Goal: Task Accomplishment & Management: Use online tool/utility

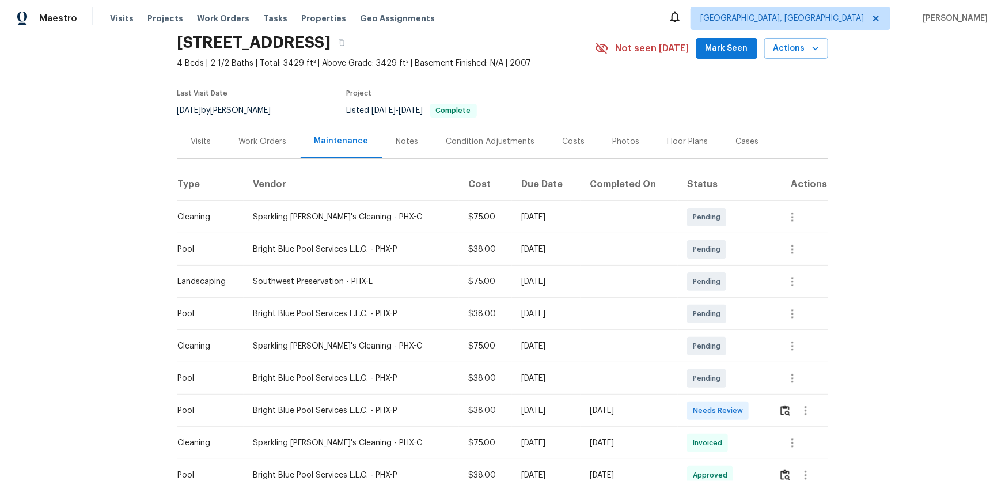
scroll to position [104, 0]
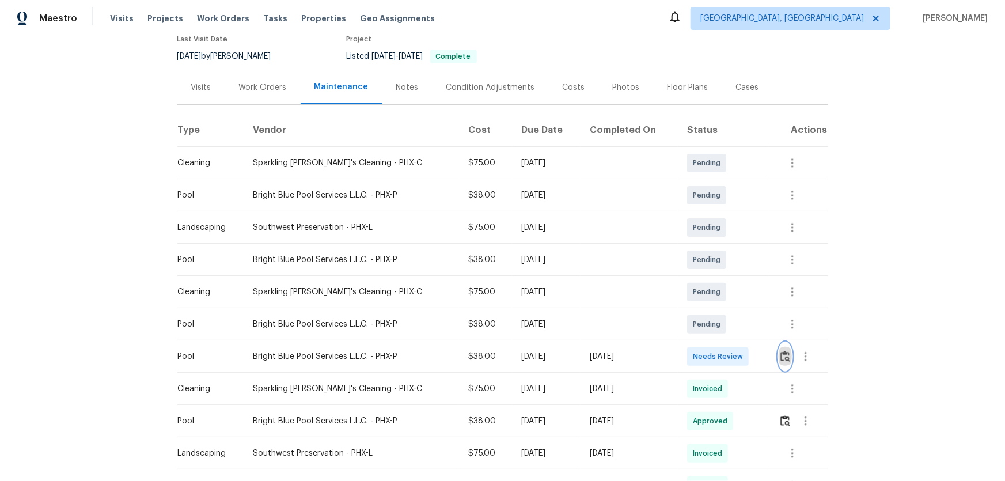
click at [783, 364] on button "button" at bounding box center [784, 357] width 13 height 28
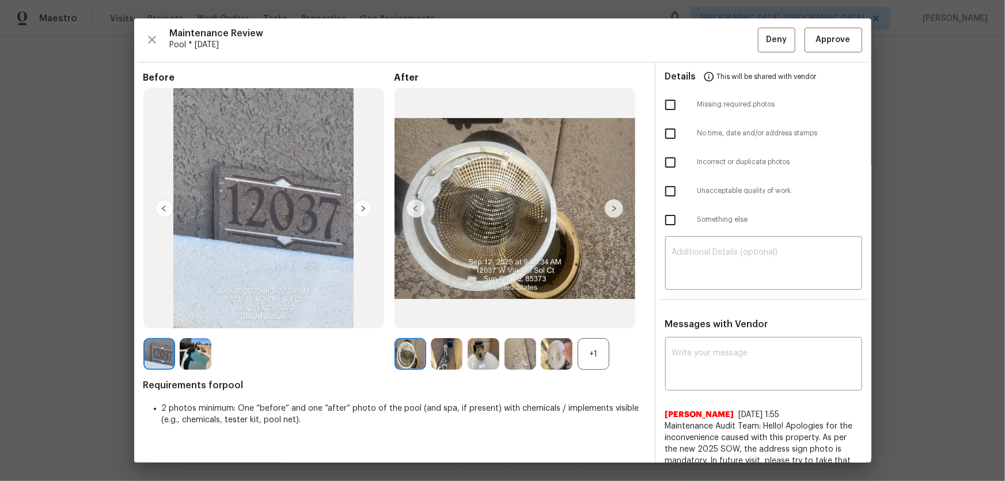
click at [583, 346] on div "+1" at bounding box center [593, 354] width 32 height 32
click at [456, 351] on img at bounding box center [447, 354] width 32 height 32
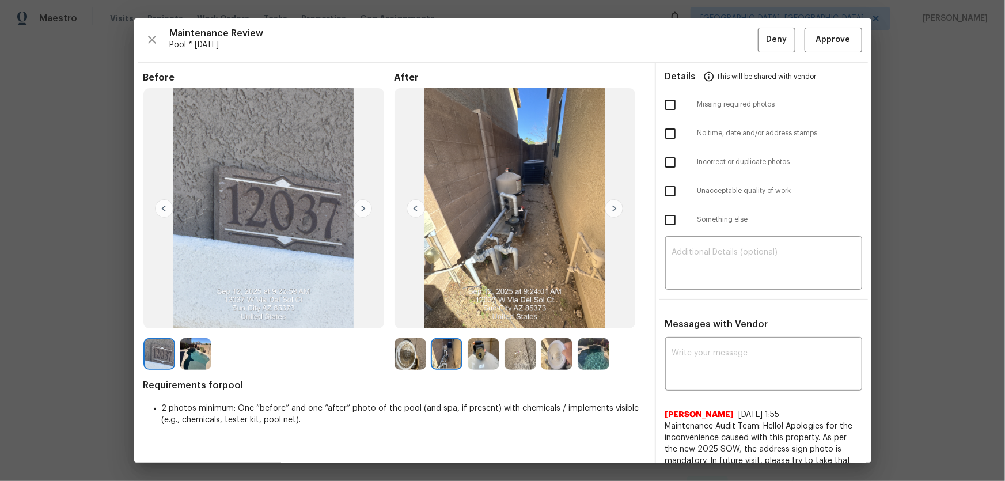
click at [467, 353] on img at bounding box center [483, 354] width 32 height 32
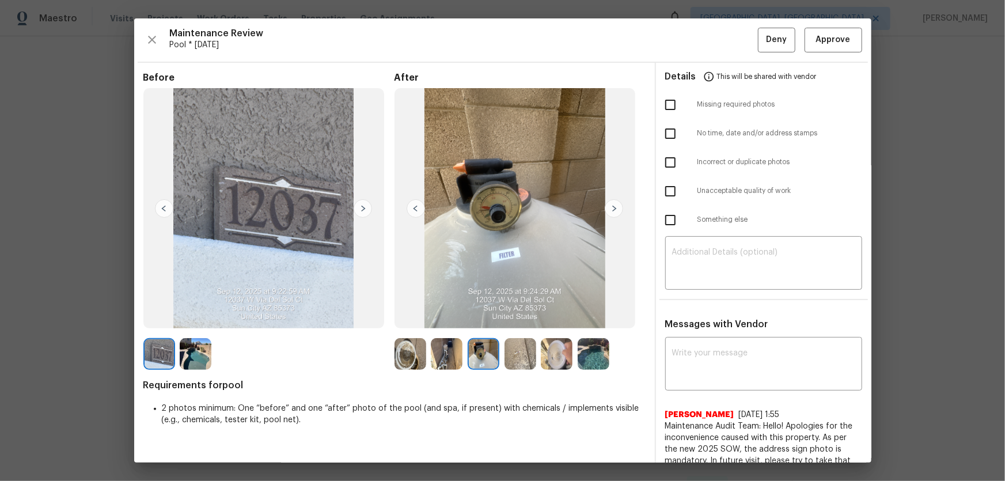
click at [521, 357] on img at bounding box center [520, 354] width 32 height 32
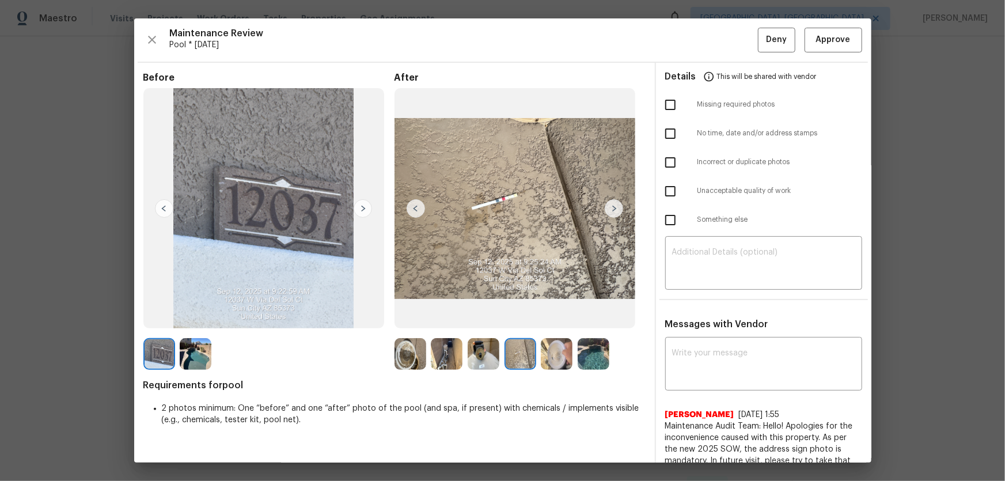
click at [557, 359] on img at bounding box center [557, 354] width 32 height 32
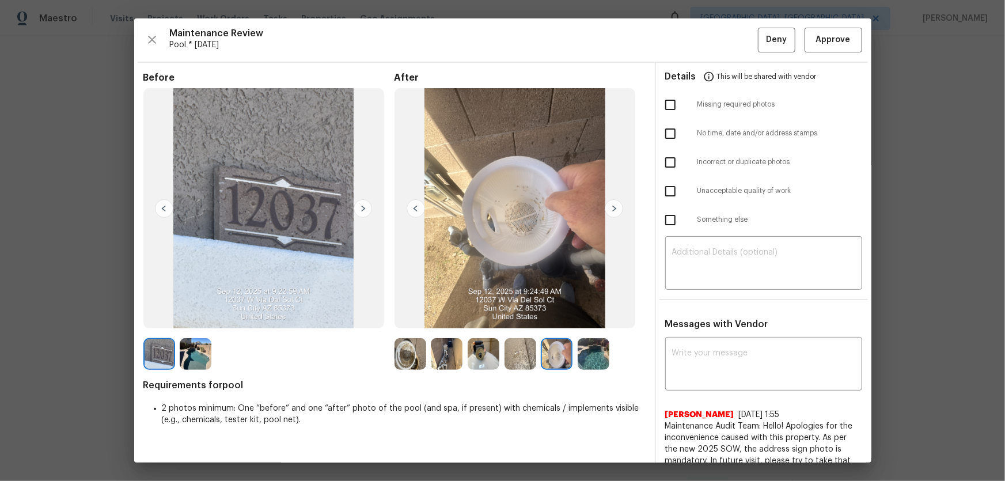
click at [587, 359] on img at bounding box center [593, 354] width 32 height 32
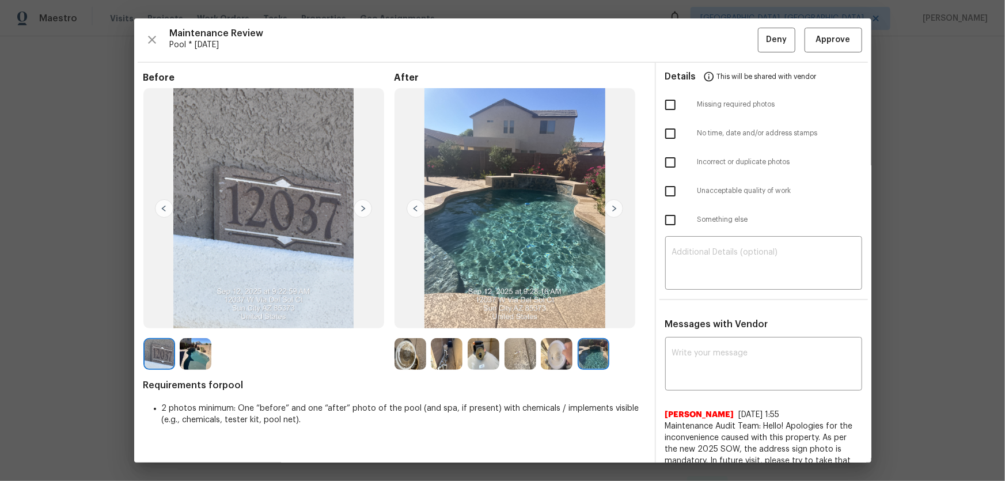
click at [451, 356] on img at bounding box center [447, 354] width 32 height 32
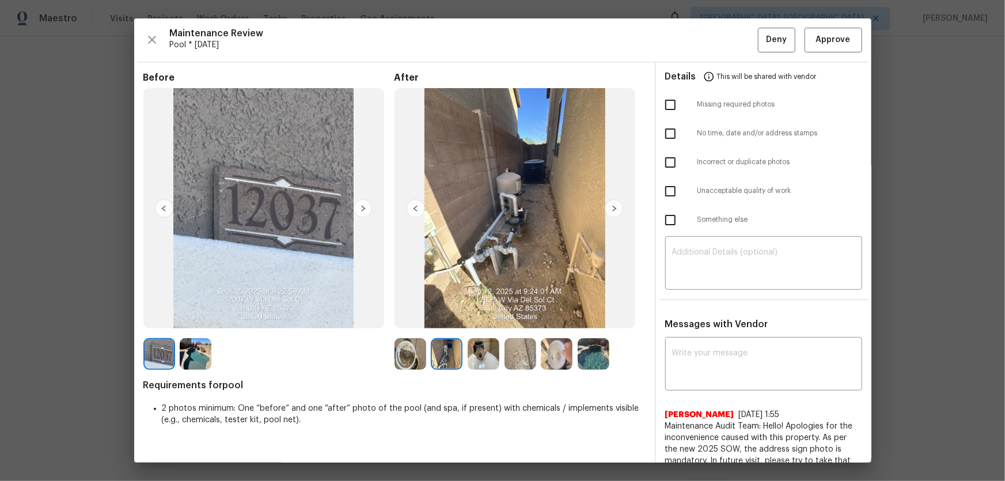
click at [474, 359] on img at bounding box center [483, 354] width 32 height 32
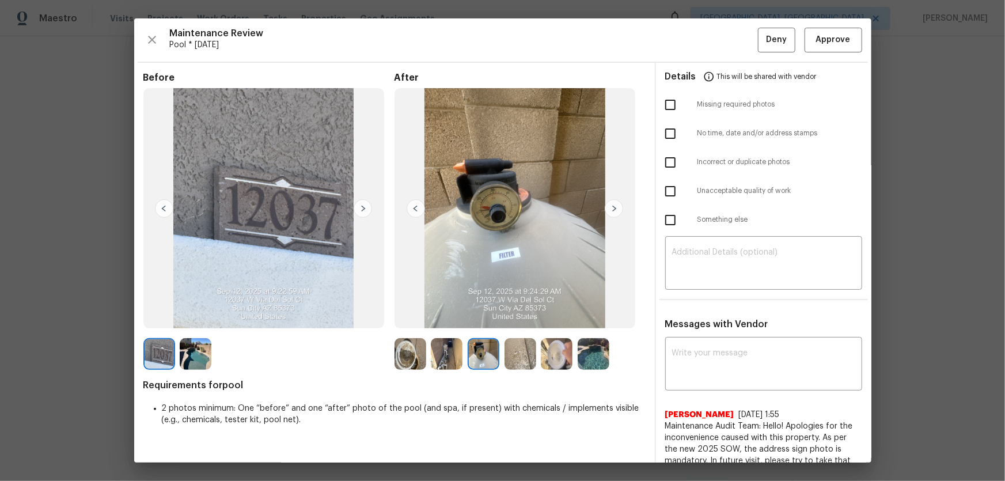
click at [511, 358] on img at bounding box center [520, 354] width 32 height 32
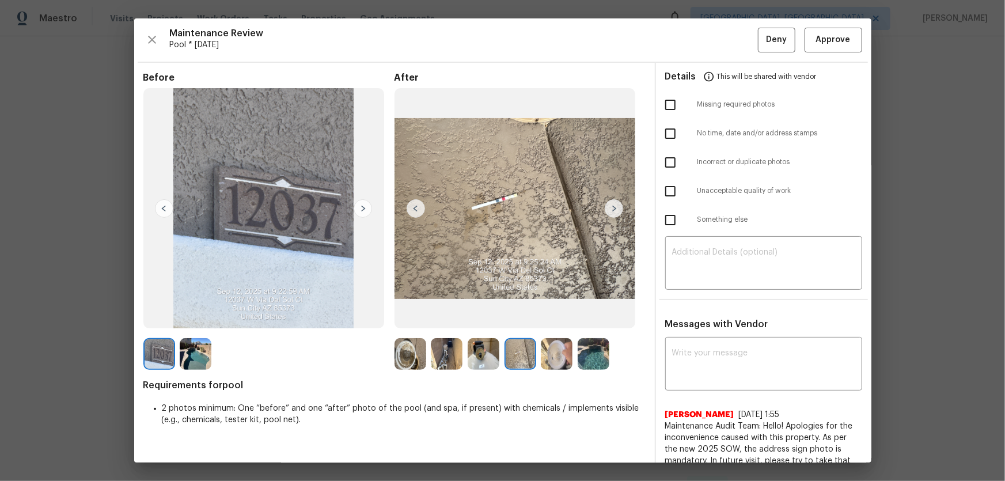
click at [541, 359] on img at bounding box center [557, 354] width 32 height 32
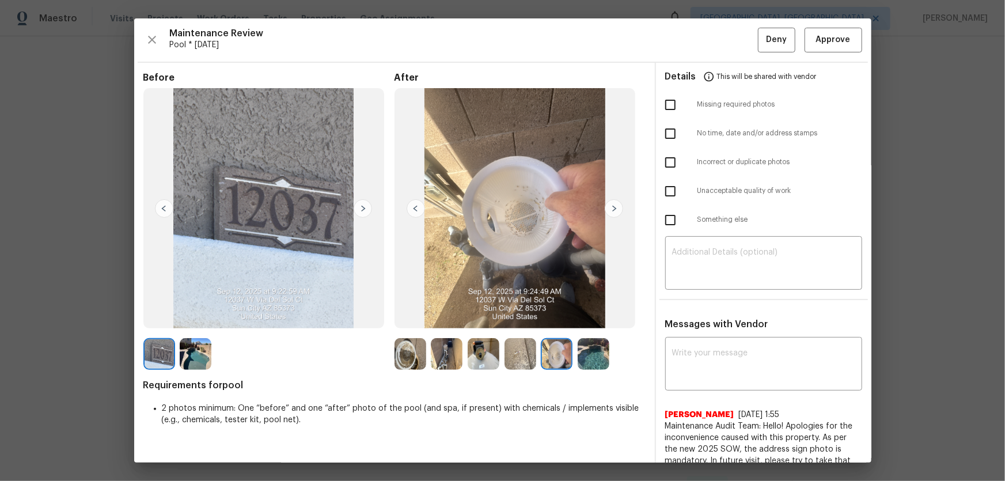
click at [591, 368] on img at bounding box center [593, 354] width 32 height 32
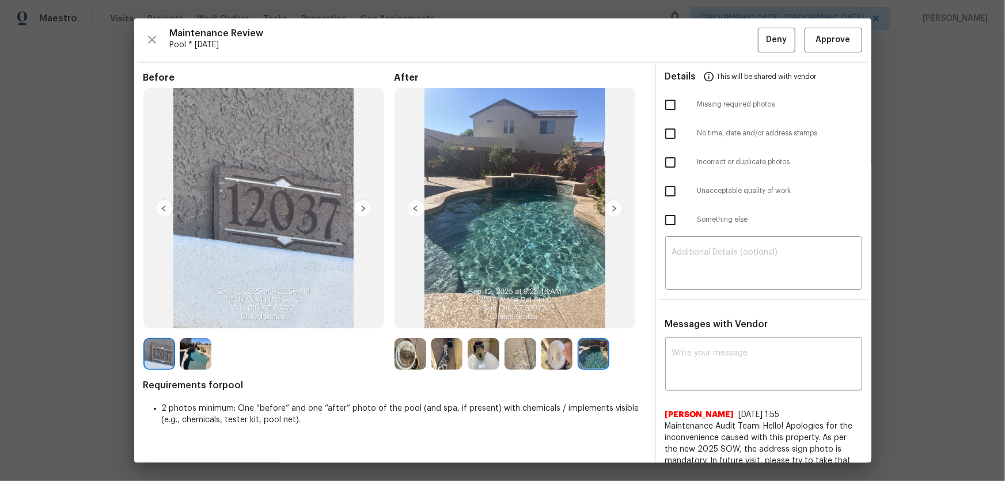
click at [189, 366] on img at bounding box center [196, 354] width 32 height 32
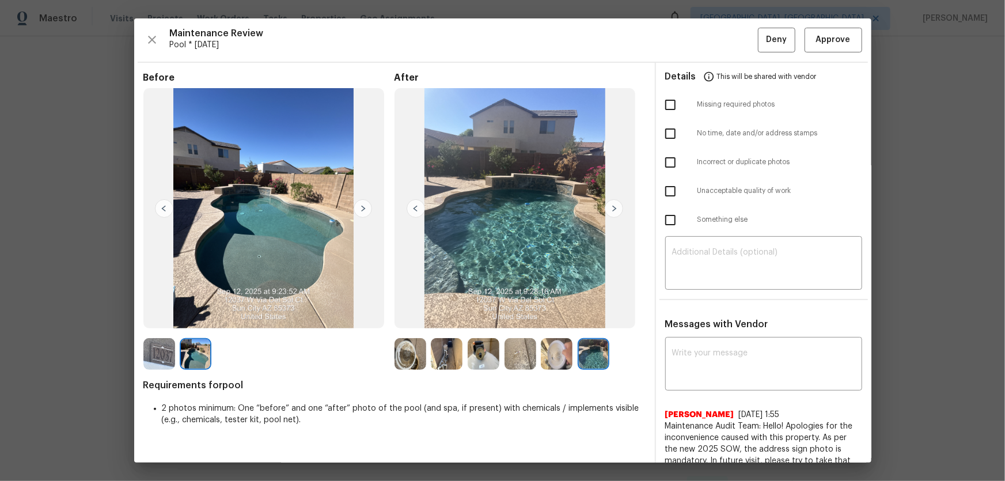
click at [479, 353] on img at bounding box center [483, 354] width 32 height 32
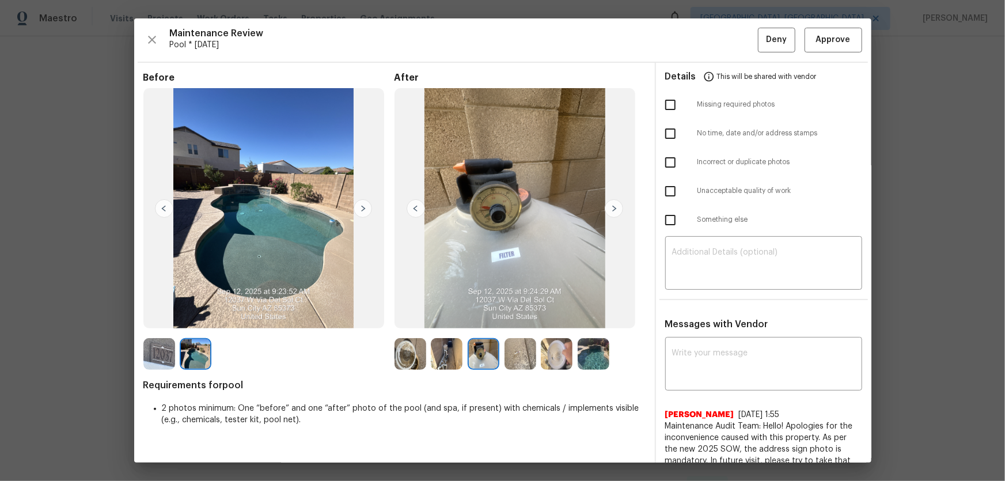
click at [536, 363] on div at bounding box center [522, 354] width 37 height 32
click at [529, 360] on img at bounding box center [520, 354] width 32 height 32
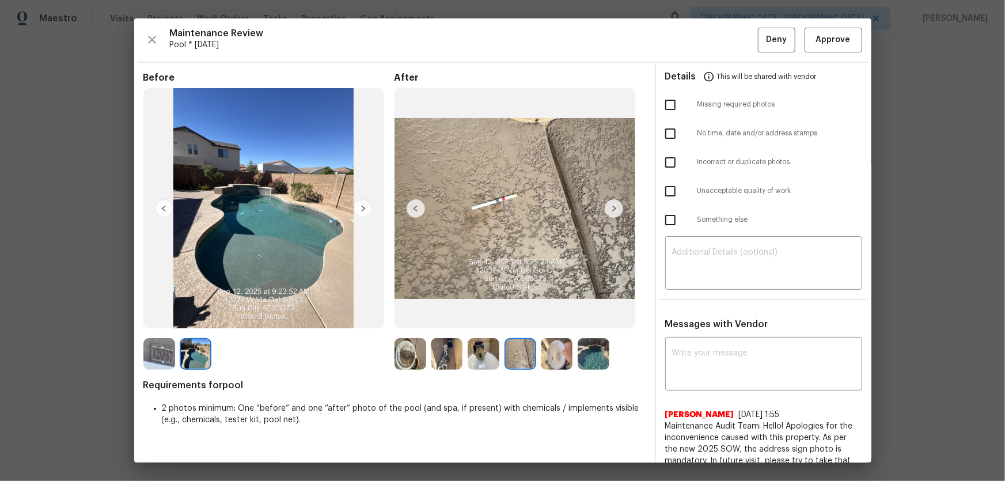
click at [570, 358] on div at bounding box center [559, 354] width 37 height 32
click at [557, 355] on img at bounding box center [557, 354] width 32 height 32
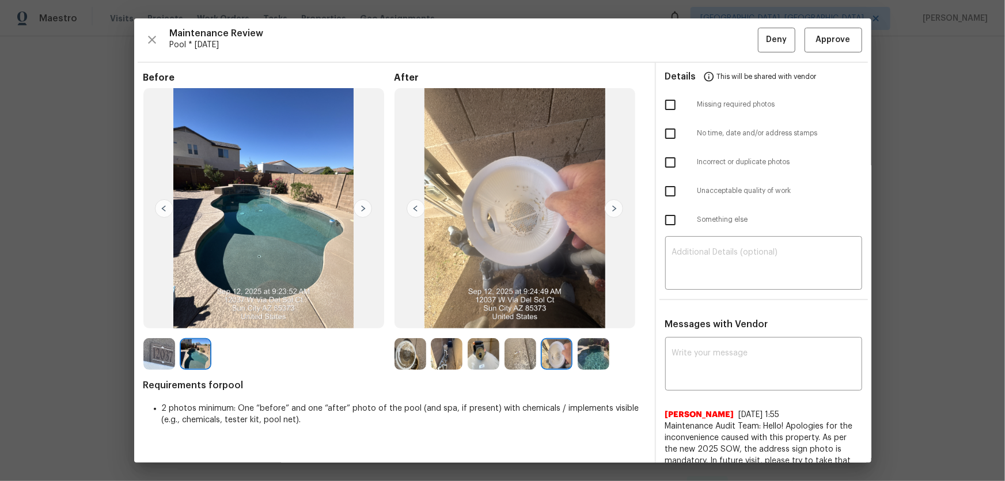
click at [585, 355] on img at bounding box center [593, 354] width 32 height 32
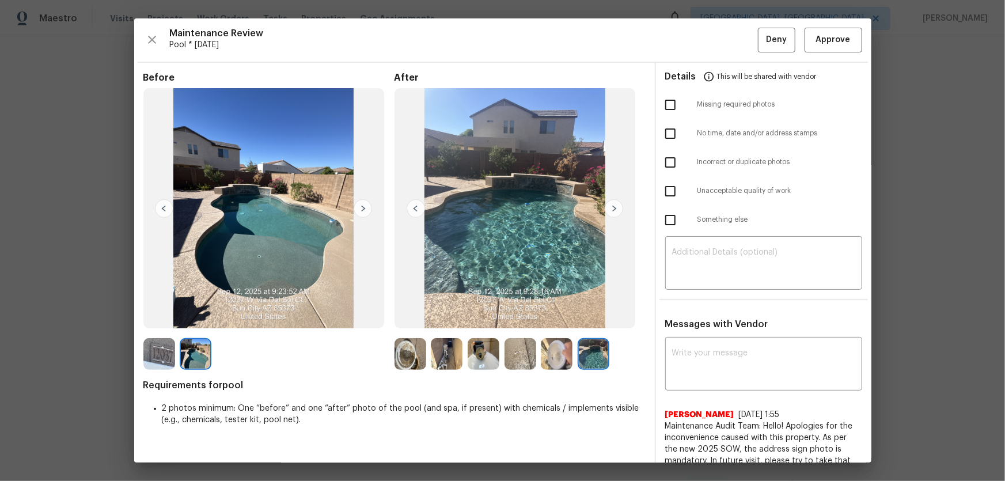
click at [525, 348] on img at bounding box center [520, 354] width 32 height 32
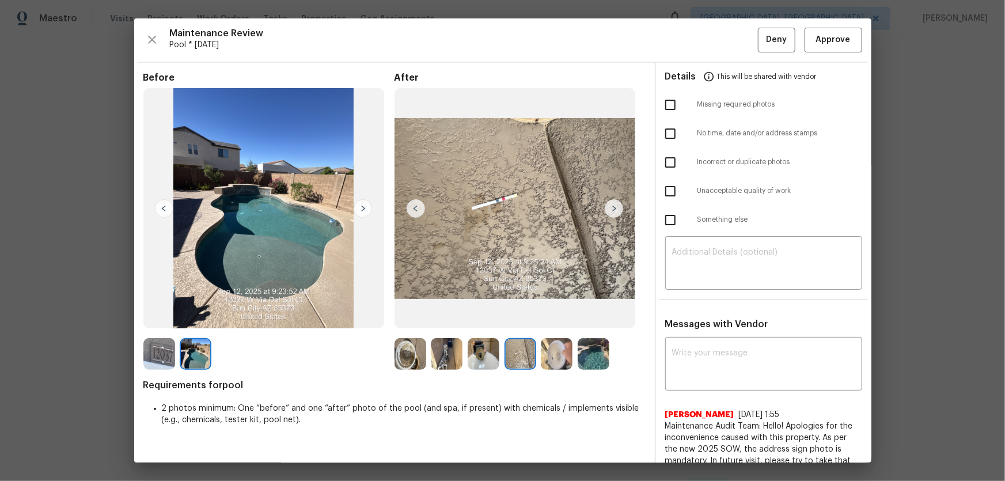
click at [484, 351] on img at bounding box center [483, 354] width 32 height 32
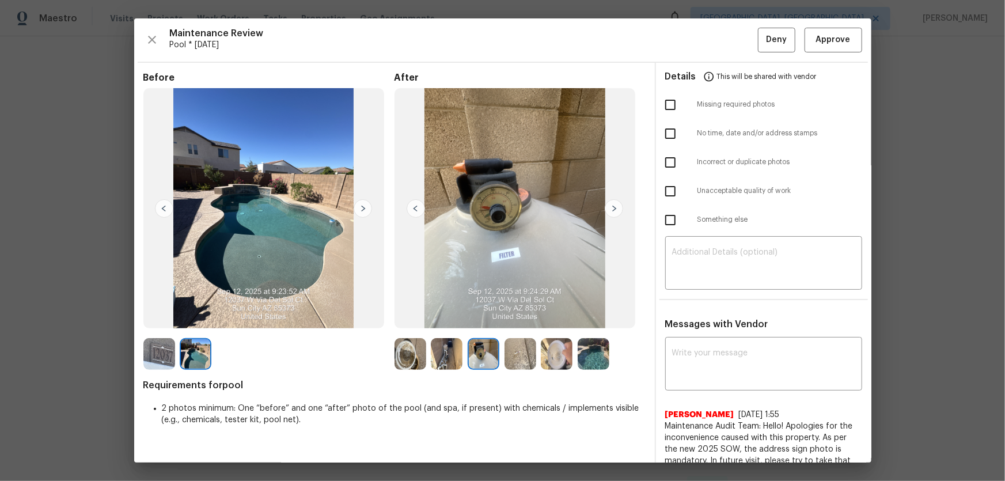
drag, startPoint x: 484, startPoint y: 351, endPoint x: 429, endPoint y: 351, distance: 55.3
click at [431, 351] on img at bounding box center [447, 354] width 32 height 32
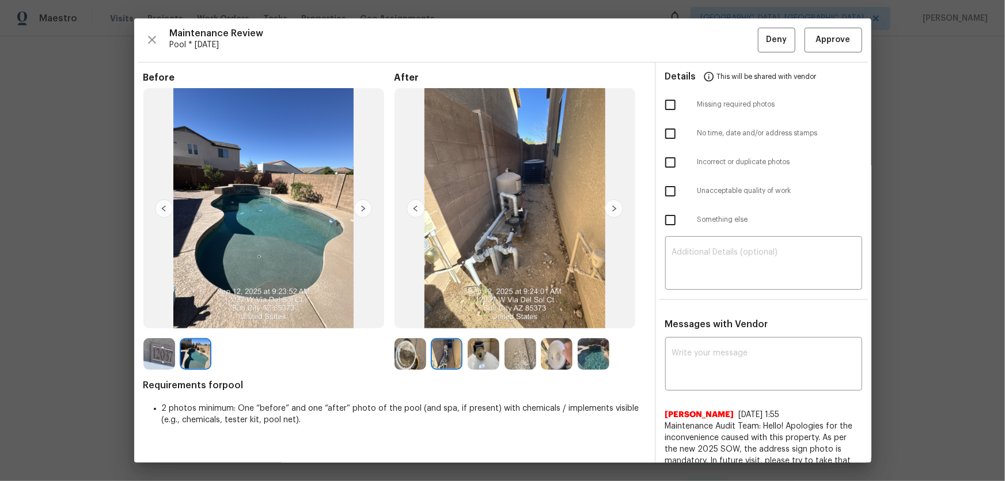
click at [478, 355] on img at bounding box center [483, 354] width 32 height 32
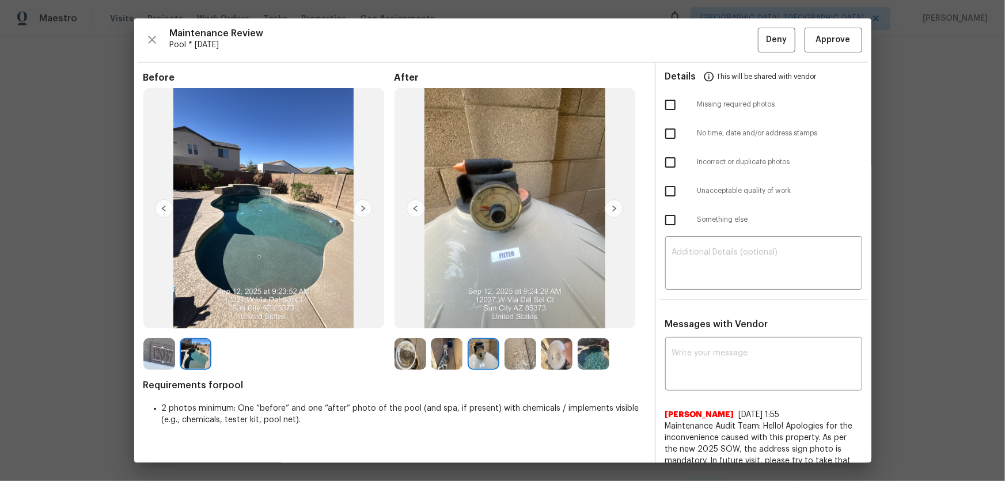
click at [530, 362] on img at bounding box center [520, 354] width 32 height 32
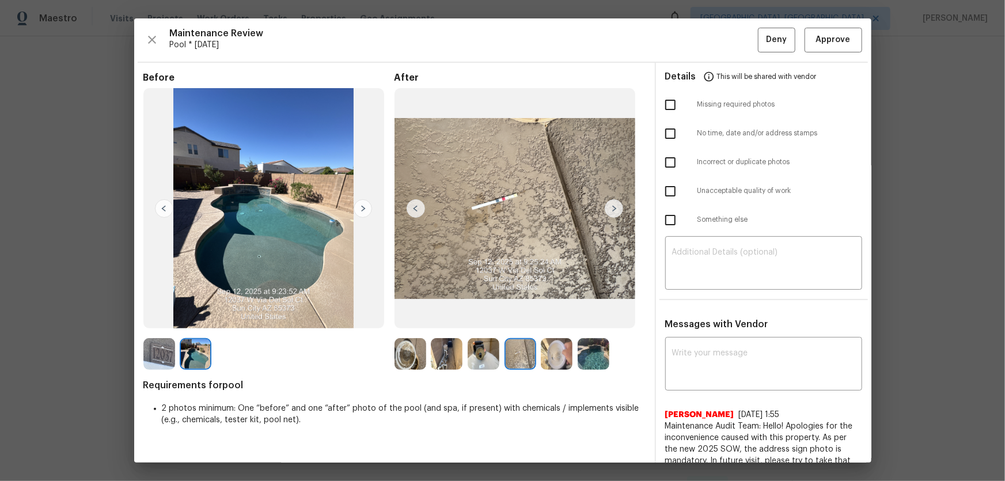
click at [549, 361] on img at bounding box center [557, 354] width 32 height 32
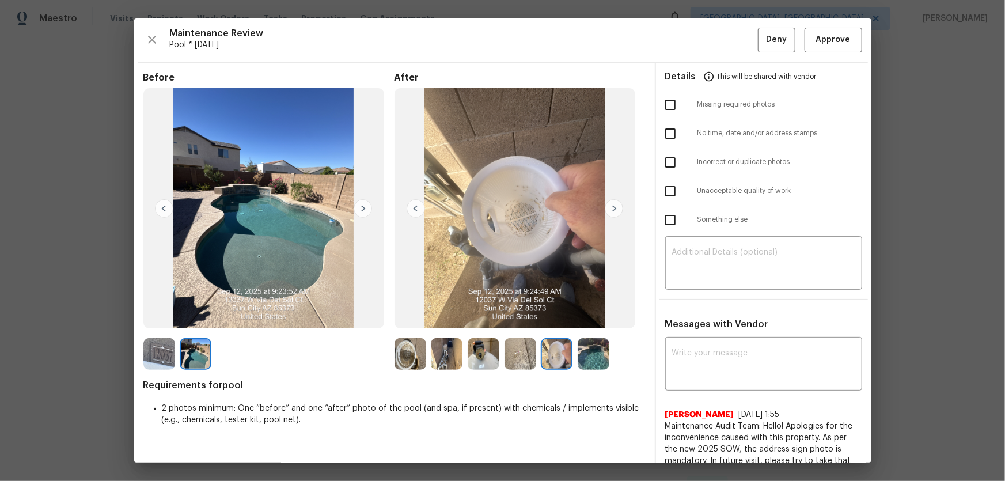
click at [583, 360] on img at bounding box center [593, 354] width 32 height 32
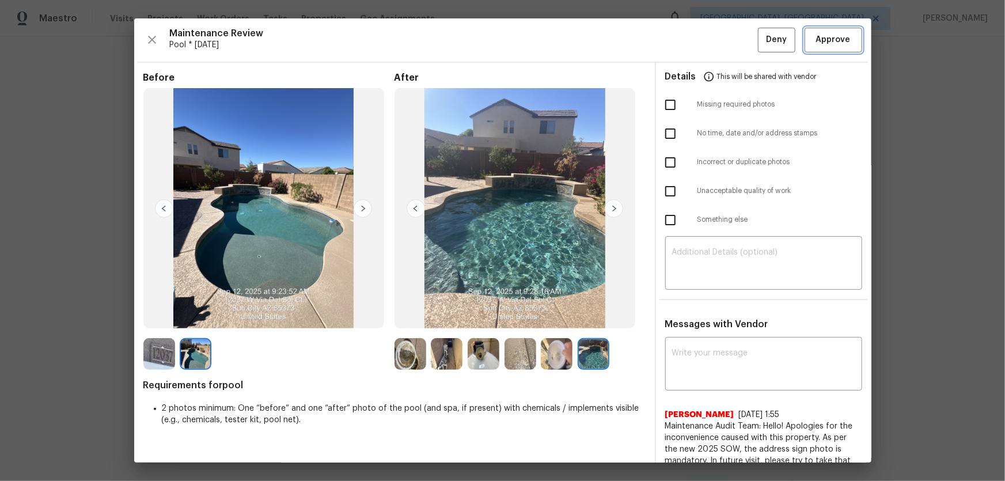
click at [820, 50] on button "Approve" at bounding box center [833, 40] width 58 height 25
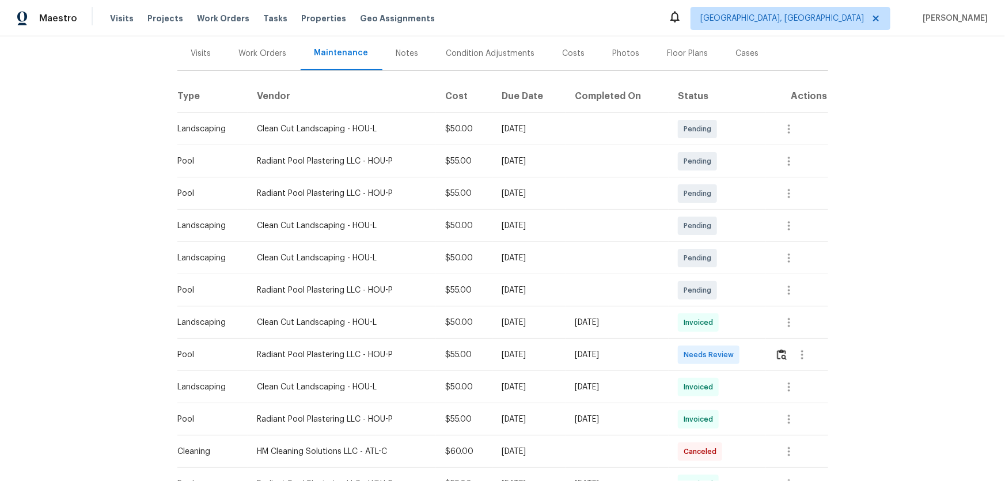
scroll to position [157, 0]
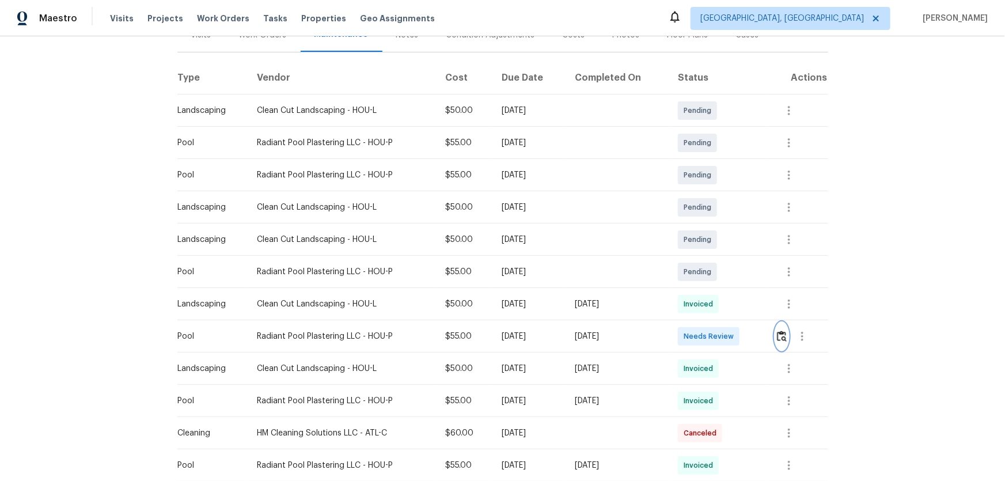
click at [714, 317] on button "button" at bounding box center [781, 336] width 13 height 28
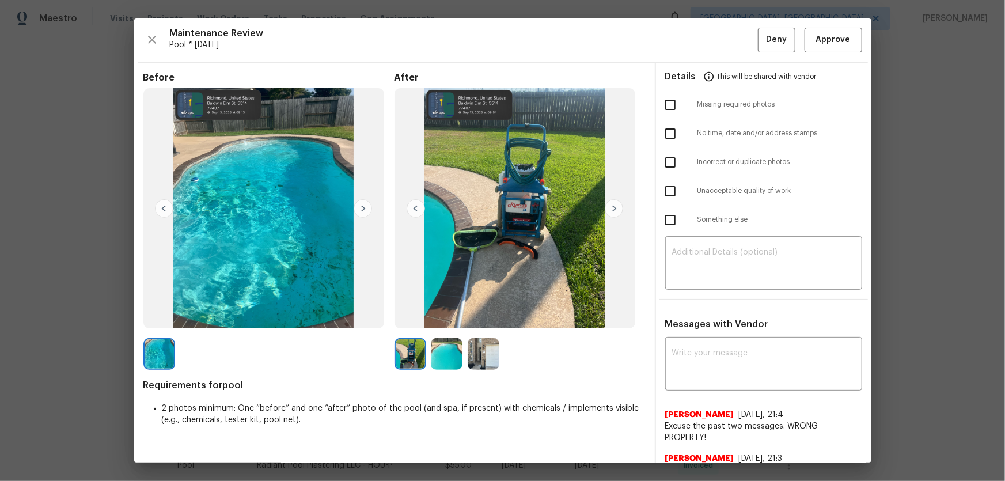
click at [435, 317] on img at bounding box center [447, 354] width 32 height 32
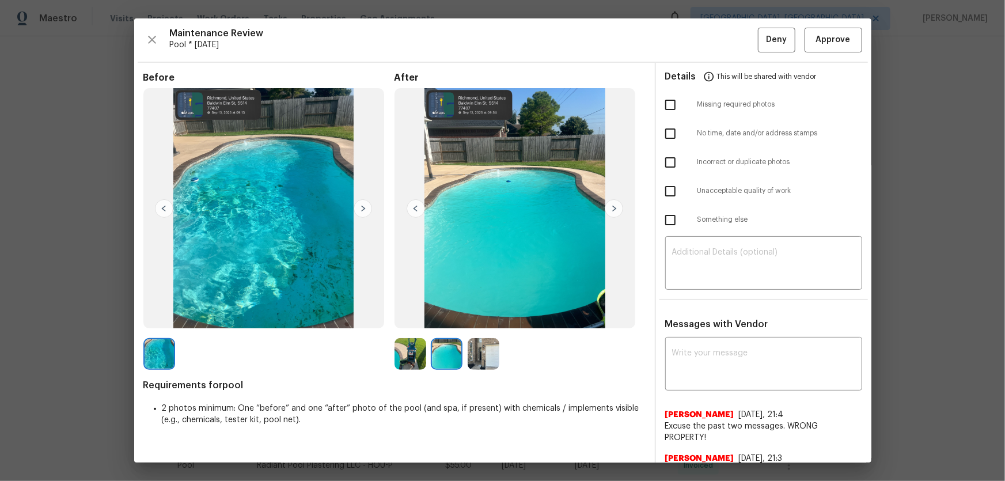
click at [414, 317] on img at bounding box center [410, 354] width 32 height 32
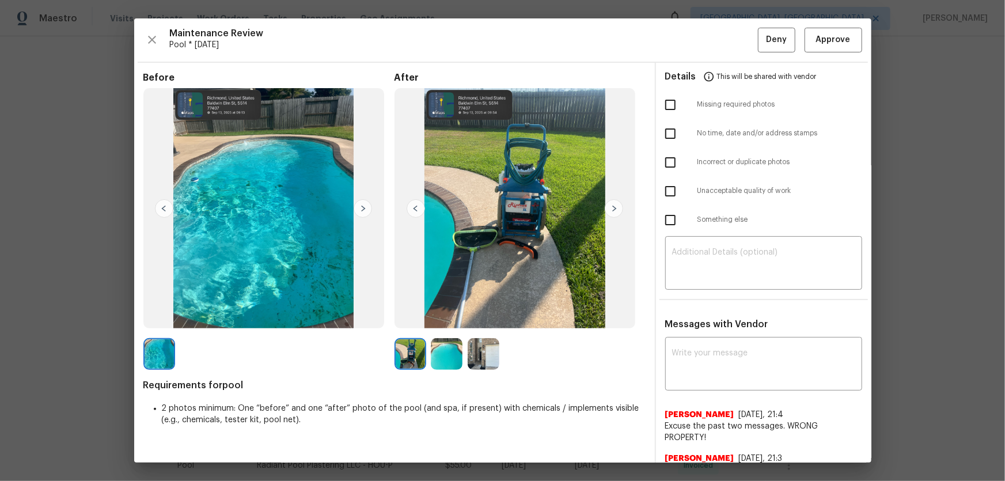
click at [433, 317] on img at bounding box center [447, 354] width 32 height 32
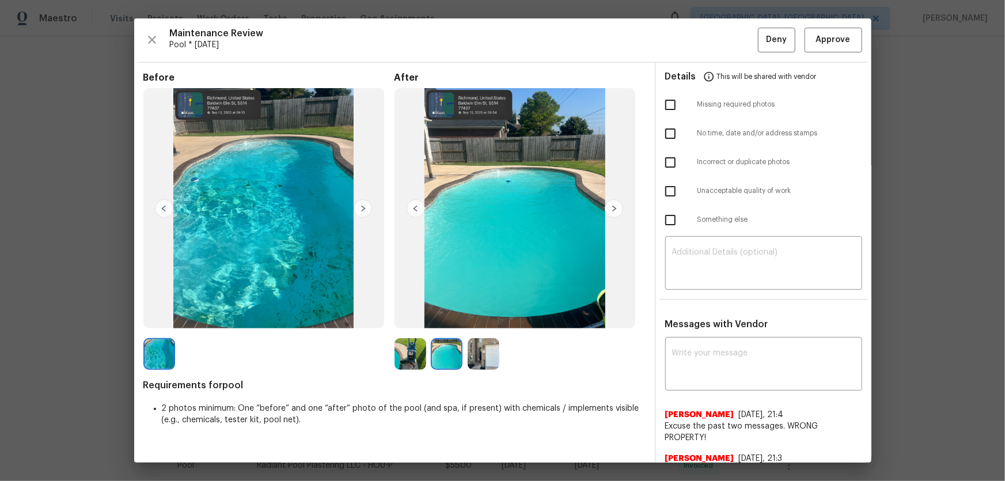
click at [482, 317] on img at bounding box center [483, 354] width 32 height 32
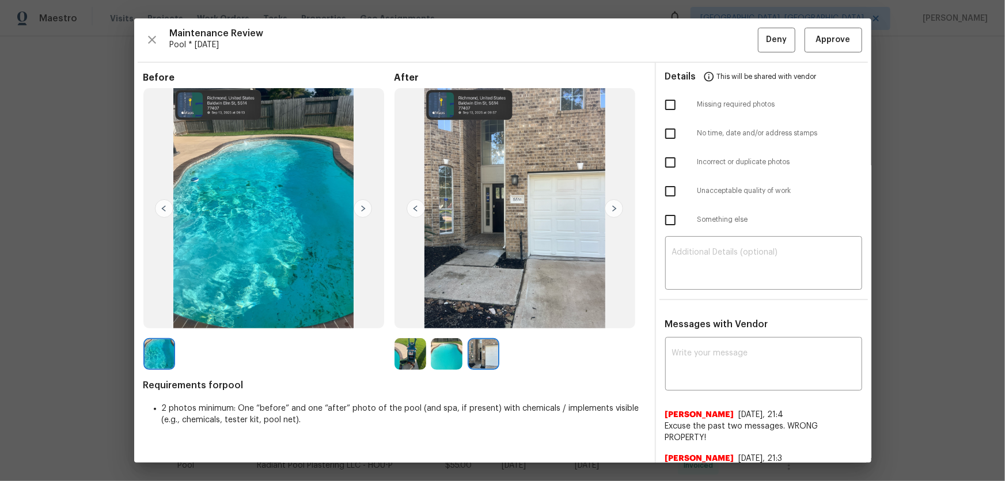
click at [415, 317] on img at bounding box center [410, 354] width 32 height 32
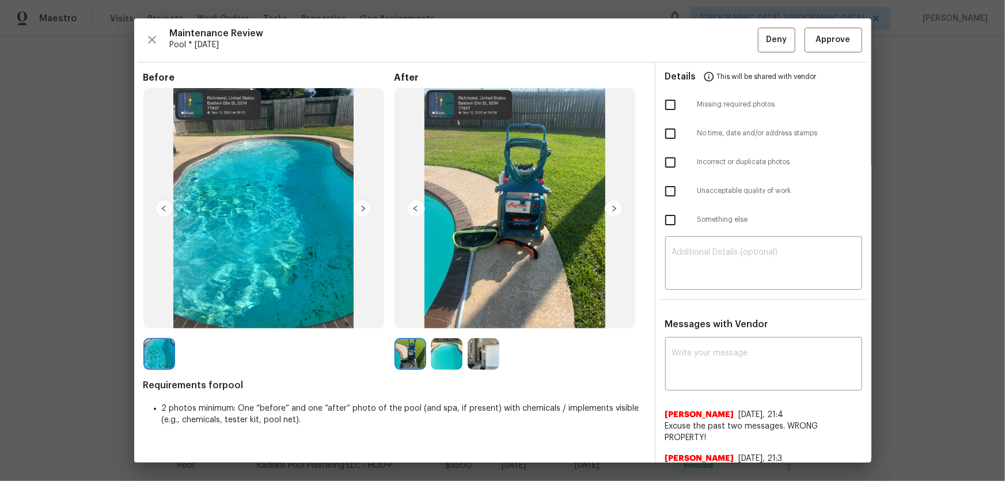
click at [440, 317] on img at bounding box center [447, 354] width 32 height 32
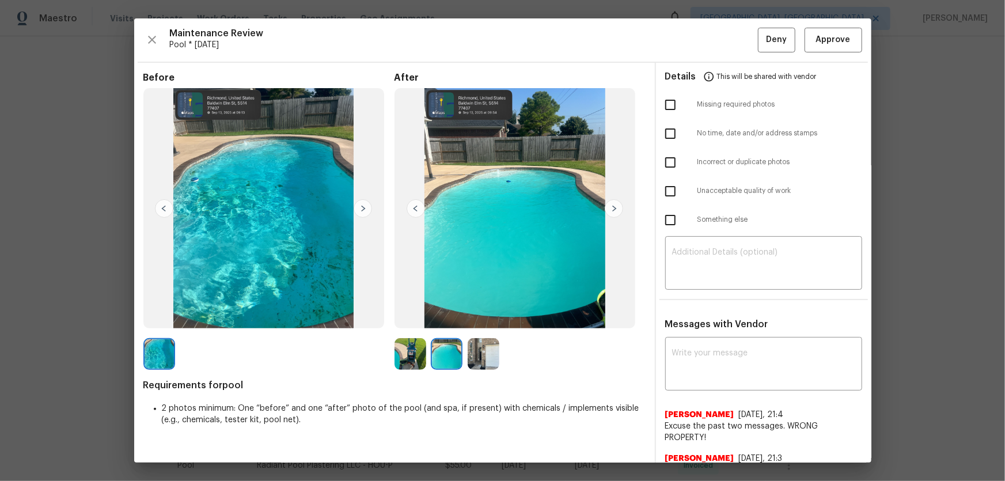
click at [478, 317] on img at bounding box center [483, 354] width 32 height 32
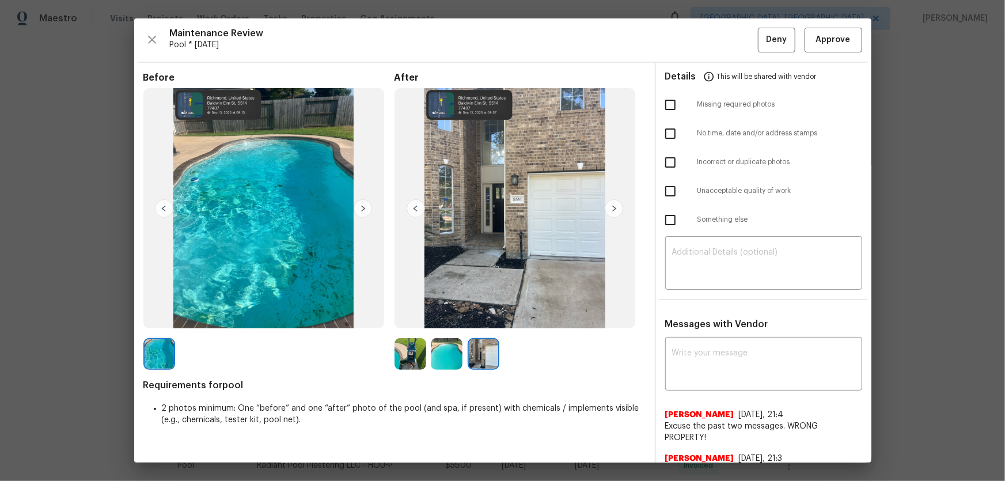
click at [450, 317] on img at bounding box center [447, 354] width 32 height 32
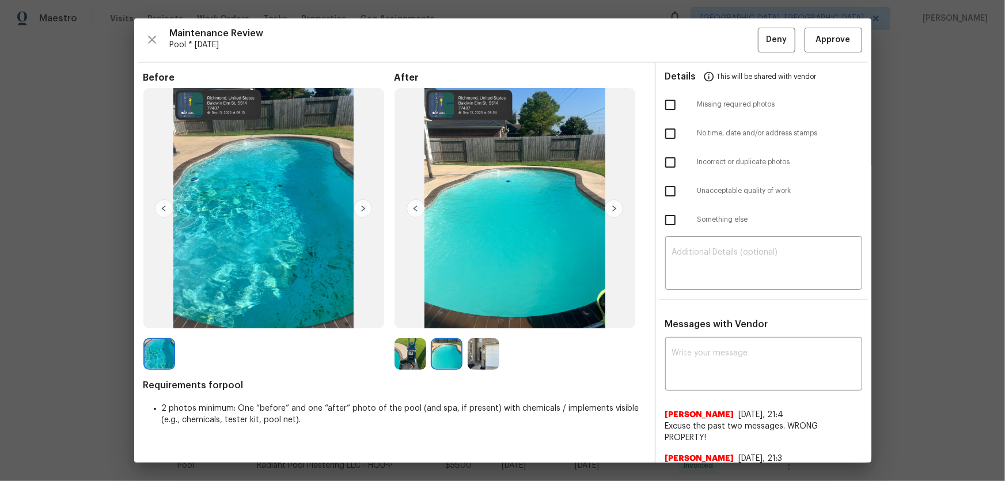
click at [416, 317] on img at bounding box center [410, 354] width 32 height 32
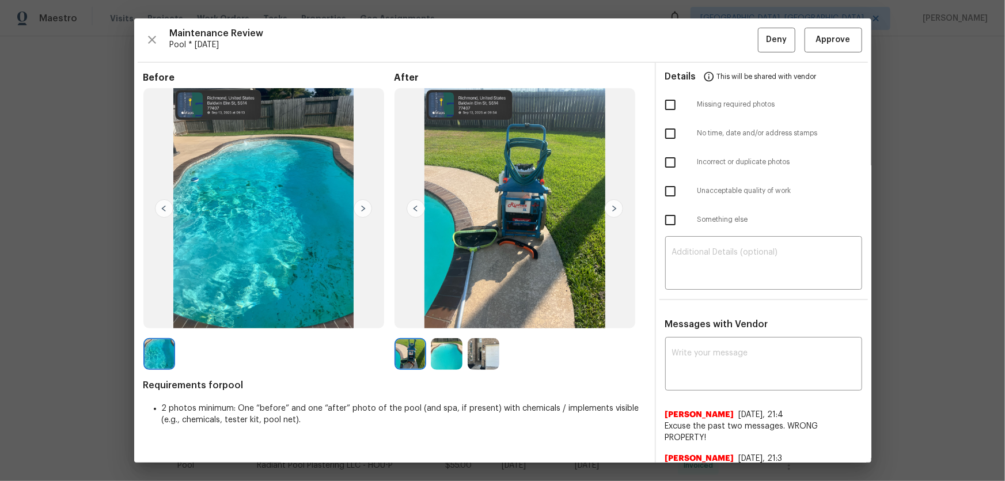
click at [444, 317] on img at bounding box center [447, 354] width 32 height 32
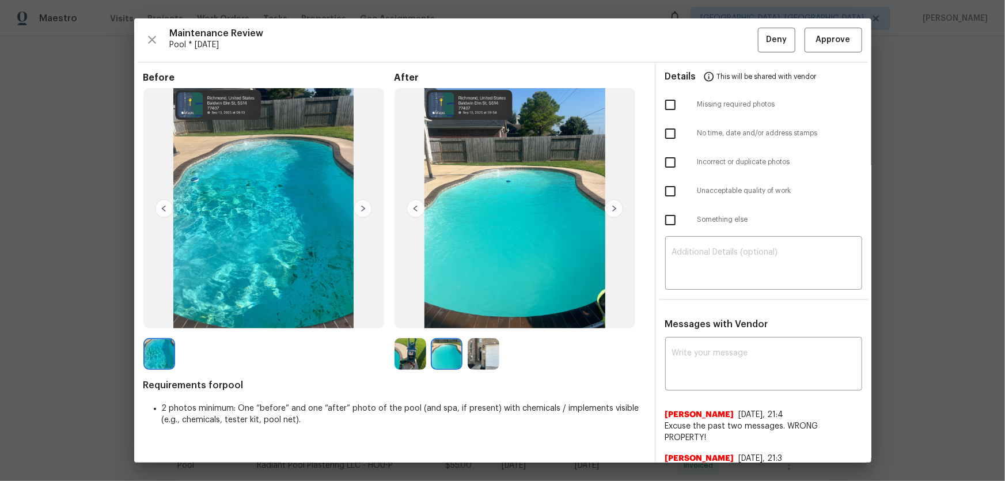
click at [477, 317] on img at bounding box center [483, 354] width 32 height 32
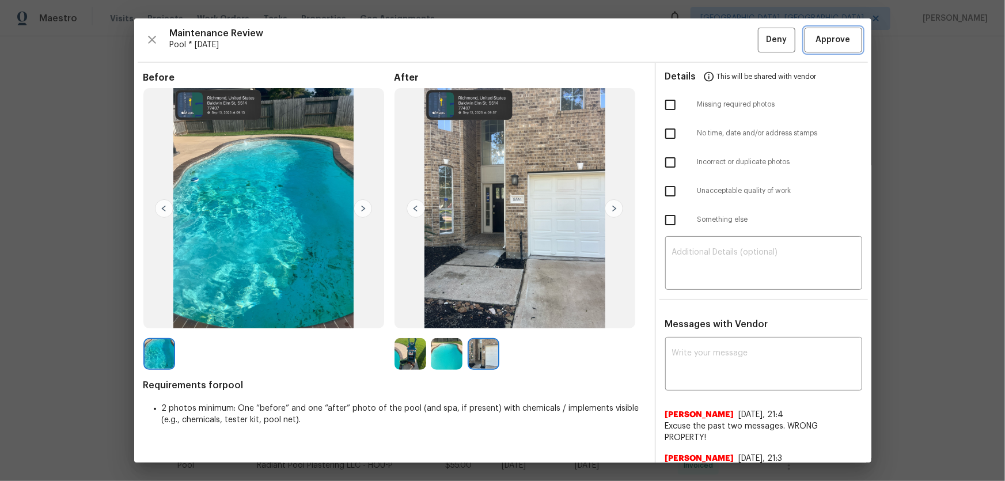
click at [714, 43] on span "Approve" at bounding box center [833, 40] width 35 height 14
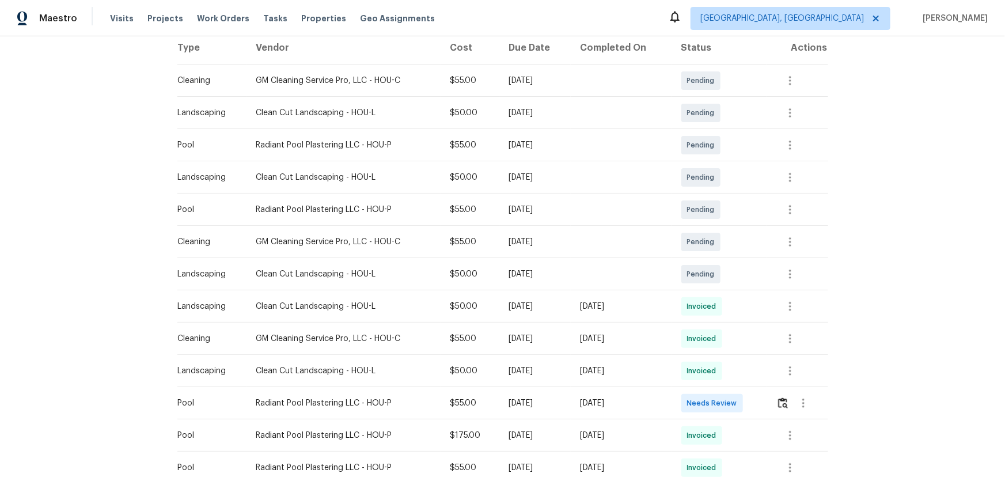
scroll to position [209, 0]
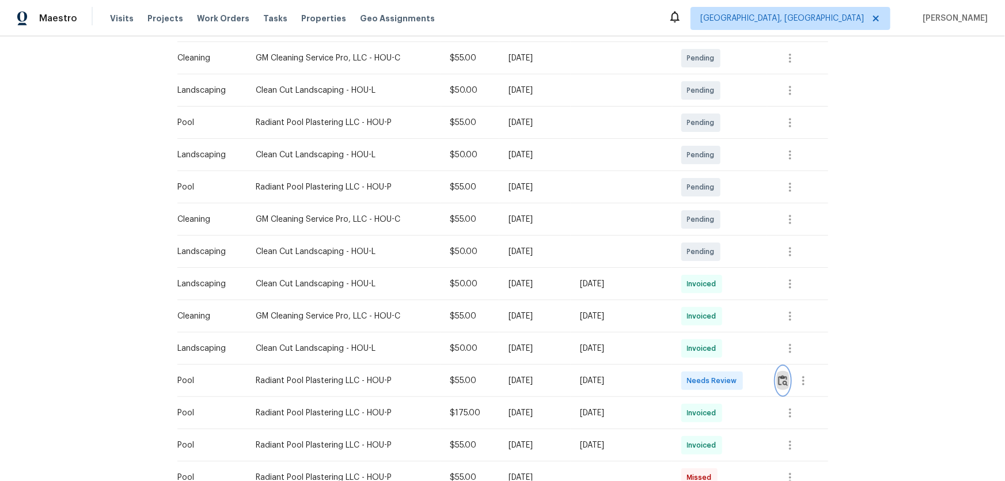
click at [714, 317] on img "button" at bounding box center [783, 380] width 10 height 11
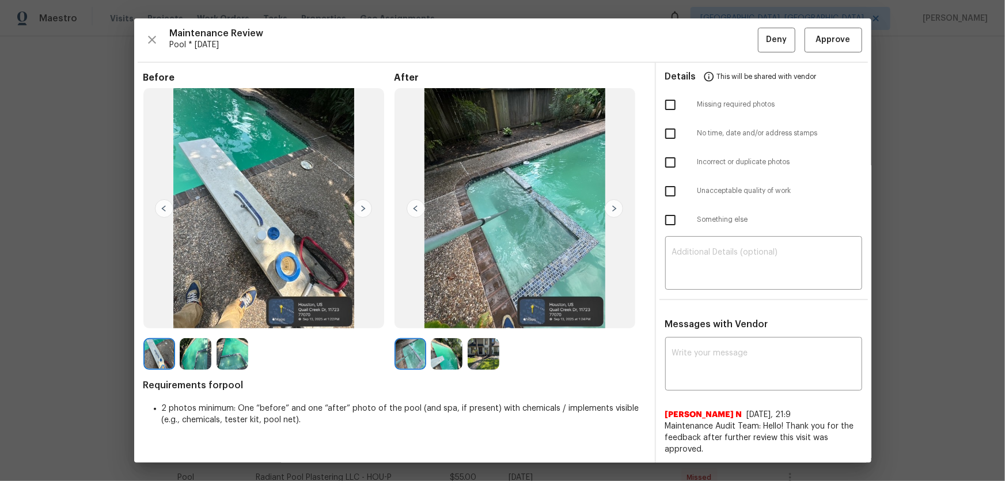
click at [441, 317] on img at bounding box center [447, 354] width 32 height 32
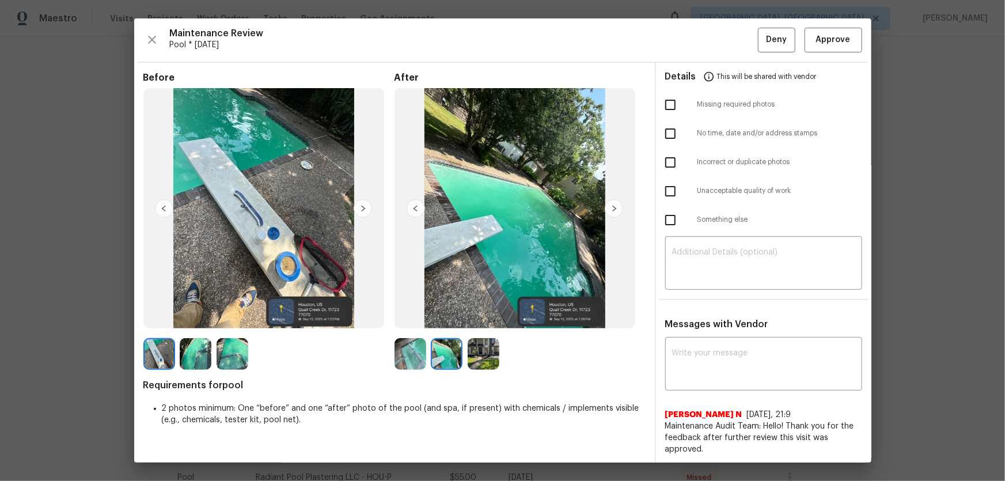
click at [467, 317] on img at bounding box center [483, 354] width 32 height 32
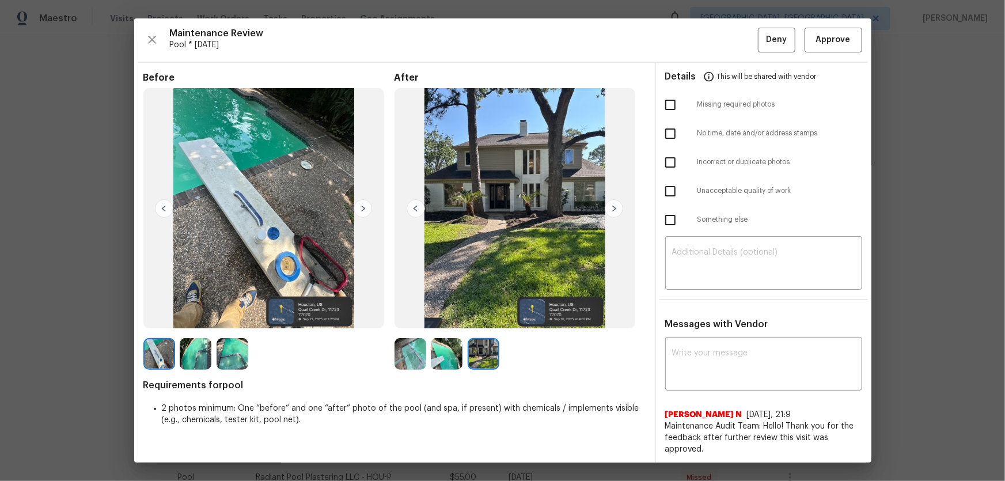
click at [413, 317] on img at bounding box center [410, 354] width 32 height 32
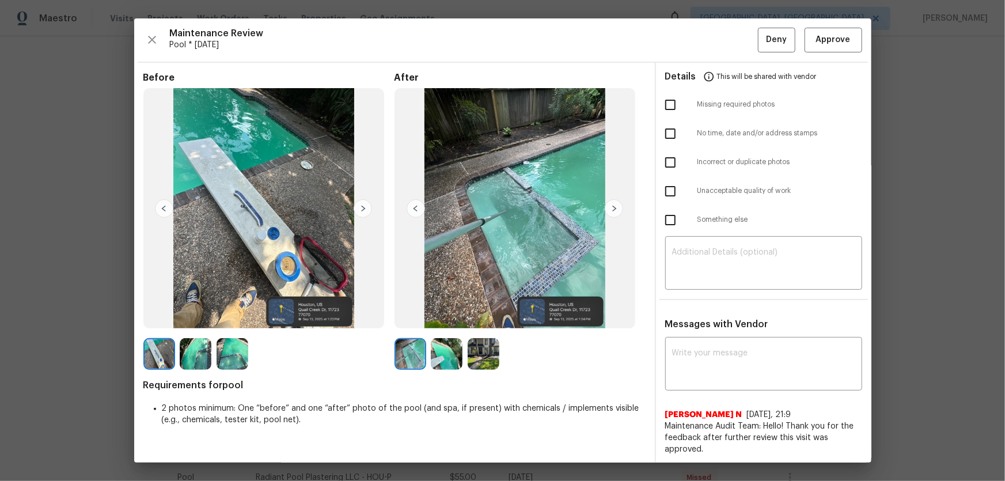
click at [436, 317] on img at bounding box center [447, 354] width 32 height 32
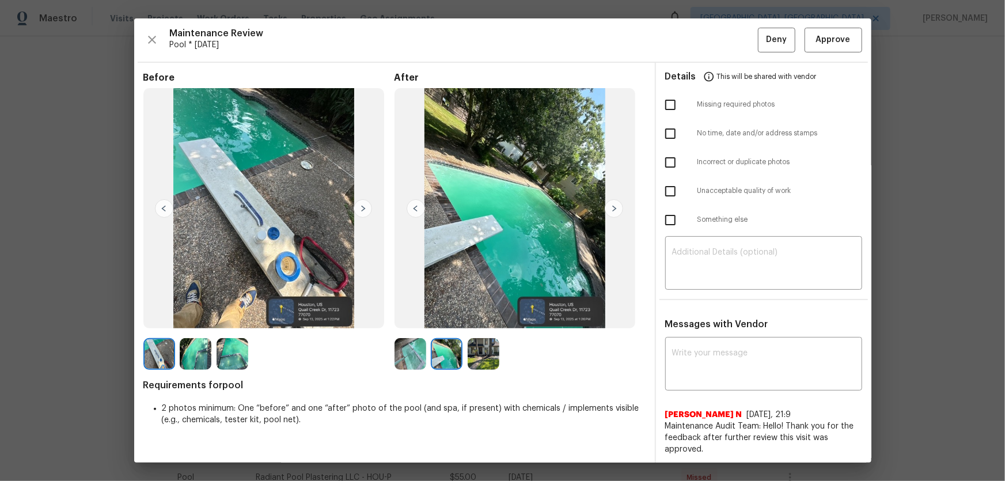
click at [480, 317] on img at bounding box center [483, 354] width 32 height 32
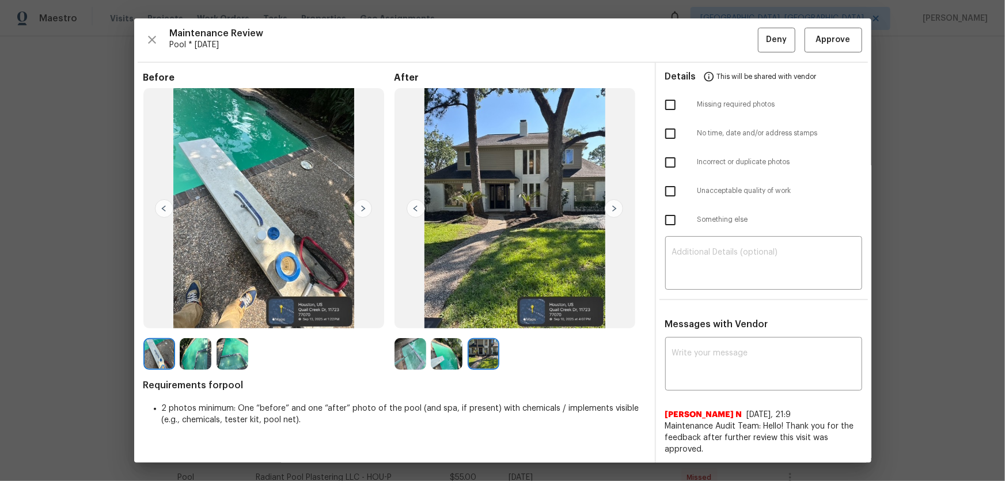
click at [417, 317] on img at bounding box center [410, 354] width 32 height 32
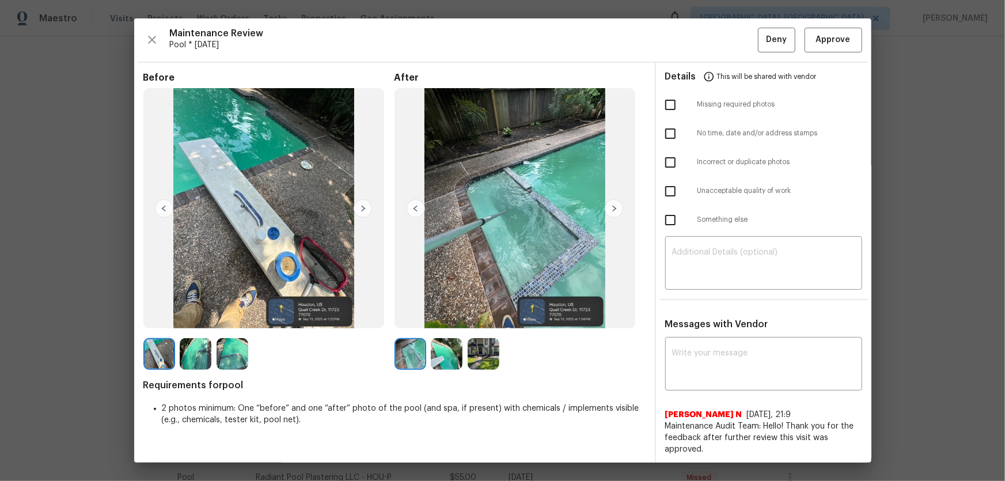
click at [439, 317] on img at bounding box center [447, 354] width 32 height 32
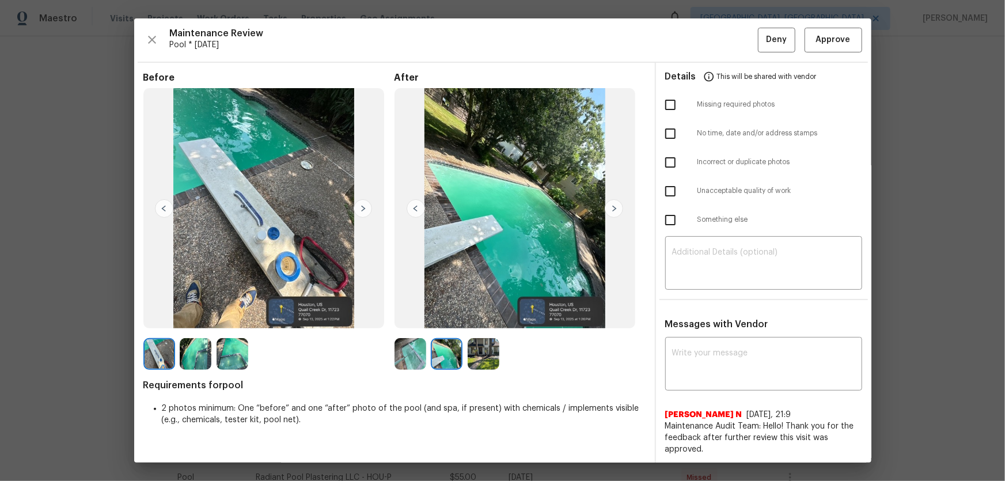
click at [416, 317] on img at bounding box center [410, 354] width 32 height 32
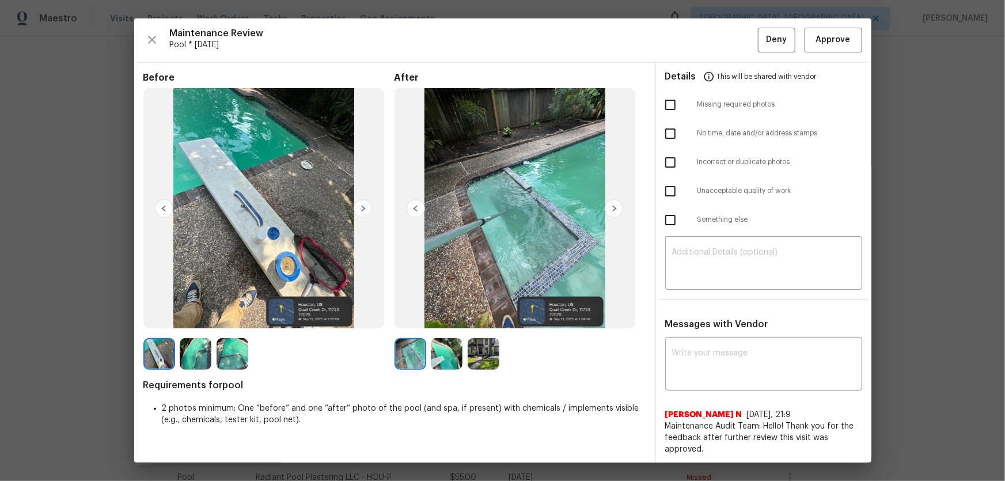
click at [437, 317] on img at bounding box center [447, 354] width 32 height 32
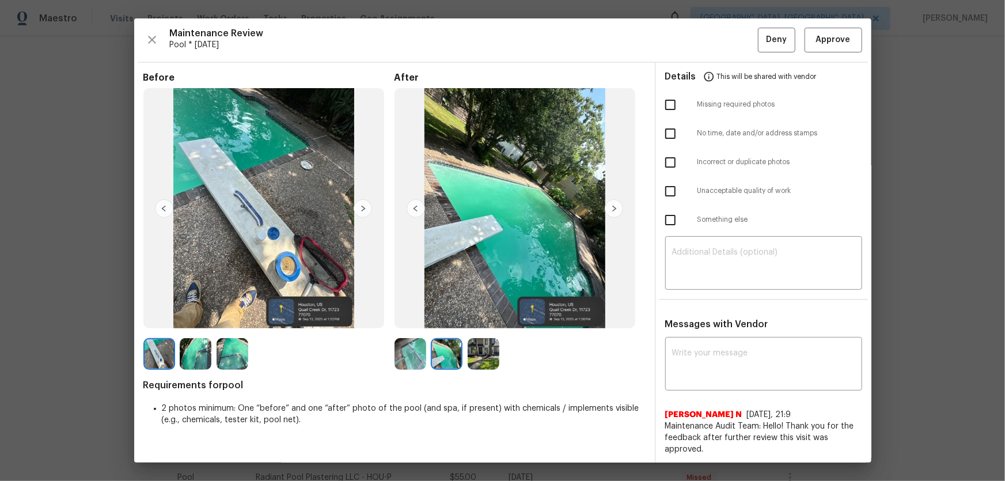
click at [412, 317] on img at bounding box center [410, 354] width 32 height 32
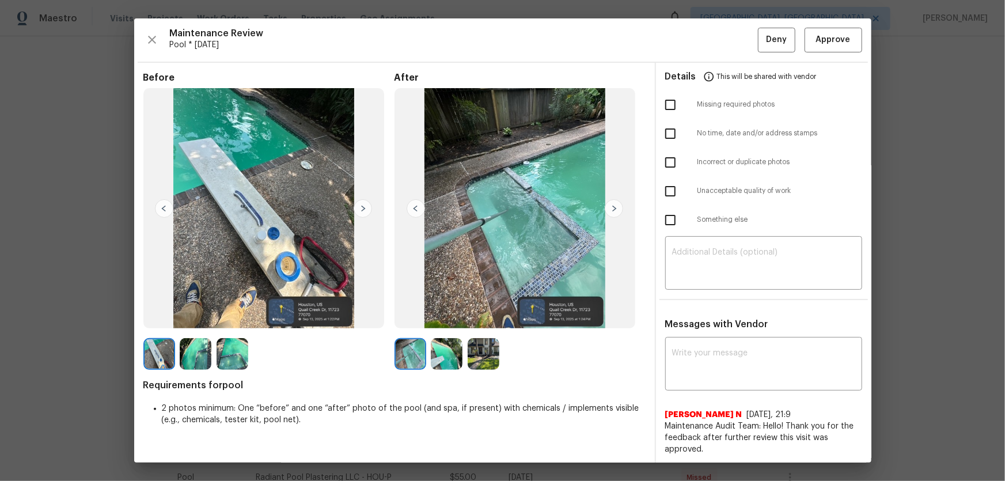
click at [443, 317] on img at bounding box center [447, 354] width 32 height 32
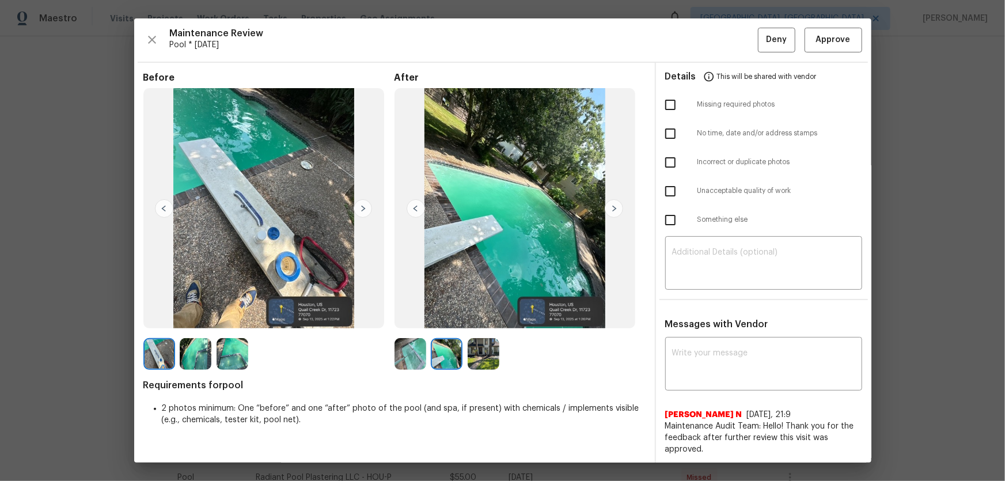
click at [480, 317] on img at bounding box center [483, 354] width 32 height 32
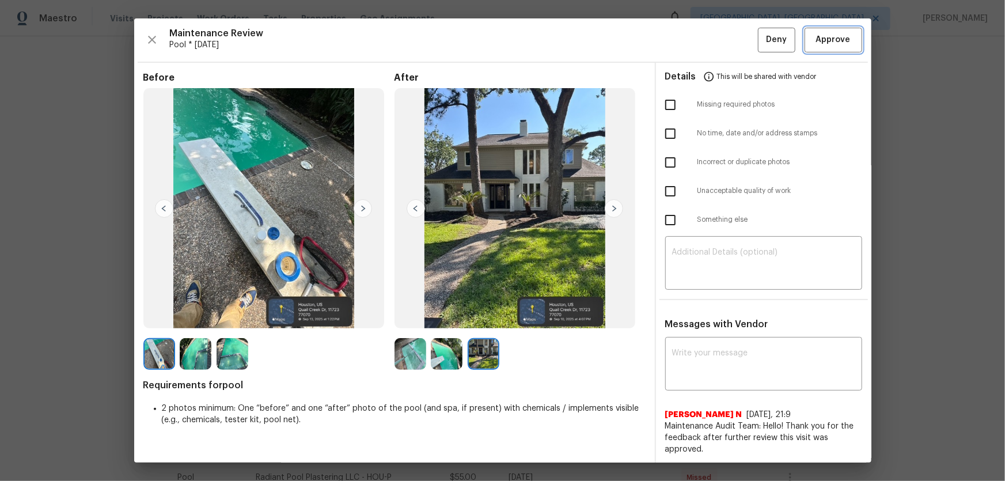
click at [714, 45] on span "Approve" at bounding box center [833, 40] width 35 height 14
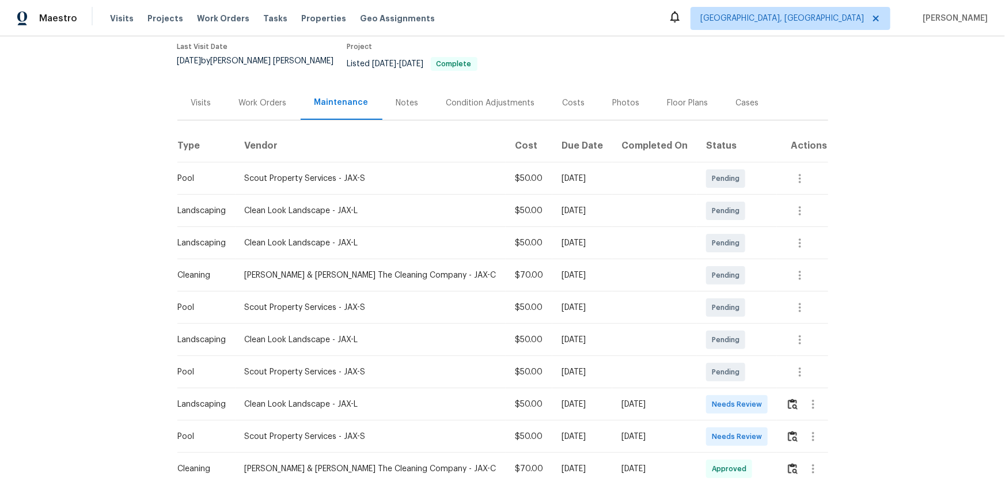
scroll to position [104, 0]
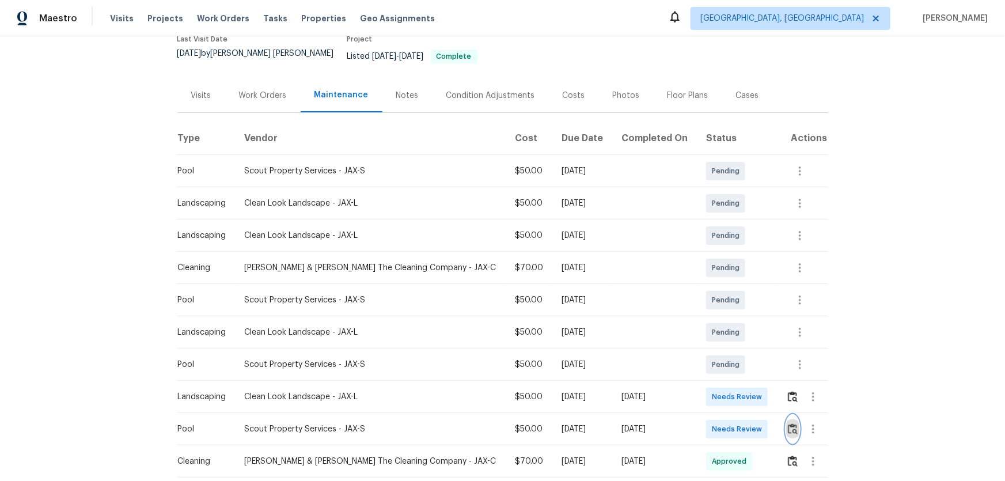
click at [788, 423] on img "button" at bounding box center [793, 428] width 10 height 11
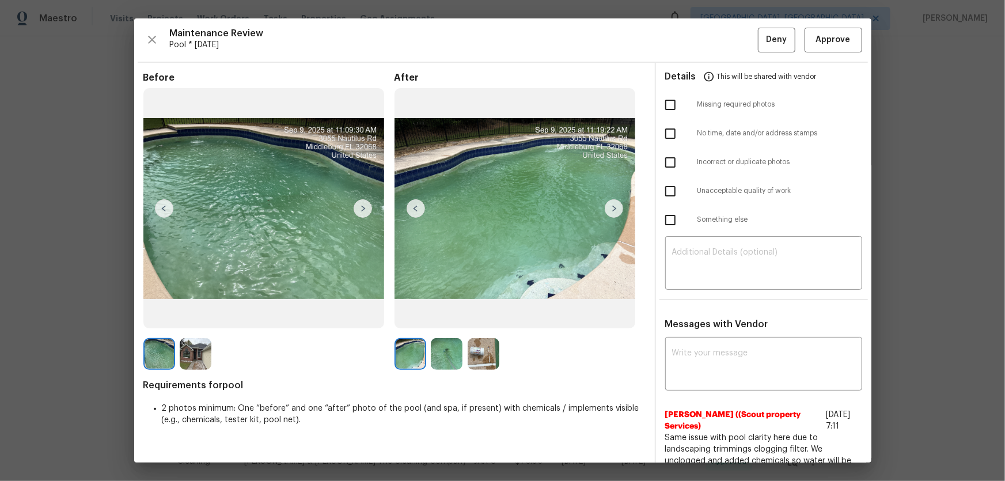
click at [449, 364] on img at bounding box center [447, 354] width 32 height 32
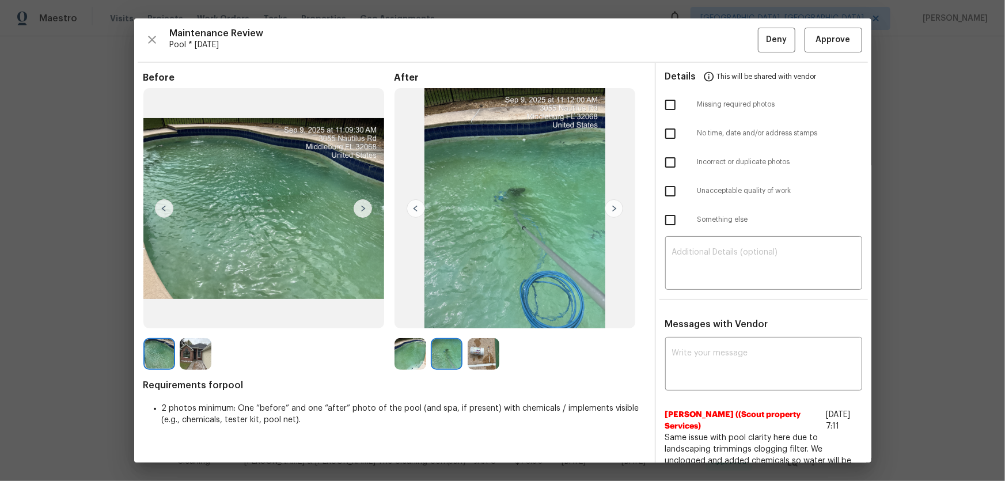
click at [492, 364] on img at bounding box center [483, 354] width 32 height 32
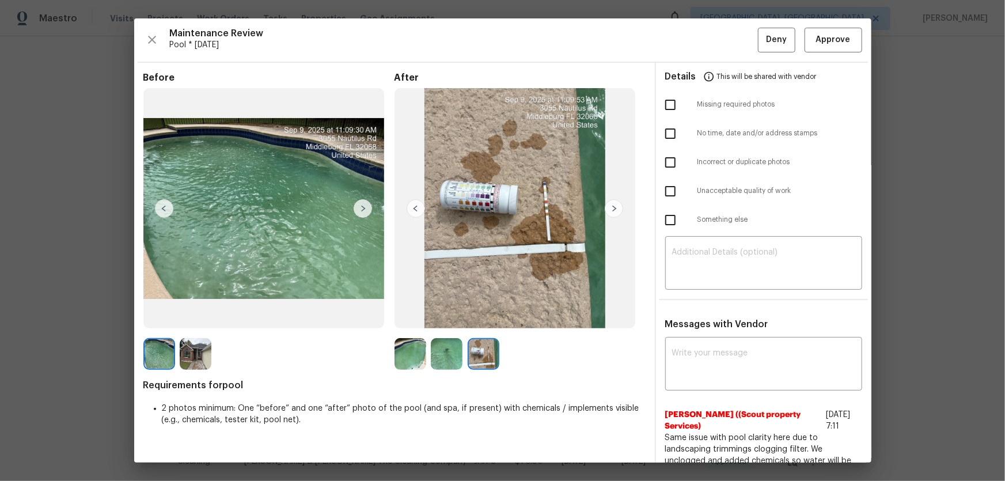
click at [397, 356] on img at bounding box center [410, 354] width 32 height 32
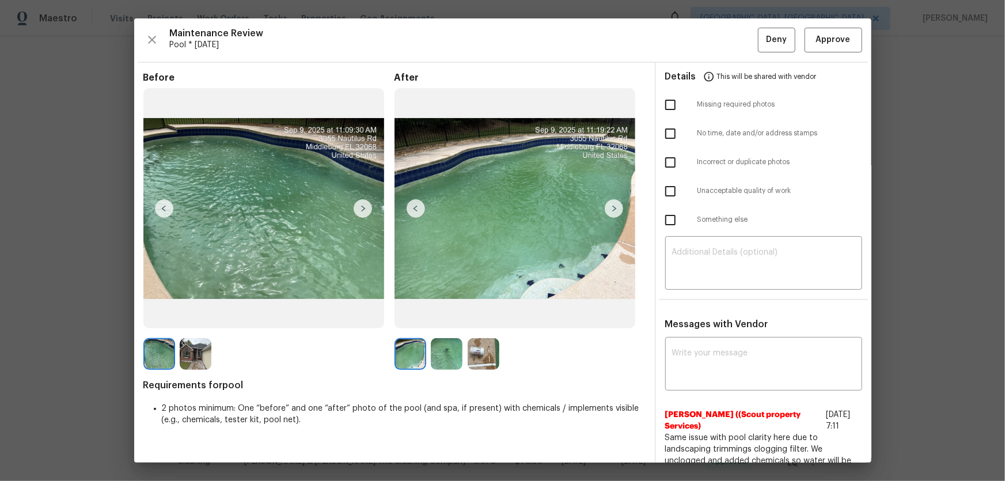
click at [431, 357] on img at bounding box center [447, 354] width 32 height 32
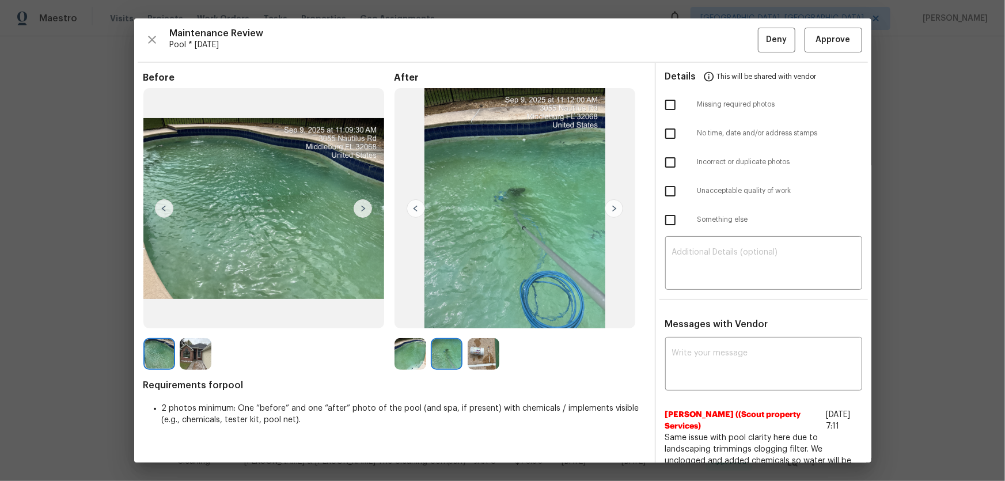
click at [484, 357] on img at bounding box center [483, 354] width 32 height 32
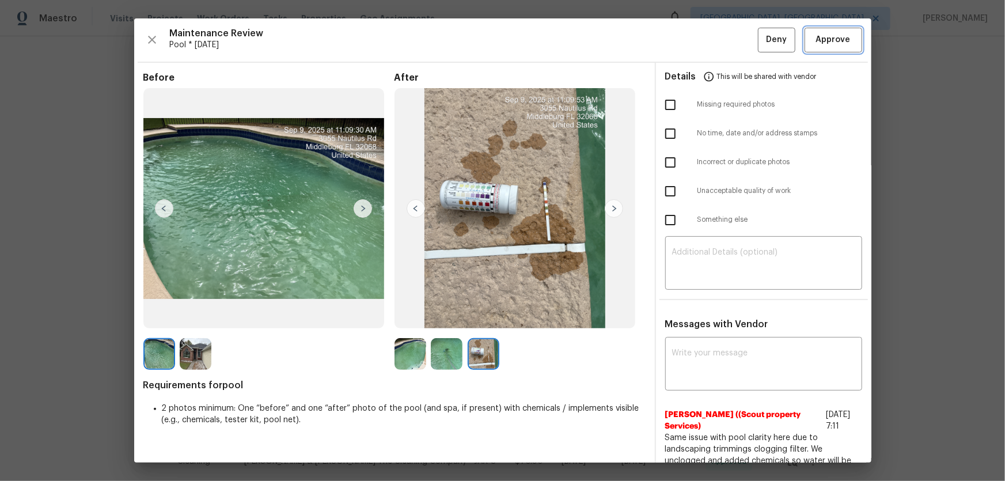
click at [825, 33] on span "Approve" at bounding box center [833, 40] width 35 height 14
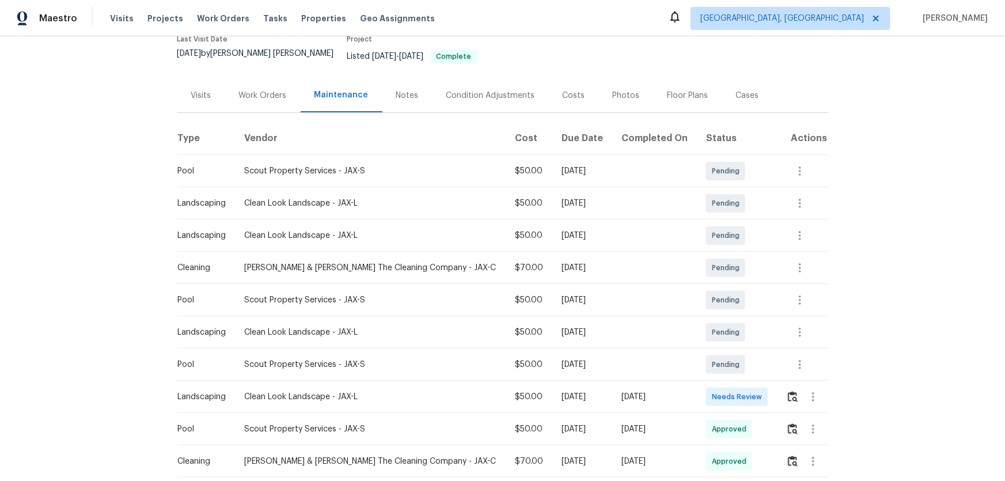
scroll to position [157, 0]
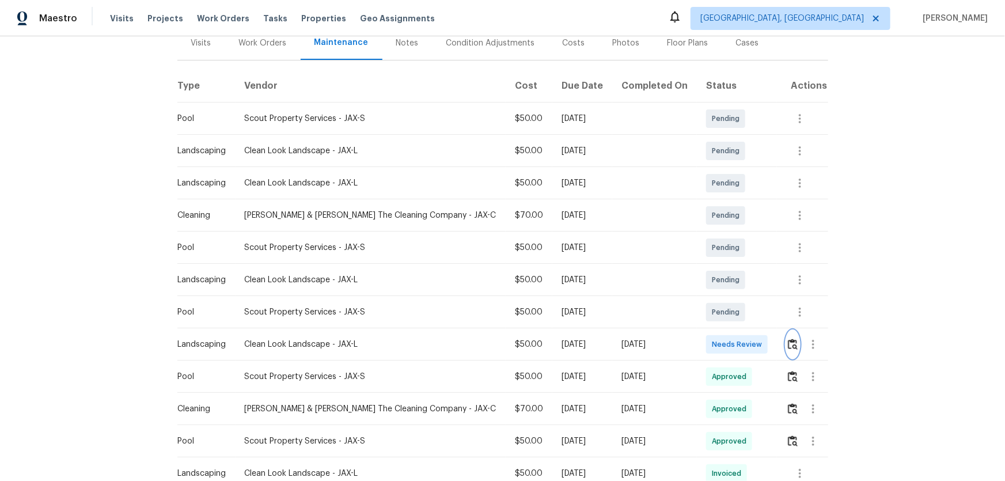
click at [789, 342] on button "button" at bounding box center [792, 344] width 13 height 28
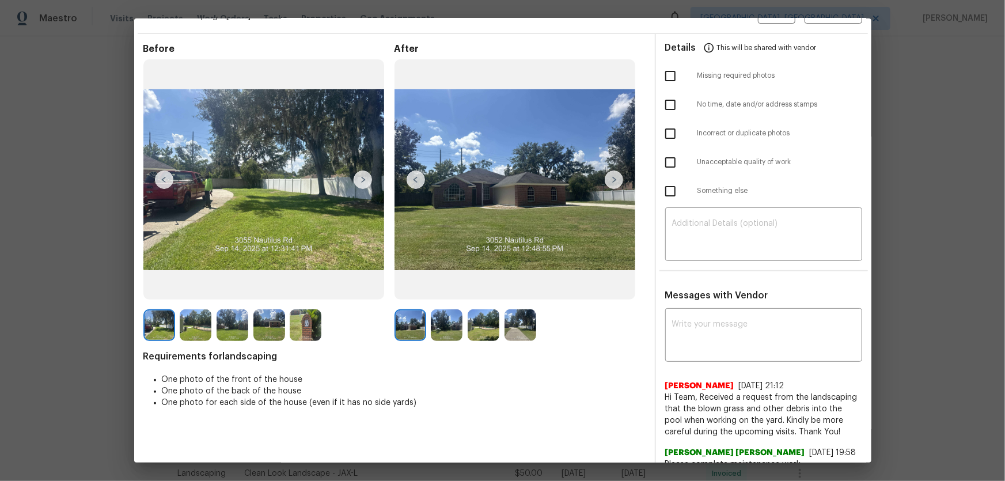
scroll to position [52, 0]
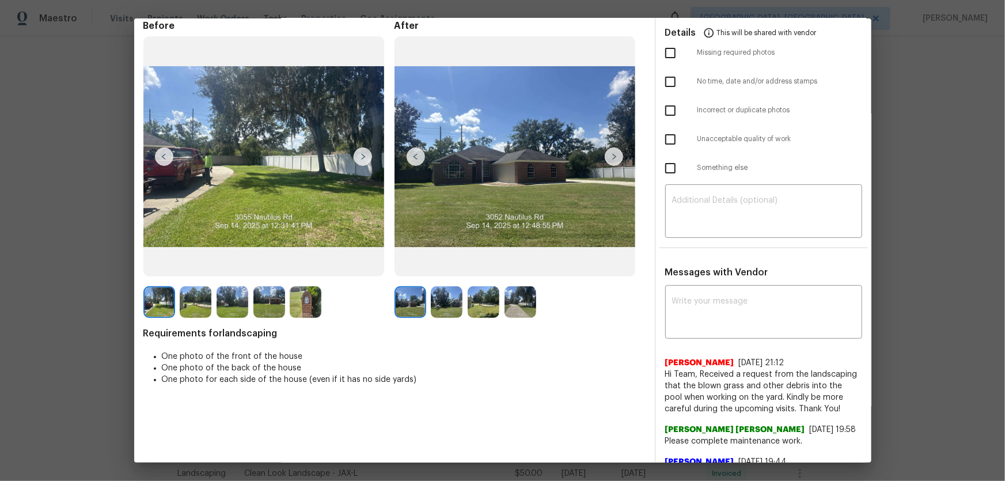
click at [450, 306] on img at bounding box center [447, 302] width 32 height 32
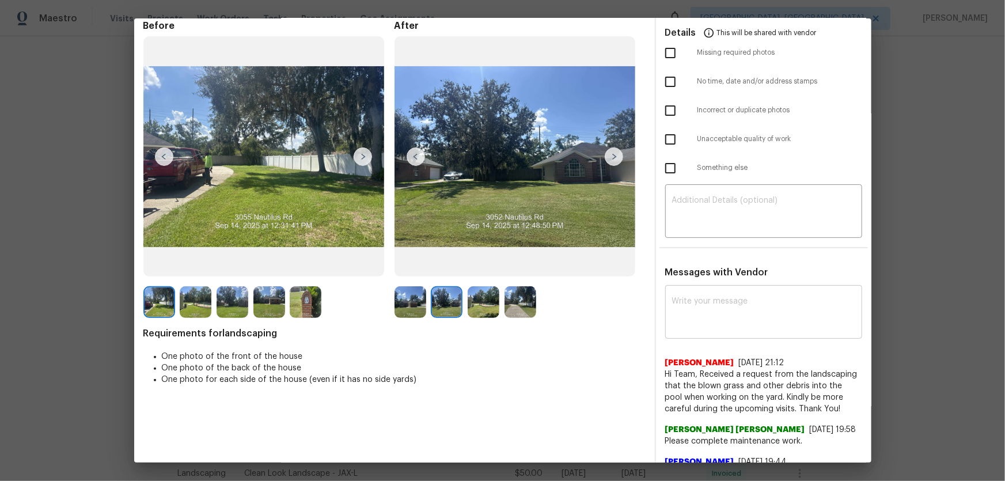
click at [801, 291] on div "x ​" at bounding box center [763, 313] width 197 height 51
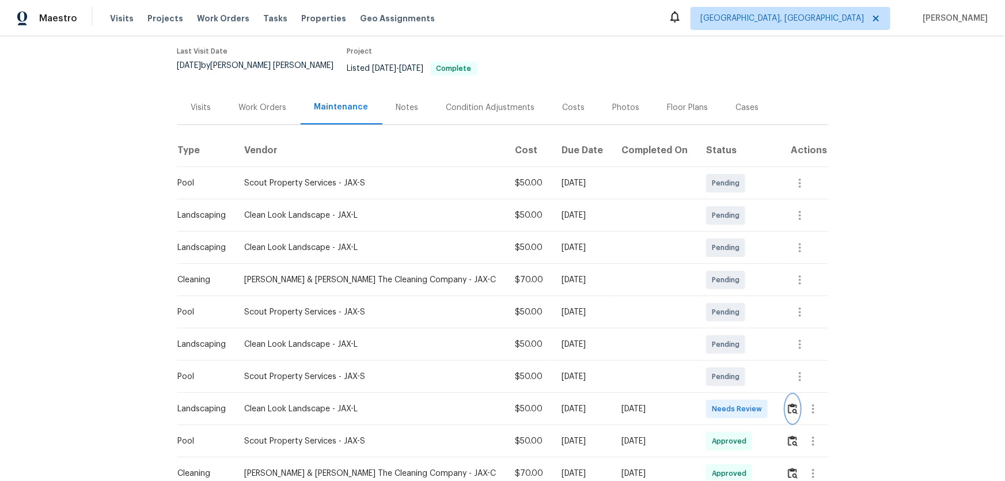
scroll to position [0, 0]
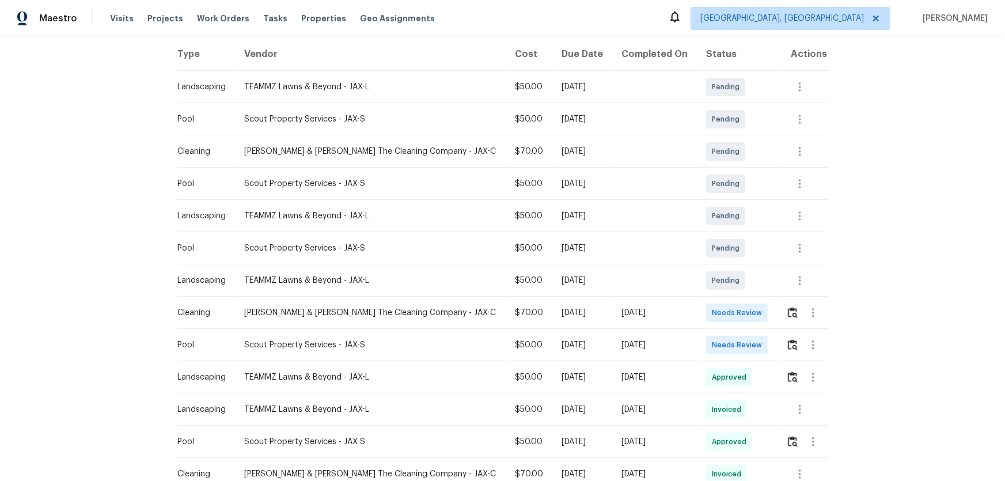
scroll to position [261, 0]
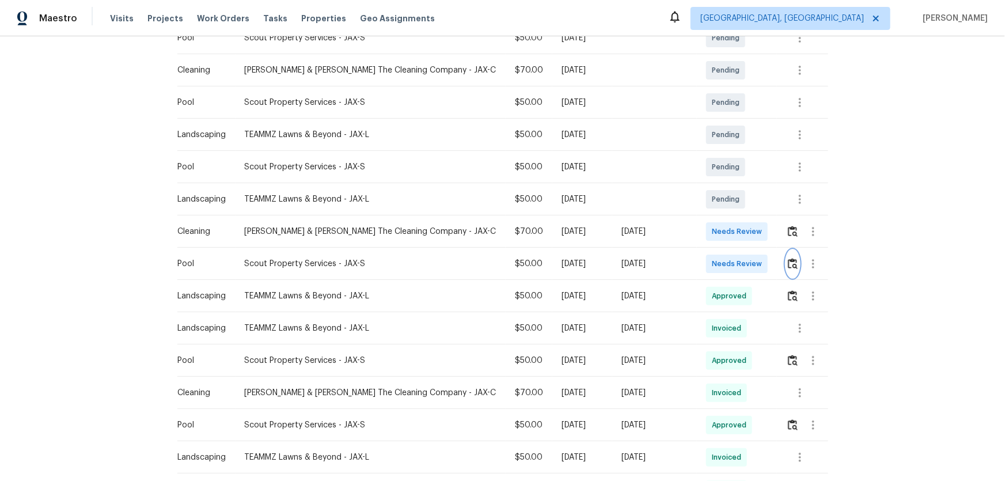
click at [714, 261] on img "button" at bounding box center [793, 263] width 10 height 11
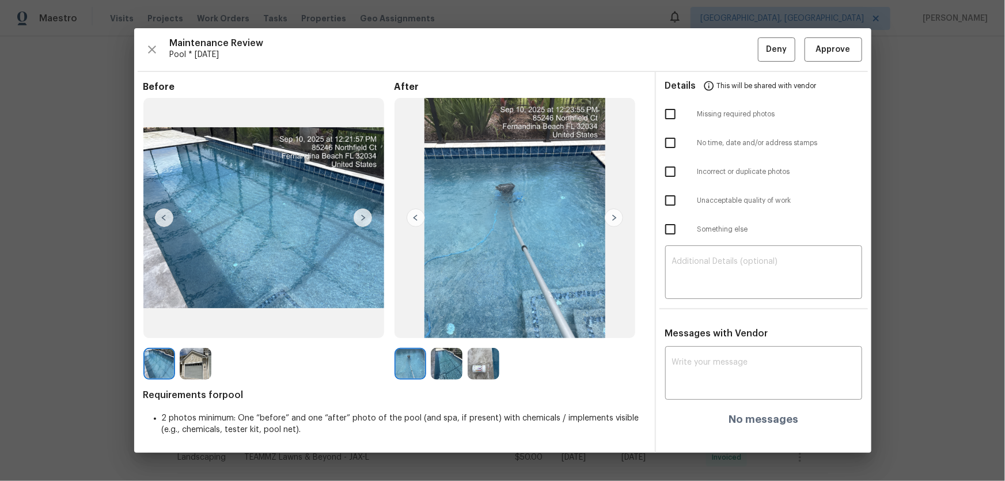
click at [439, 317] on img at bounding box center [447, 364] width 32 height 32
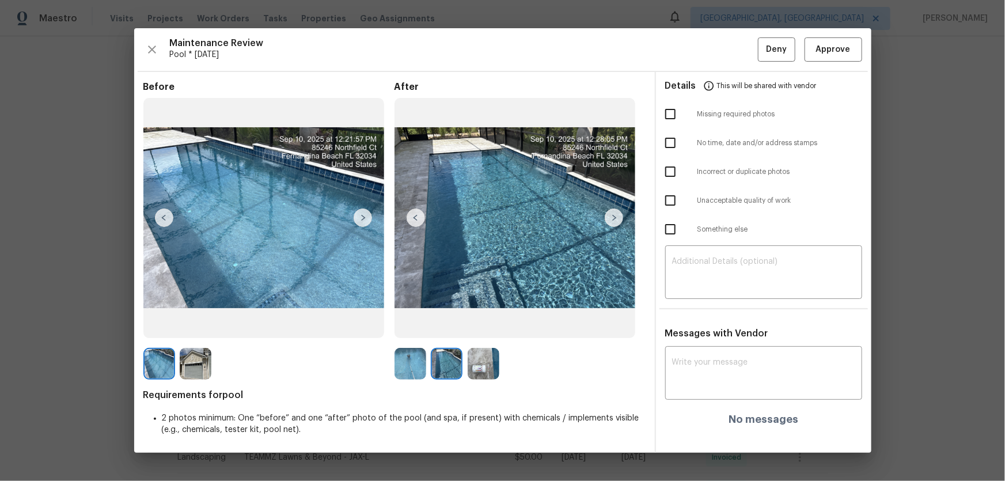
click at [491, 317] on img at bounding box center [483, 364] width 32 height 32
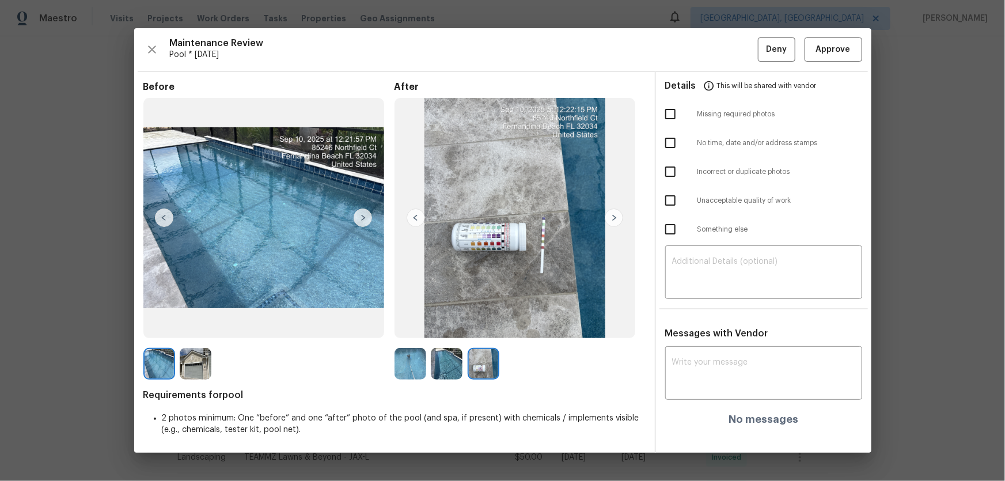
click at [405, 317] on img at bounding box center [410, 364] width 32 height 32
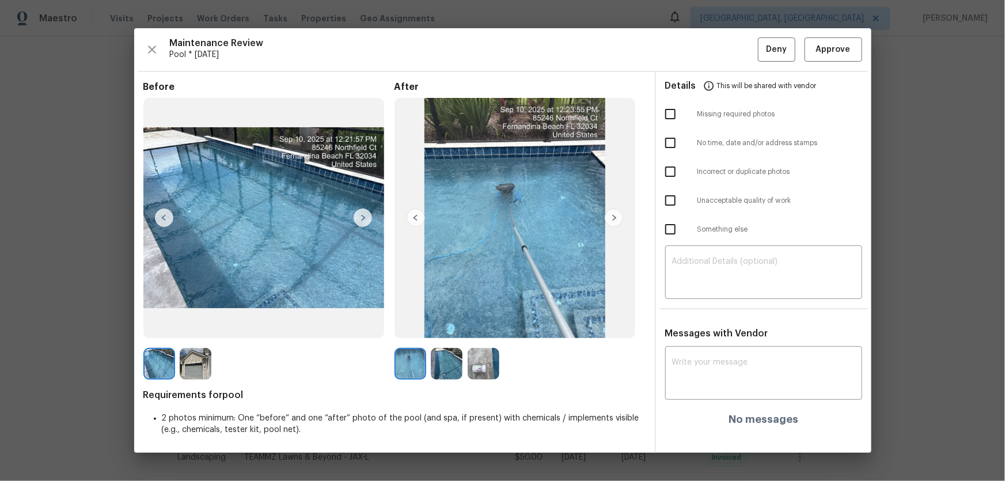
click at [470, 317] on img at bounding box center [483, 364] width 32 height 32
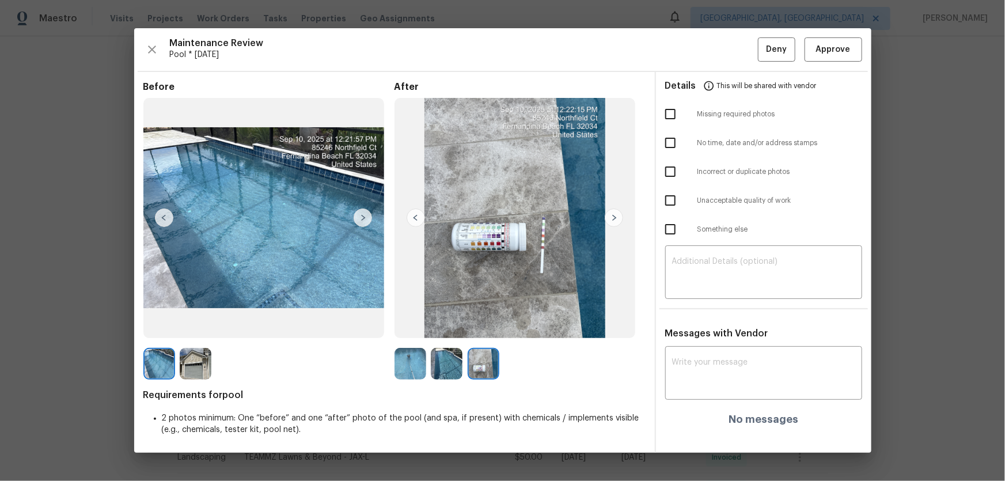
click at [455, 317] on img at bounding box center [447, 364] width 32 height 32
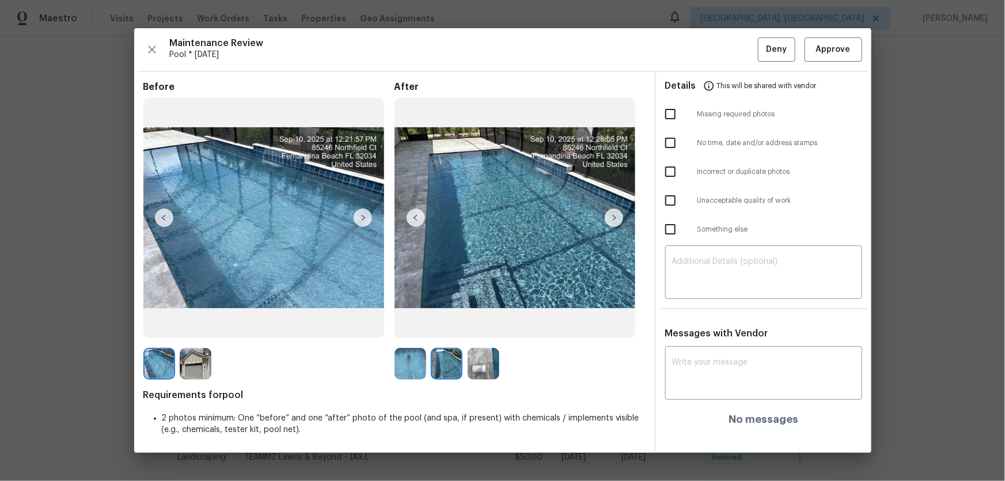
click at [481, 317] on img at bounding box center [483, 364] width 32 height 32
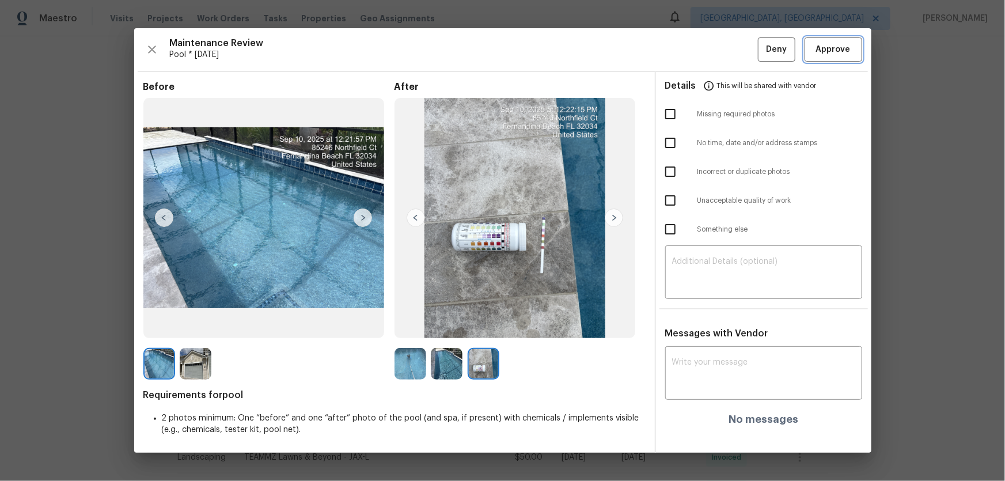
click at [714, 46] on button "Approve" at bounding box center [833, 49] width 58 height 25
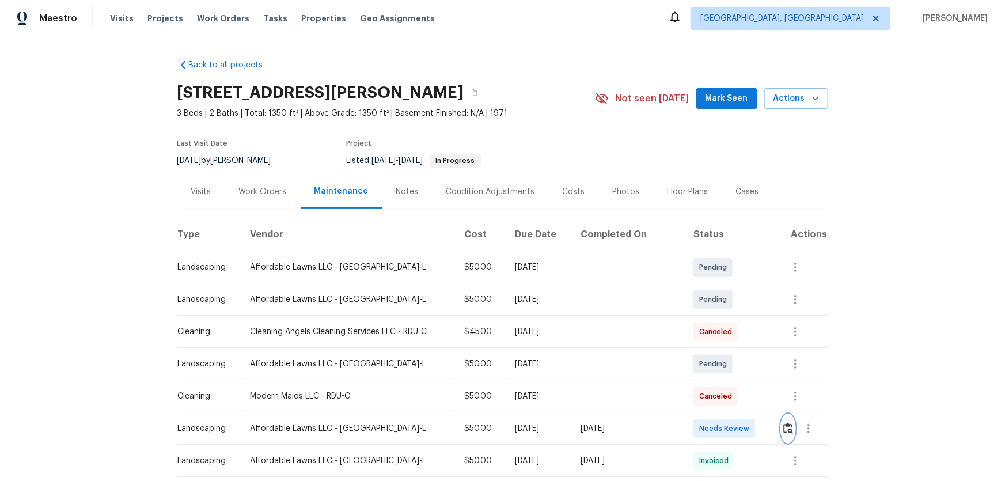
click at [785, 417] on button "button" at bounding box center [787, 428] width 13 height 28
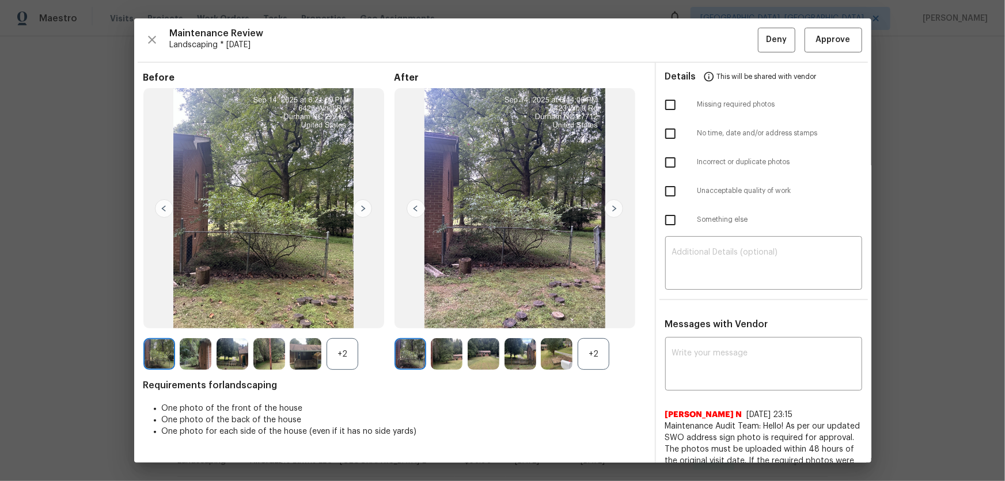
click at [577, 351] on div "+2" at bounding box center [593, 354] width 32 height 32
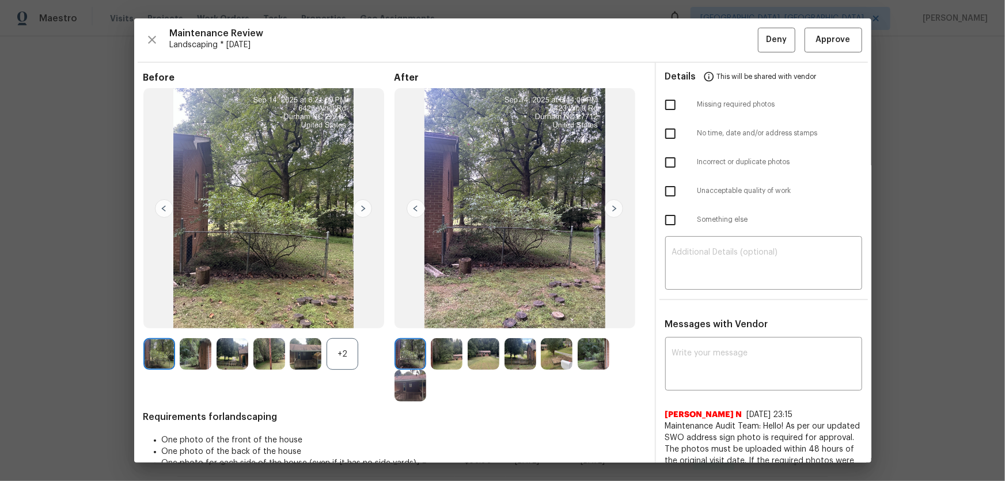
click at [351, 359] on div "+2" at bounding box center [342, 354] width 32 height 32
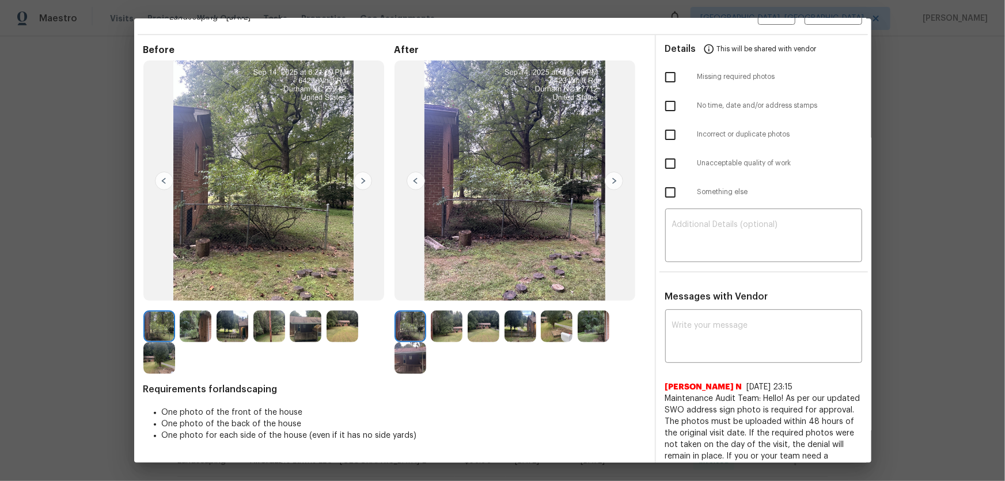
scroll to position [52, 0]
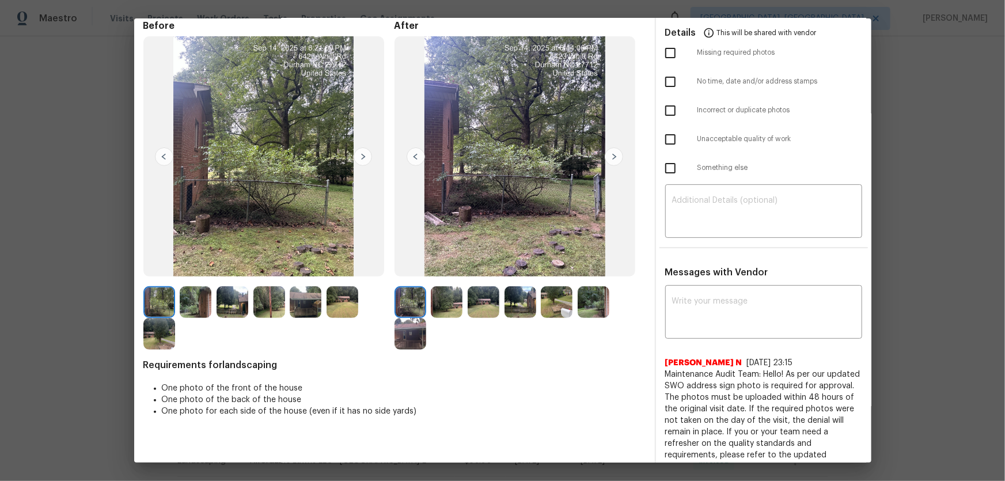
click at [443, 309] on img at bounding box center [447, 302] width 32 height 32
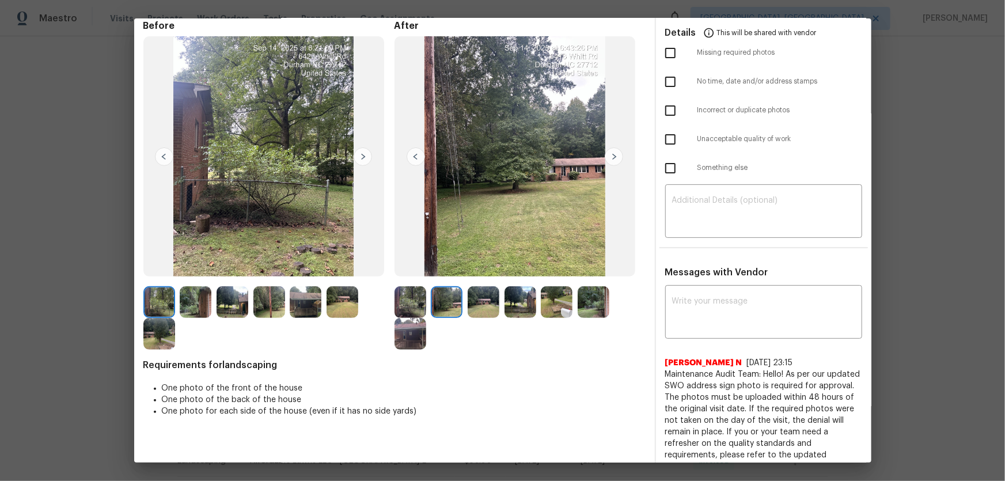
click at [472, 309] on img at bounding box center [483, 302] width 32 height 32
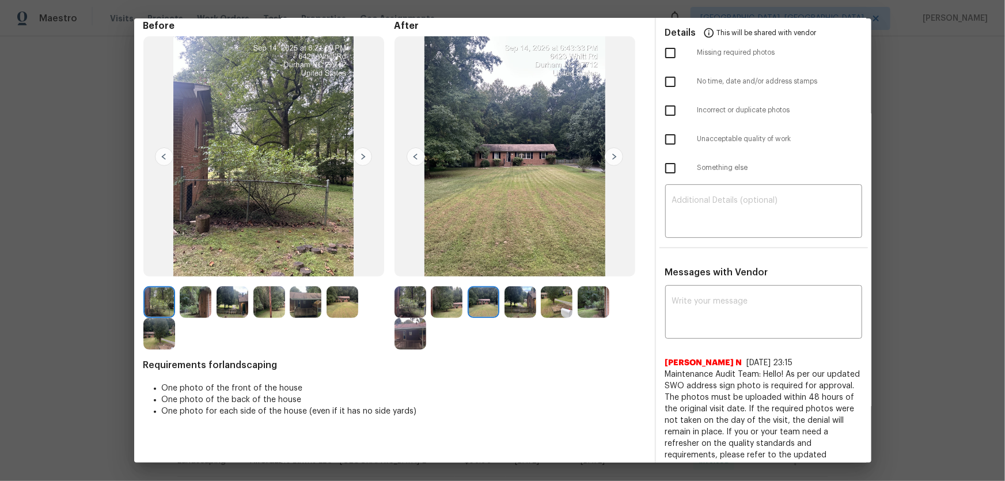
click at [525, 303] on img at bounding box center [520, 302] width 32 height 32
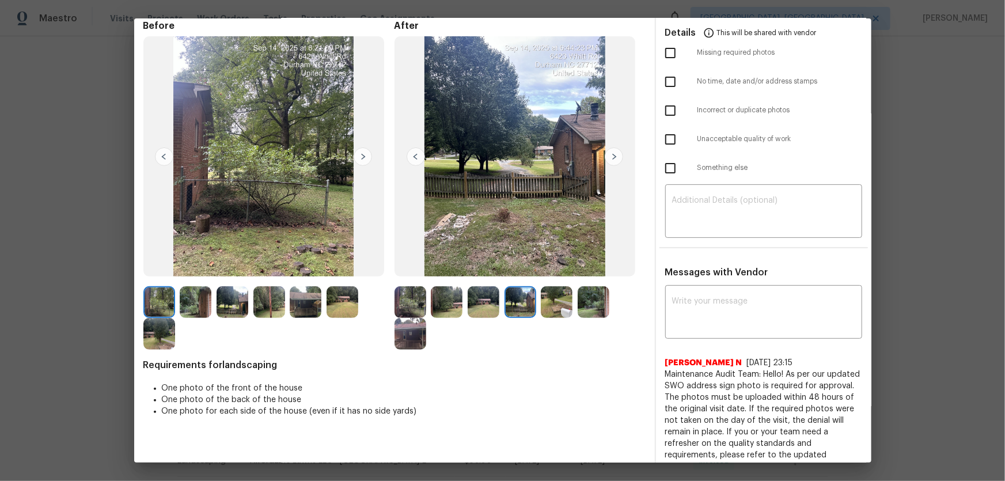
click at [558, 302] on img at bounding box center [557, 302] width 32 height 32
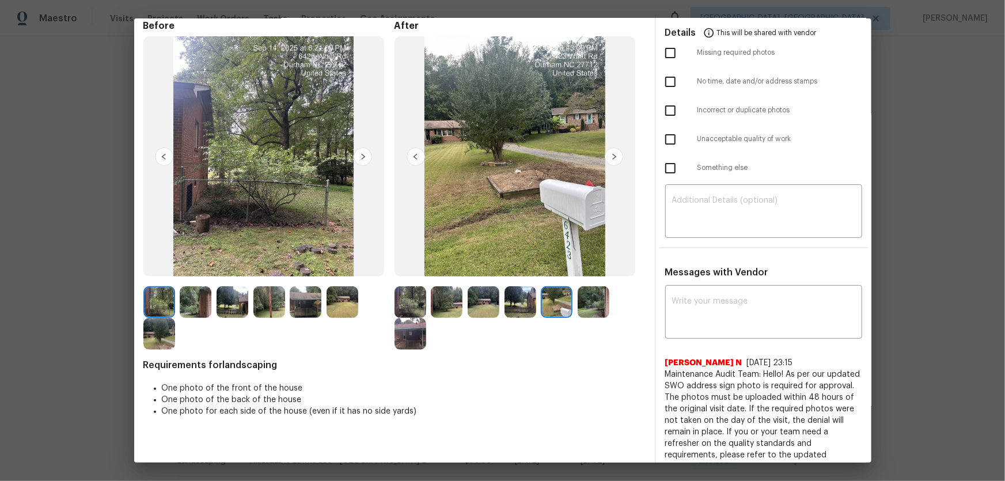
click at [608, 303] on div at bounding box center [595, 302] width 37 height 32
click at [595, 304] on img at bounding box center [593, 302] width 32 height 32
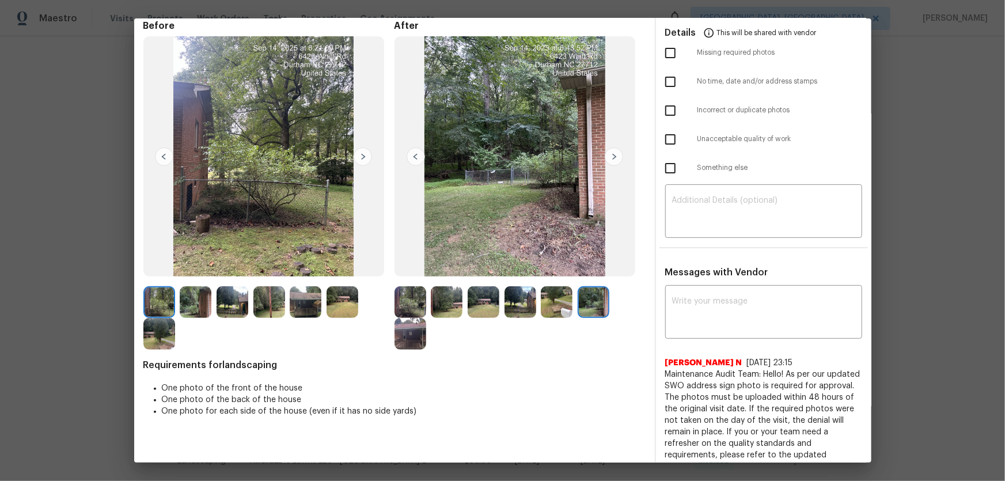
click at [409, 334] on img at bounding box center [410, 334] width 32 height 32
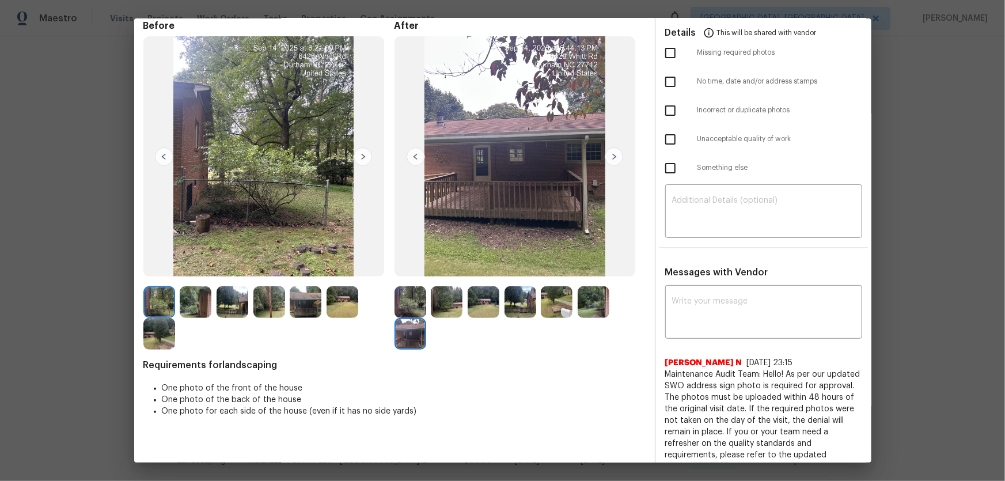
drag, startPoint x: 427, startPoint y: 302, endPoint x: 438, endPoint y: 302, distance: 10.4
click at [427, 302] on div at bounding box center [412, 302] width 37 height 32
click at [442, 302] on img at bounding box center [447, 302] width 32 height 32
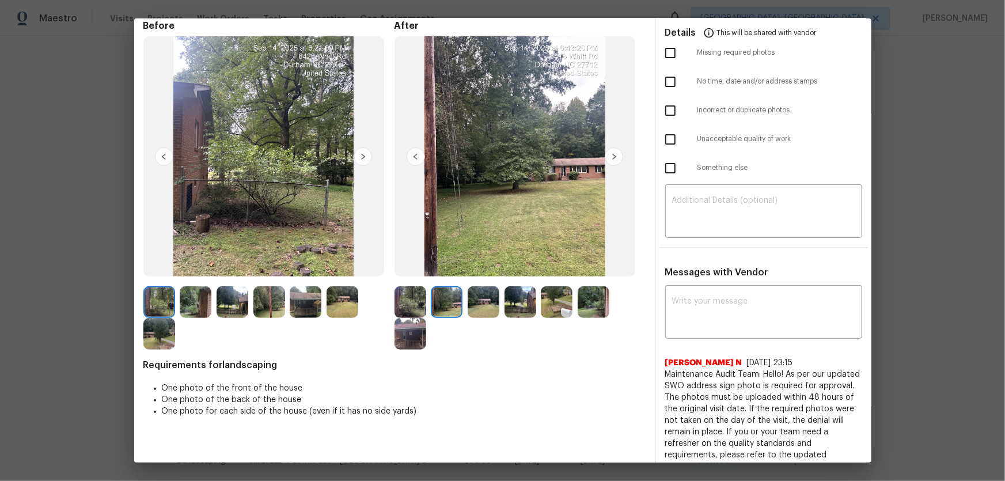
click at [462, 302] on div at bounding box center [449, 302] width 37 height 32
click at [494, 305] on img at bounding box center [483, 302] width 32 height 32
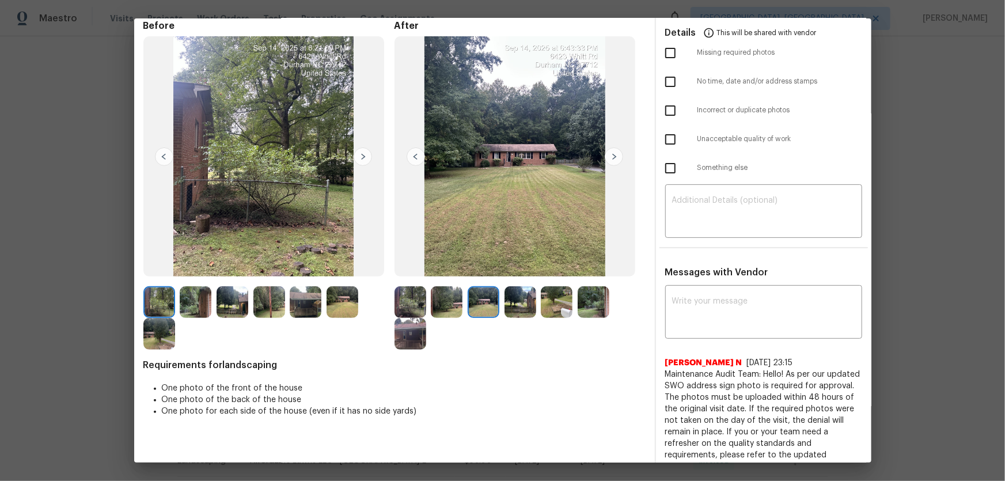
click at [509, 306] on img at bounding box center [520, 302] width 32 height 32
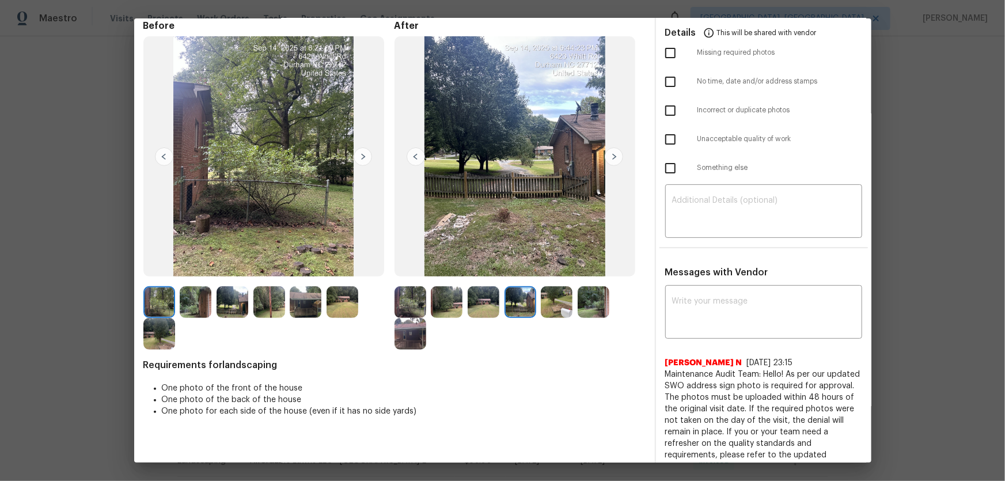
click at [552, 315] on img at bounding box center [557, 302] width 32 height 32
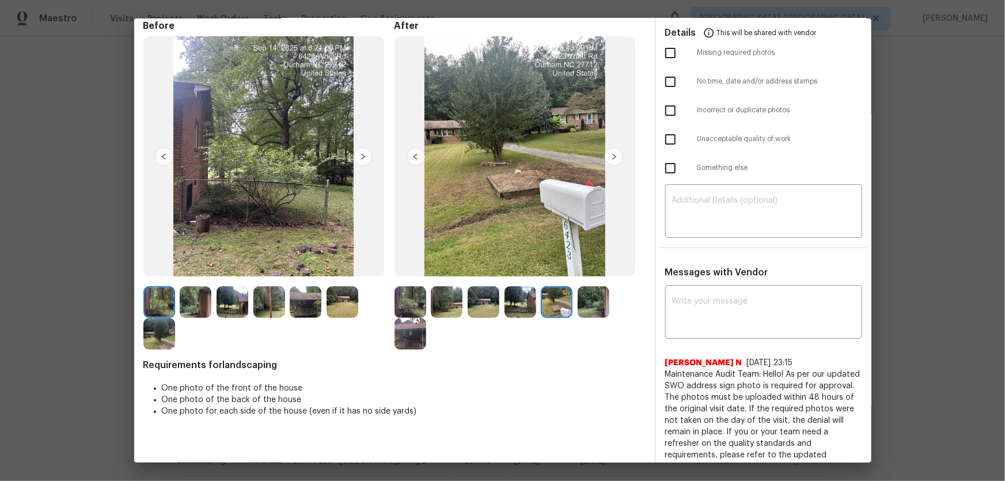
click at [574, 312] on div at bounding box center [559, 302] width 37 height 32
click at [414, 323] on img at bounding box center [410, 334] width 32 height 32
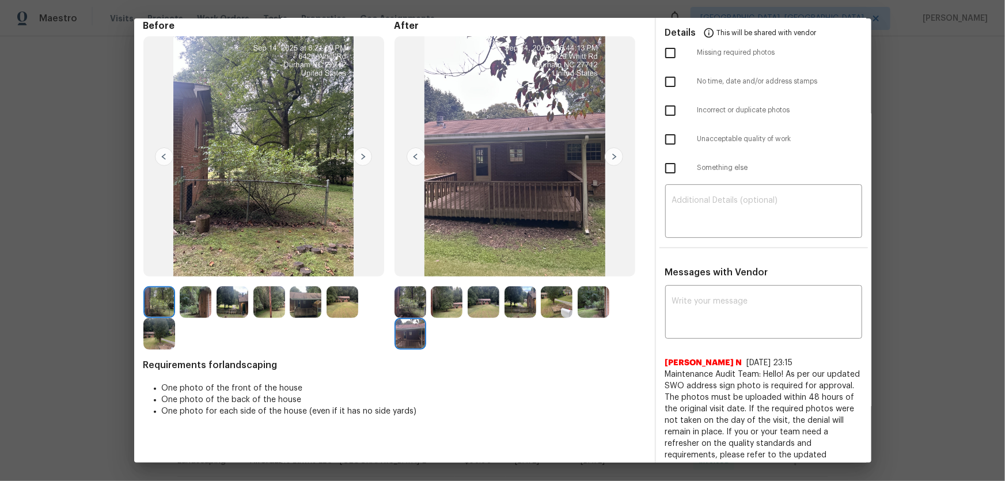
click at [588, 306] on img at bounding box center [593, 302] width 32 height 32
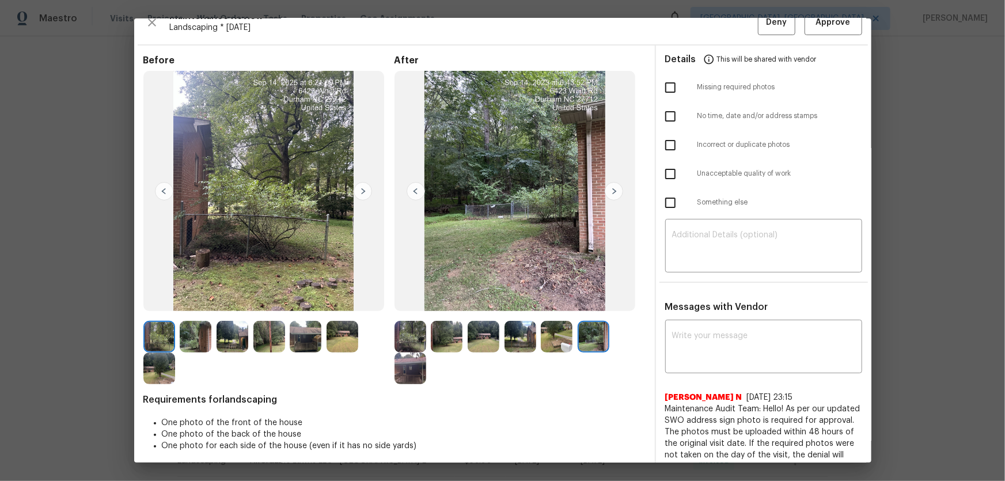
scroll to position [0, 0]
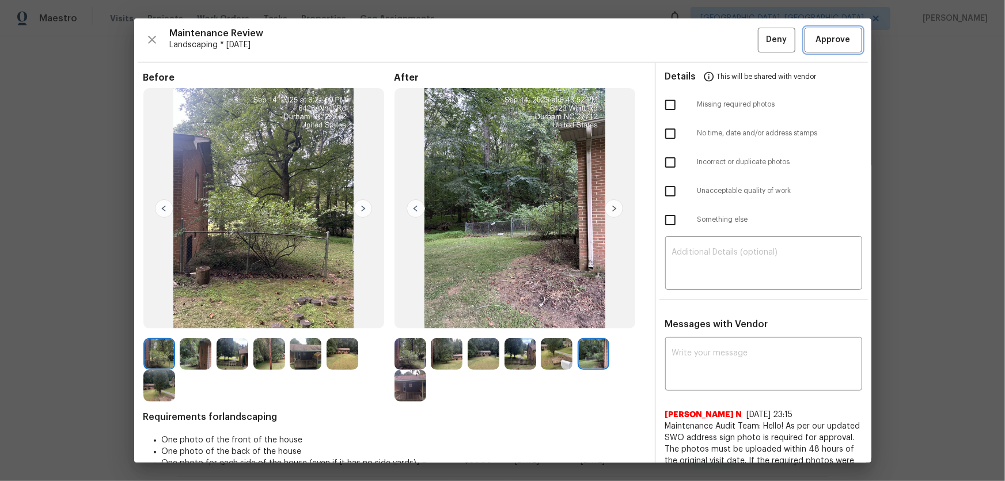
drag, startPoint x: 828, startPoint y: 38, endPoint x: 861, endPoint y: 40, distance: 32.3
click at [829, 37] on span "Approve" at bounding box center [833, 40] width 35 height 14
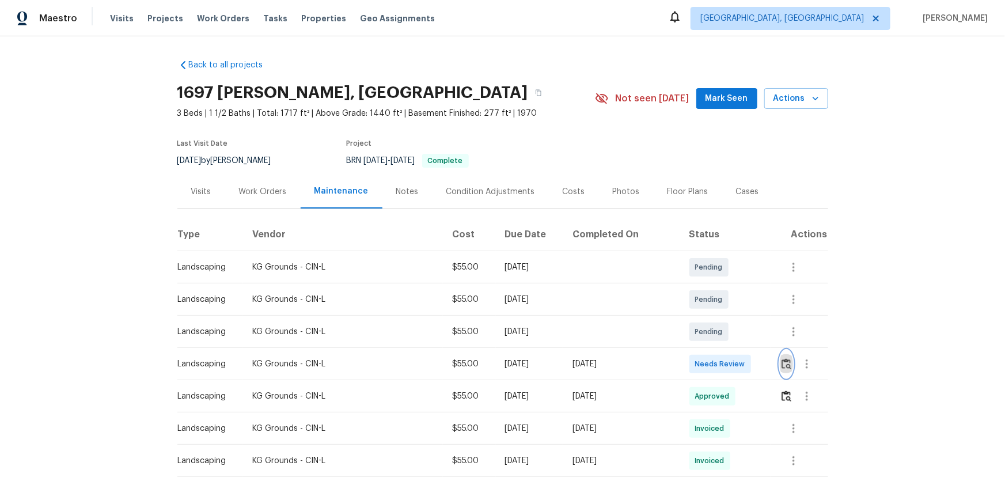
click at [714, 317] on button "button" at bounding box center [785, 364] width 13 height 28
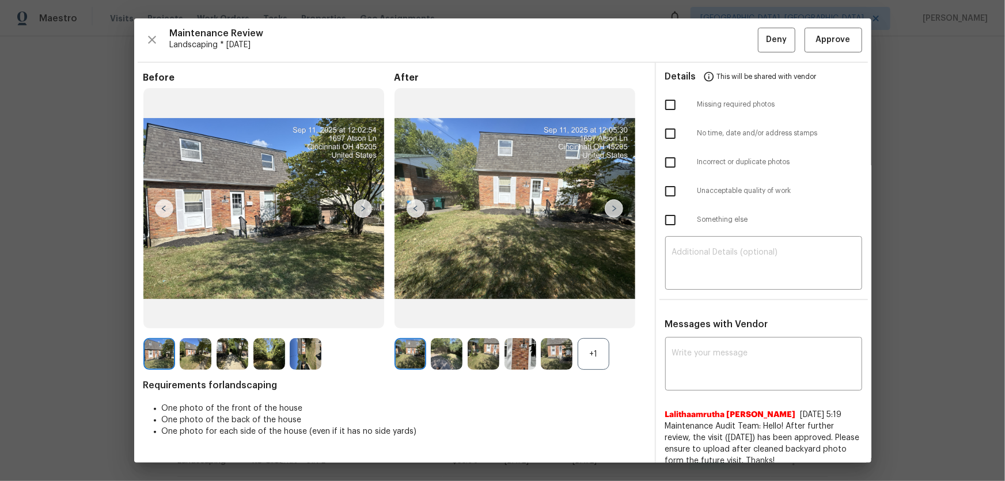
click at [579, 317] on div "+1" at bounding box center [593, 354] width 32 height 32
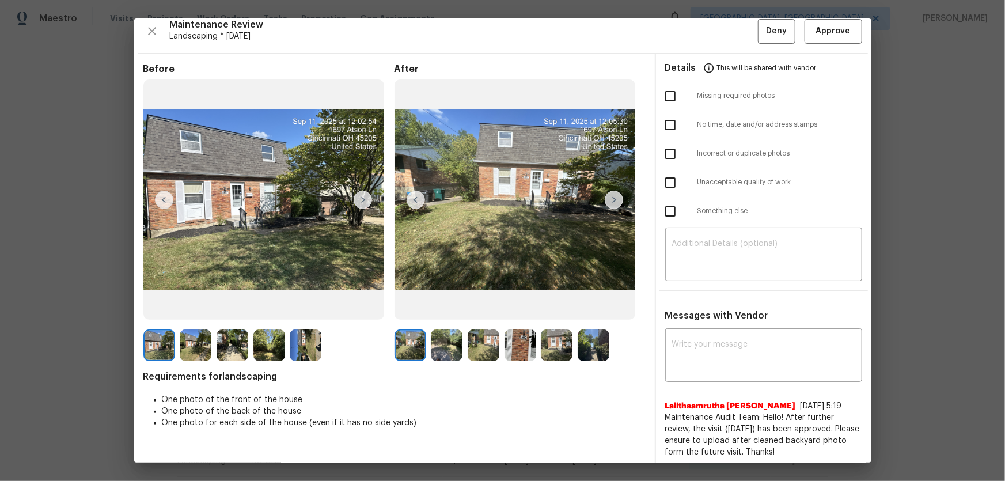
scroll to position [12, 0]
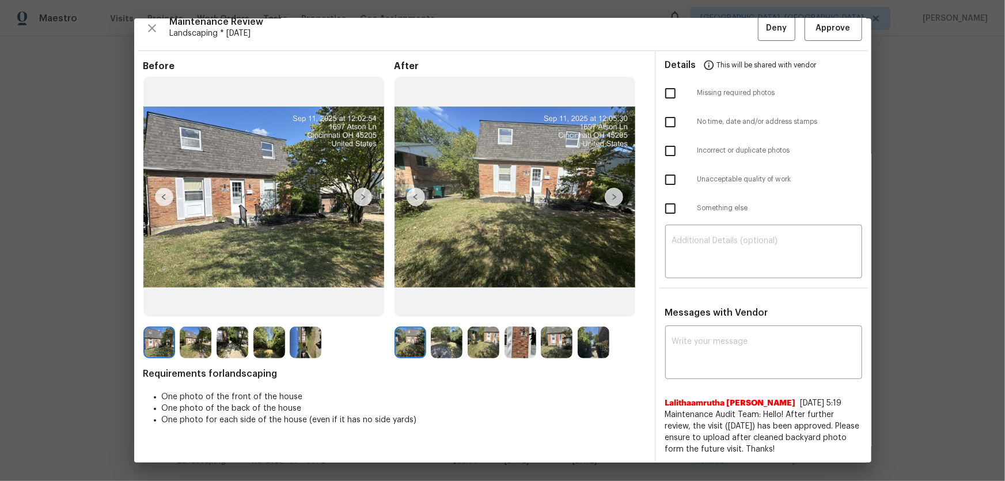
click at [443, 317] on img at bounding box center [447, 342] width 32 height 32
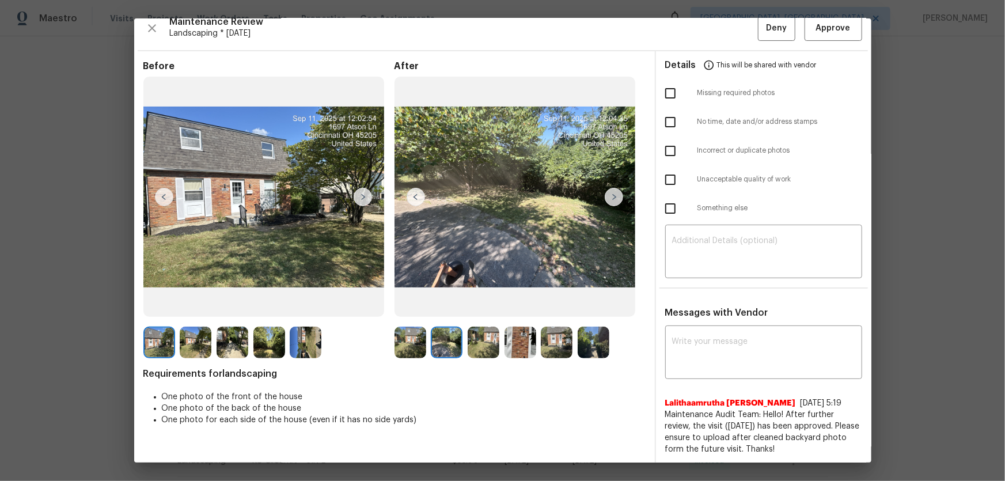
click at [477, 317] on img at bounding box center [483, 342] width 32 height 32
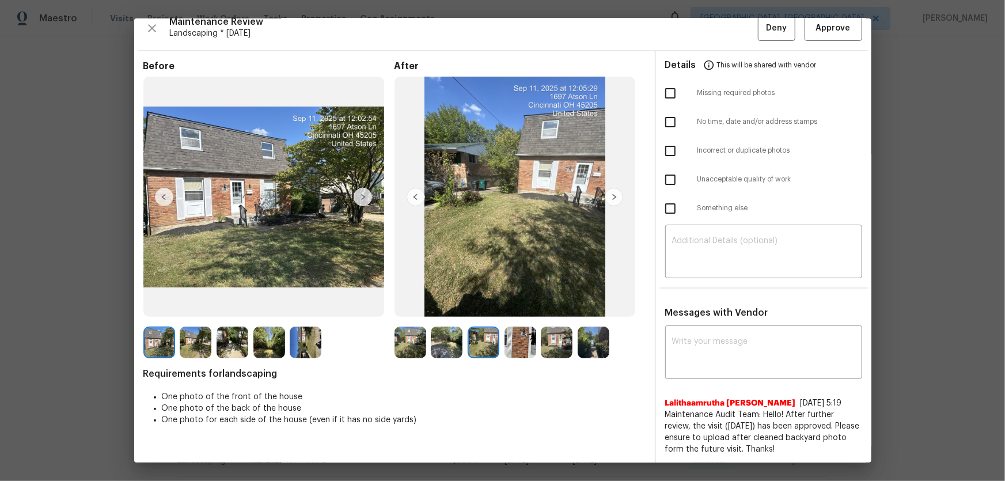
click at [528, 317] on img at bounding box center [520, 342] width 32 height 32
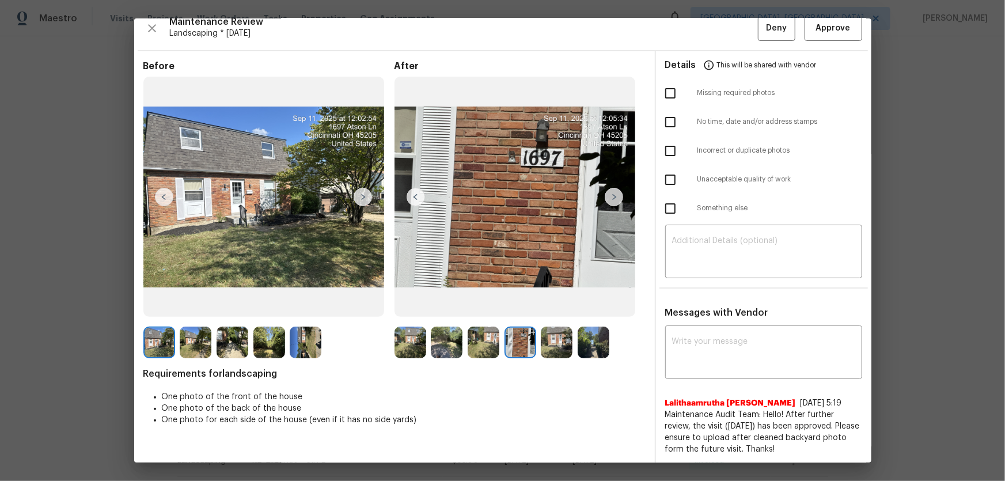
click at [541, 317] on img at bounding box center [557, 342] width 32 height 32
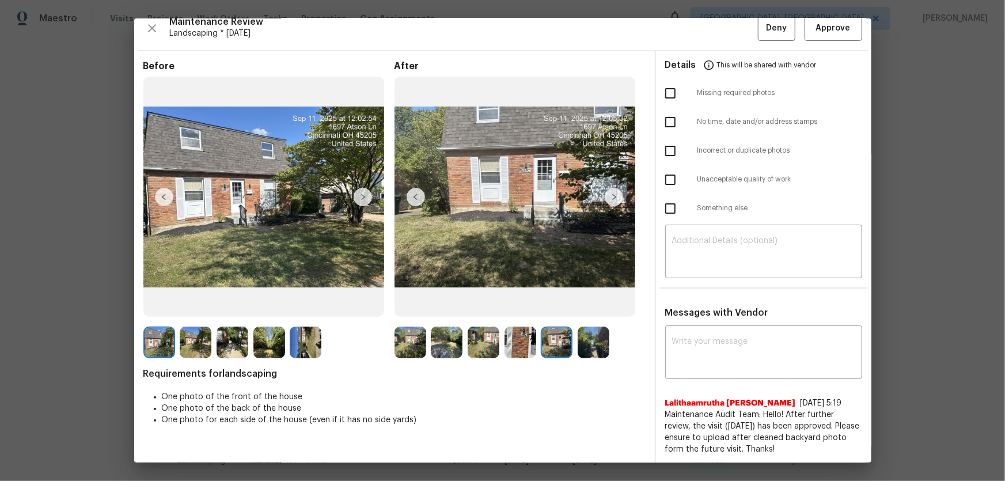
click at [568, 317] on img at bounding box center [557, 342] width 32 height 32
click at [594, 317] on img at bounding box center [593, 342] width 32 height 32
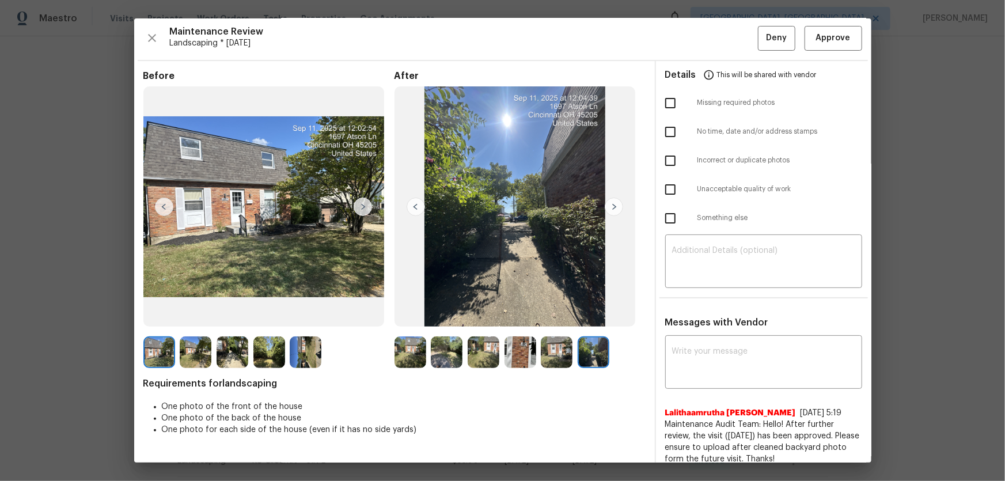
scroll to position [0, 0]
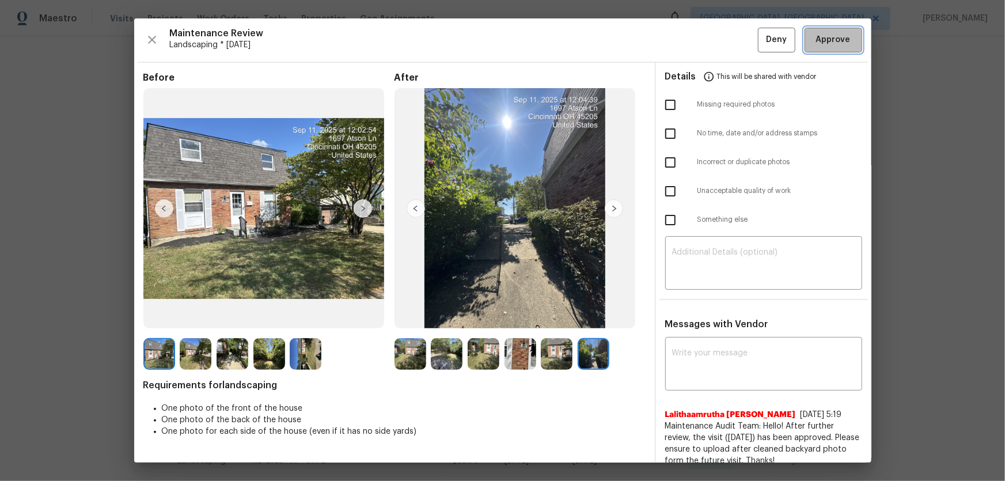
click at [714, 39] on span "Approve" at bounding box center [833, 40] width 35 height 14
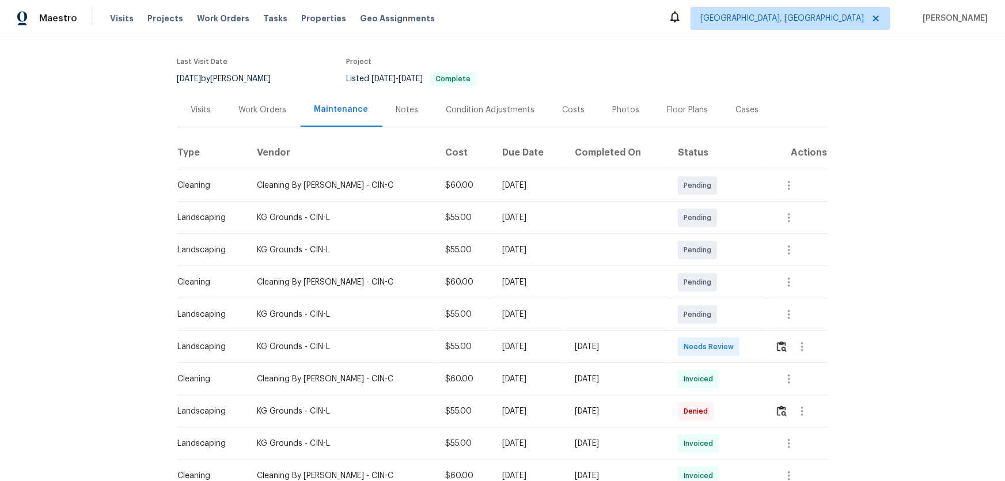
scroll to position [104, 0]
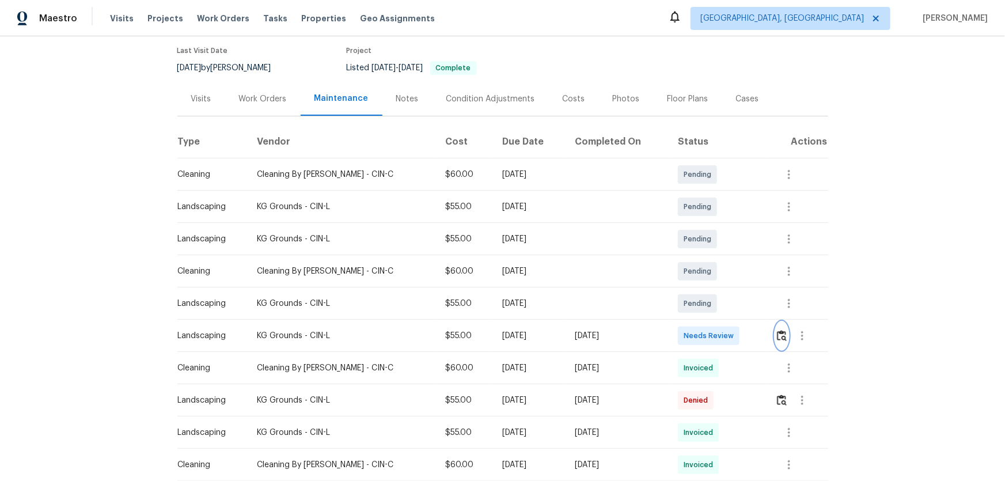
click at [714, 317] on img "button" at bounding box center [782, 335] width 10 height 11
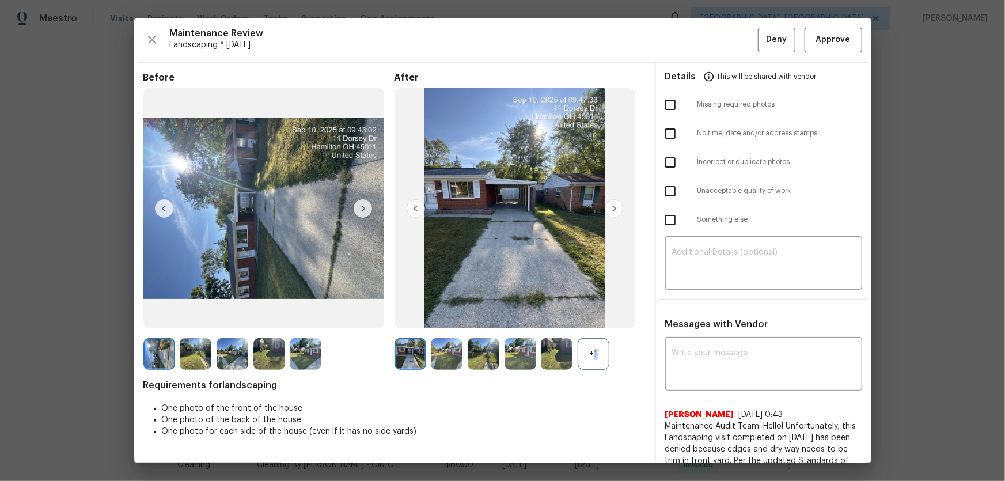
click at [590, 317] on div "+1" at bounding box center [593, 354] width 32 height 32
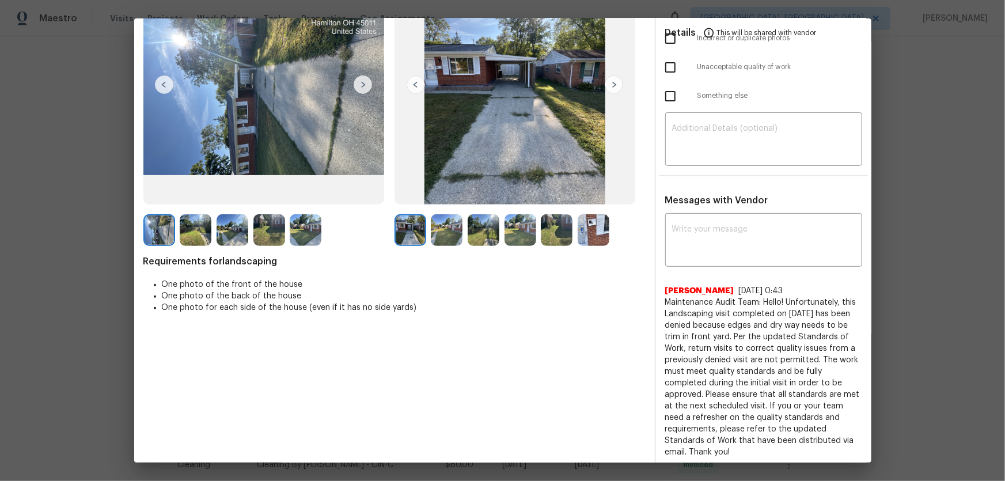
scroll to position [127, 0]
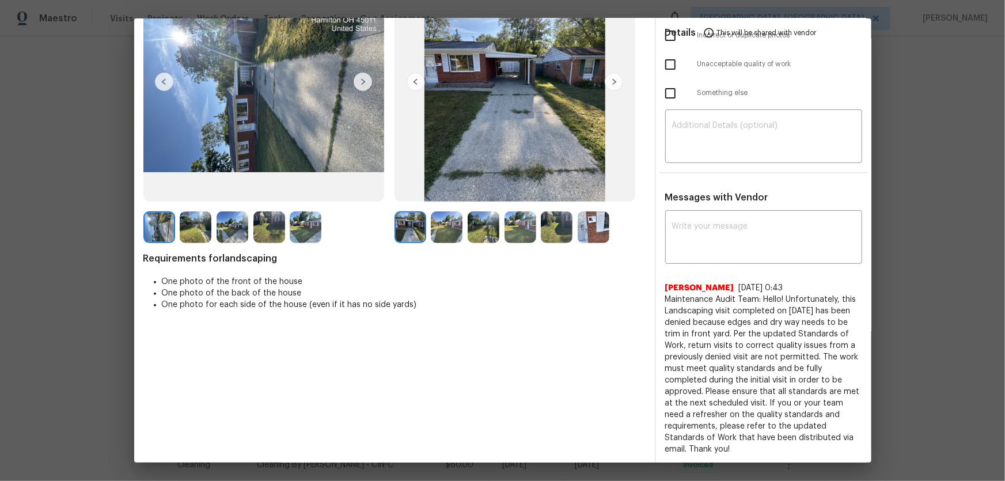
click at [451, 235] on img at bounding box center [447, 227] width 32 height 32
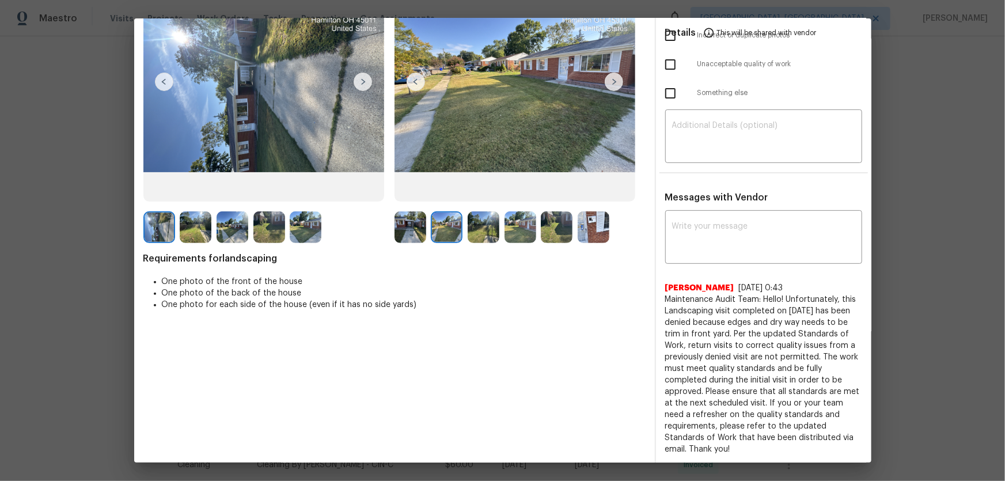
click at [474, 236] on img at bounding box center [483, 227] width 32 height 32
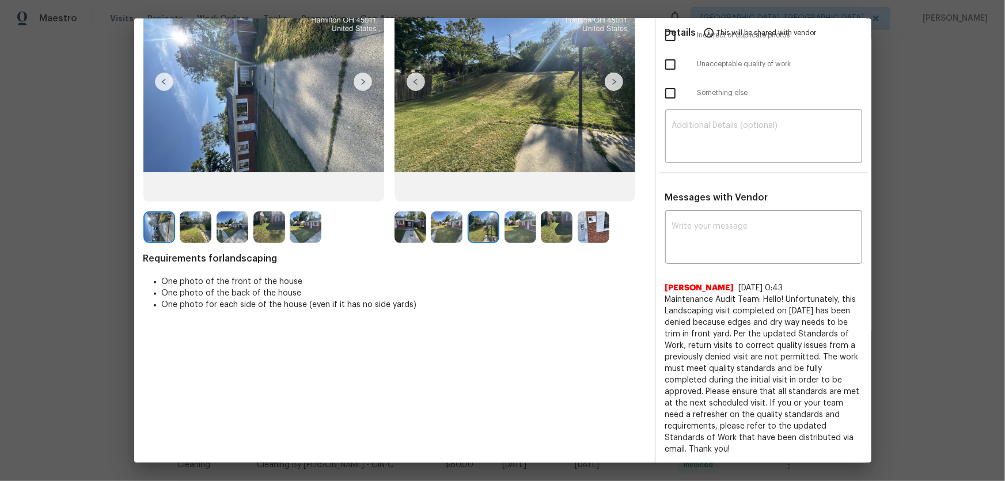
click at [522, 238] on img at bounding box center [520, 227] width 32 height 32
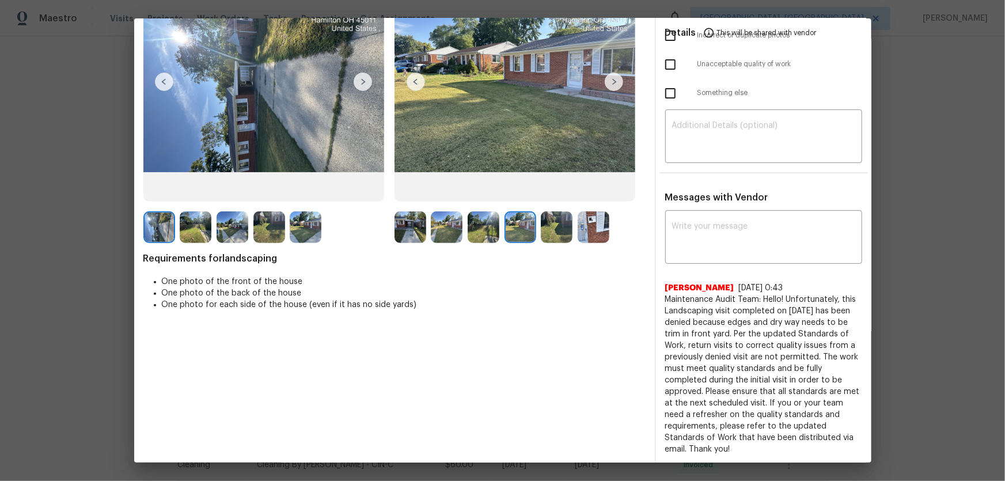
click at [546, 234] on img at bounding box center [557, 227] width 32 height 32
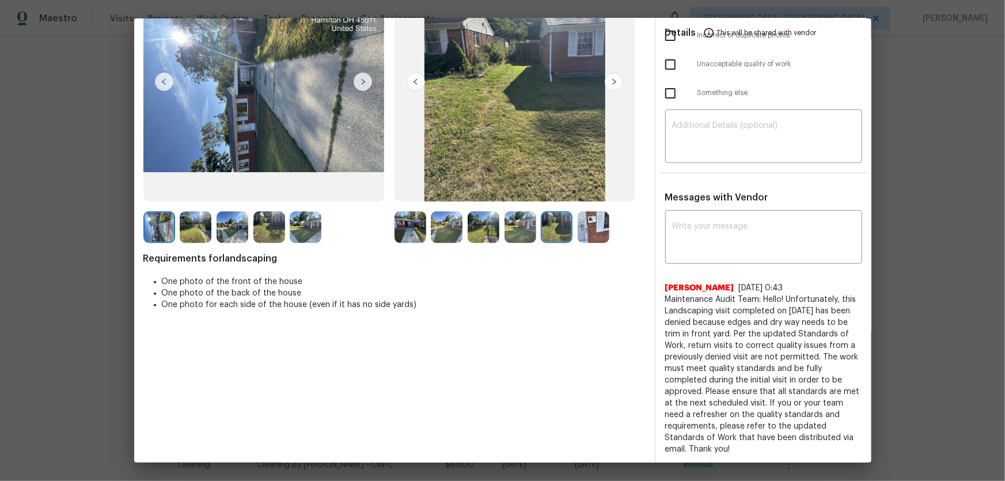
click at [588, 233] on img at bounding box center [593, 227] width 32 height 32
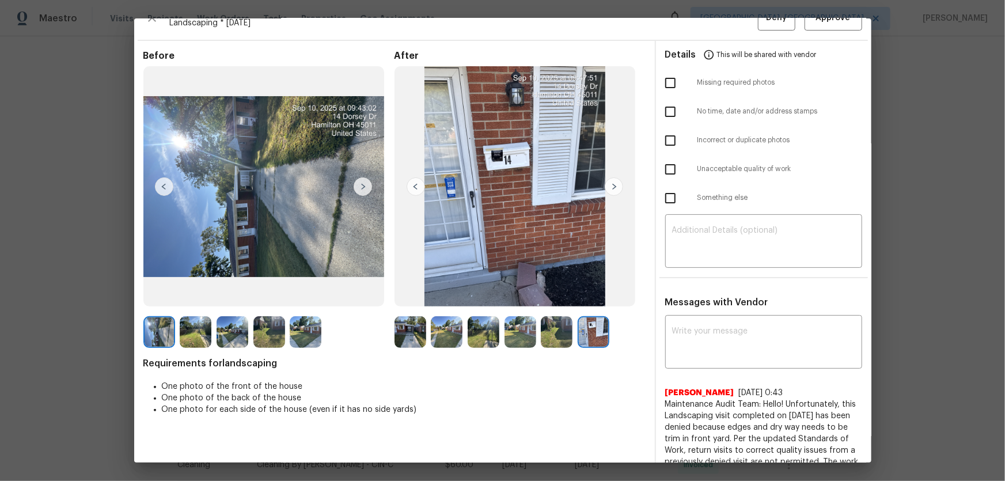
scroll to position [0, 0]
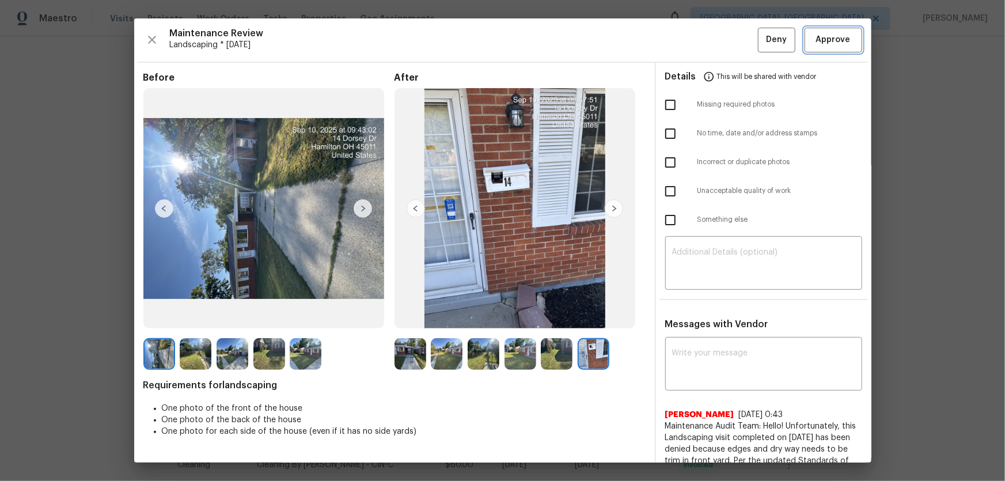
click at [714, 51] on button "Approve" at bounding box center [833, 40] width 58 height 25
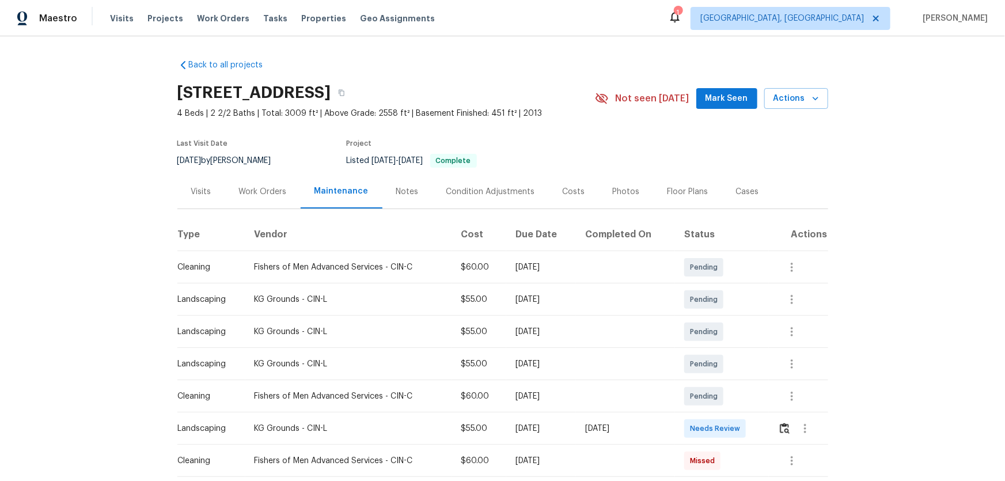
scroll to position [52, 0]
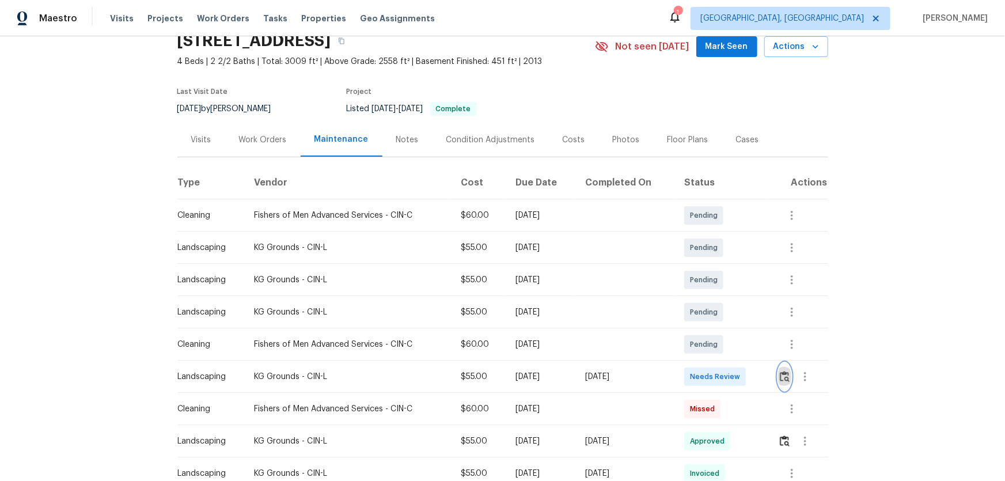
click at [714, 317] on img "button" at bounding box center [784, 376] width 10 height 11
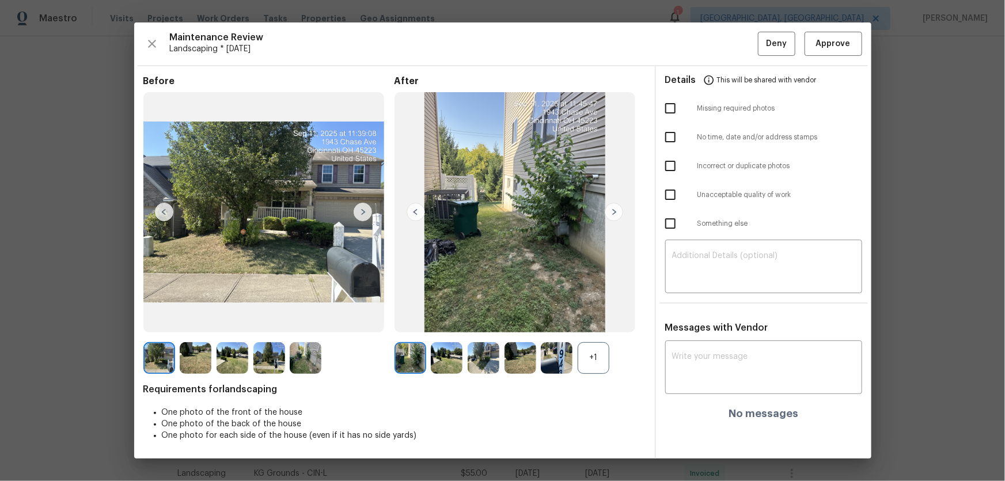
click at [587, 317] on div "+1" at bounding box center [593, 358] width 32 height 32
click at [448, 317] on img at bounding box center [447, 358] width 32 height 32
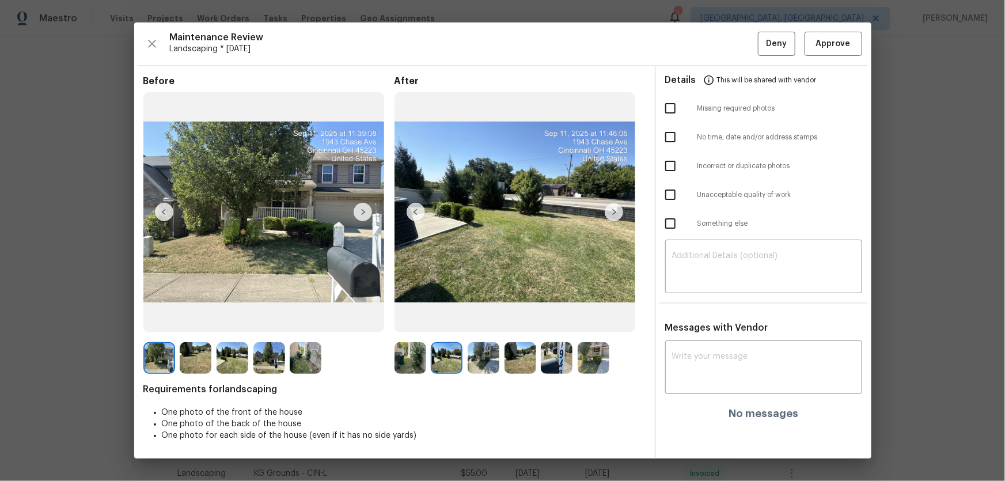
click at [481, 317] on img at bounding box center [483, 358] width 32 height 32
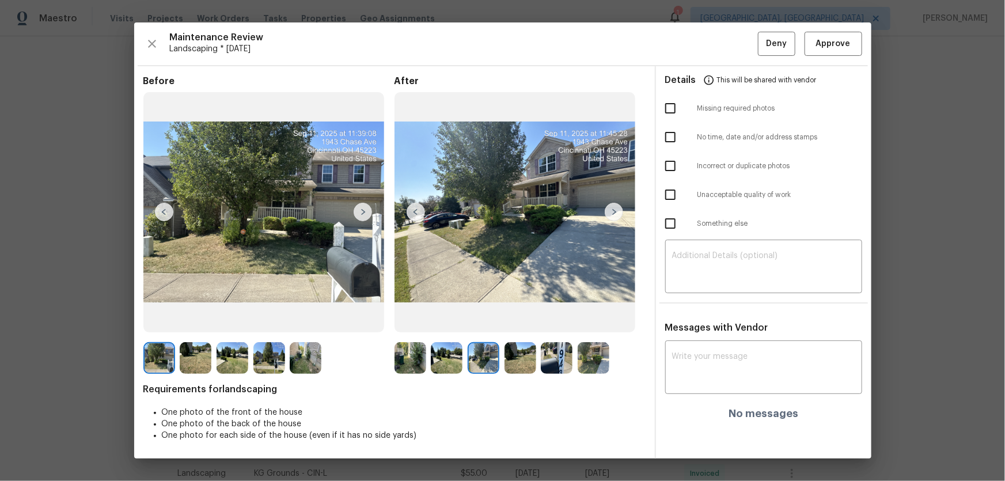
click at [541, 317] on img at bounding box center [557, 358] width 32 height 32
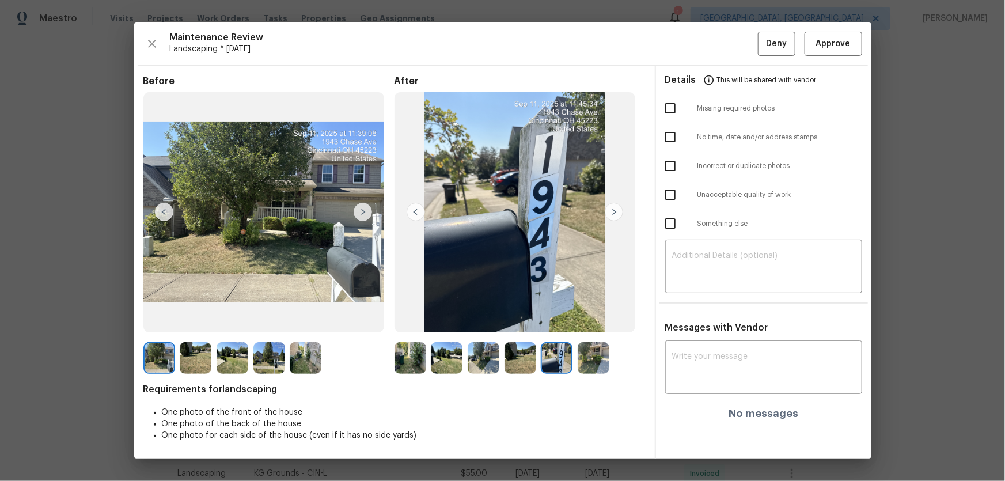
click at [539, 317] on div at bounding box center [522, 358] width 37 height 32
click at [534, 317] on img at bounding box center [520, 358] width 32 height 32
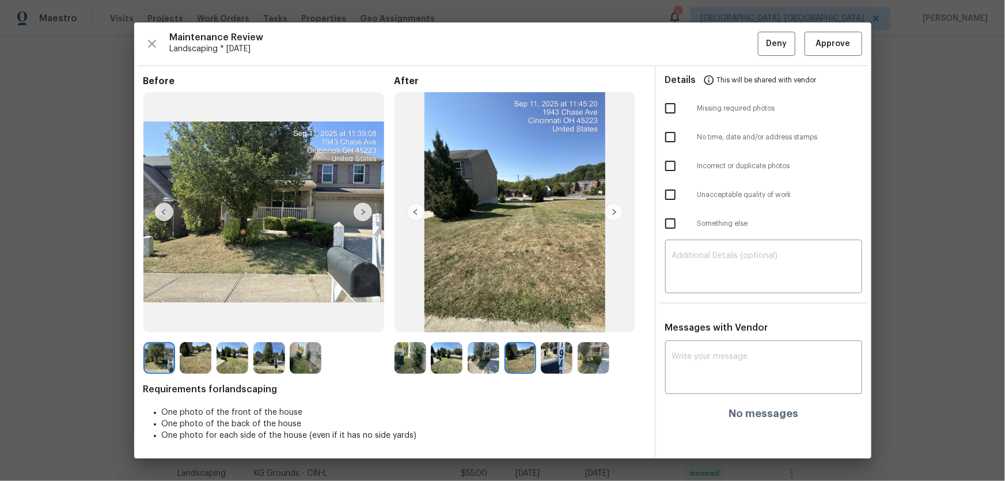
click at [552, 317] on img at bounding box center [557, 358] width 32 height 32
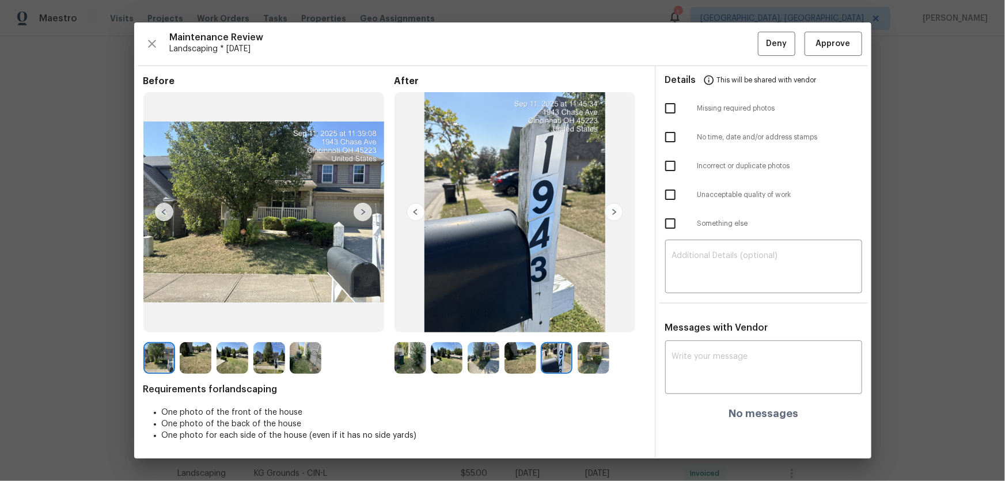
click at [582, 317] on img at bounding box center [593, 358] width 32 height 32
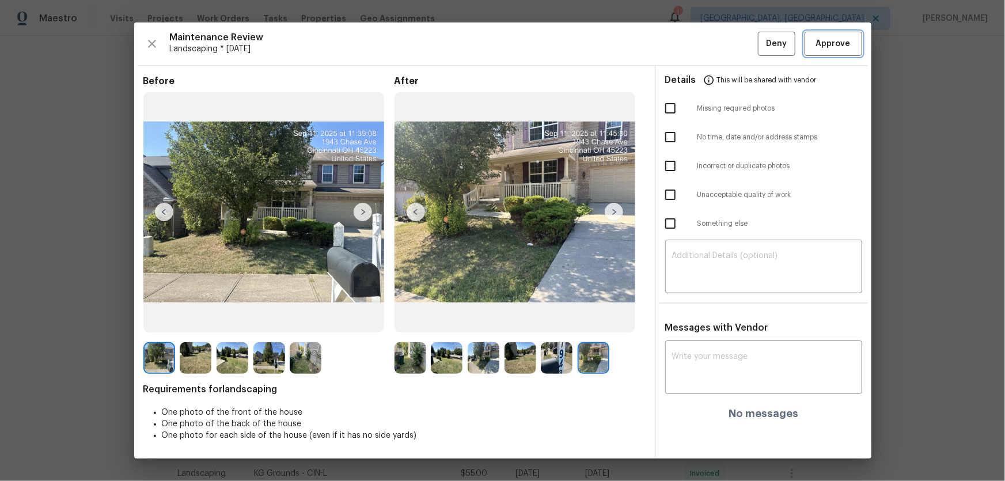
click at [714, 50] on span "Approve" at bounding box center [833, 44] width 35 height 14
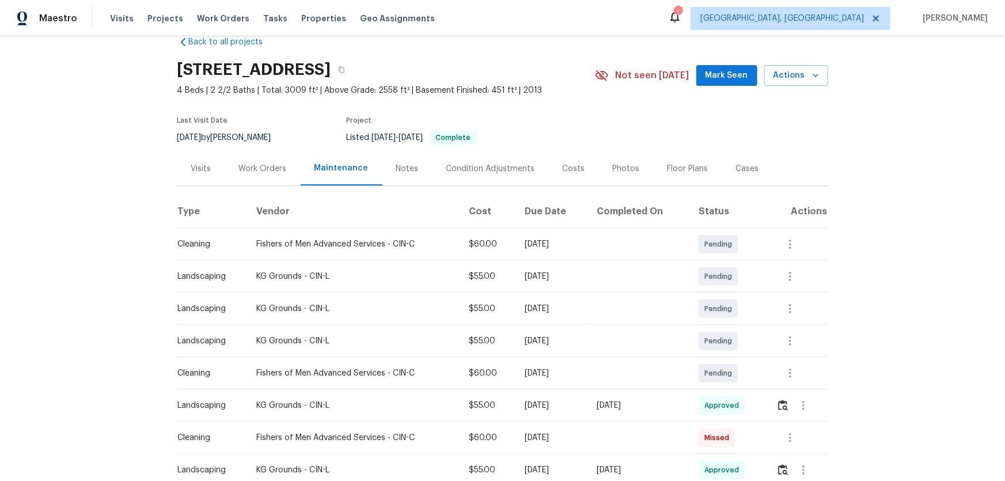
scroll to position [0, 0]
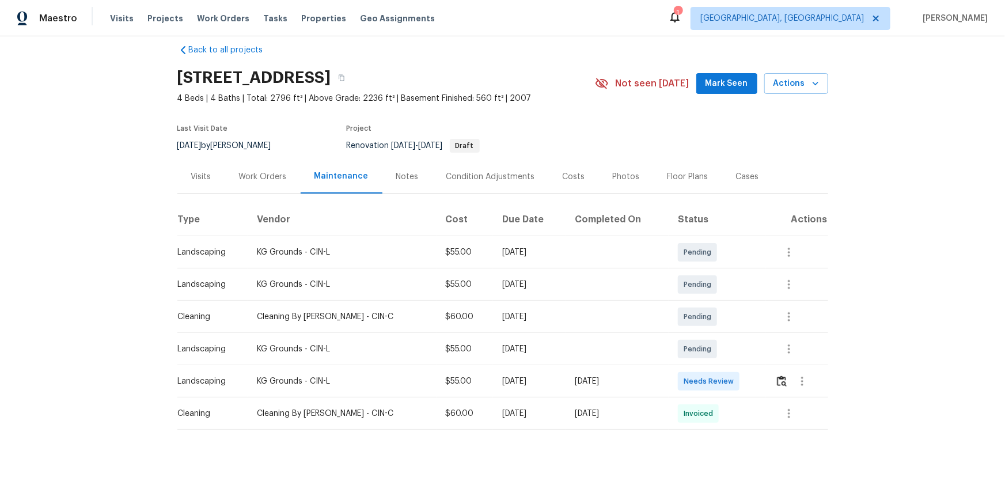
scroll to position [40, 0]
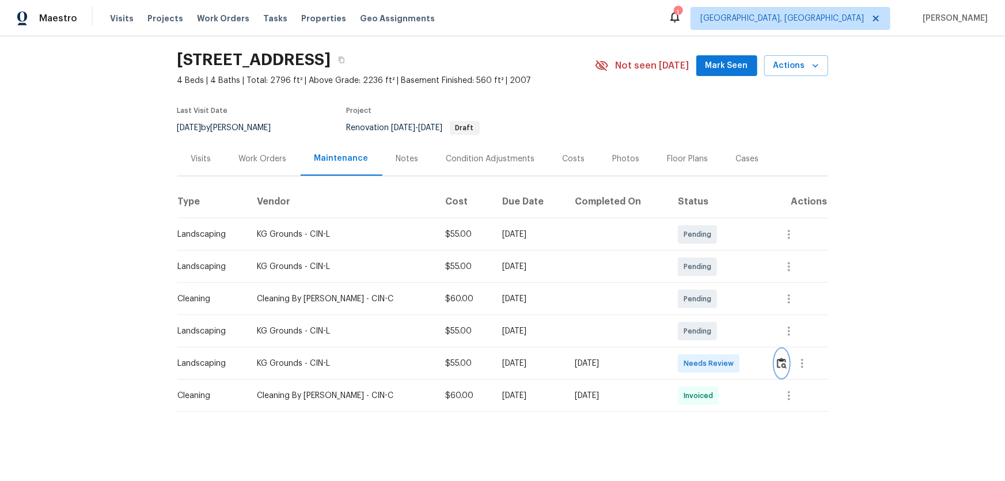
click at [714, 317] on img "button" at bounding box center [782, 362] width 10 height 11
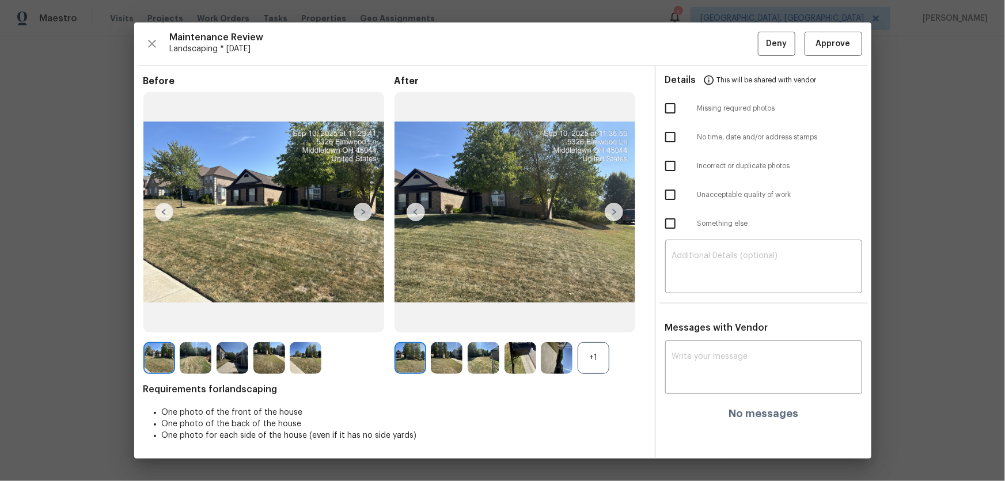
click at [603, 317] on div "+1" at bounding box center [593, 358] width 32 height 32
click at [443, 317] on img at bounding box center [447, 358] width 32 height 32
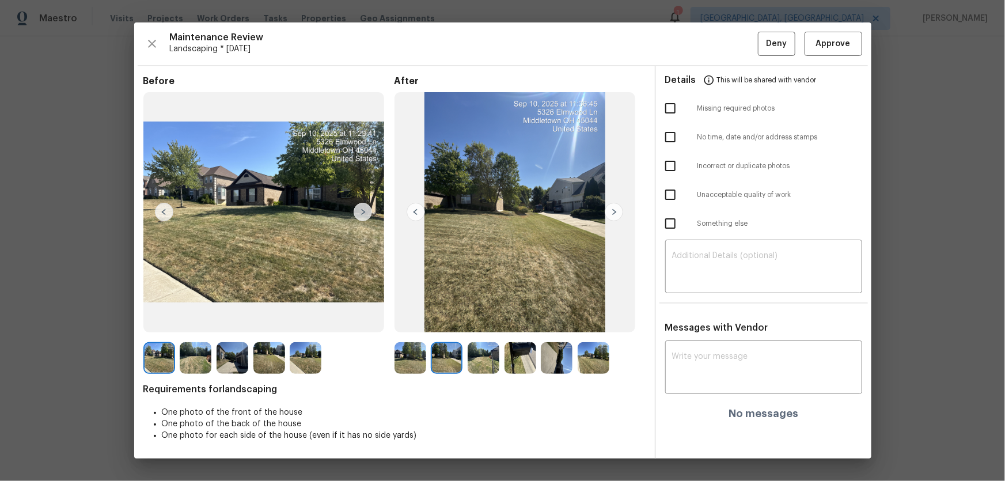
click at [477, 317] on img at bounding box center [483, 358] width 32 height 32
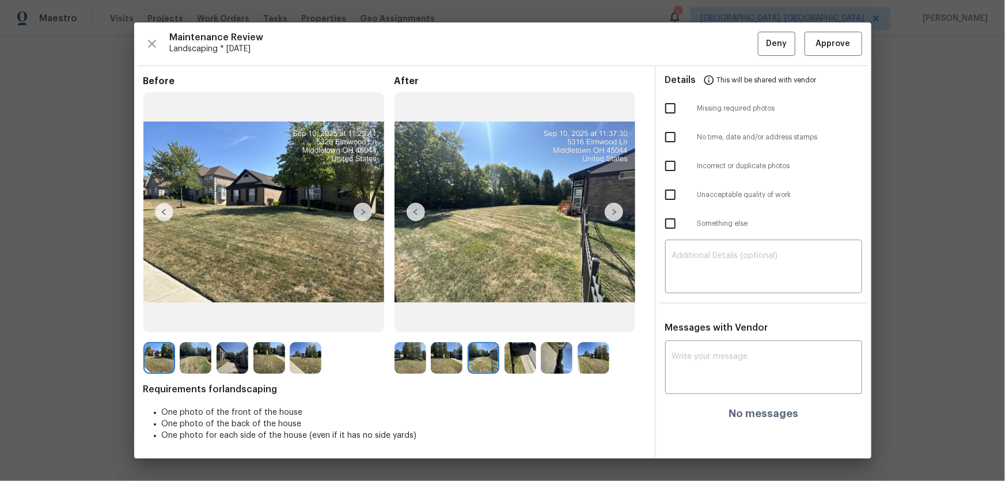
click at [514, 317] on img at bounding box center [520, 358] width 32 height 32
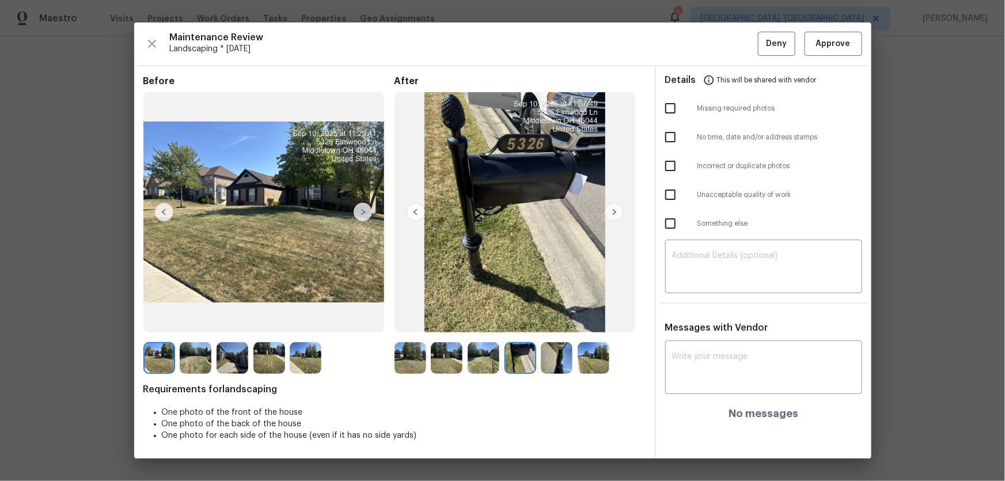
click at [539, 317] on div at bounding box center [522, 358] width 37 height 32
click at [567, 317] on img at bounding box center [557, 358] width 32 height 32
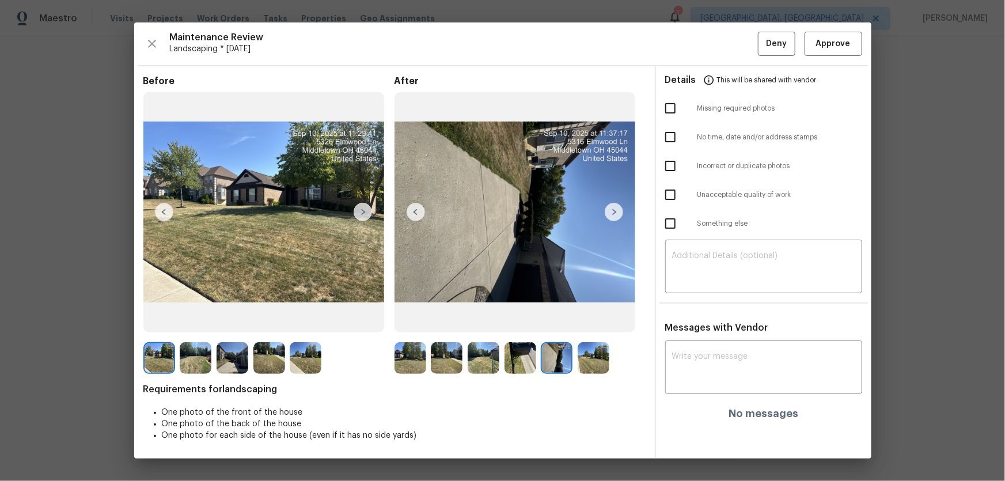
click at [593, 317] on img at bounding box center [593, 358] width 32 height 32
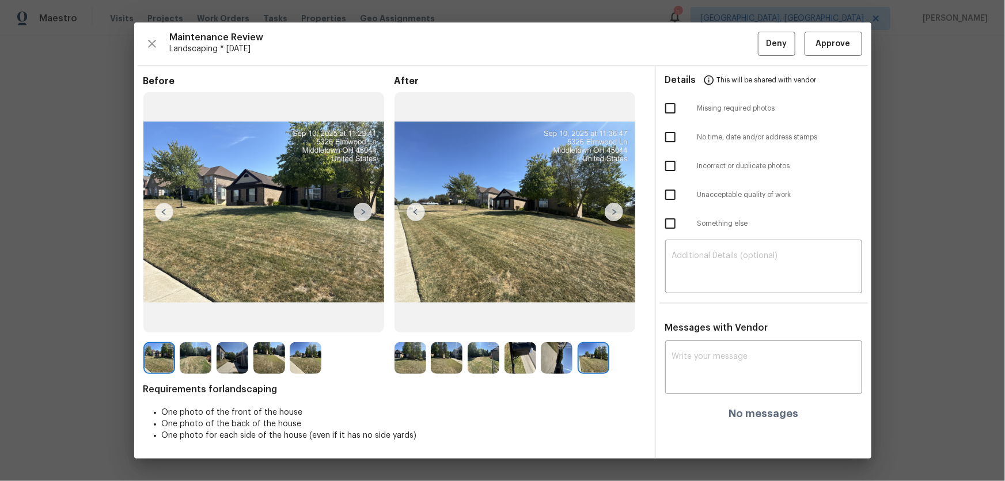
click at [613, 219] on img at bounding box center [613, 212] width 18 height 18
click at [408, 317] on img at bounding box center [410, 358] width 32 height 32
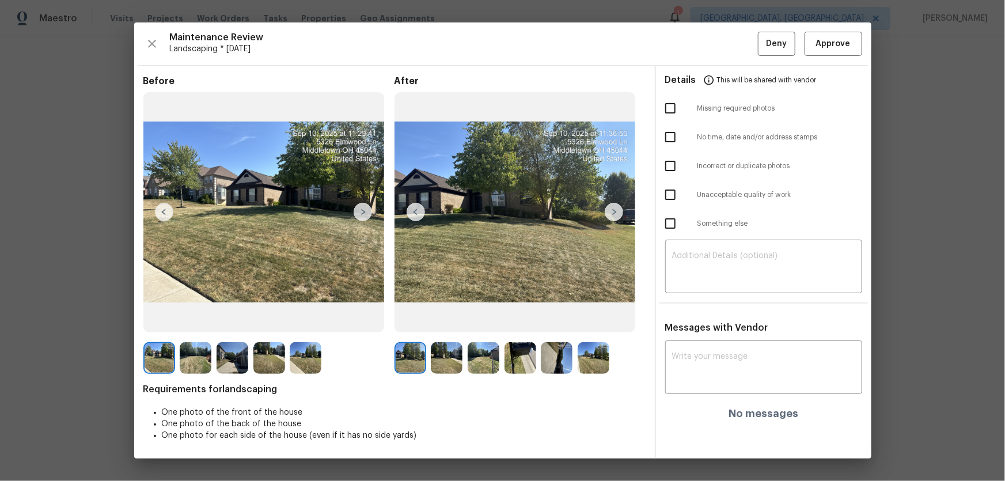
click at [439, 317] on img at bounding box center [447, 358] width 32 height 32
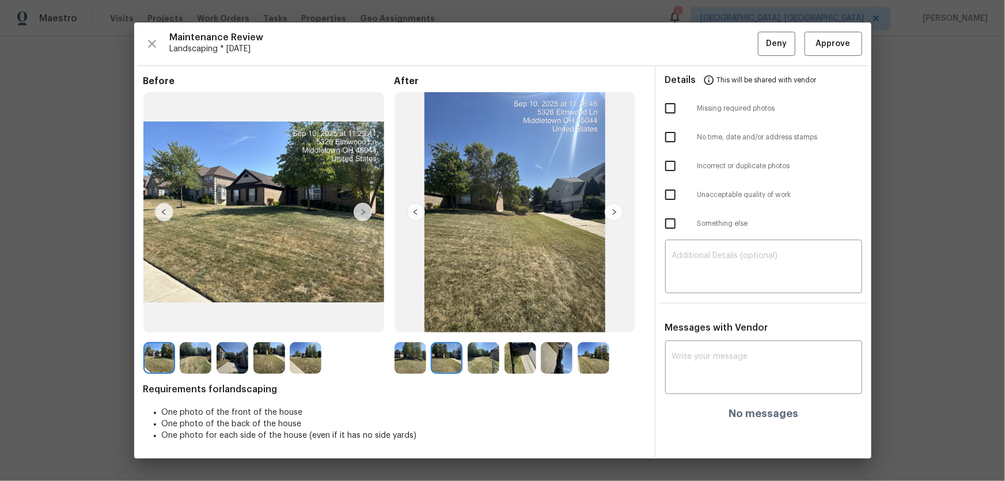
click at [479, 317] on img at bounding box center [483, 358] width 32 height 32
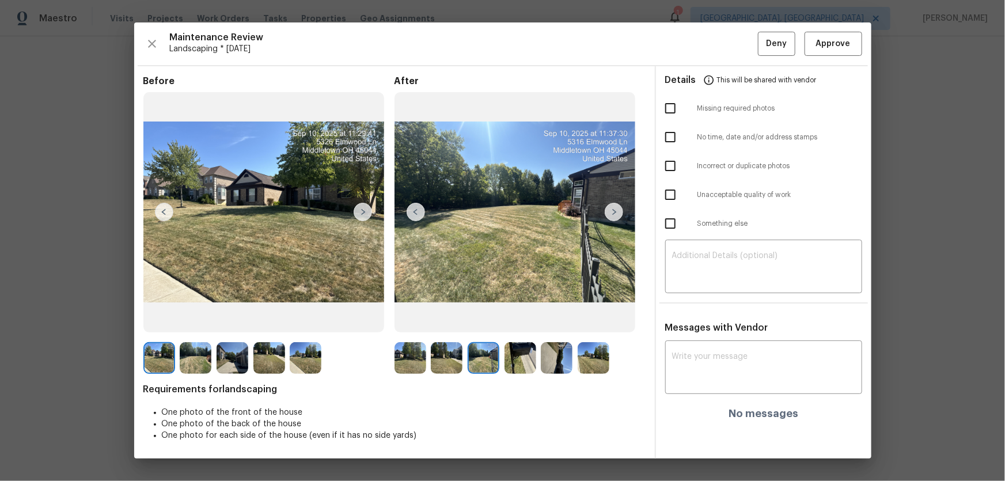
click at [512, 317] on img at bounding box center [520, 358] width 32 height 32
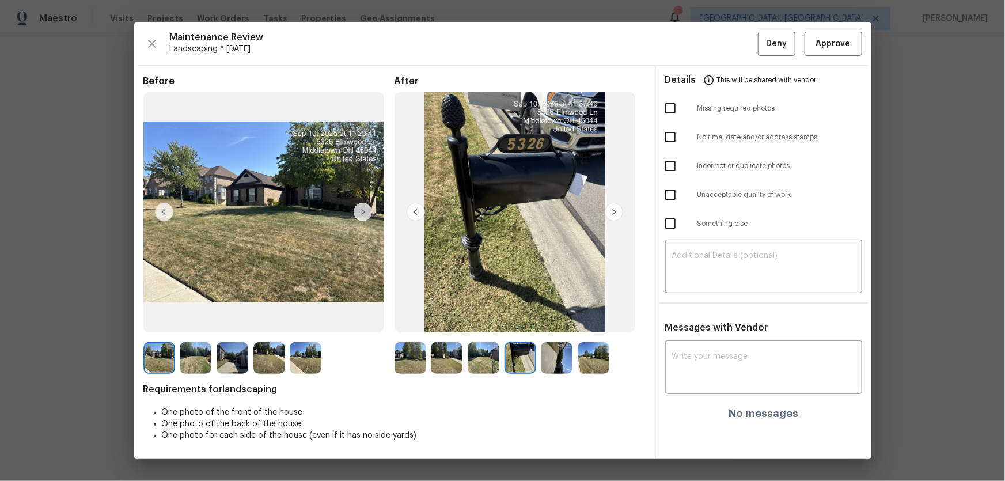
drag, startPoint x: 553, startPoint y: 363, endPoint x: 562, endPoint y: 363, distance: 9.2
click at [553, 317] on img at bounding box center [557, 358] width 32 height 32
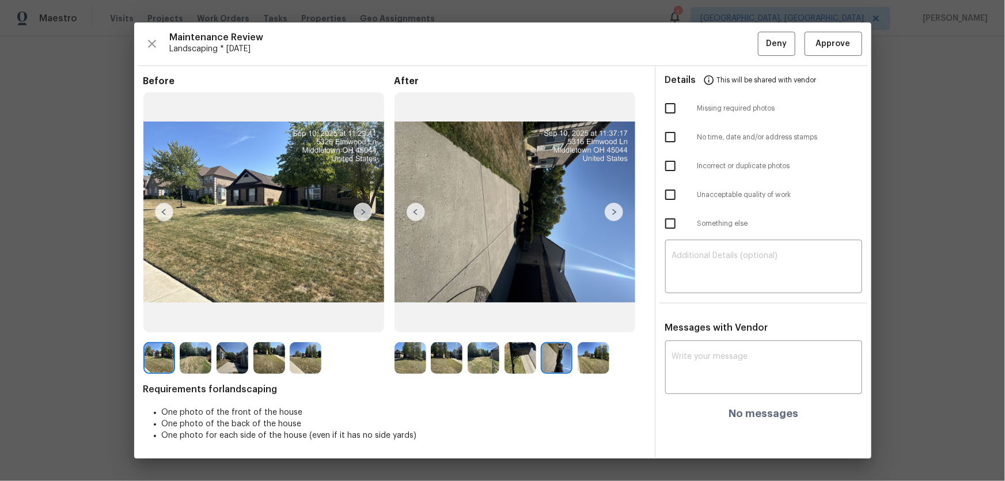
click at [595, 317] on img at bounding box center [593, 358] width 32 height 32
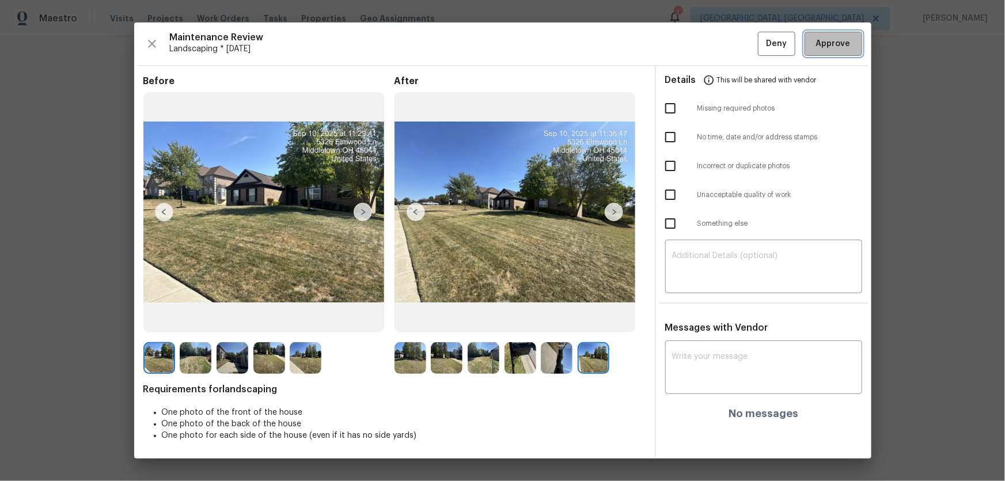
click at [714, 46] on span "Approve" at bounding box center [833, 44] width 35 height 14
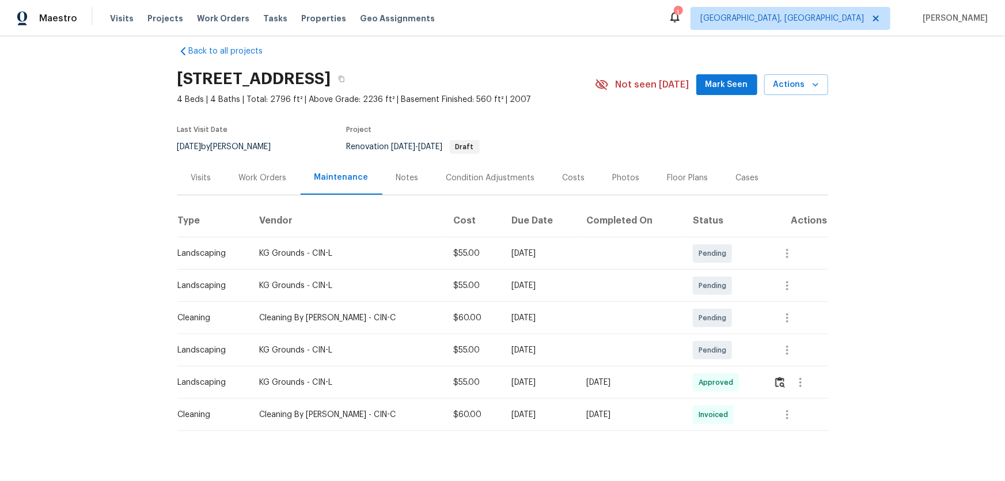
scroll to position [0, 0]
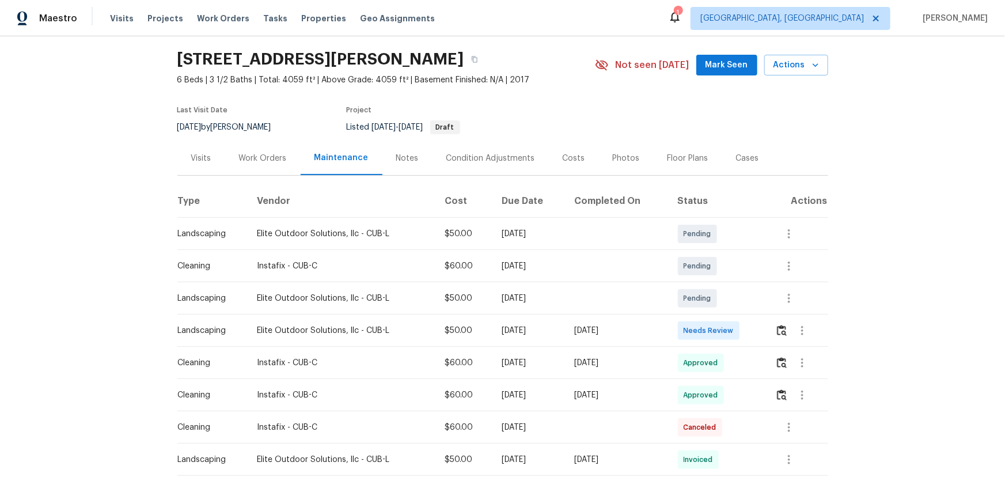
scroll to position [52, 0]
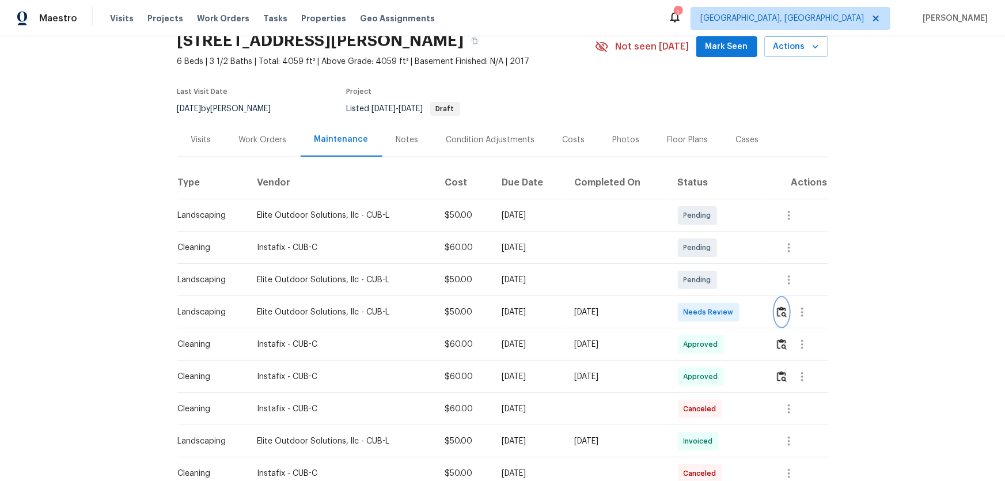
click at [714, 314] on img "button" at bounding box center [782, 311] width 10 height 11
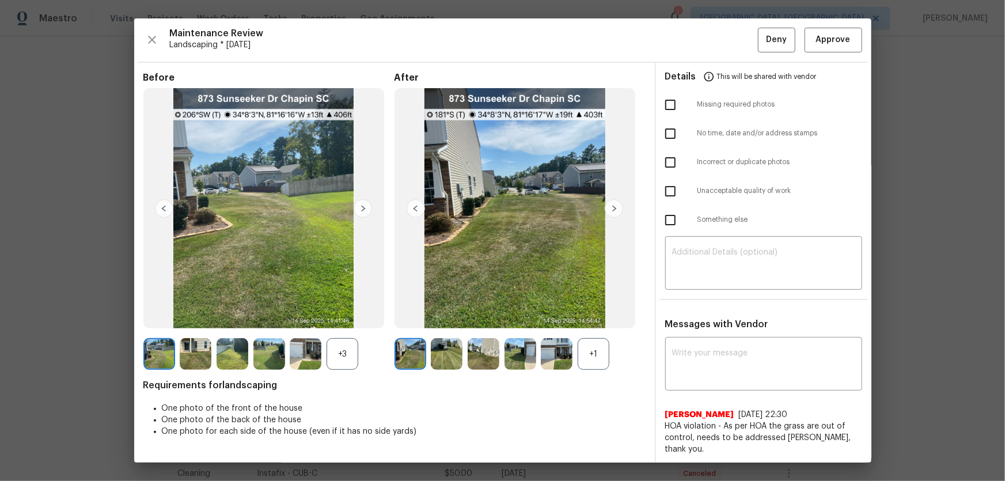
click at [594, 317] on div "+1" at bounding box center [593, 354] width 32 height 32
click at [345, 317] on div "+3" at bounding box center [342, 354] width 32 height 32
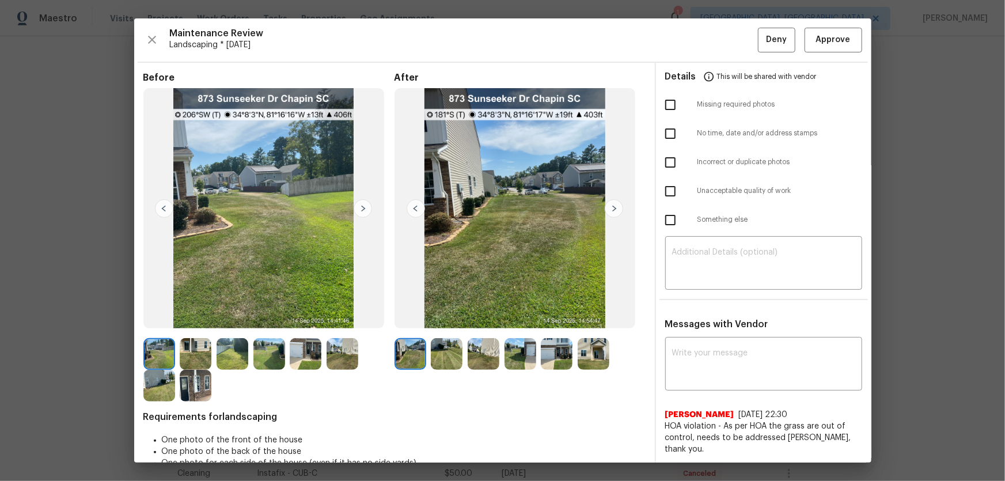
scroll to position [23, 0]
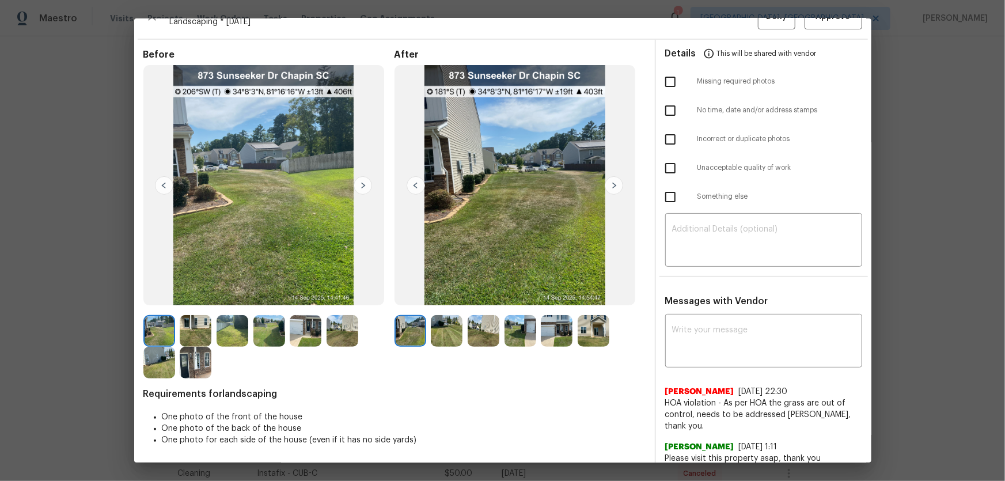
click at [440, 317] on img at bounding box center [447, 331] width 32 height 32
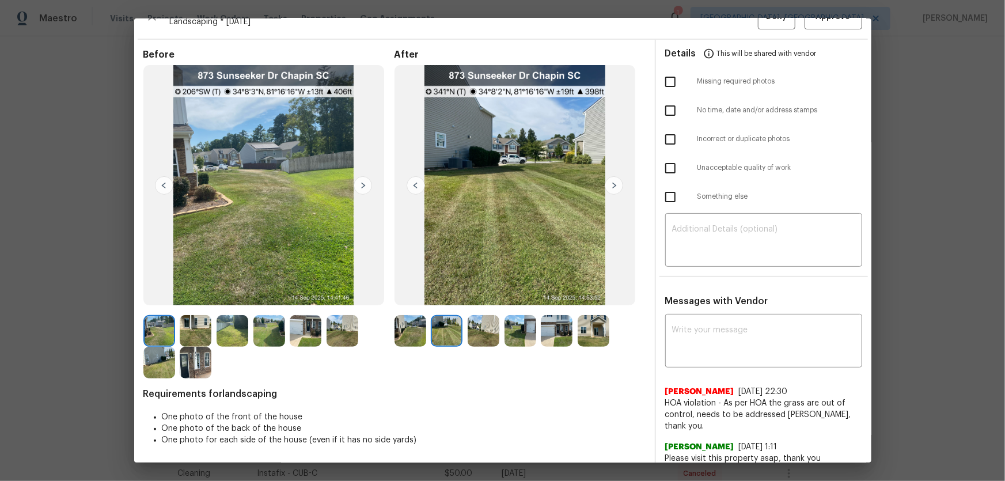
click at [474, 317] on img at bounding box center [483, 331] width 32 height 32
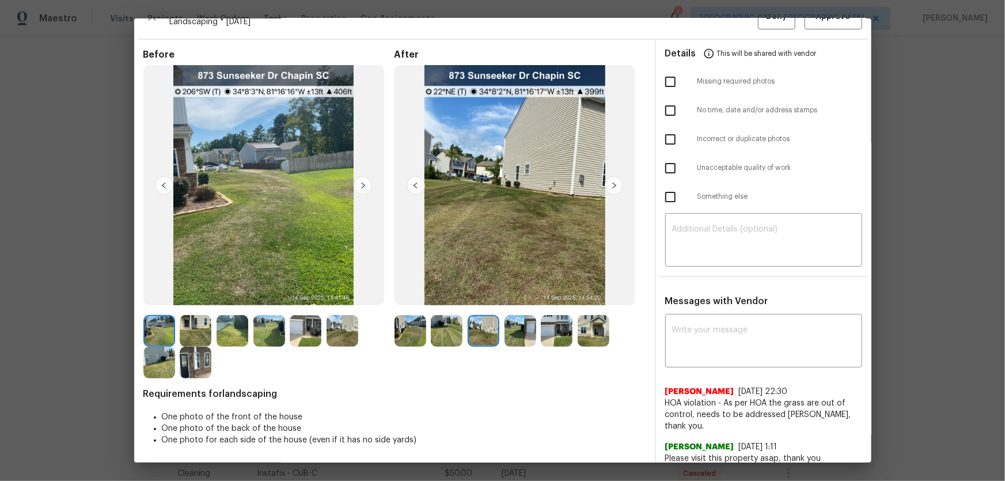
click at [509, 317] on img at bounding box center [520, 331] width 32 height 32
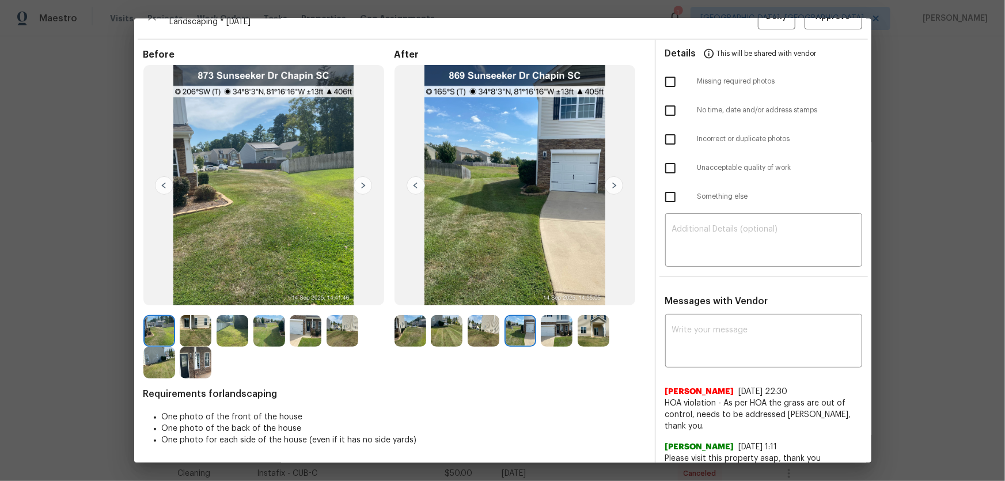
click at [549, 317] on img at bounding box center [557, 331] width 32 height 32
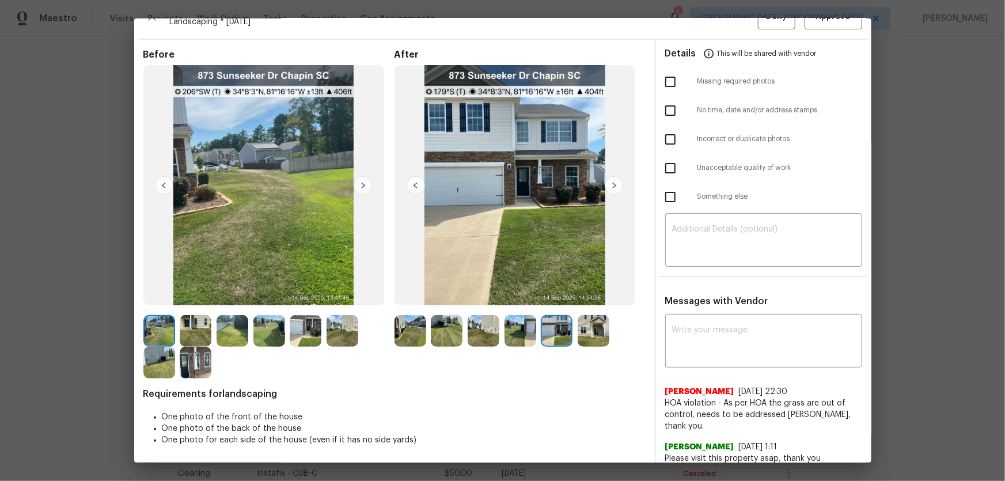
click at [584, 317] on img at bounding box center [593, 331] width 32 height 32
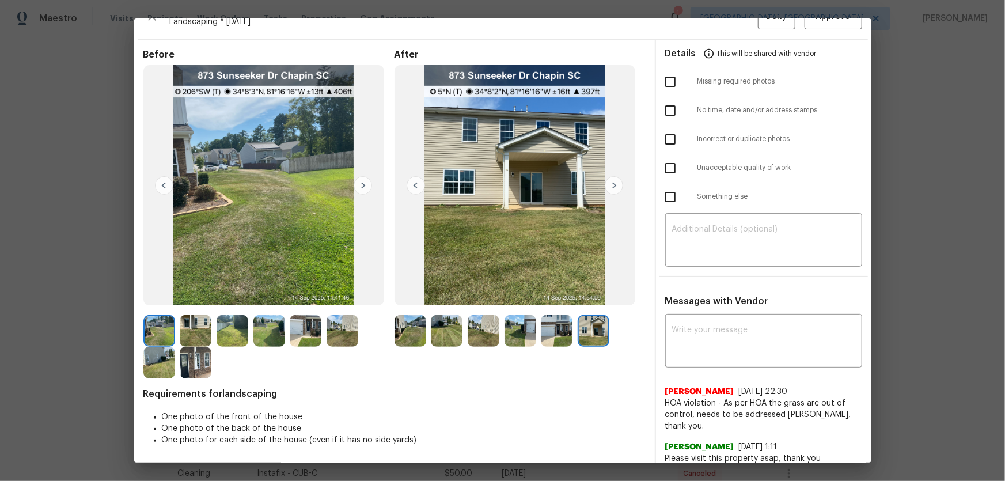
click at [413, 317] on img at bounding box center [410, 331] width 32 height 32
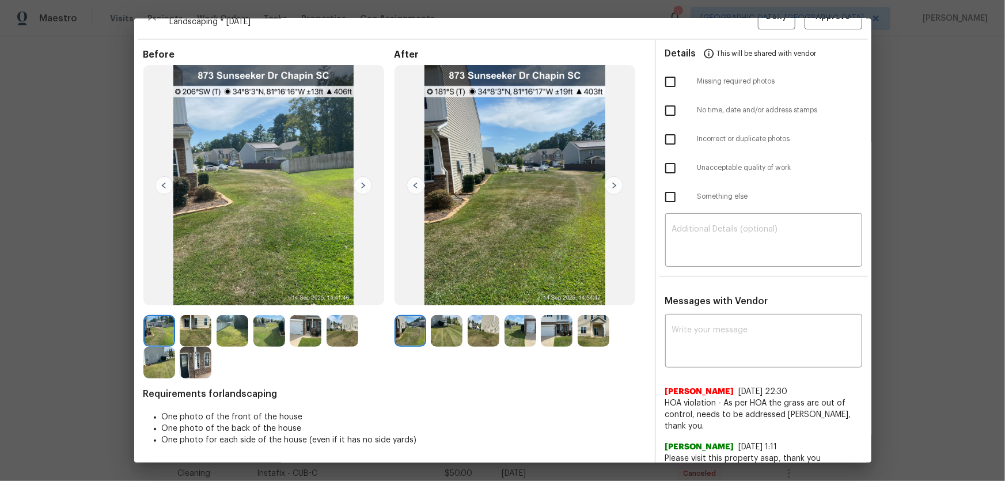
click at [446, 317] on img at bounding box center [447, 331] width 32 height 32
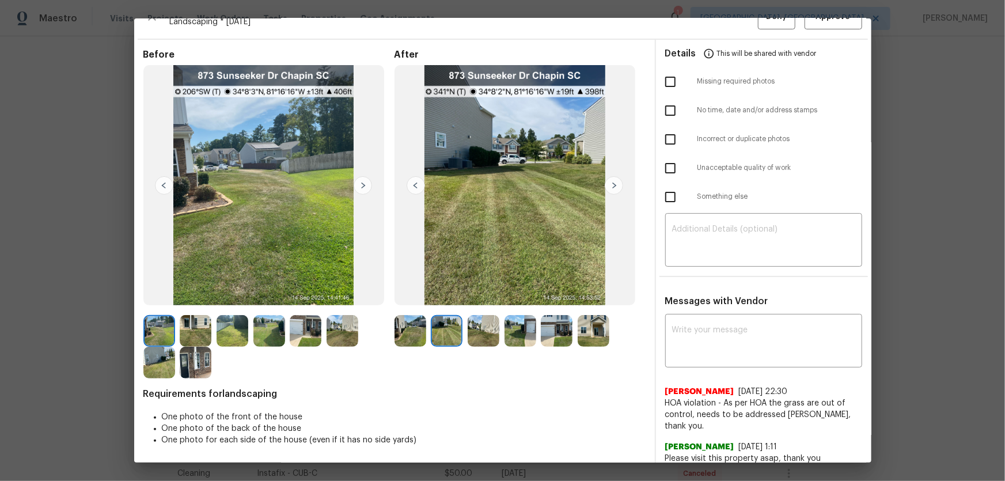
click at [488, 317] on img at bounding box center [483, 331] width 32 height 32
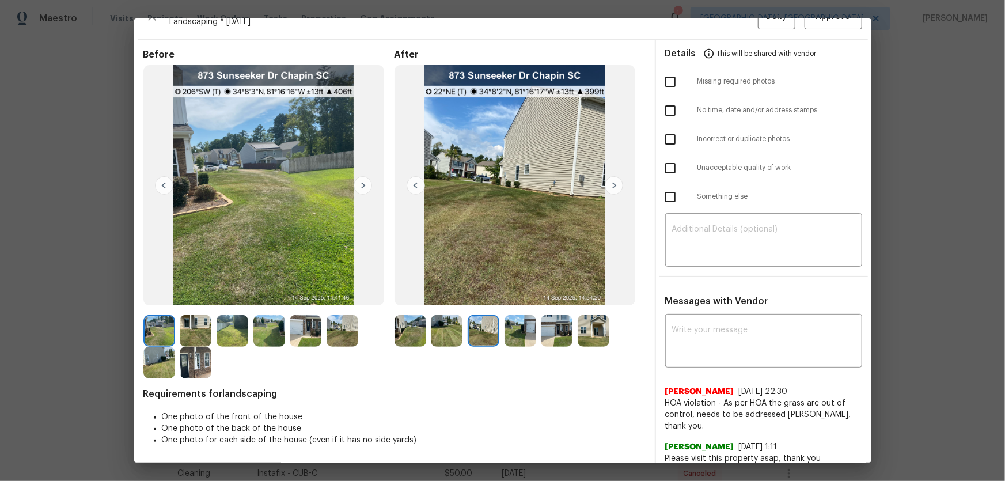
click at [514, 317] on img at bounding box center [520, 331] width 32 height 32
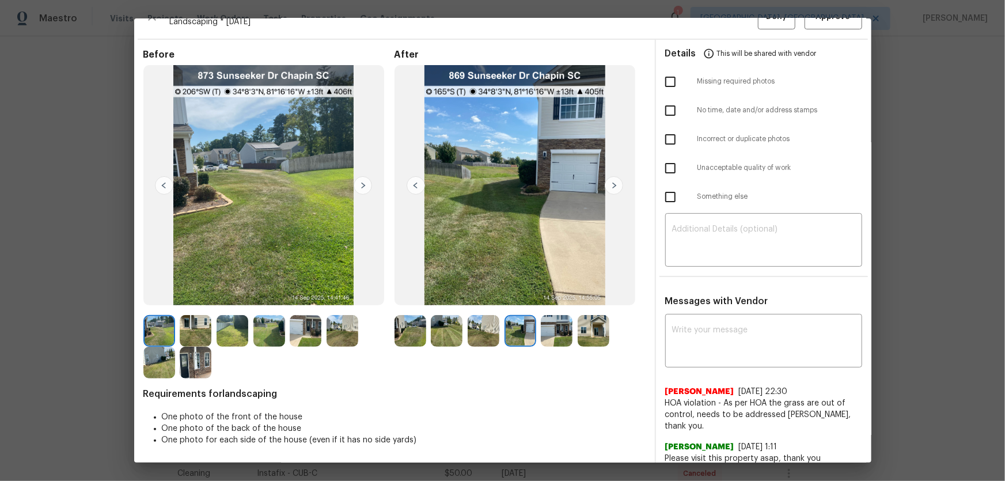
click at [551, 317] on img at bounding box center [557, 331] width 32 height 32
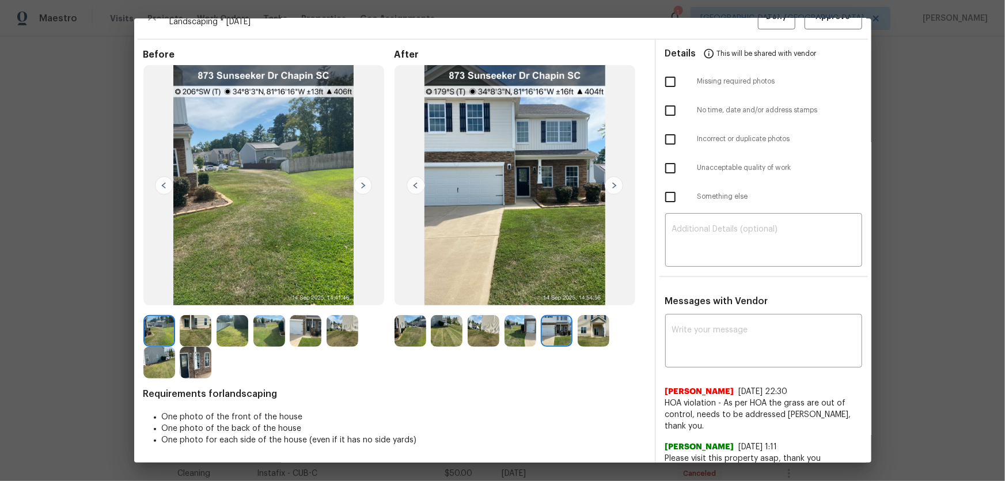
click at [584, 317] on img at bounding box center [593, 331] width 32 height 32
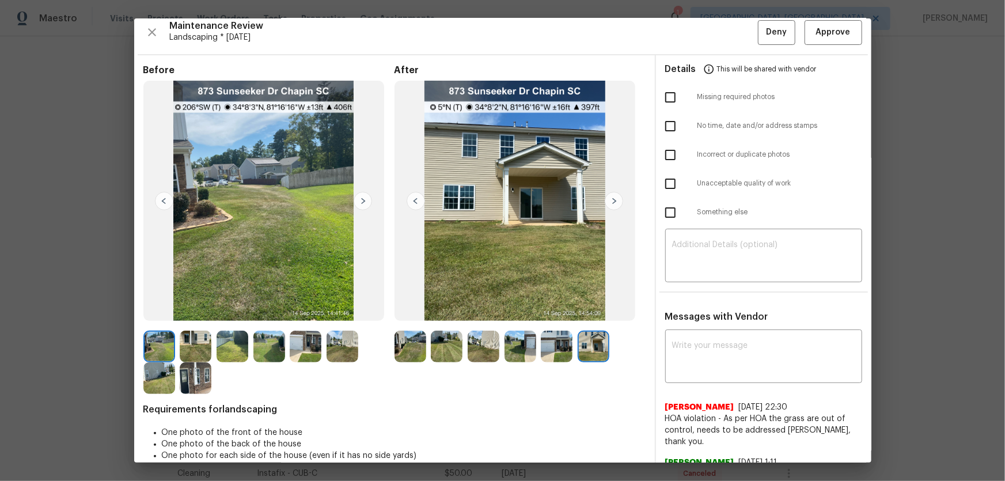
scroll to position [0, 0]
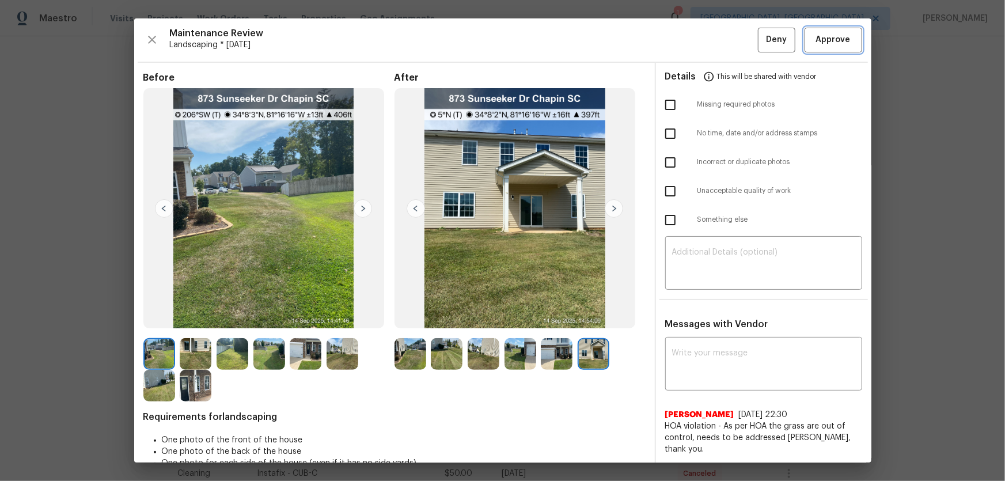
click at [714, 48] on button "Approve" at bounding box center [833, 40] width 58 height 25
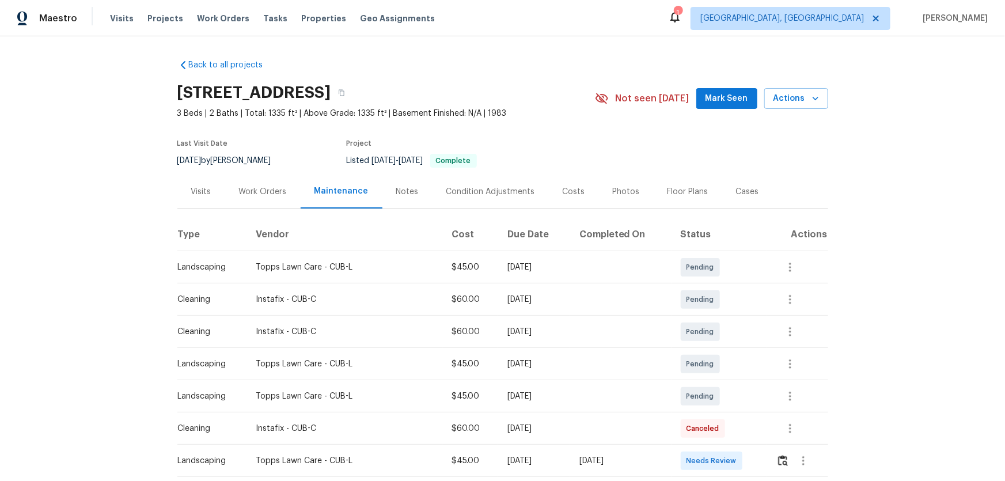
scroll to position [104, 0]
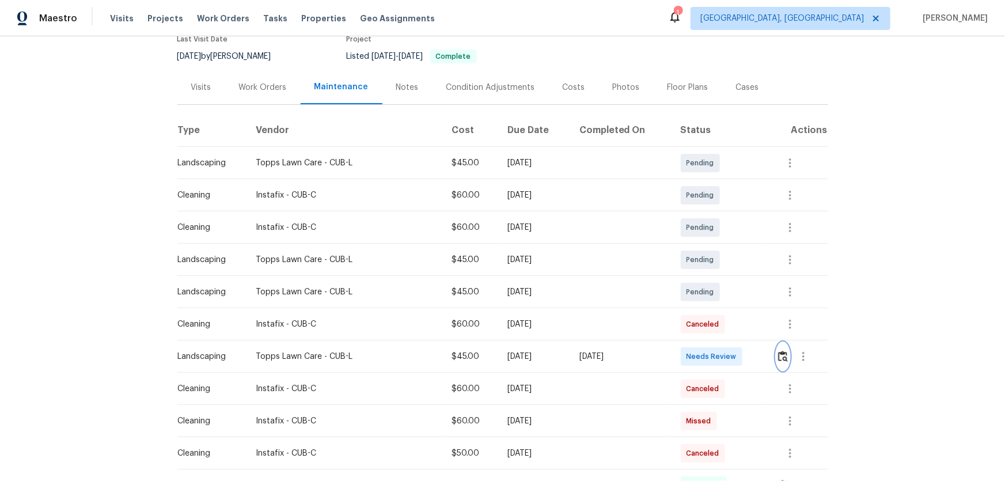
click at [714, 317] on img "button" at bounding box center [783, 356] width 10 height 11
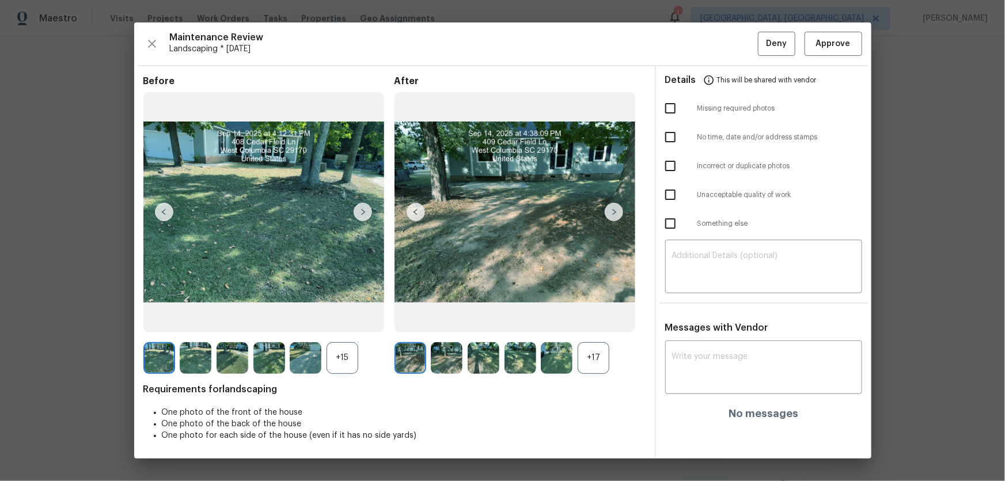
click at [590, 317] on div "+17" at bounding box center [593, 358] width 32 height 32
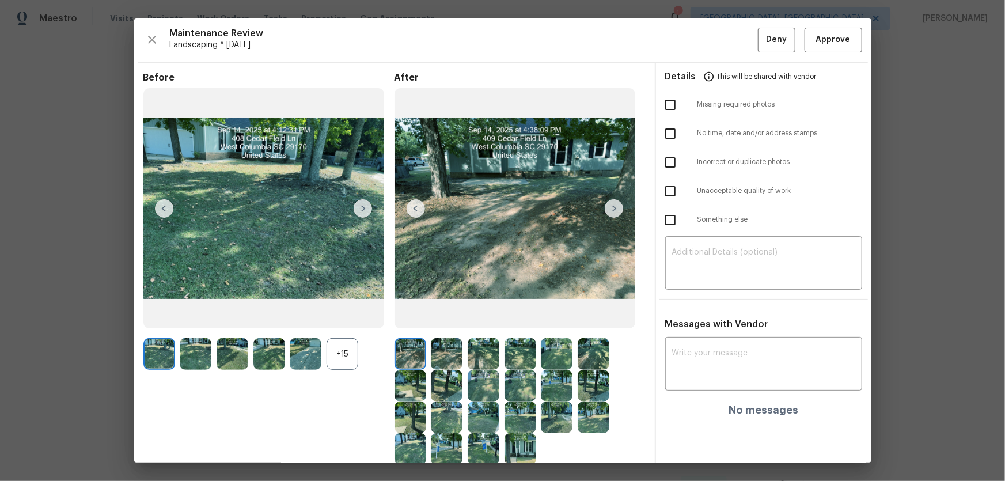
click at [351, 317] on div "+15" at bounding box center [342, 354] width 32 height 32
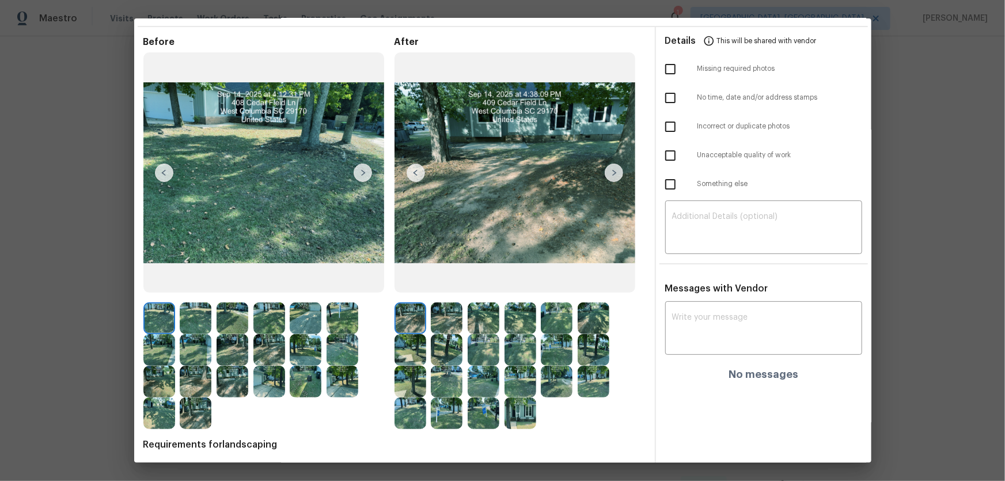
scroll to position [52, 0]
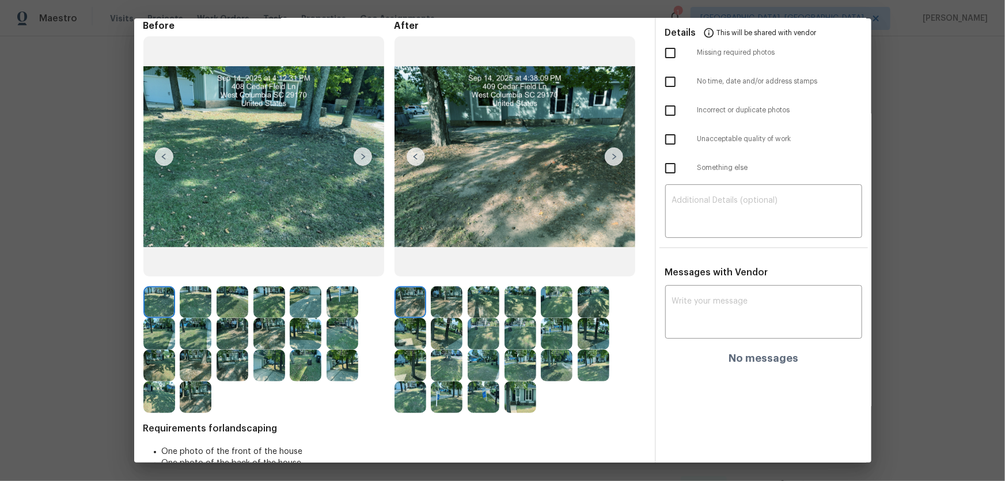
click at [439, 311] on img at bounding box center [447, 302] width 32 height 32
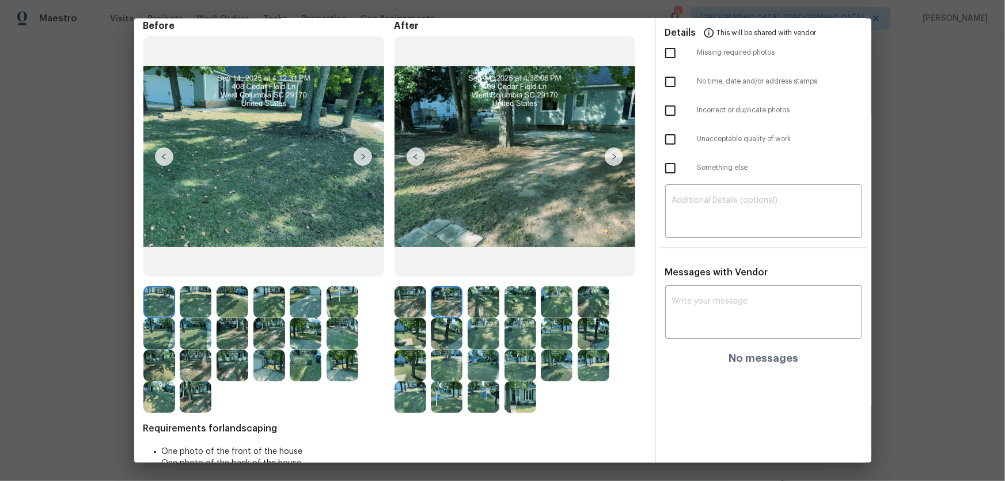
click at [481, 305] on img at bounding box center [483, 302] width 32 height 32
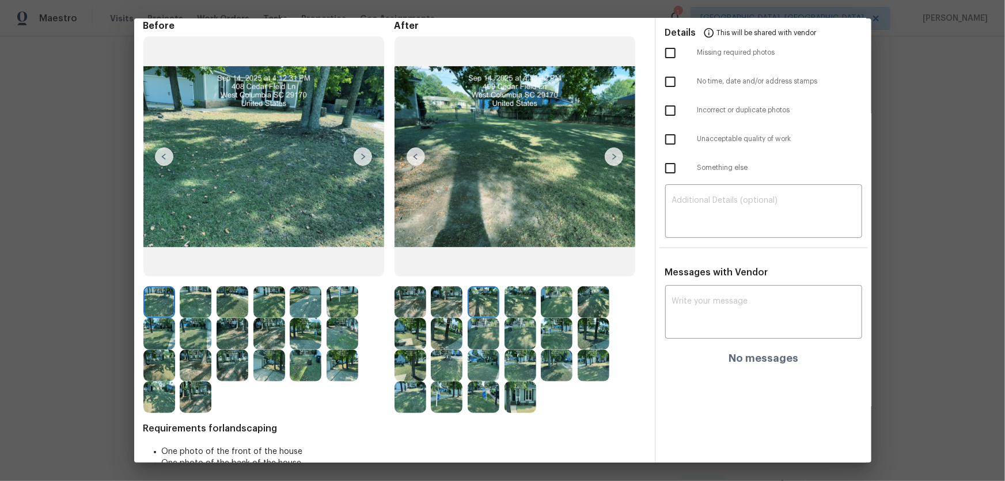
click at [518, 306] on img at bounding box center [520, 302] width 32 height 32
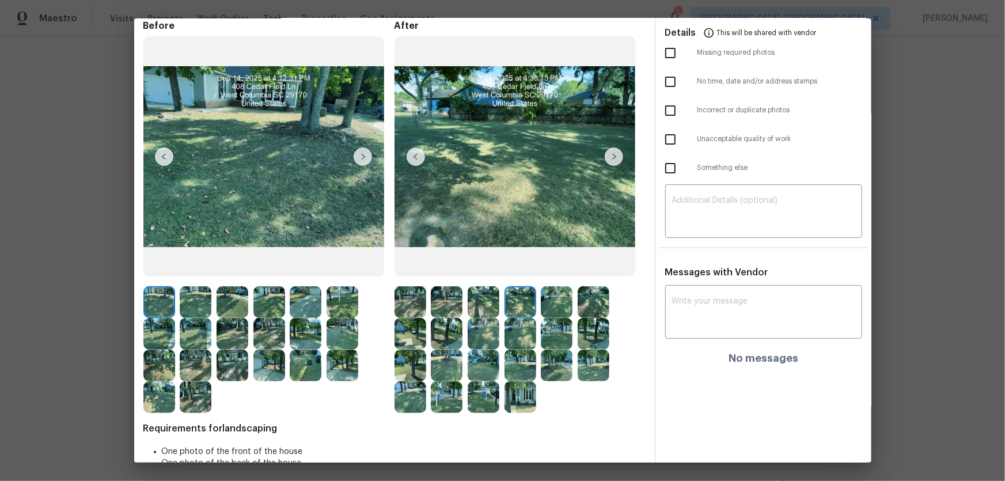
click at [558, 303] on img at bounding box center [557, 302] width 32 height 32
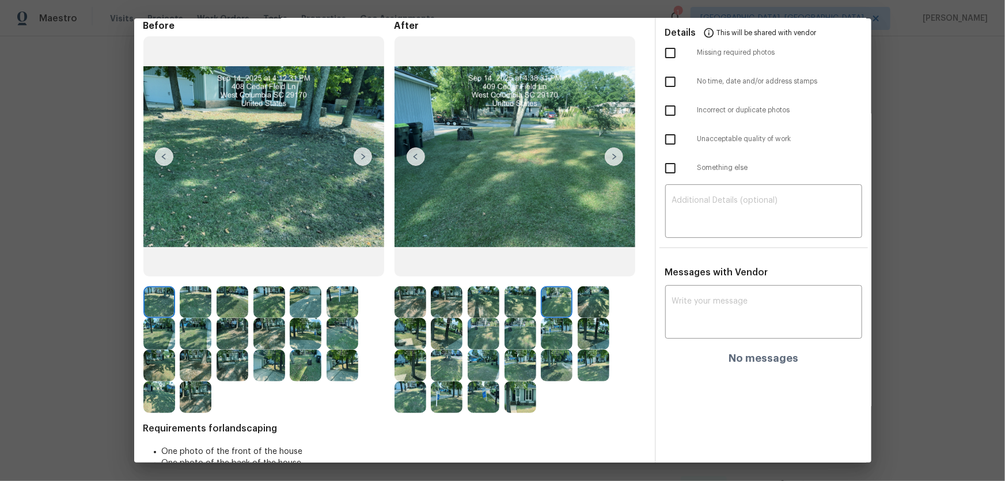
click at [589, 303] on img at bounding box center [593, 302] width 32 height 32
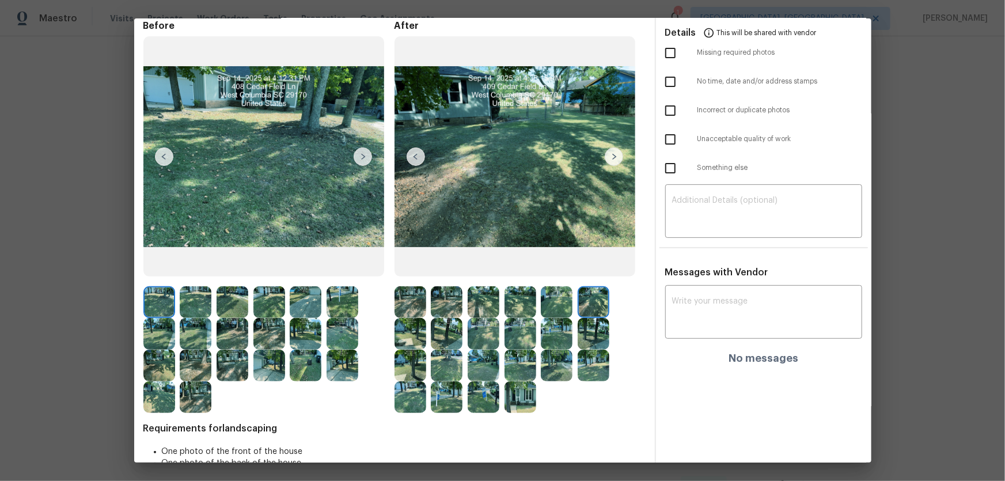
click at [415, 317] on img at bounding box center [410, 334] width 32 height 32
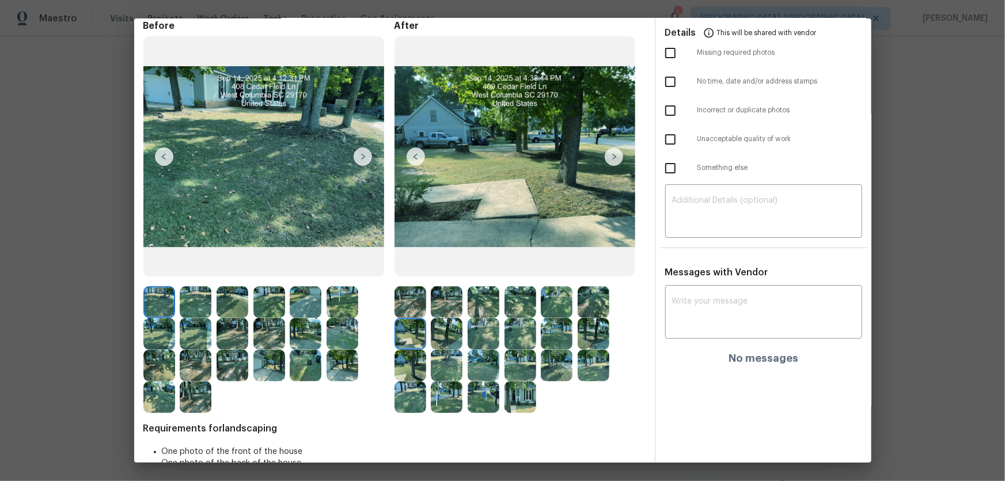
click at [467, 317] on img at bounding box center [483, 334] width 32 height 32
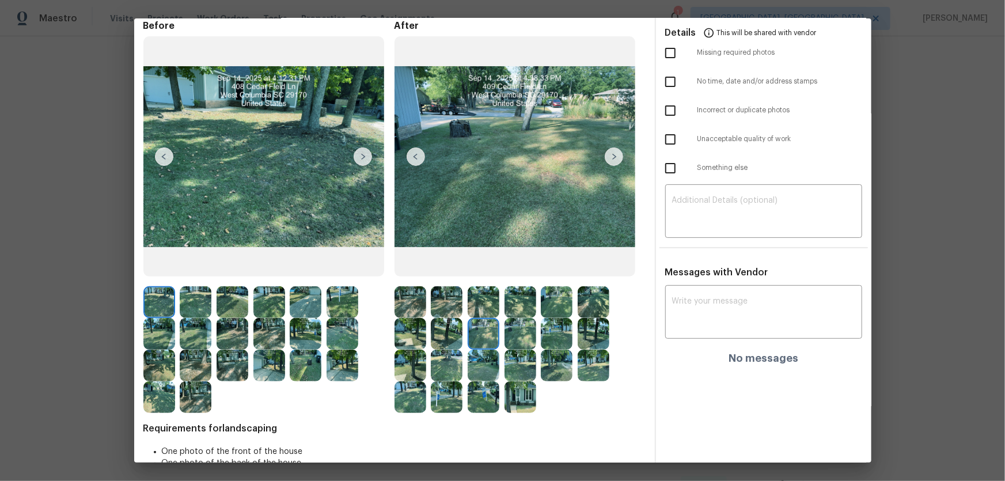
click at [443, 317] on img at bounding box center [447, 334] width 32 height 32
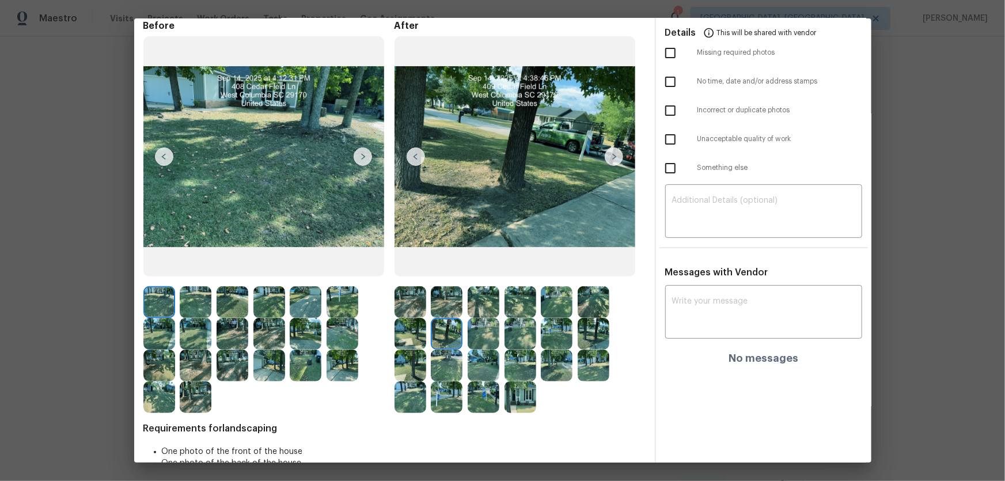
click at [481, 317] on img at bounding box center [483, 334] width 32 height 32
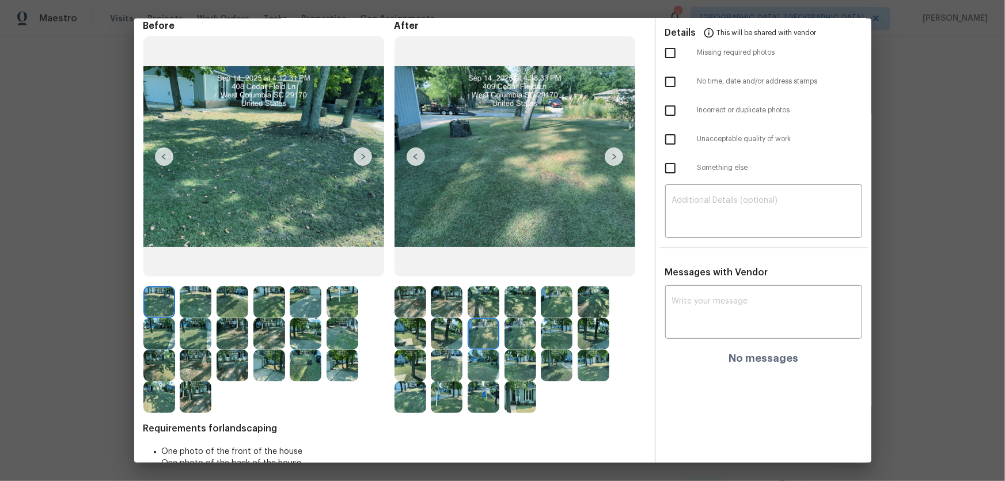
click at [504, 317] on img at bounding box center [520, 334] width 32 height 32
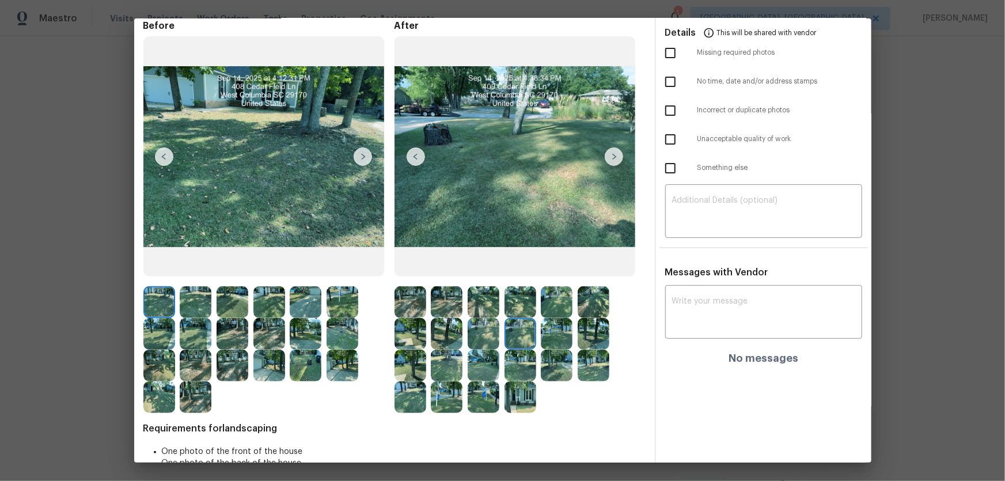
click at [534, 317] on div at bounding box center [522, 334] width 37 height 32
click at [549, 317] on img at bounding box center [557, 334] width 32 height 32
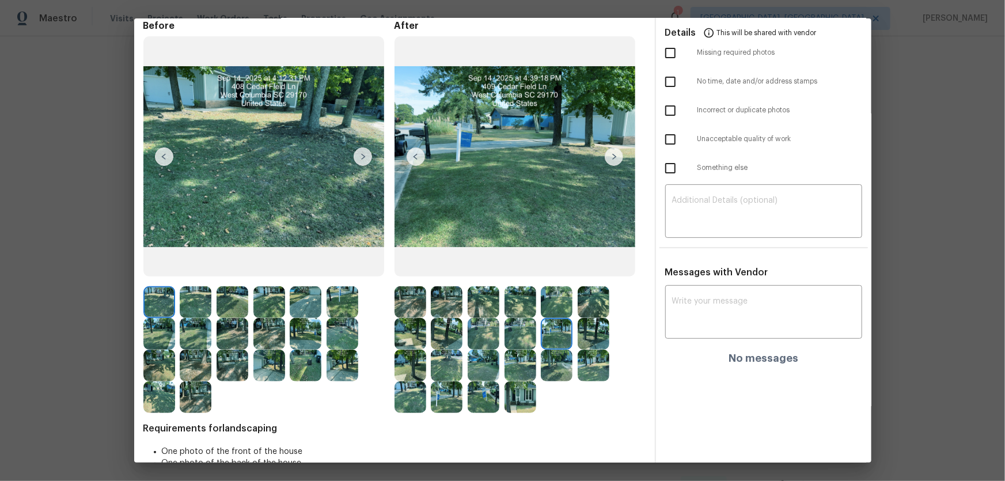
click at [572, 317] on div at bounding box center [559, 334] width 37 height 32
click at [584, 317] on img at bounding box center [593, 334] width 32 height 32
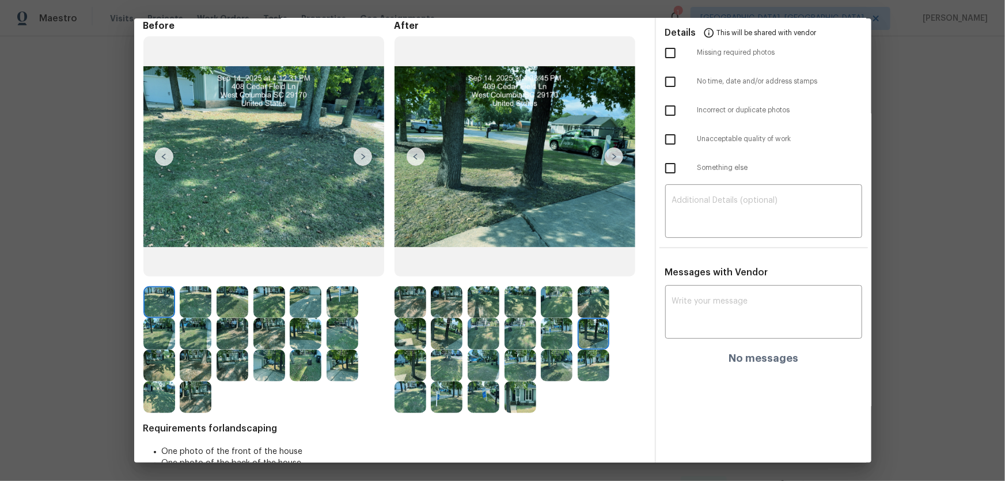
click at [415, 317] on img at bounding box center [410, 365] width 32 height 32
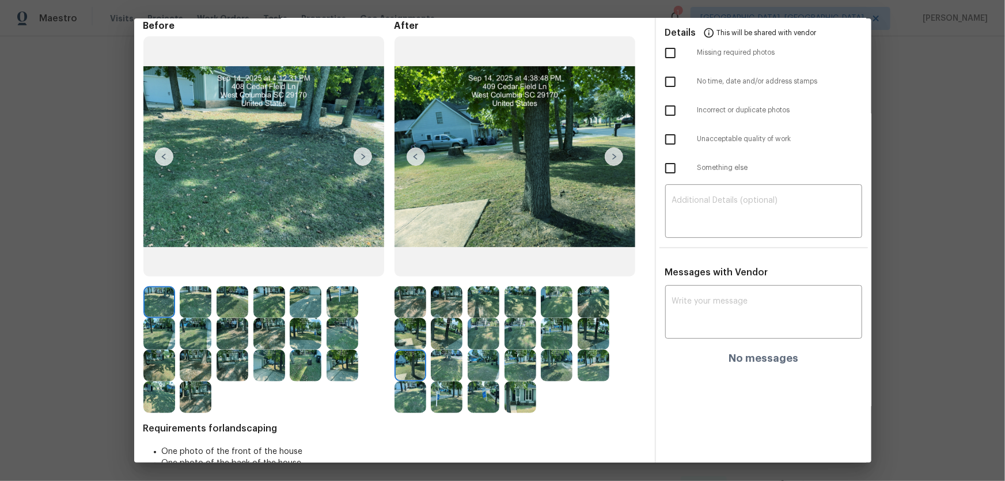
click at [435, 317] on img at bounding box center [447, 365] width 32 height 32
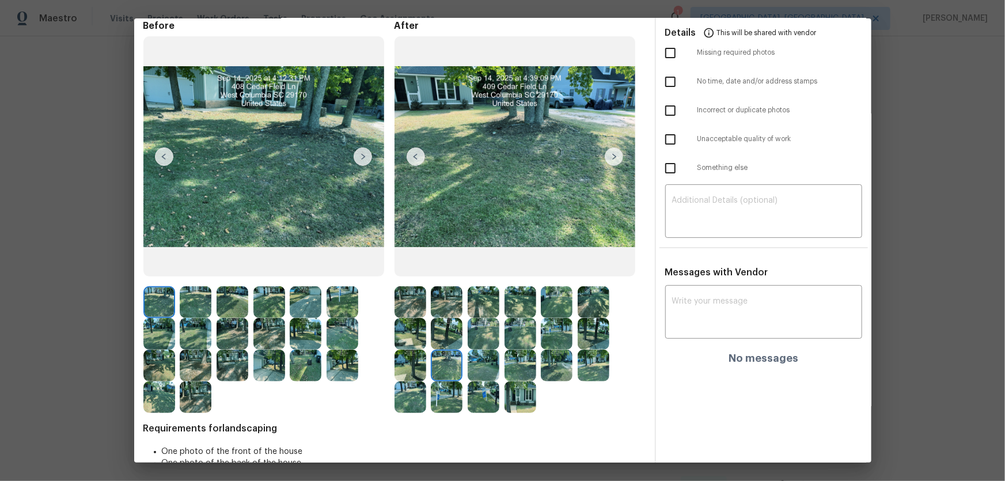
click at [469, 317] on img at bounding box center [483, 365] width 32 height 32
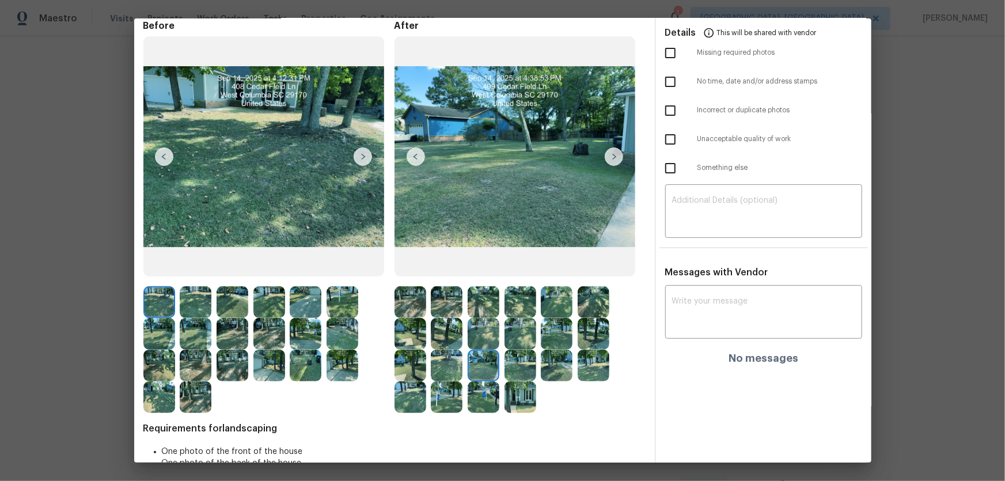
click at [514, 317] on img at bounding box center [520, 365] width 32 height 32
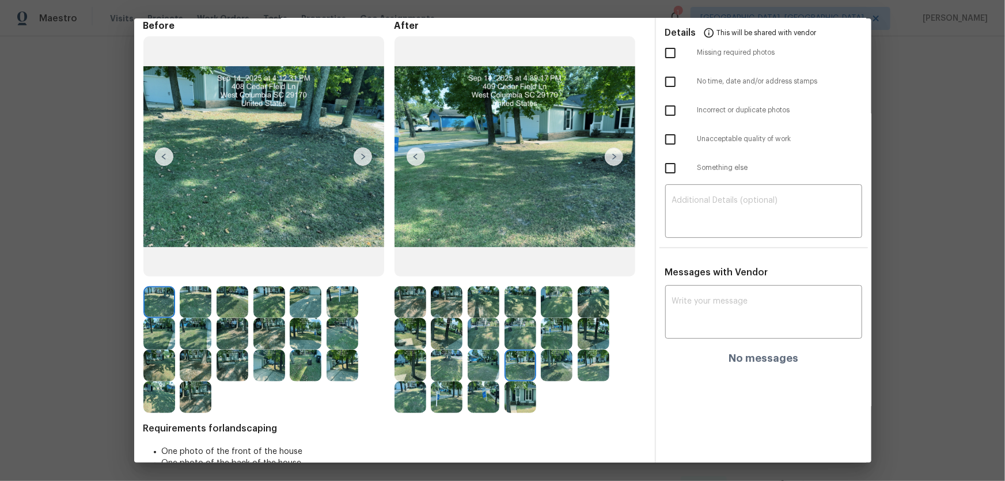
click at [546, 317] on img at bounding box center [557, 365] width 32 height 32
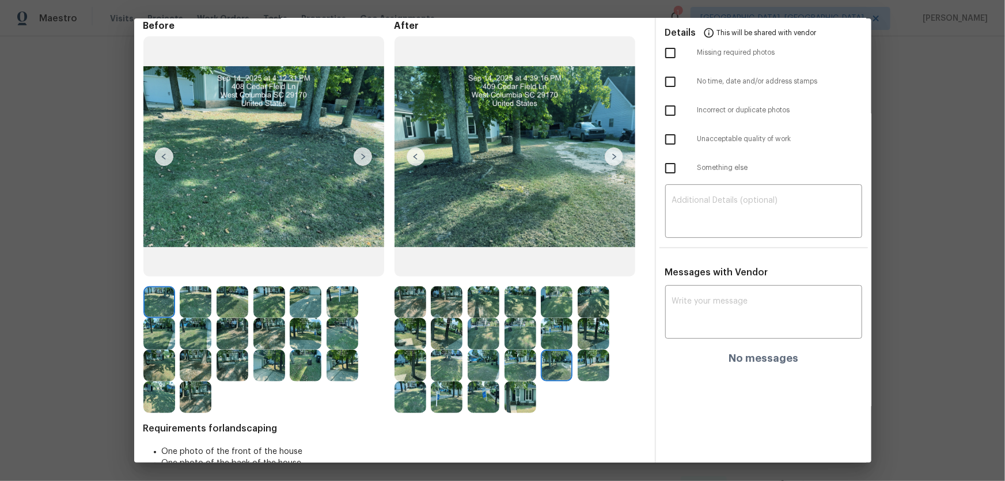
click at [573, 317] on div at bounding box center [559, 365] width 37 height 32
click at [598, 317] on img at bounding box center [593, 365] width 32 height 32
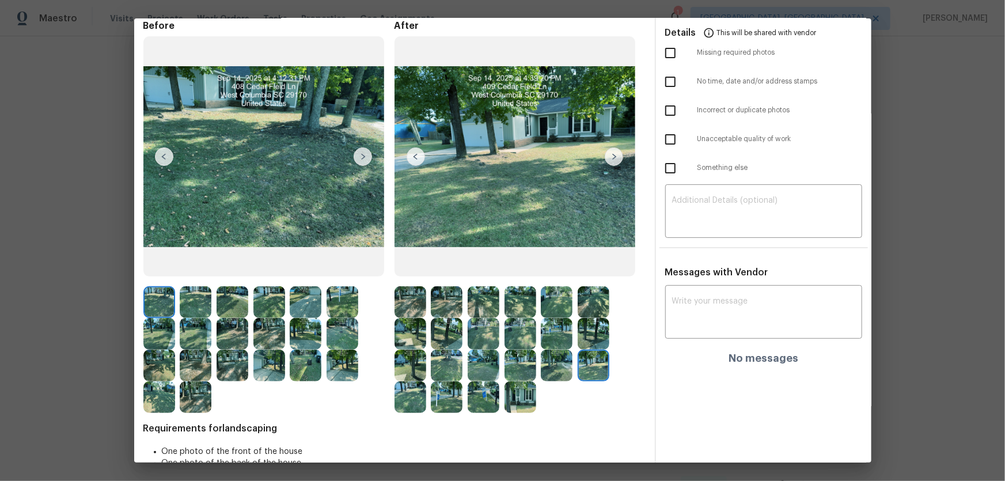
click at [419, 317] on img at bounding box center [410, 397] width 32 height 32
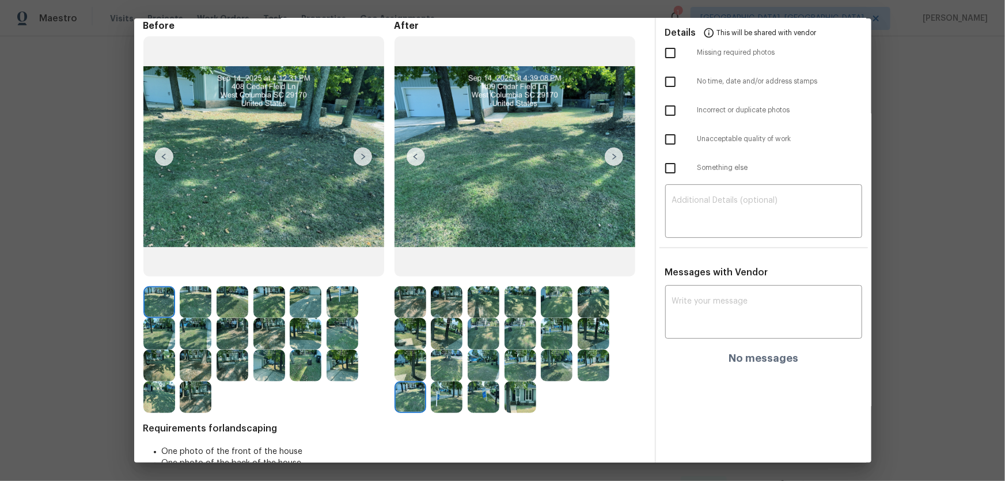
click at [431, 317] on img at bounding box center [447, 397] width 32 height 32
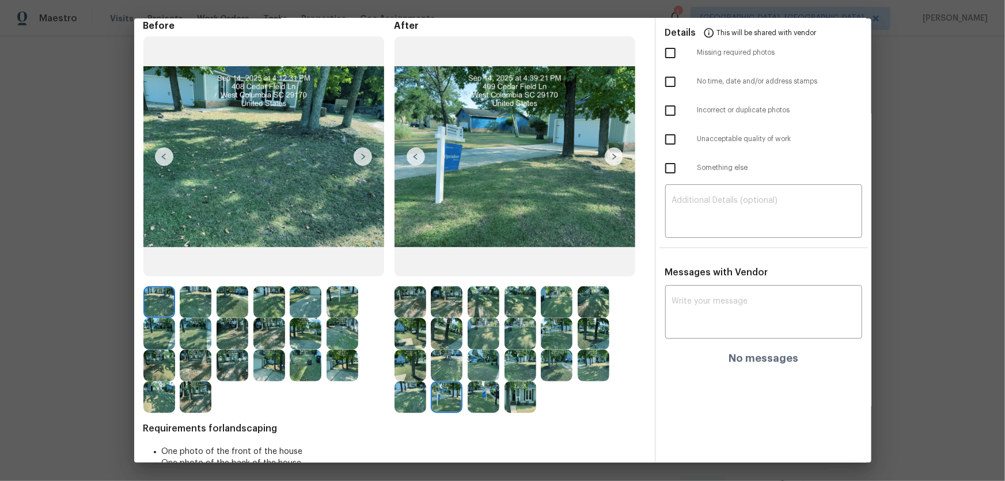
click at [478, 317] on img at bounding box center [483, 397] width 32 height 32
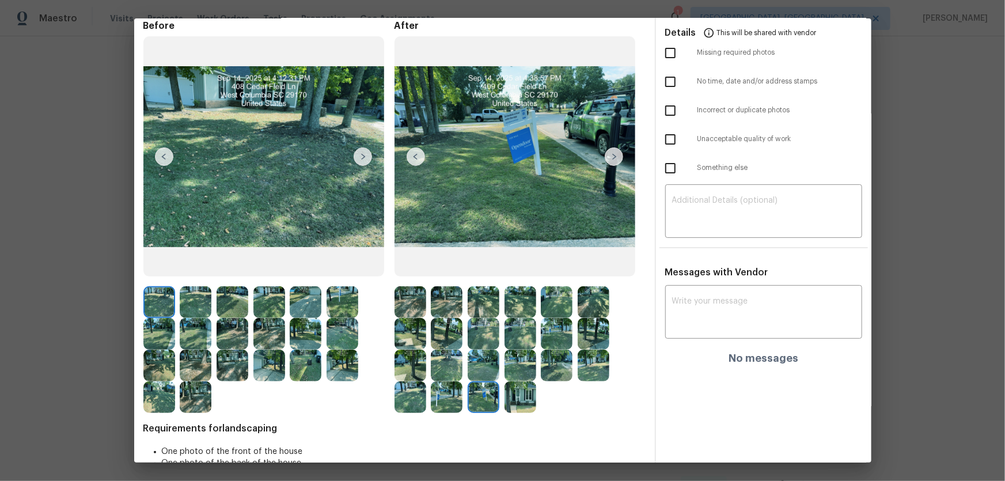
click at [525, 317] on img at bounding box center [520, 397] width 32 height 32
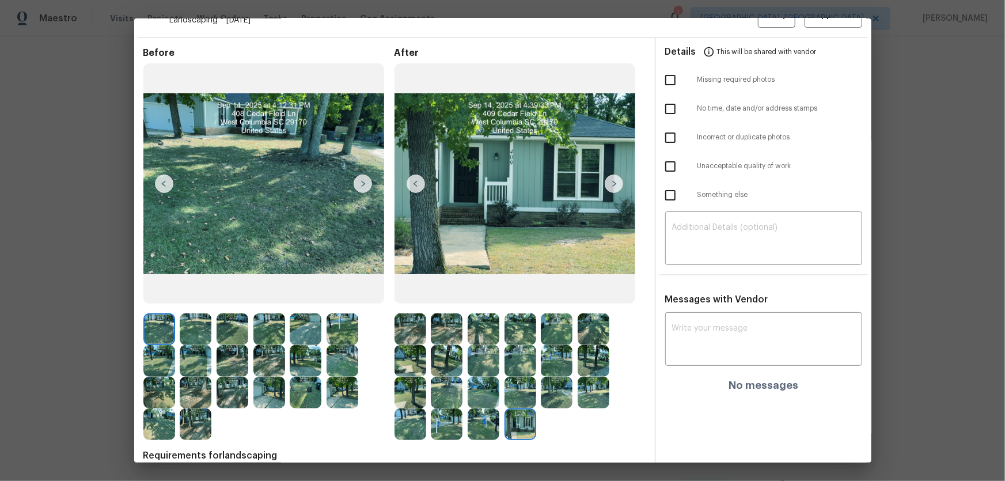
scroll to position [0, 0]
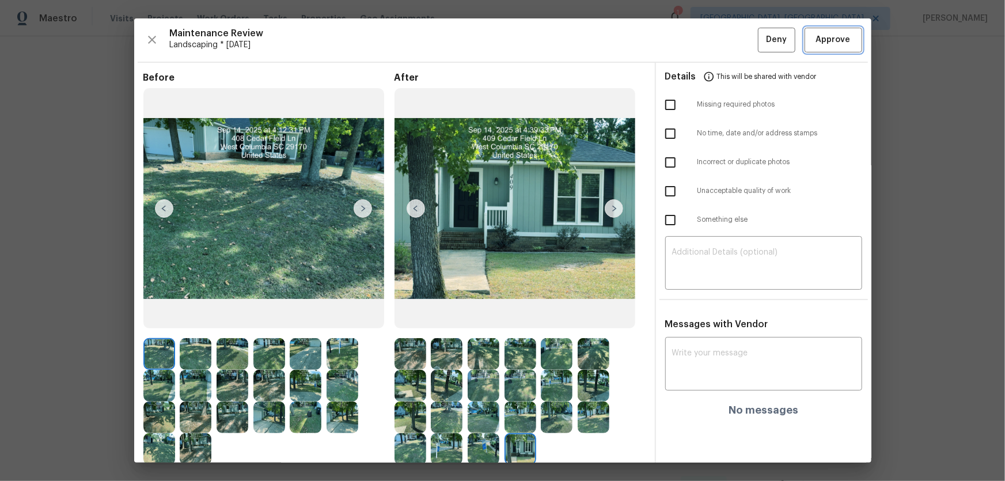
click at [714, 46] on span "Approve" at bounding box center [833, 40] width 35 height 14
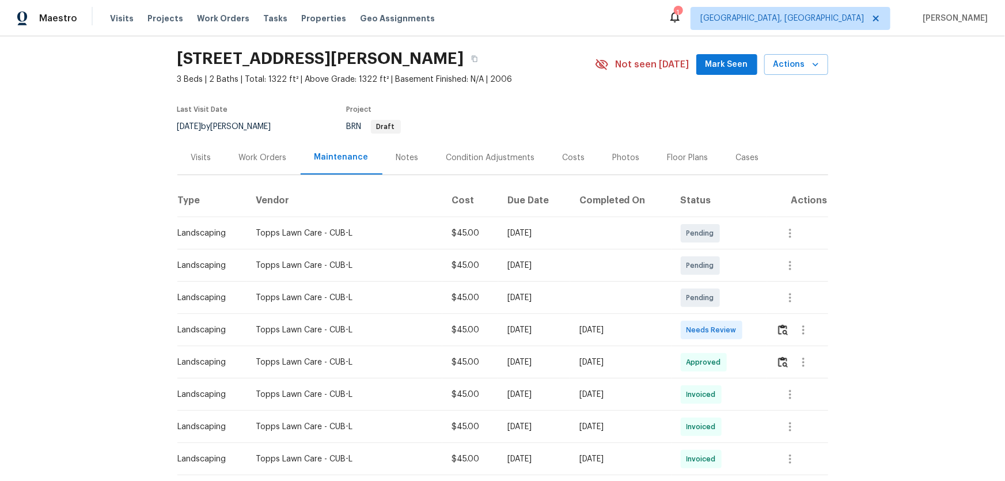
scroll to position [52, 0]
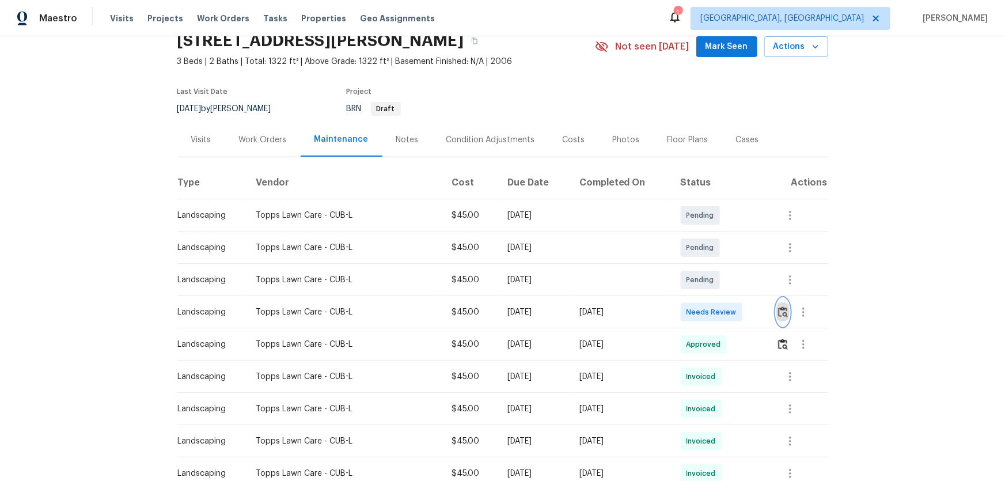
click at [714, 312] on img "button" at bounding box center [783, 311] width 10 height 11
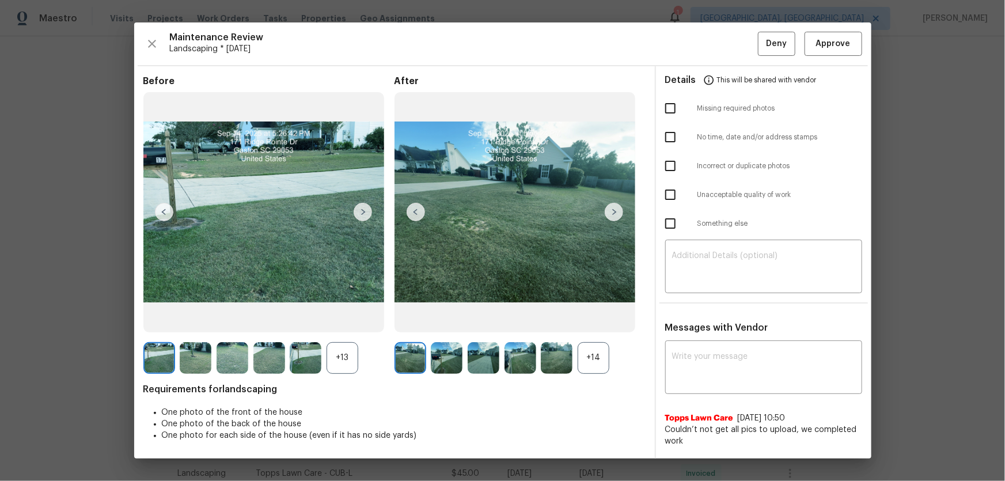
click at [583, 317] on div "+14" at bounding box center [593, 358] width 32 height 32
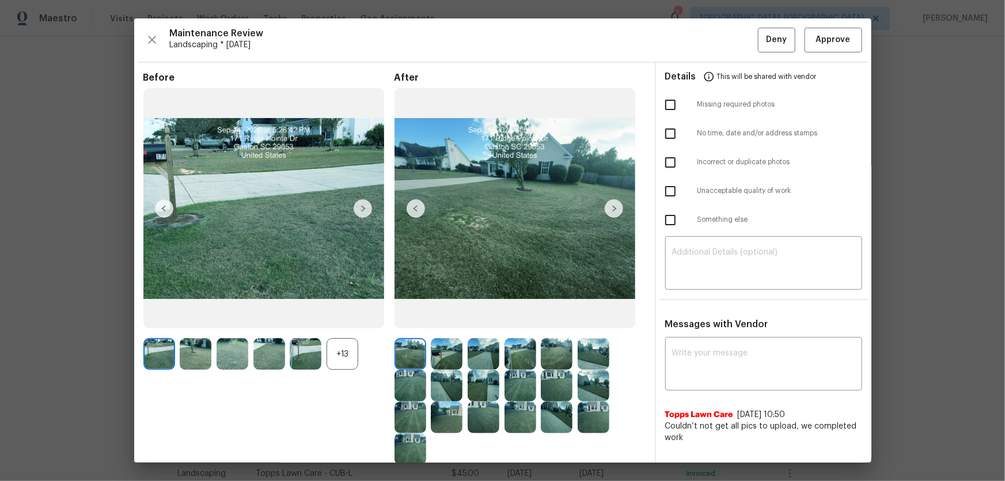
click at [340, 317] on div "+13" at bounding box center [342, 354] width 32 height 32
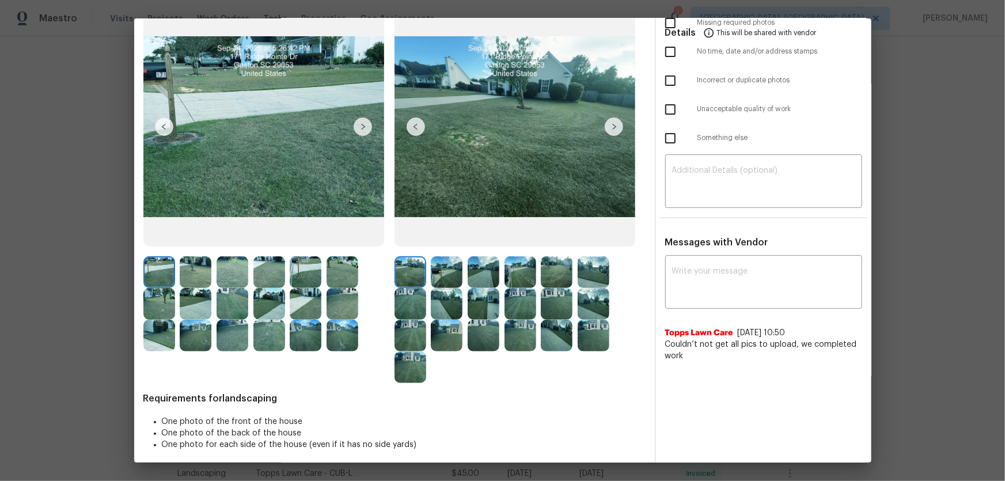
scroll to position [86, 0]
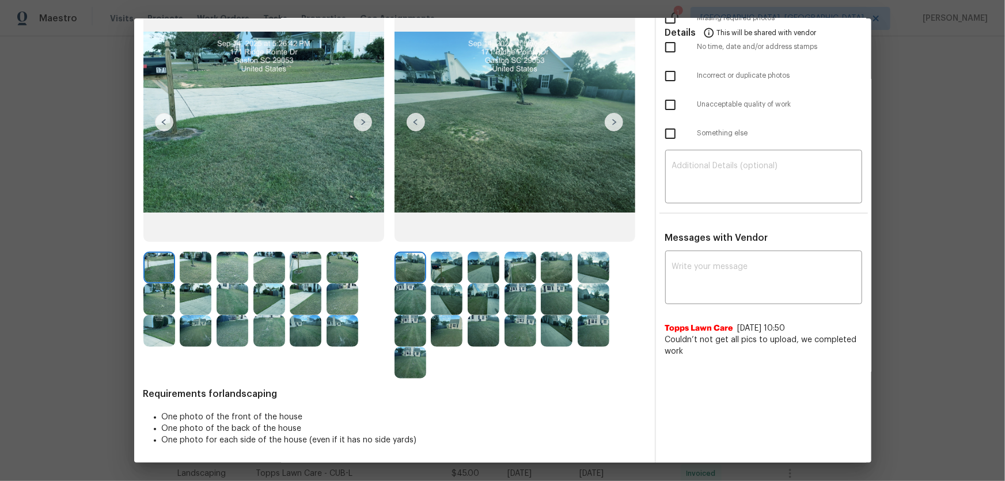
click at [439, 274] on img at bounding box center [447, 268] width 32 height 32
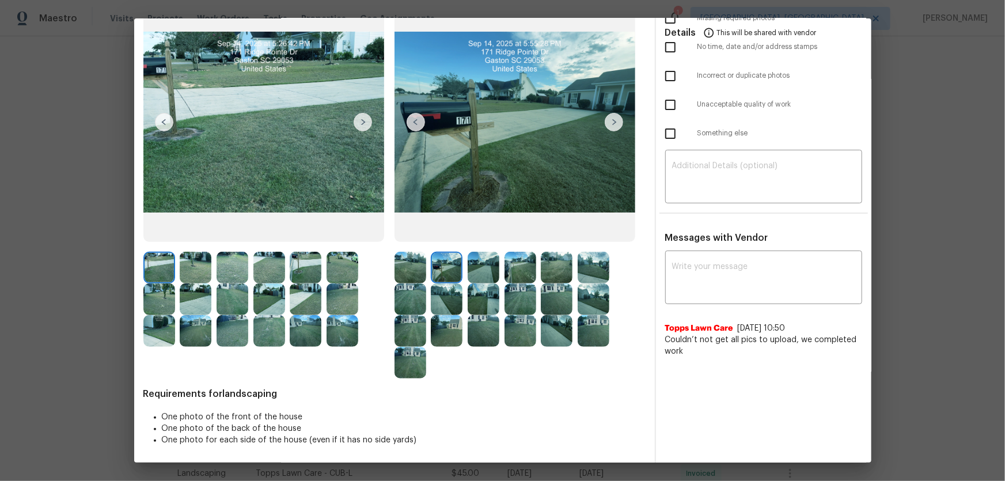
click at [478, 273] on img at bounding box center [483, 268] width 32 height 32
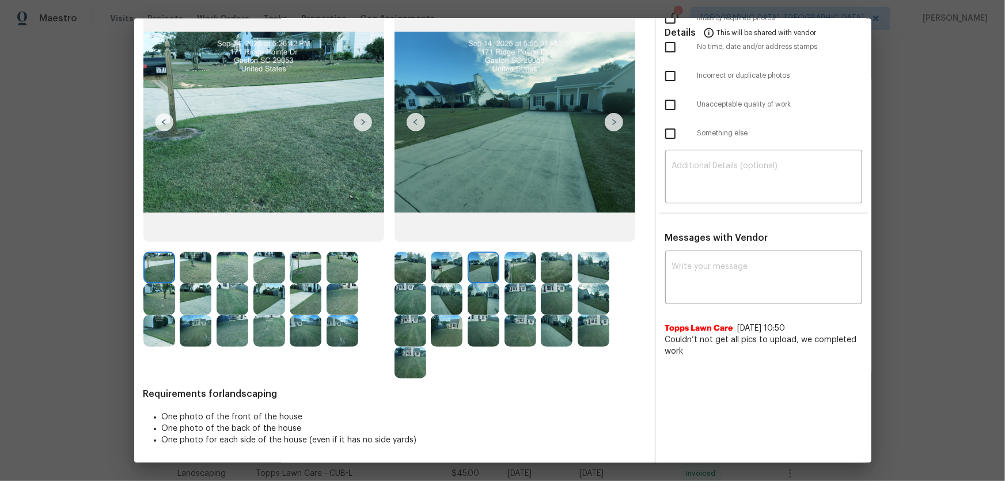
click at [527, 271] on img at bounding box center [520, 268] width 32 height 32
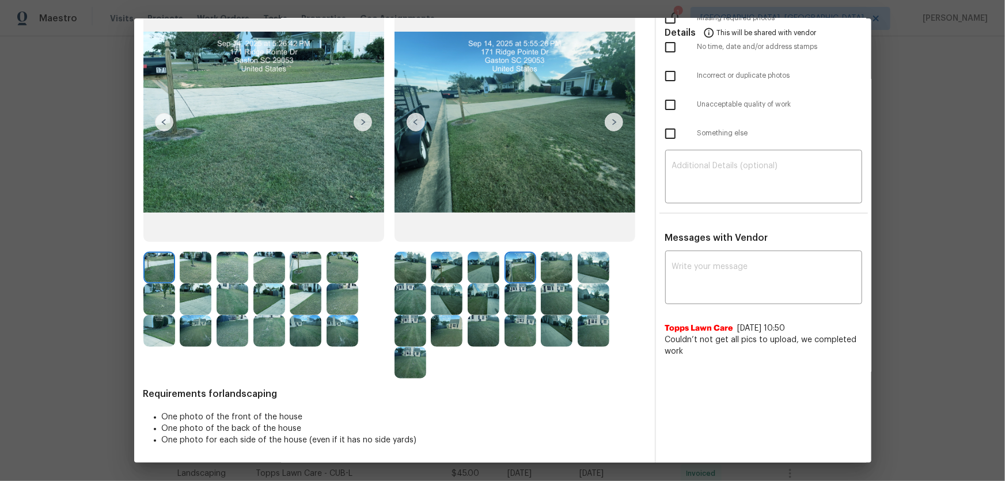
click at [560, 268] on img at bounding box center [557, 268] width 32 height 32
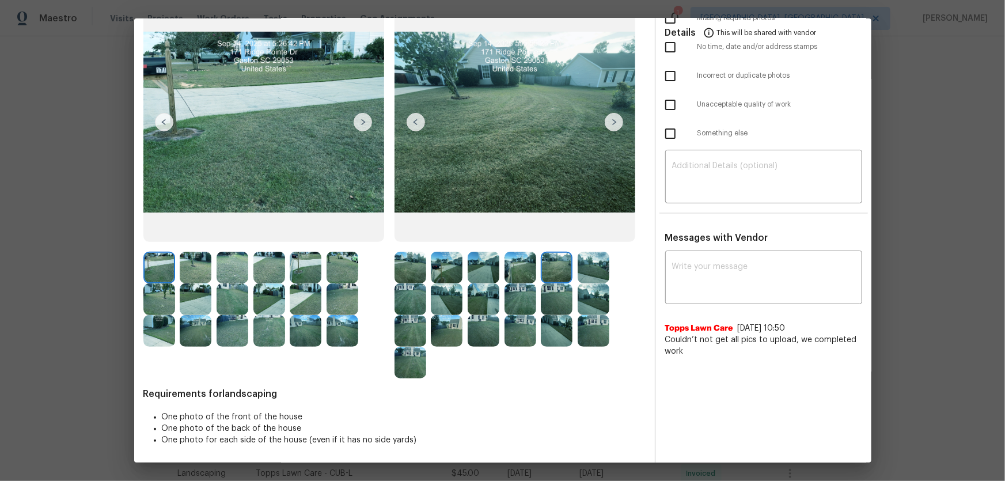
click at [580, 267] on img at bounding box center [593, 268] width 32 height 32
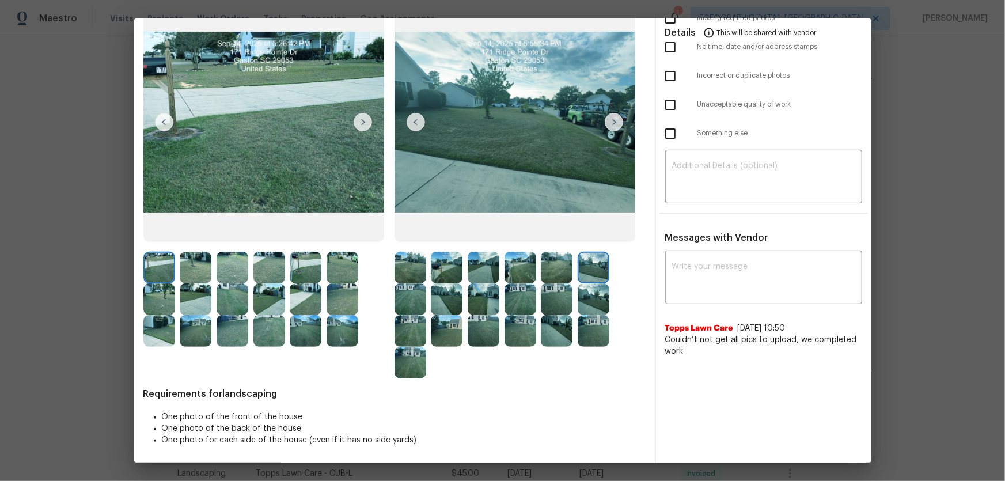
click at [403, 294] on img at bounding box center [410, 299] width 32 height 32
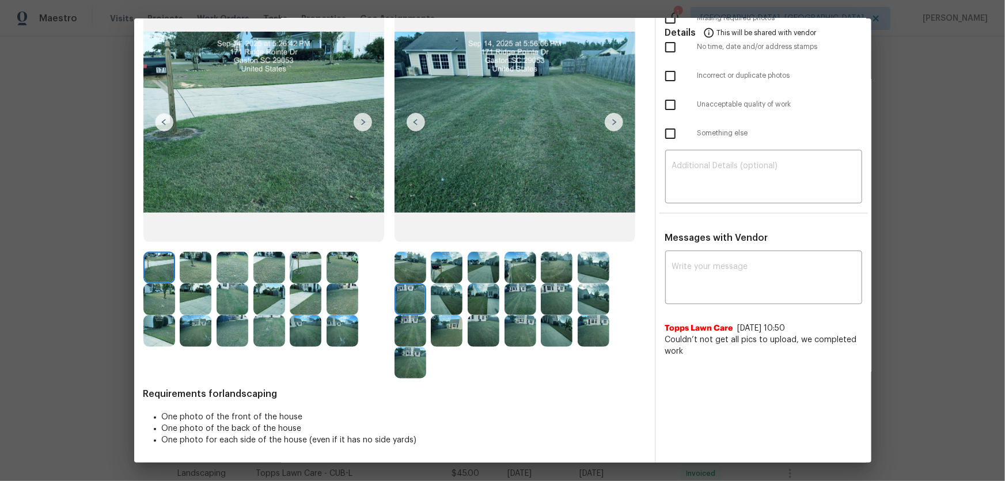
click at [438, 297] on img at bounding box center [447, 299] width 32 height 32
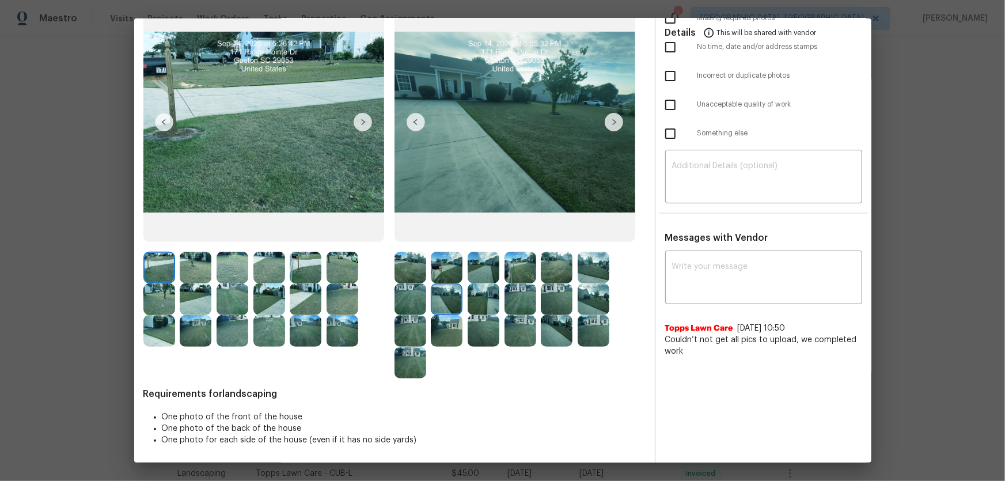
click at [478, 303] on img at bounding box center [483, 299] width 32 height 32
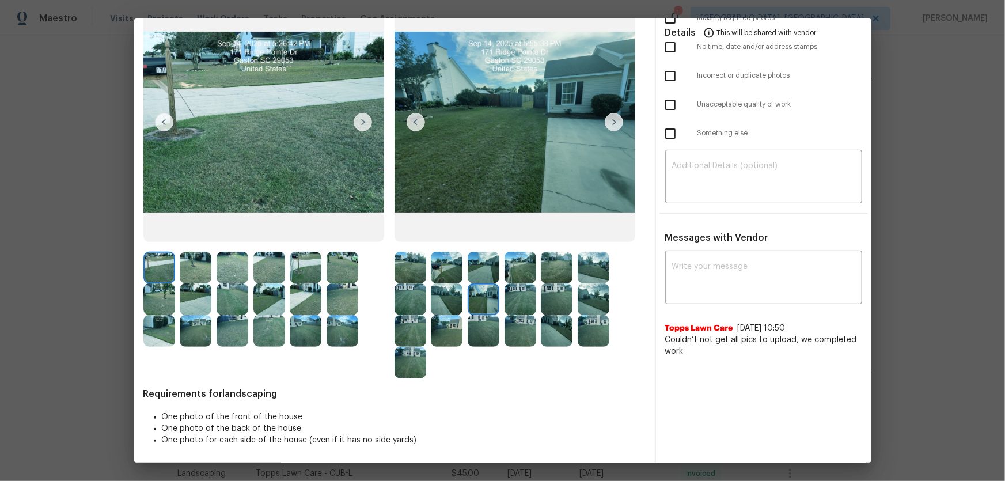
click at [511, 297] on img at bounding box center [520, 299] width 32 height 32
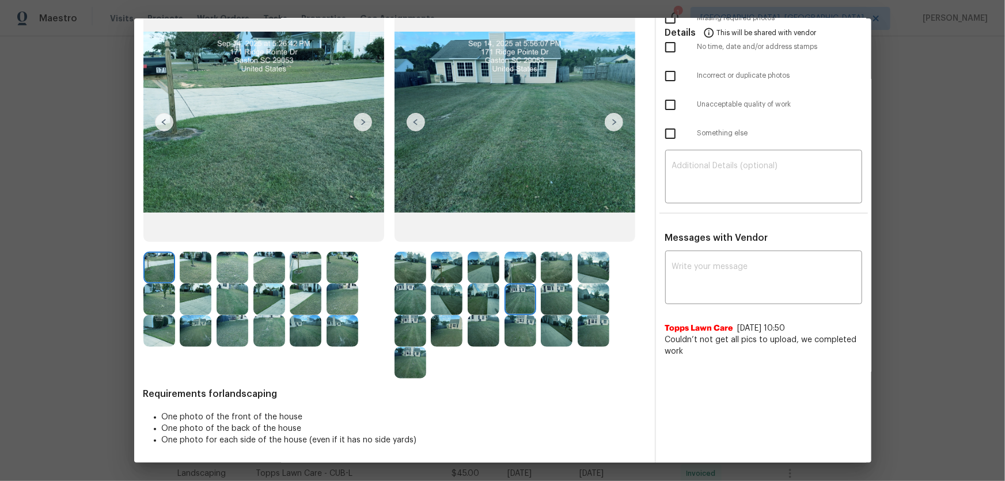
click at [541, 298] on img at bounding box center [557, 299] width 32 height 32
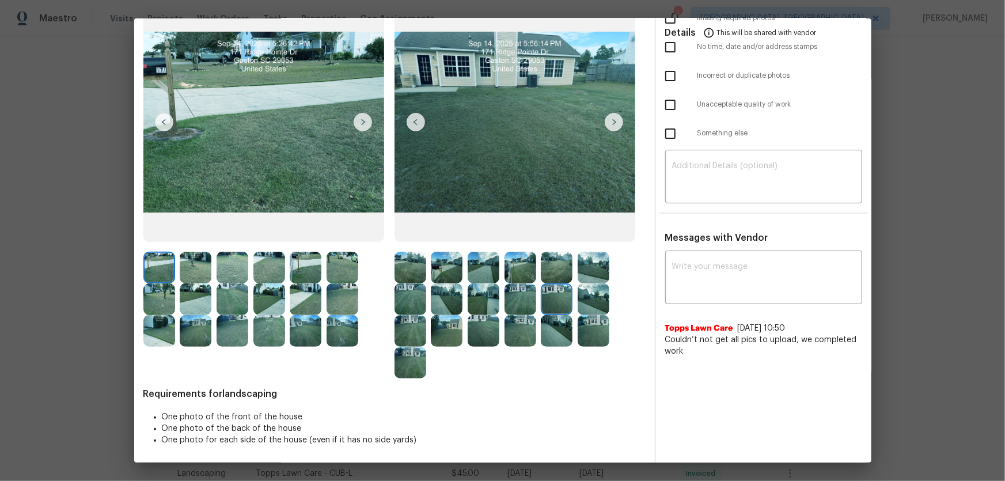
click at [597, 304] on img at bounding box center [593, 299] width 32 height 32
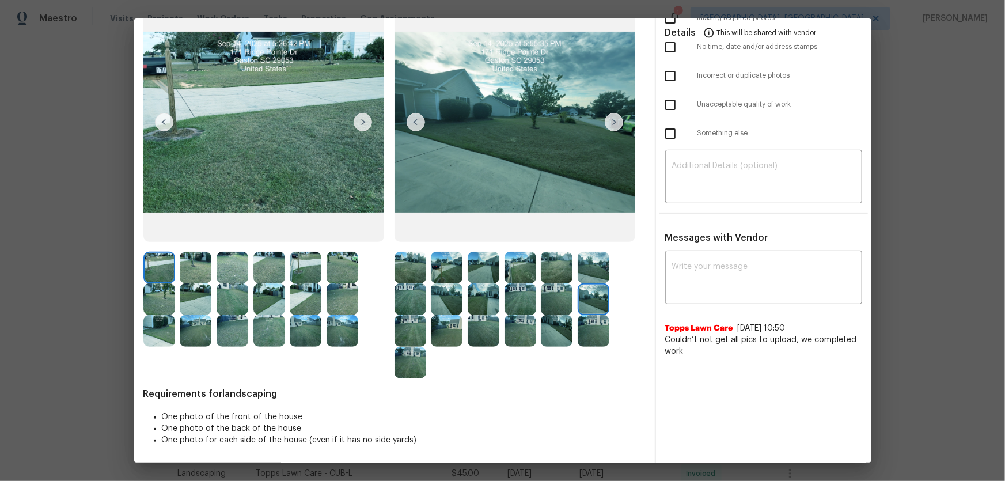
click at [402, 317] on img at bounding box center [410, 331] width 32 height 32
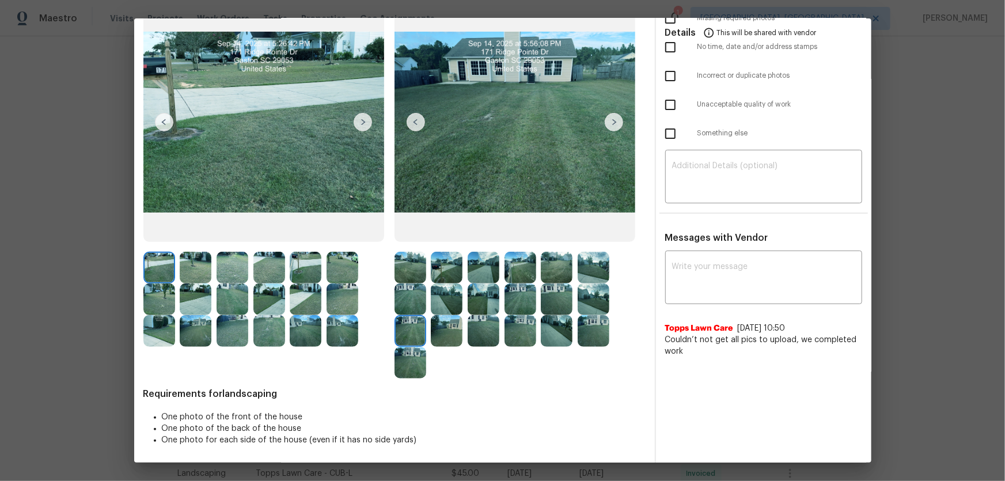
click at [431, 317] on img at bounding box center [447, 331] width 32 height 32
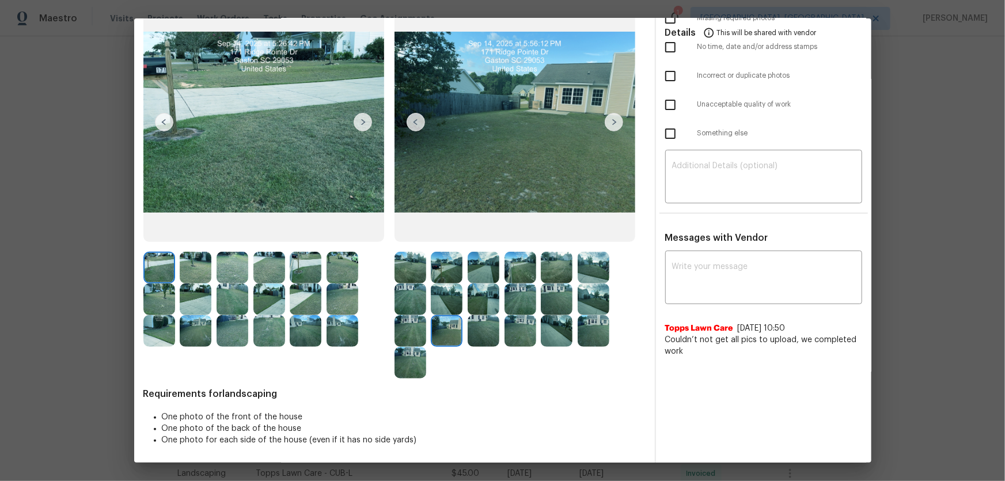
click at [468, 317] on img at bounding box center [483, 331] width 32 height 32
click at [511, 317] on img at bounding box center [520, 331] width 32 height 32
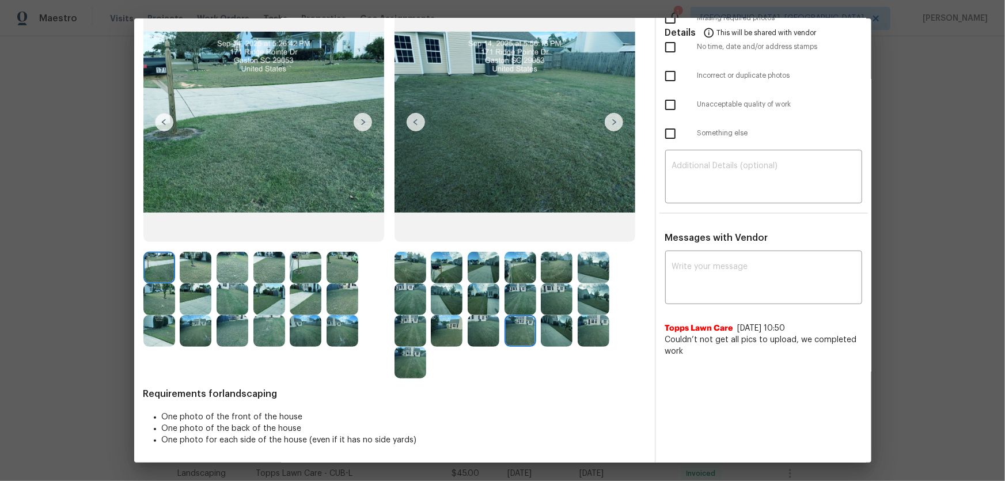
click at [559, 317] on img at bounding box center [557, 331] width 32 height 32
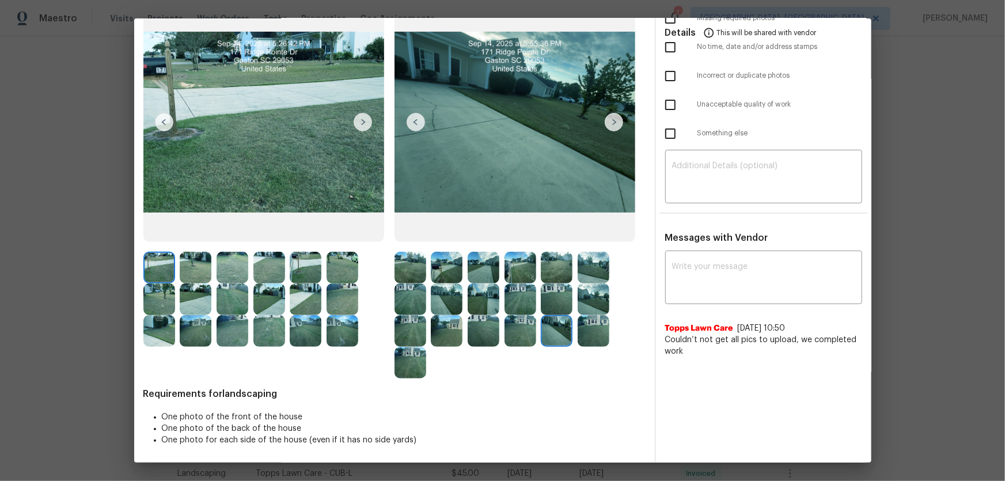
click at [591, 317] on img at bounding box center [593, 331] width 32 height 32
click at [414, 317] on img at bounding box center [410, 363] width 32 height 32
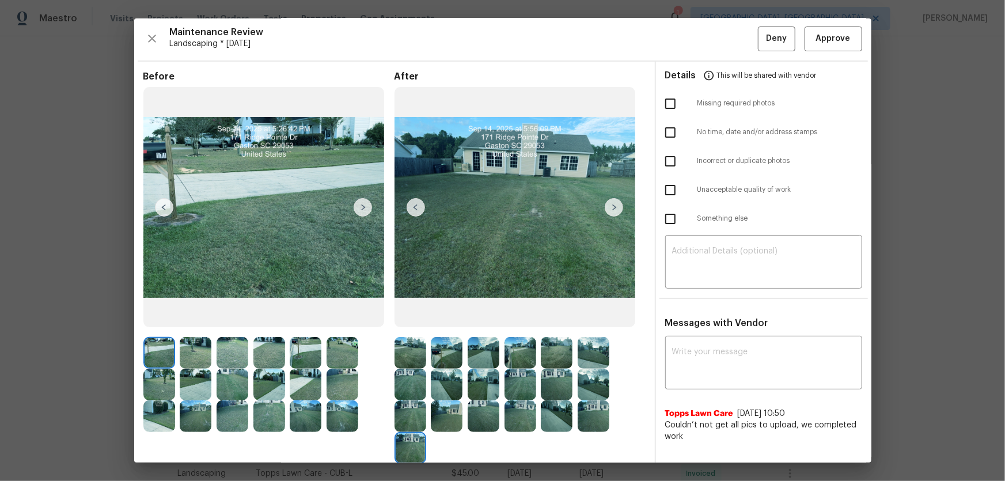
scroll to position [0, 0]
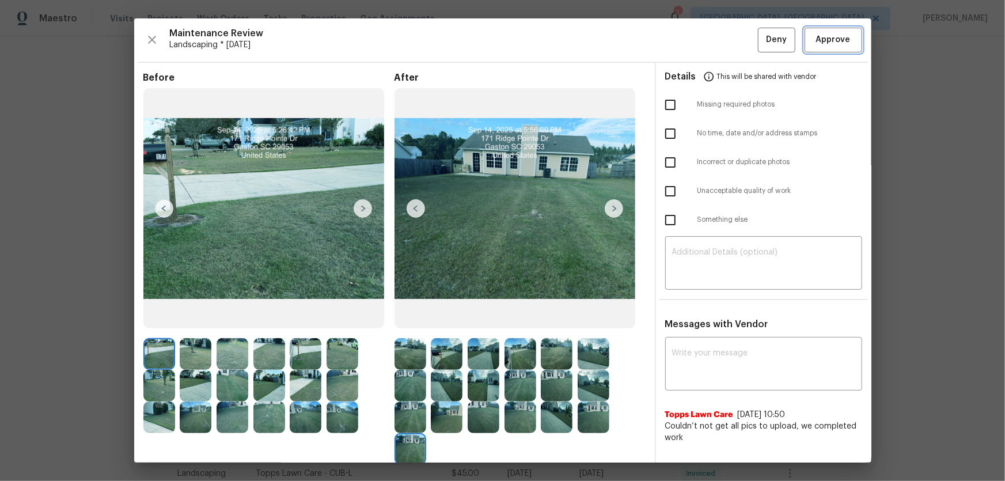
click at [714, 51] on button "Approve" at bounding box center [833, 40] width 58 height 25
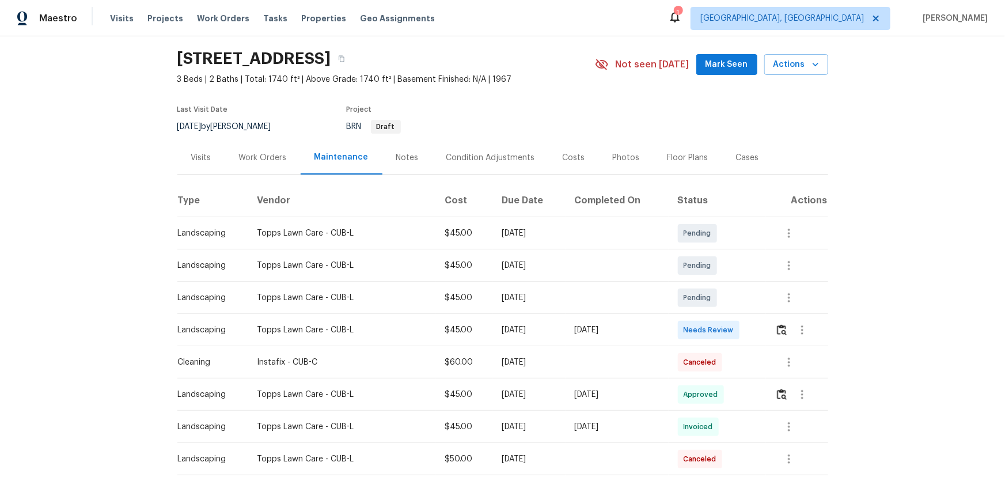
scroll to position [52, 0]
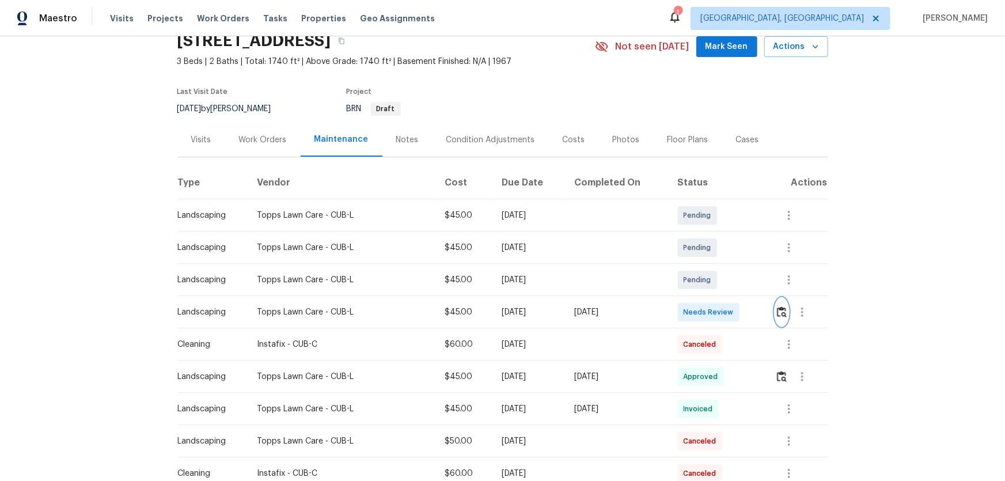
click at [714, 317] on button "button" at bounding box center [781, 312] width 13 height 28
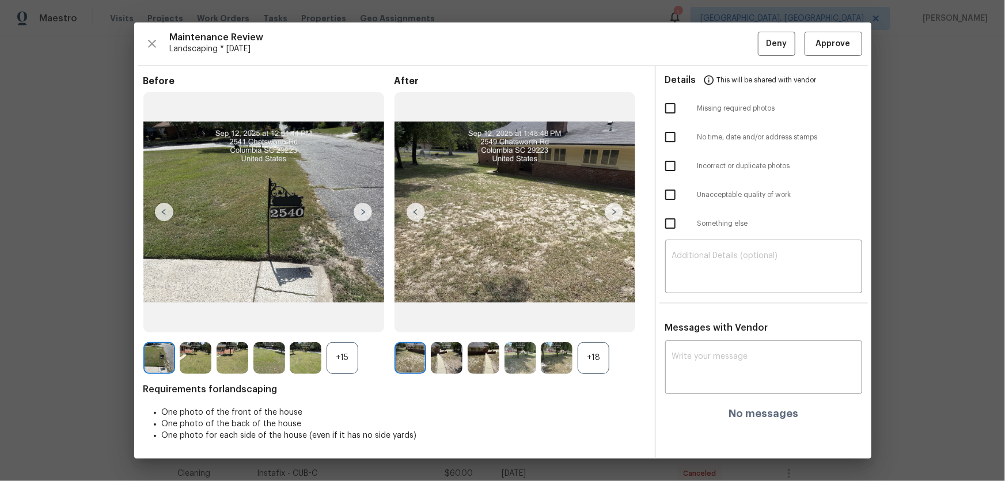
click at [587, 317] on div "+18" at bounding box center [593, 358] width 32 height 32
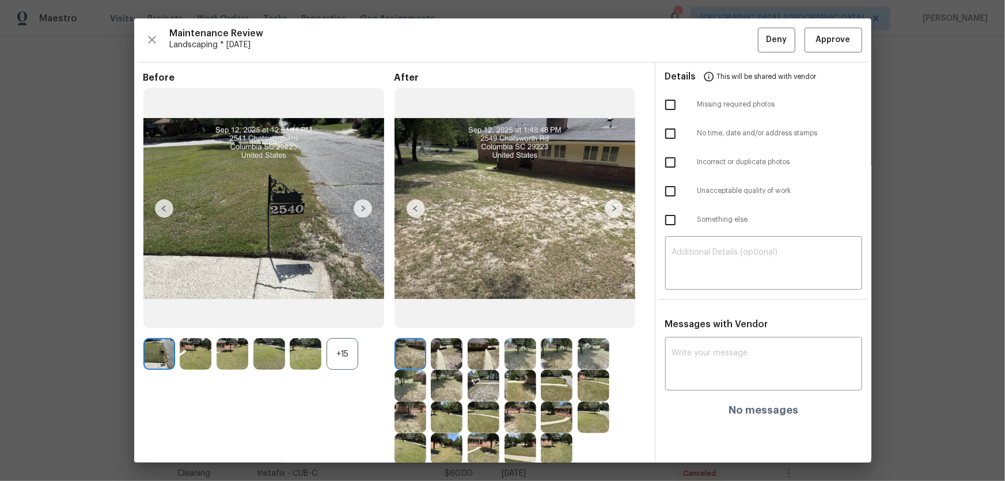
click at [345, 317] on div "+15" at bounding box center [342, 354] width 32 height 32
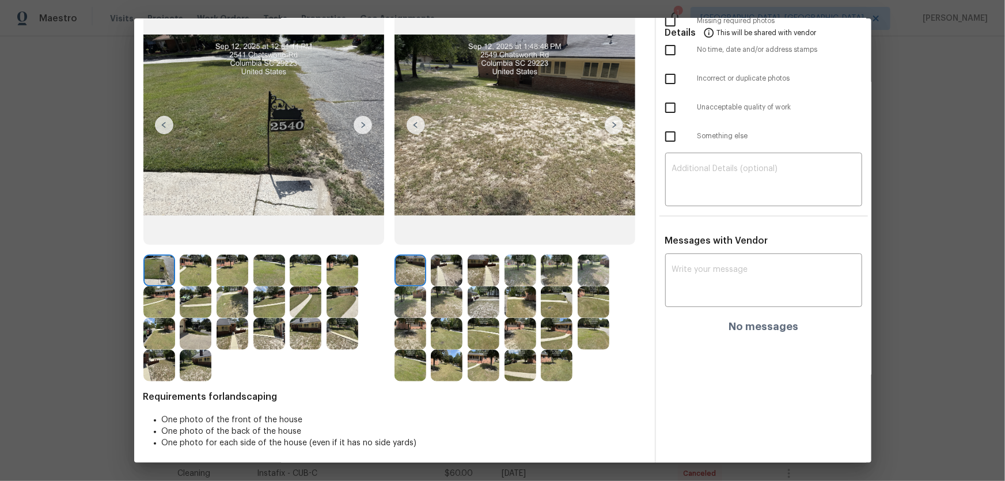
scroll to position [86, 0]
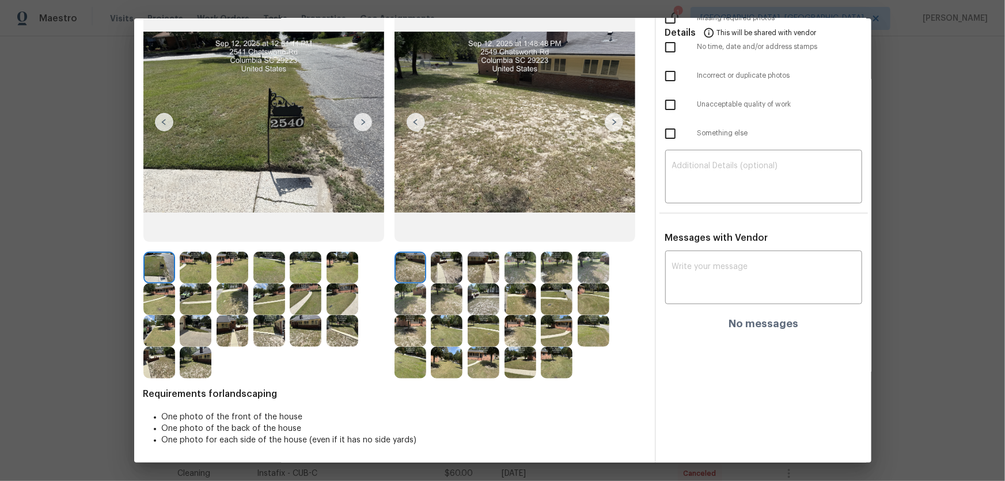
click at [450, 275] on img at bounding box center [447, 268] width 32 height 32
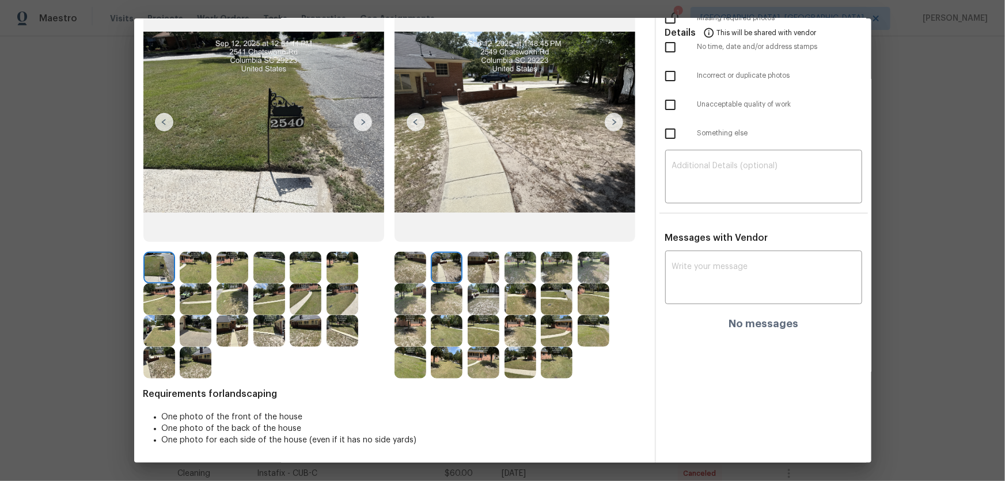
click at [480, 276] on img at bounding box center [483, 268] width 32 height 32
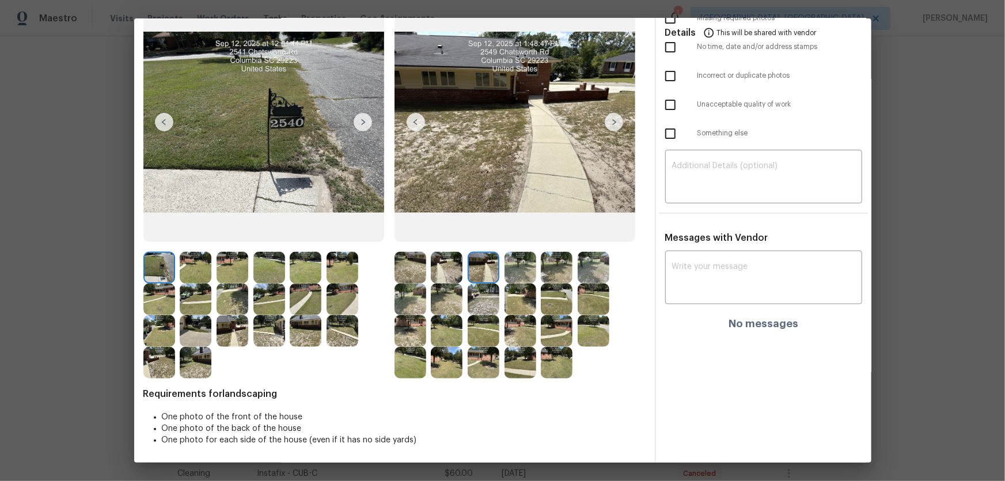
click at [507, 276] on img at bounding box center [520, 268] width 32 height 32
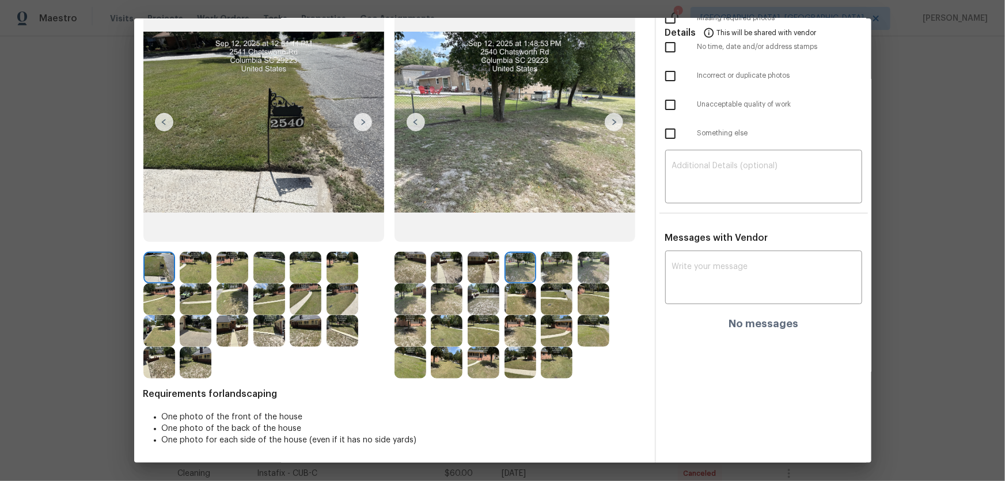
click at [556, 275] on img at bounding box center [557, 268] width 32 height 32
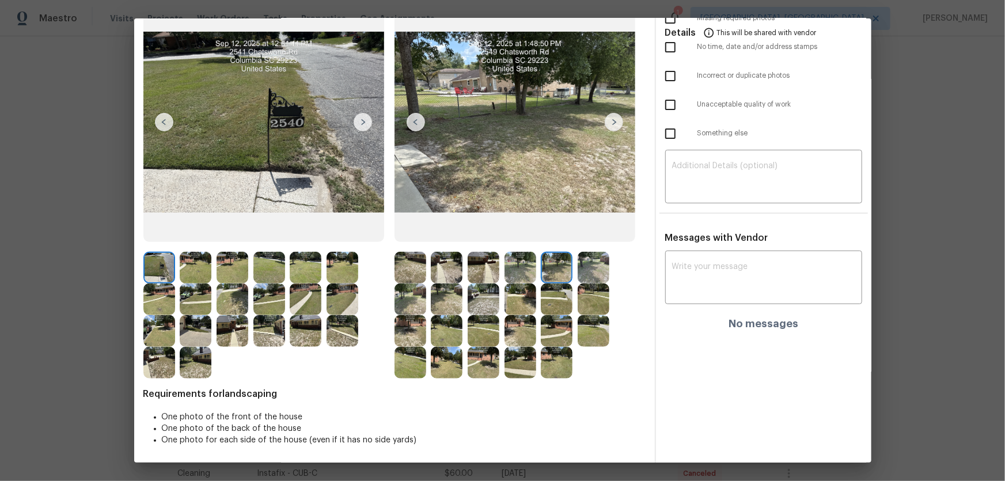
click at [588, 267] on img at bounding box center [593, 268] width 32 height 32
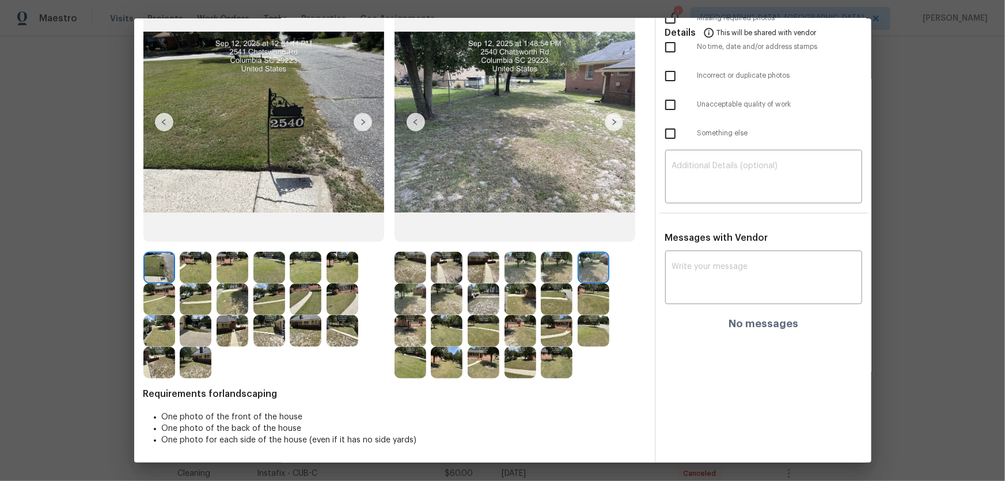
click at [410, 290] on img at bounding box center [410, 299] width 32 height 32
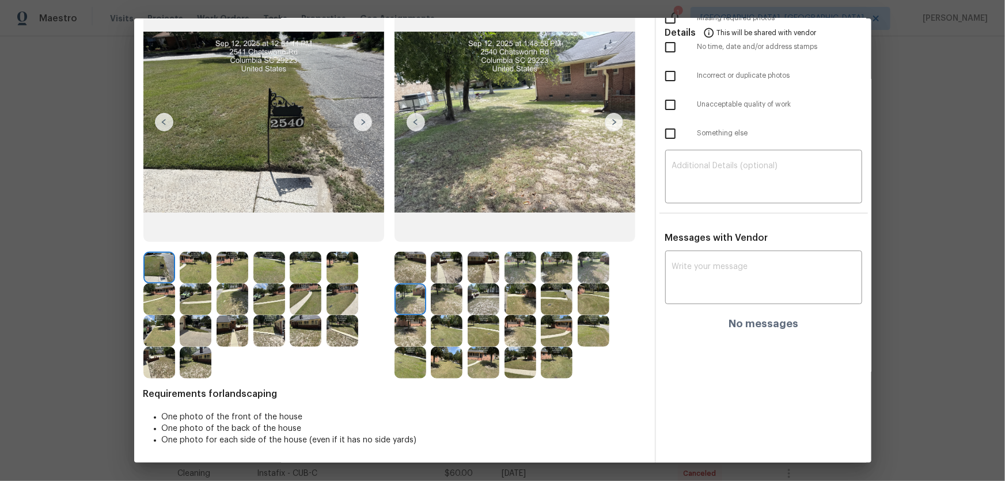
click at [428, 300] on div at bounding box center [519, 315] width 251 height 127
click at [436, 302] on img at bounding box center [447, 299] width 32 height 32
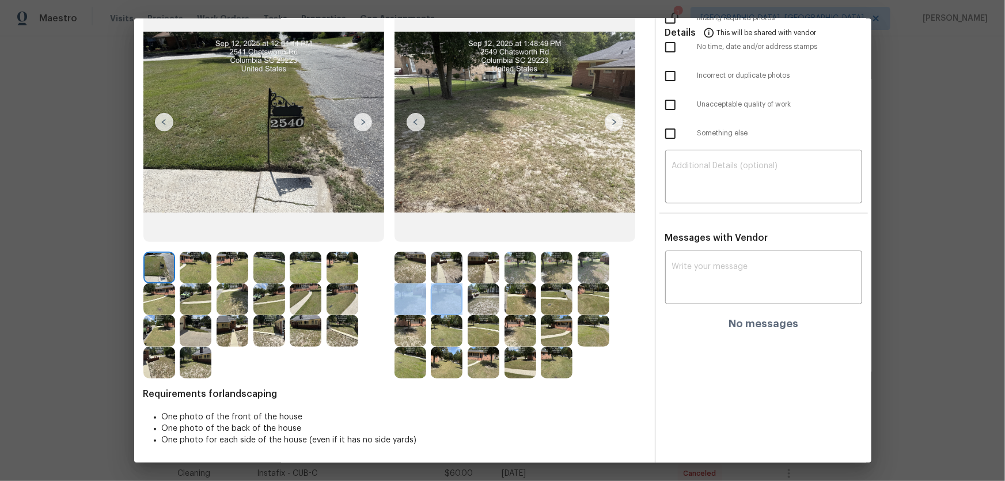
drag, startPoint x: 476, startPoint y: 304, endPoint x: 489, endPoint y: 314, distance: 16.9
click at [476, 303] on img at bounding box center [483, 299] width 32 height 32
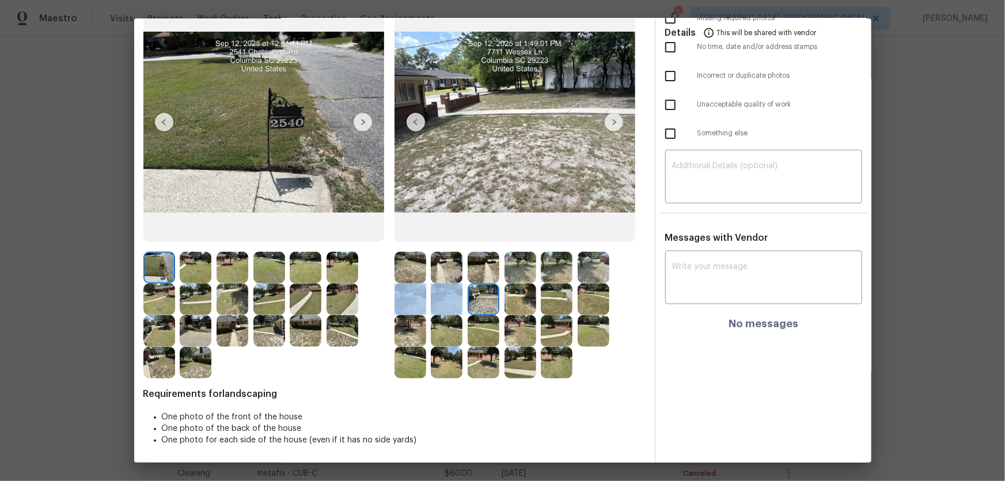
click at [516, 315] on img at bounding box center [520, 331] width 32 height 32
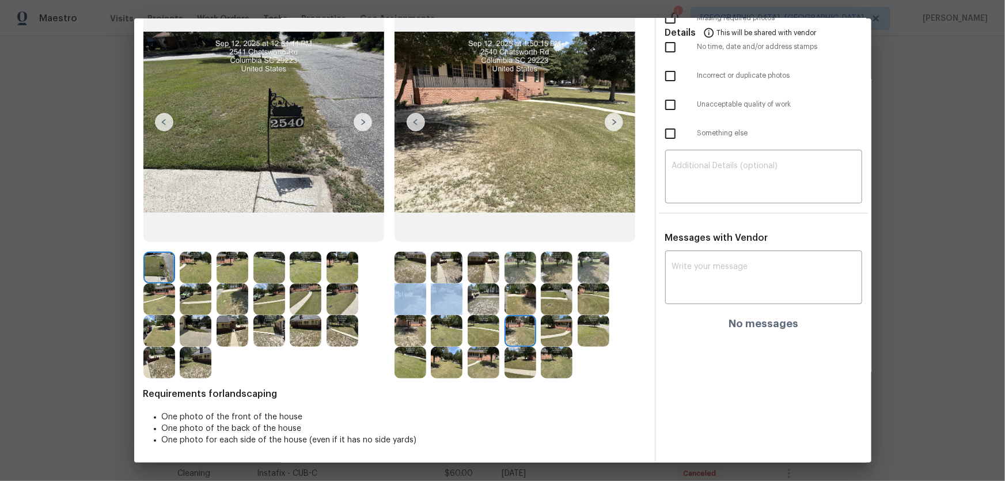
click at [518, 310] on img at bounding box center [520, 299] width 32 height 32
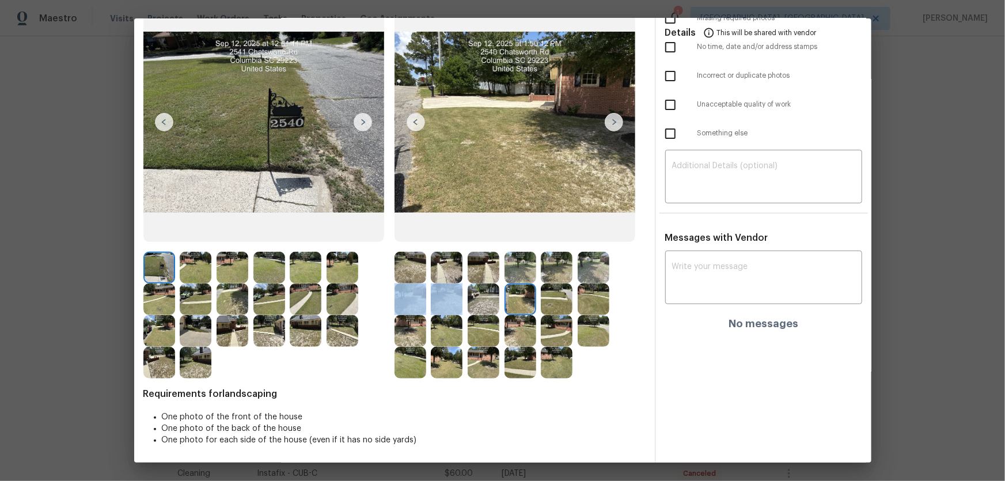
click at [552, 303] on img at bounding box center [557, 299] width 32 height 32
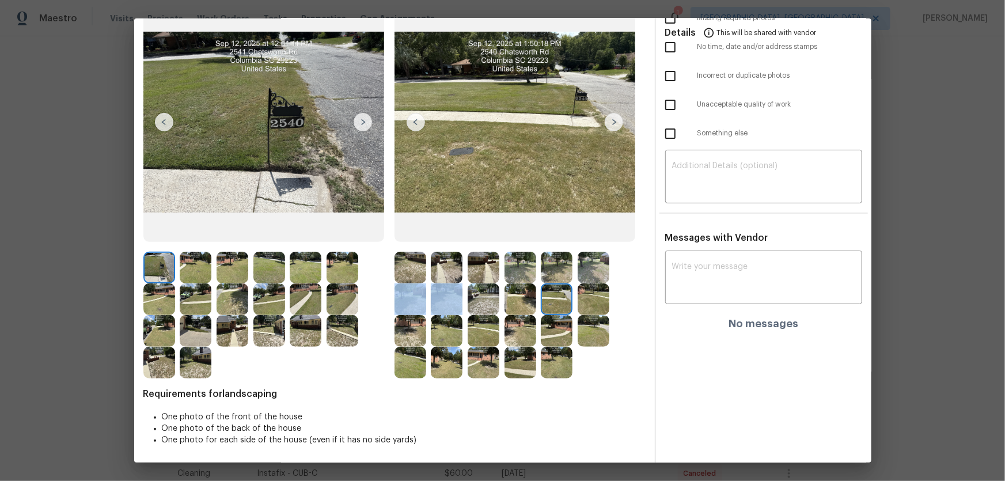
click at [588, 304] on img at bounding box center [593, 299] width 32 height 32
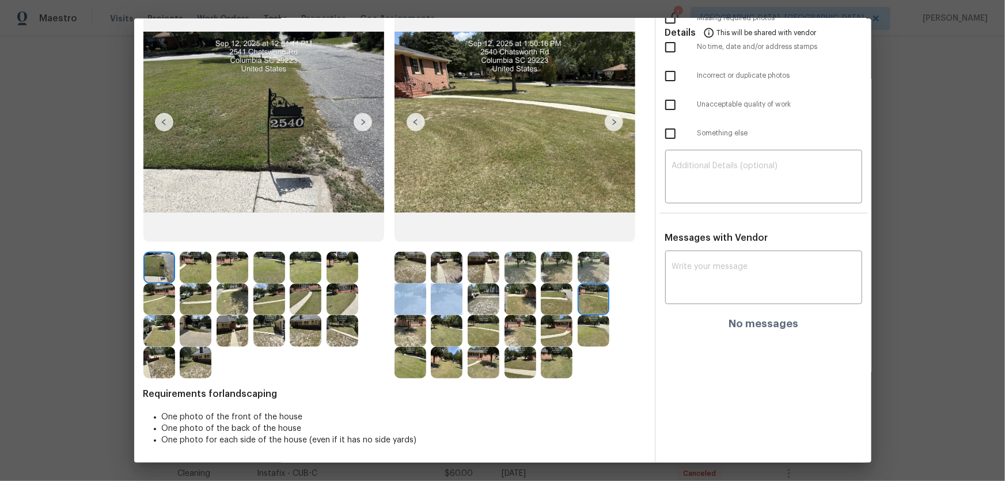
click at [414, 317] on img at bounding box center [410, 331] width 32 height 32
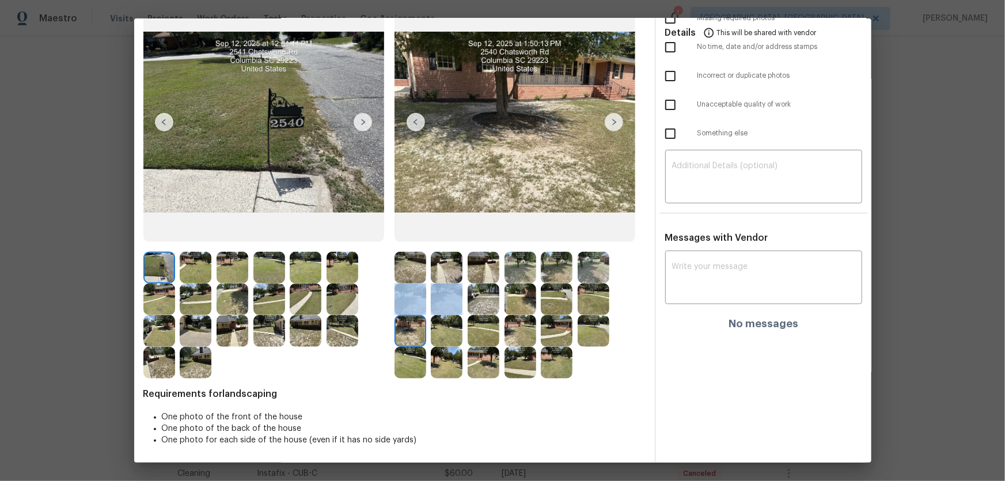
click at [439, 317] on img at bounding box center [447, 331] width 32 height 32
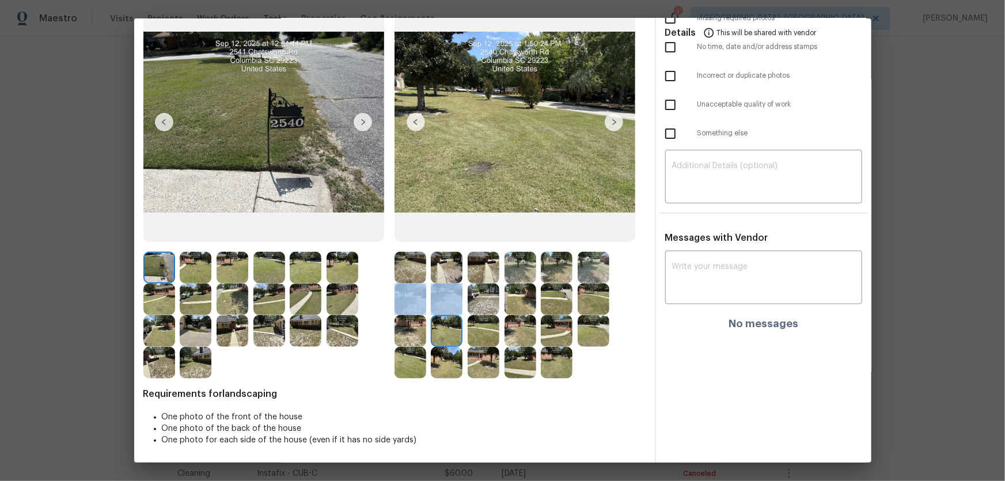
click at [474, 317] on img at bounding box center [483, 331] width 32 height 32
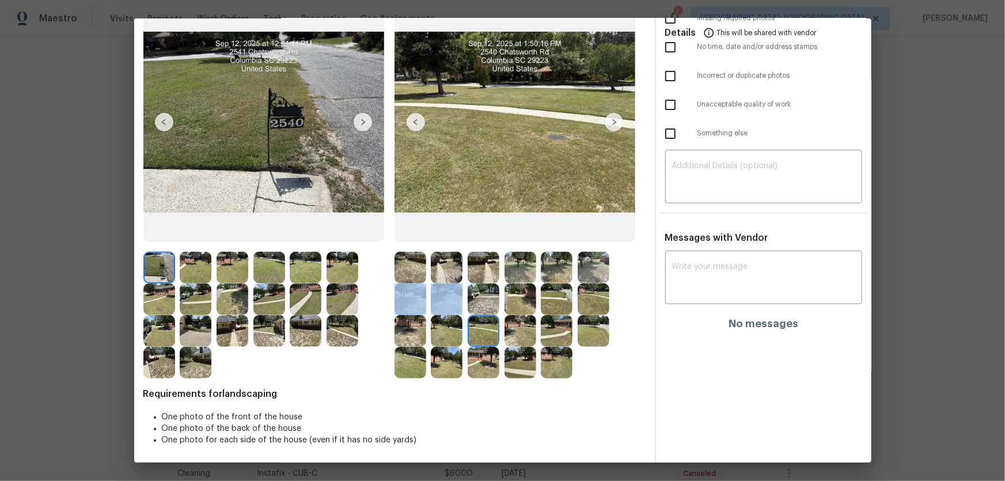
click at [512, 317] on img at bounding box center [520, 331] width 32 height 32
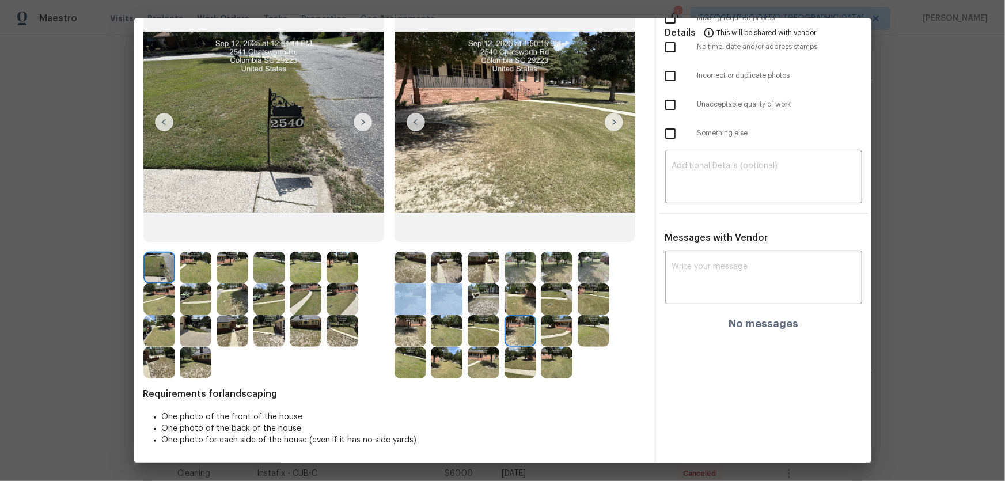
click at [543, 317] on img at bounding box center [557, 331] width 32 height 32
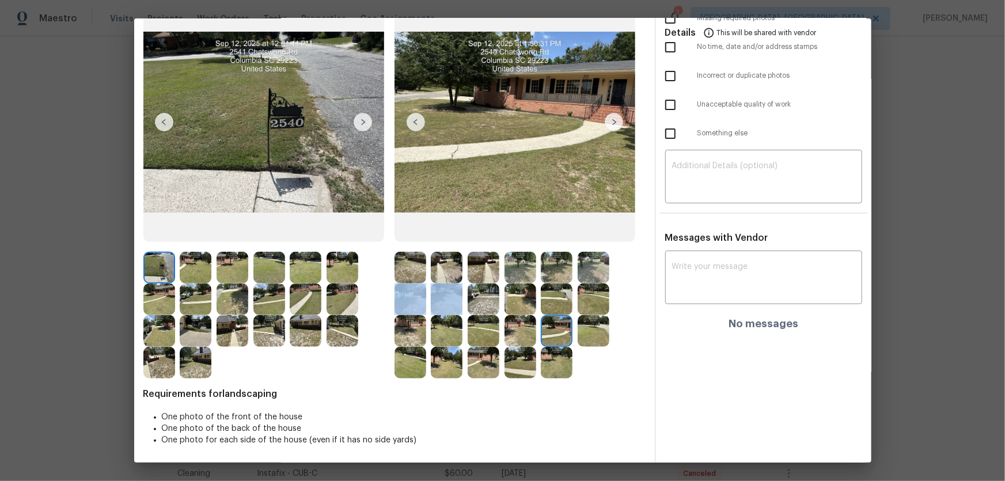
click at [577, 317] on img at bounding box center [593, 331] width 32 height 32
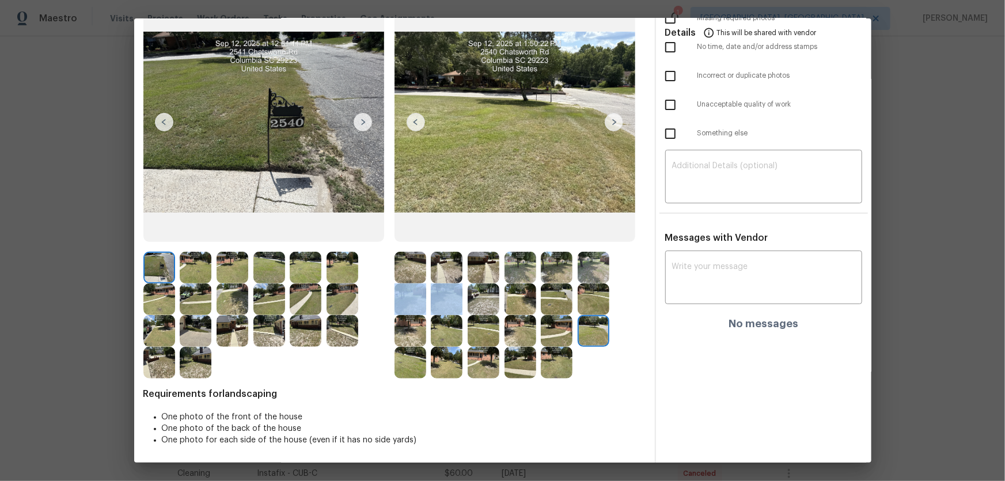
click at [405, 317] on img at bounding box center [410, 363] width 32 height 32
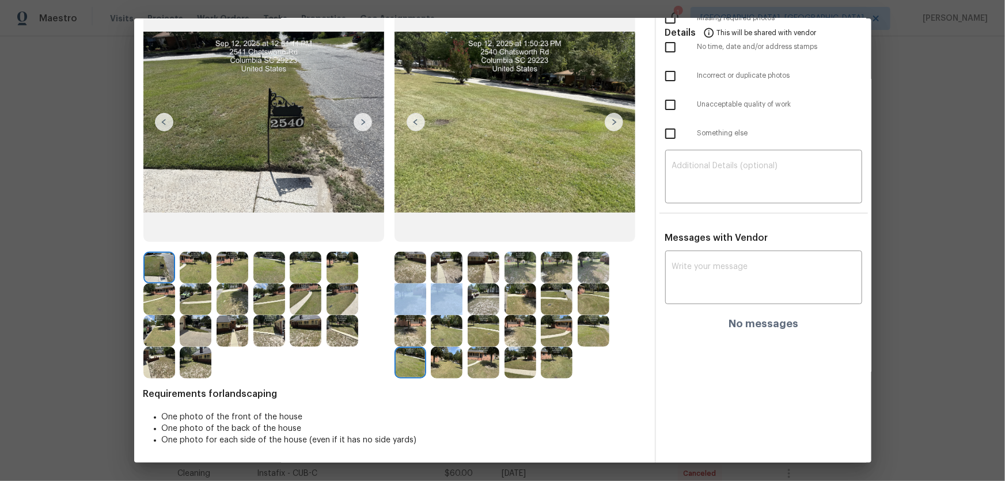
click at [435, 317] on img at bounding box center [447, 363] width 32 height 32
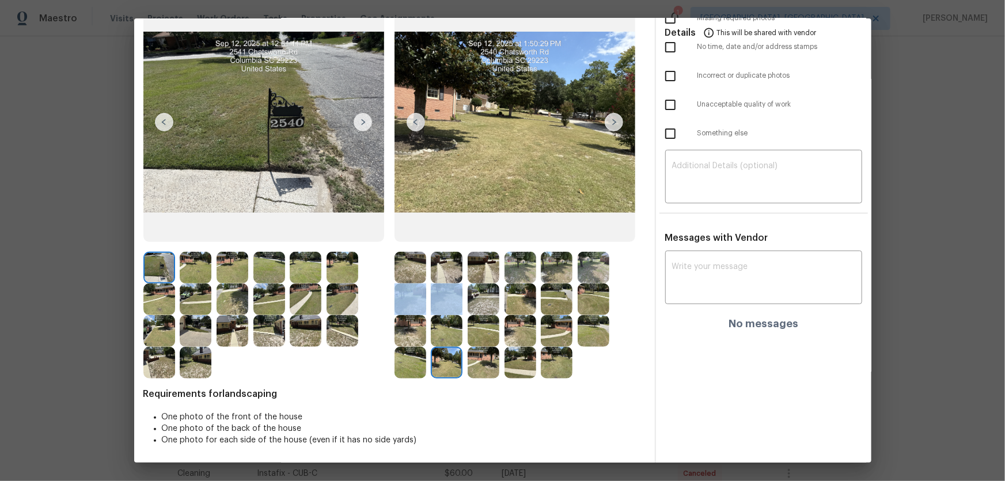
click at [488, 317] on img at bounding box center [483, 363] width 32 height 32
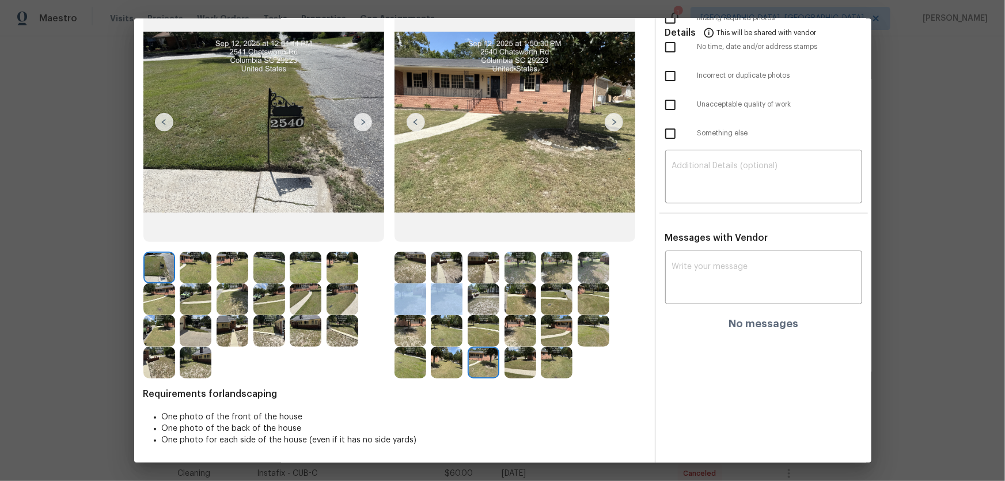
click at [507, 317] on img at bounding box center [520, 363] width 32 height 32
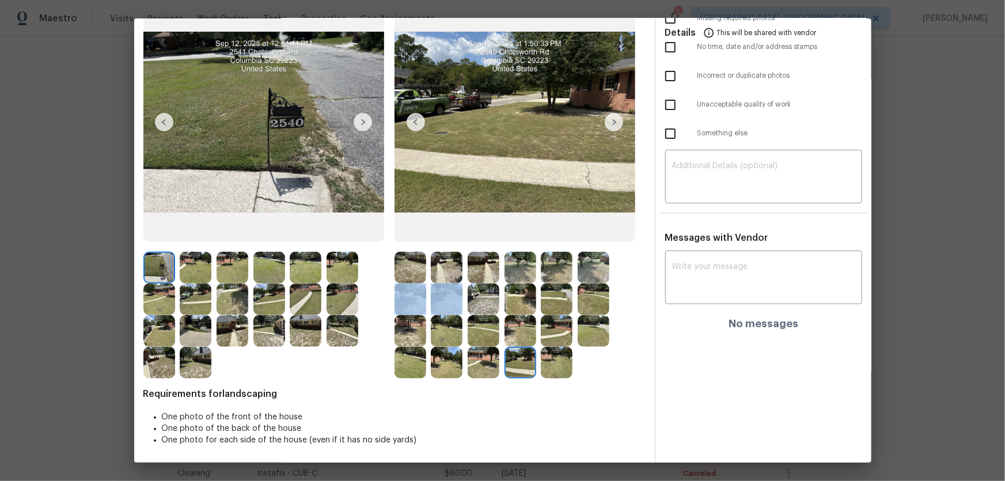
click at [552, 317] on img at bounding box center [557, 363] width 32 height 32
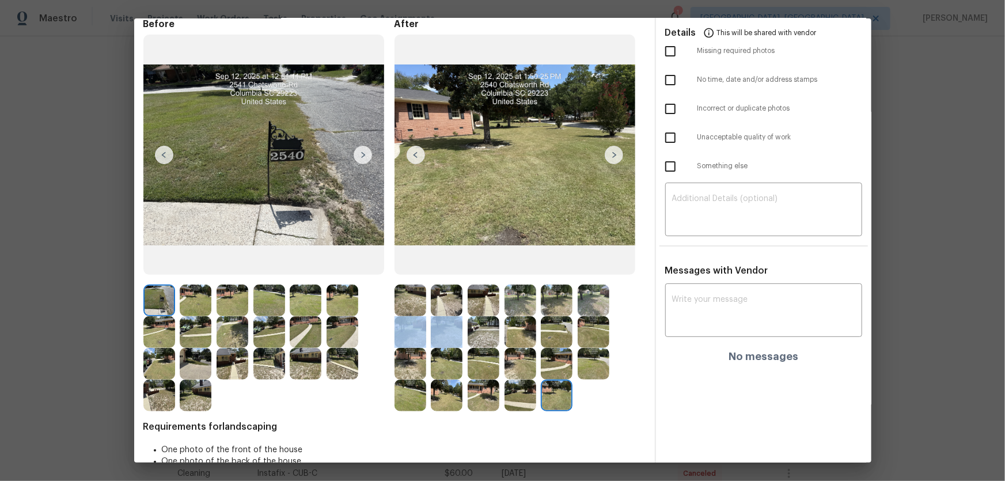
scroll to position [0, 0]
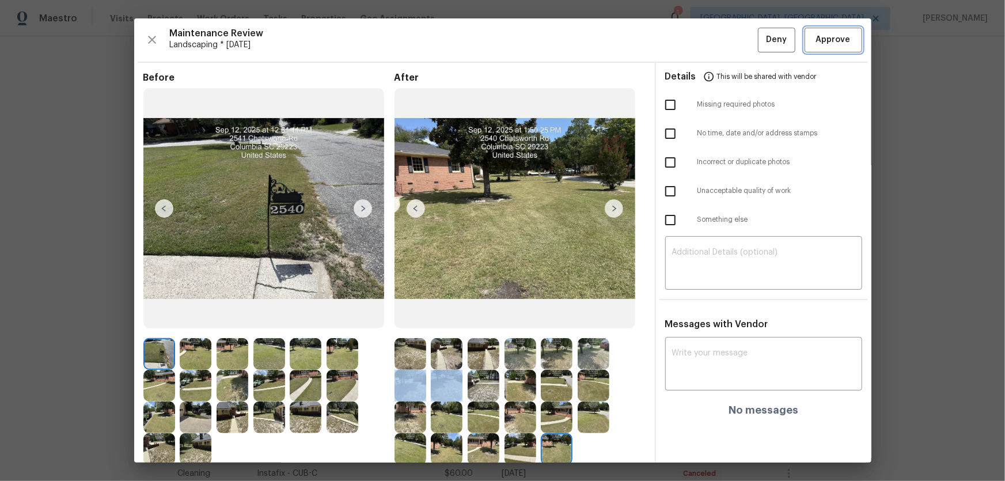
click at [714, 33] on span "Approve" at bounding box center [832, 40] width 39 height 14
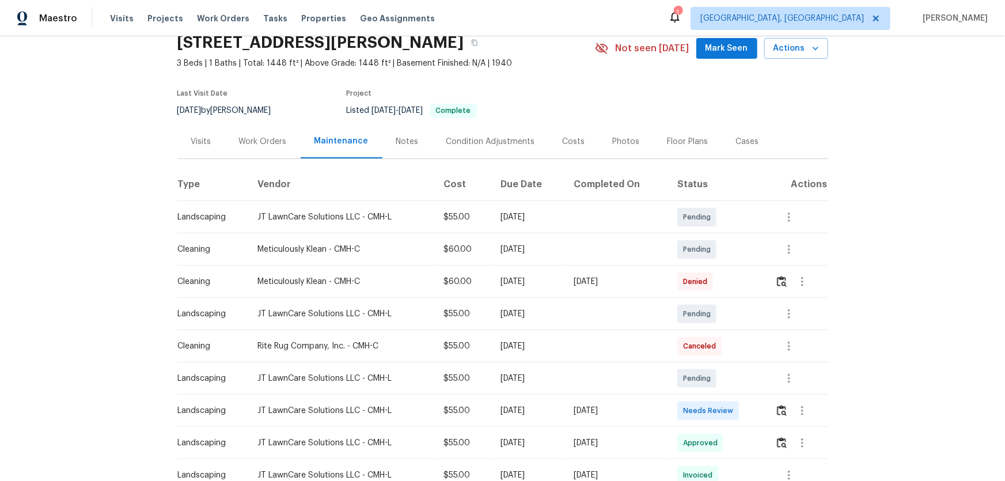
scroll to position [104, 0]
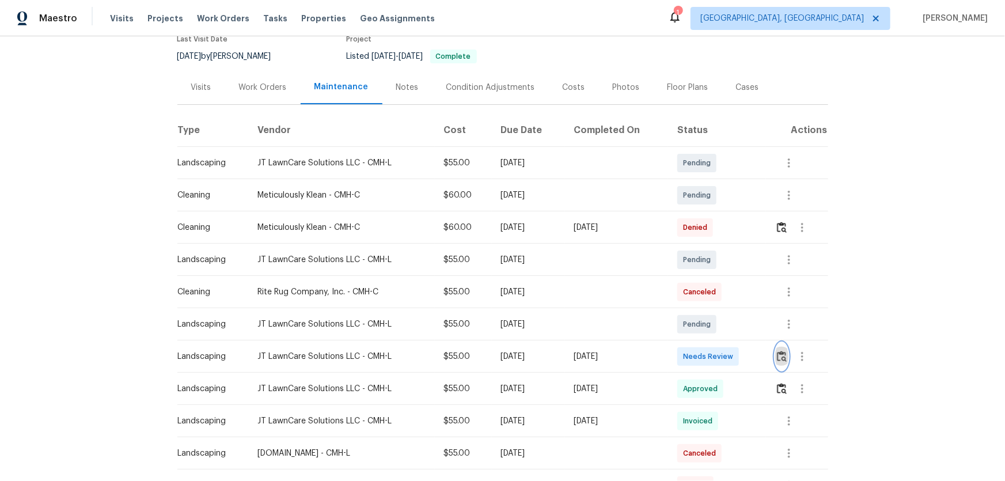
click at [714, 317] on button "button" at bounding box center [781, 357] width 13 height 28
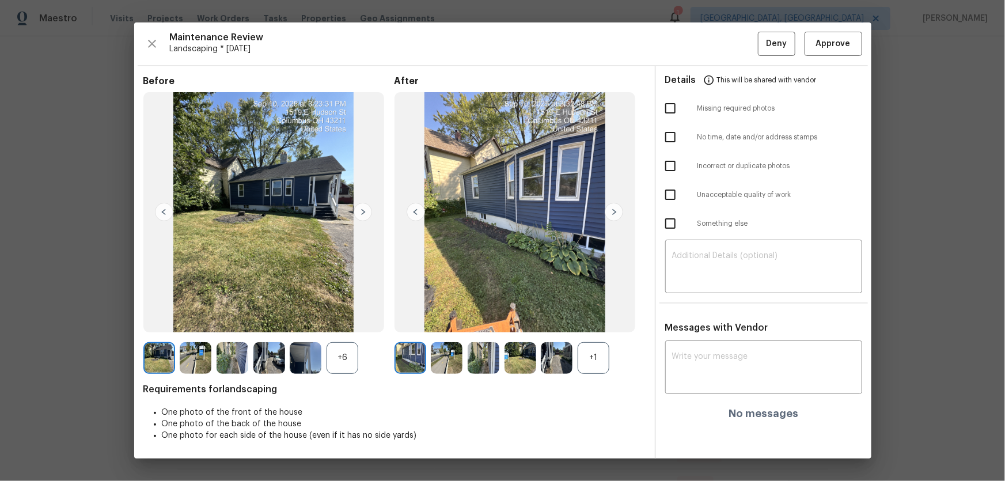
click at [585, 317] on div "+1" at bounding box center [593, 358] width 32 height 32
click at [343, 317] on div "+6" at bounding box center [342, 358] width 32 height 32
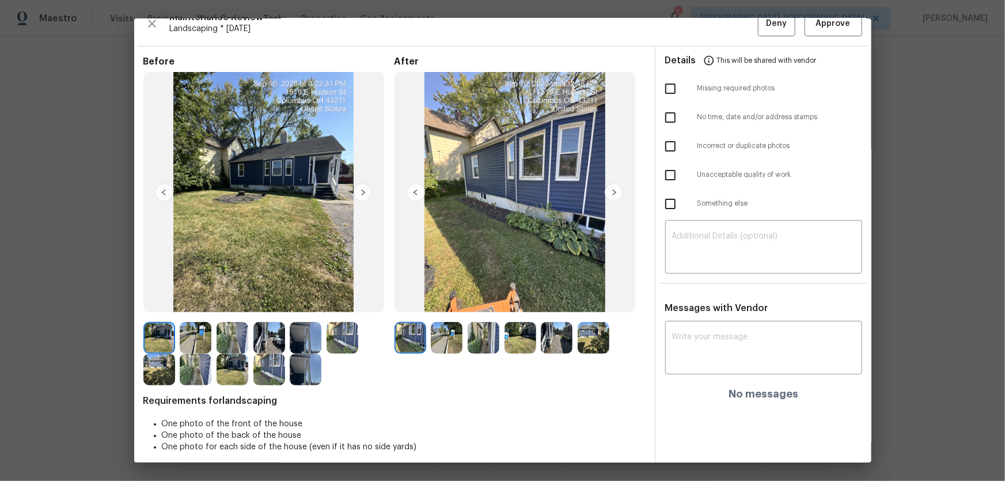
scroll to position [23, 0]
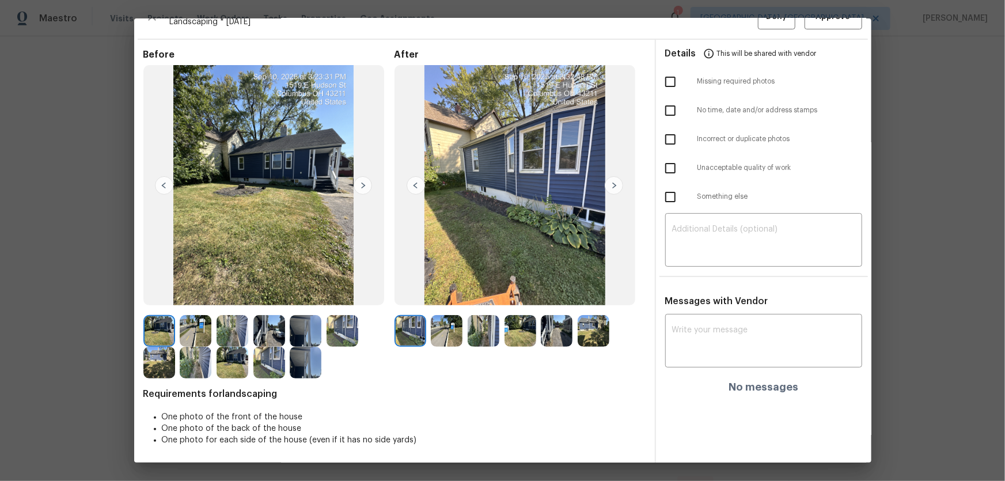
click at [459, 317] on img at bounding box center [447, 331] width 32 height 32
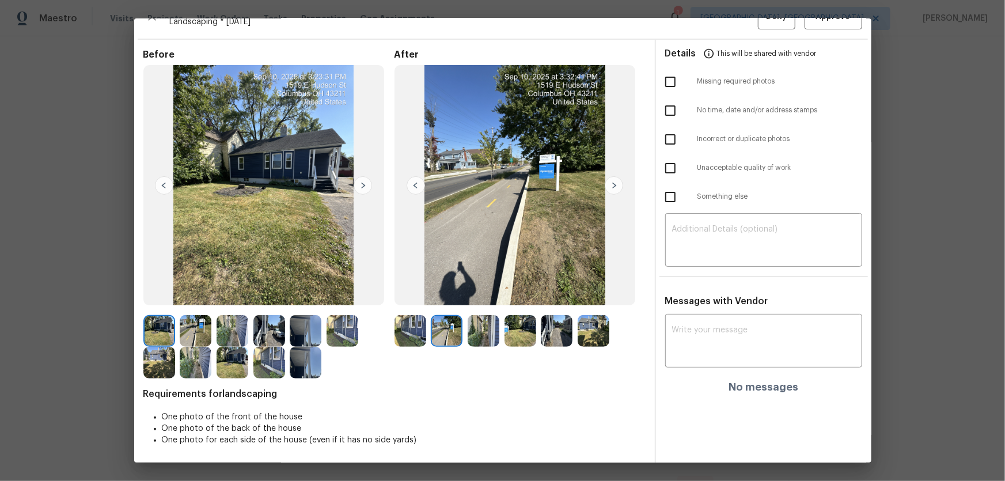
click at [481, 317] on img at bounding box center [483, 331] width 32 height 32
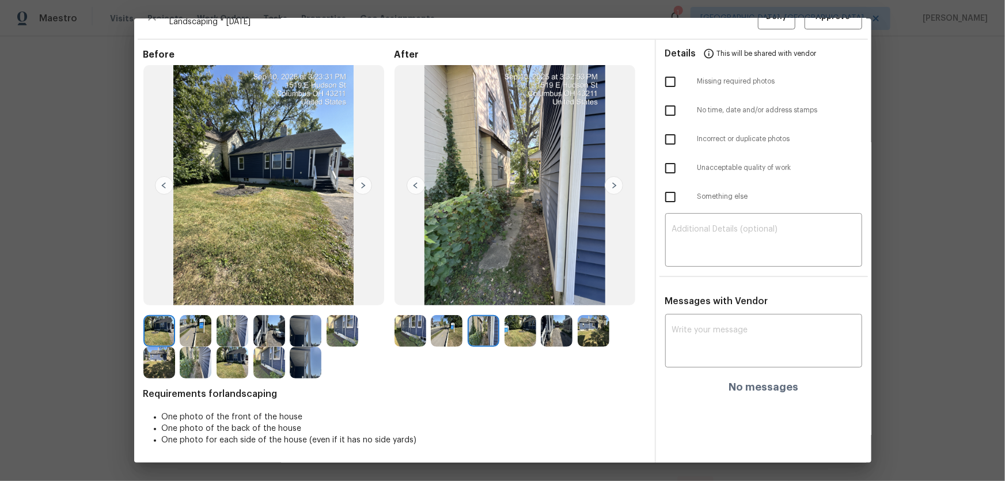
click at [512, 317] on img at bounding box center [520, 331] width 32 height 32
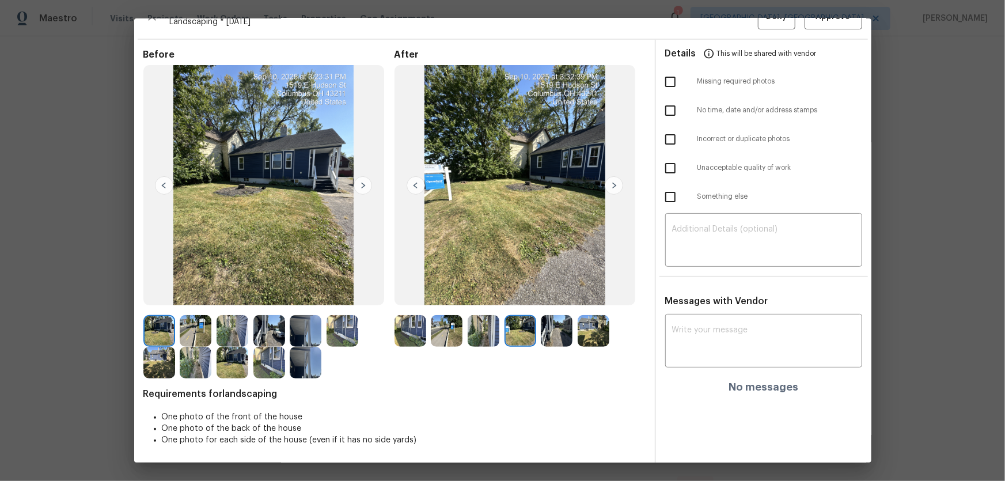
click at [541, 317] on img at bounding box center [557, 331] width 32 height 32
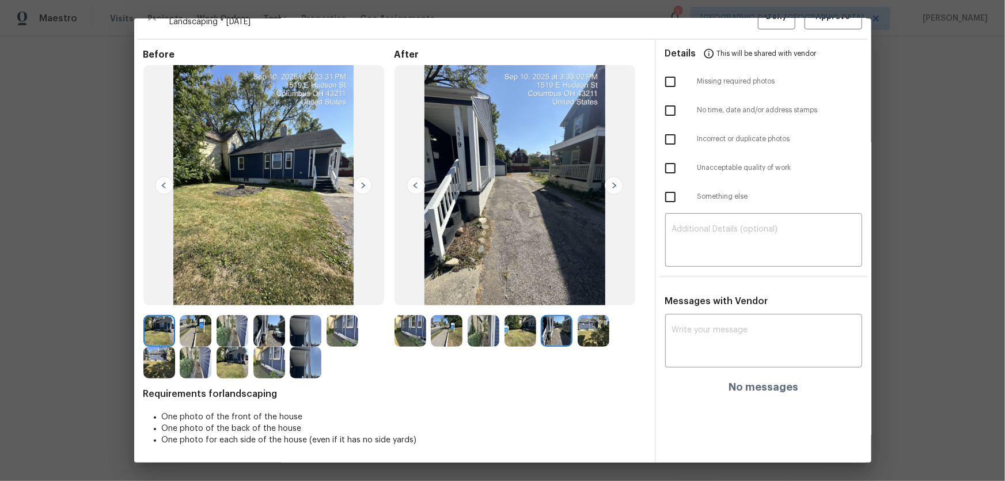
click at [579, 317] on img at bounding box center [593, 331] width 32 height 32
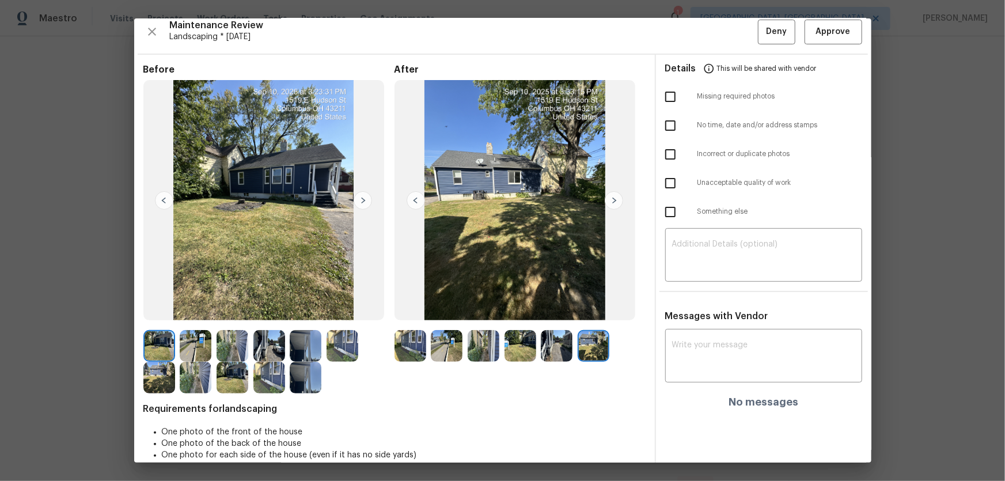
scroll to position [0, 0]
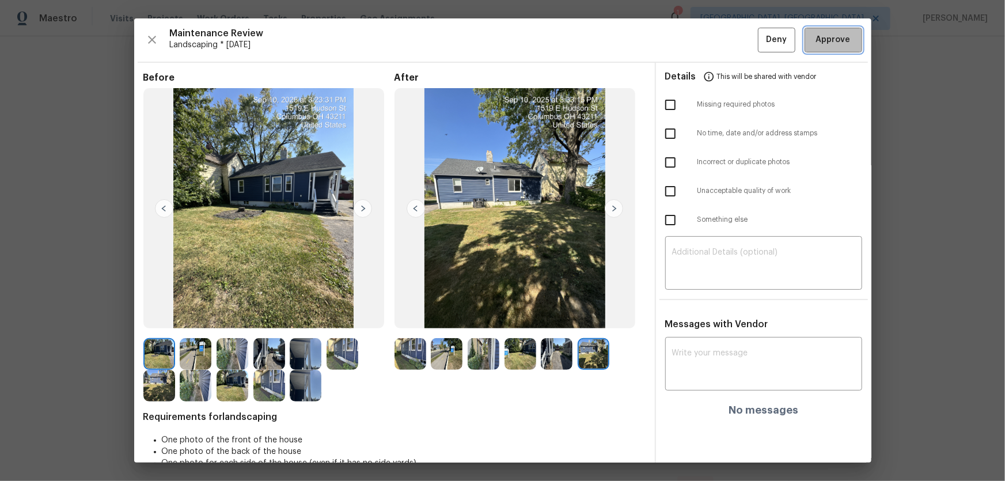
click at [714, 41] on span "Approve" at bounding box center [833, 40] width 35 height 14
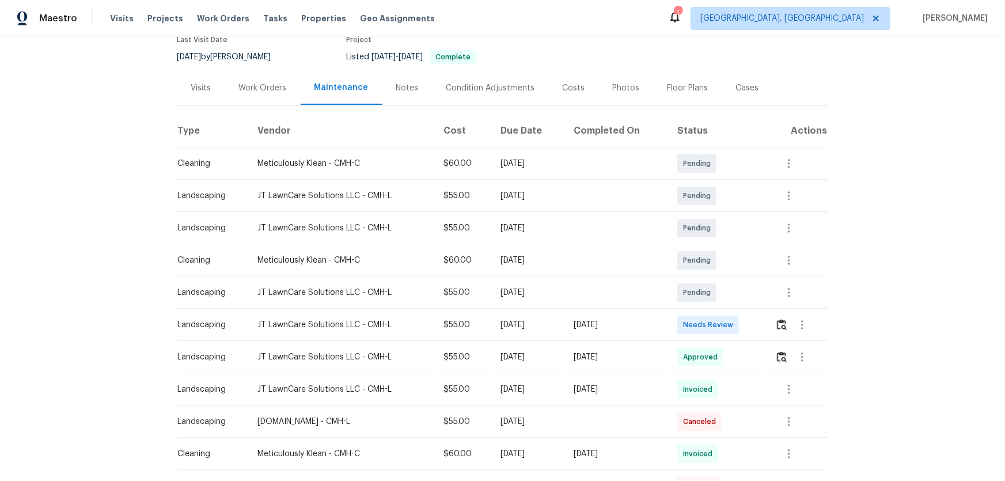
scroll to position [104, 0]
click at [714, 317] on button "button" at bounding box center [781, 324] width 13 height 28
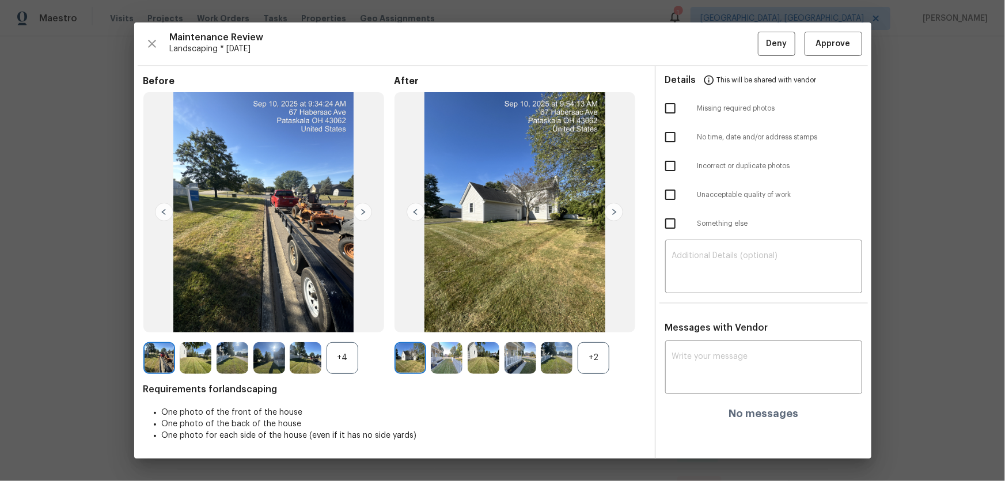
click at [596, 317] on div "+2" at bounding box center [593, 358] width 32 height 32
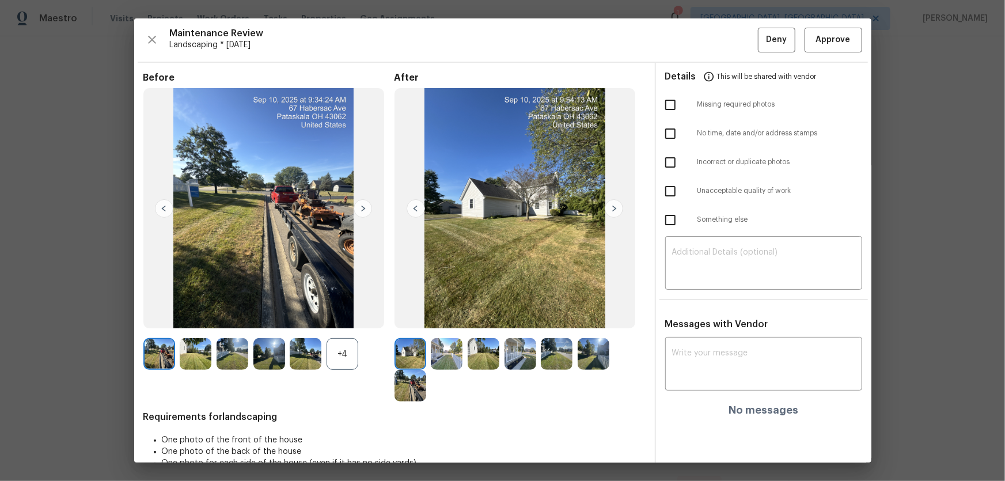
click at [349, 317] on div "+4" at bounding box center [342, 354] width 32 height 32
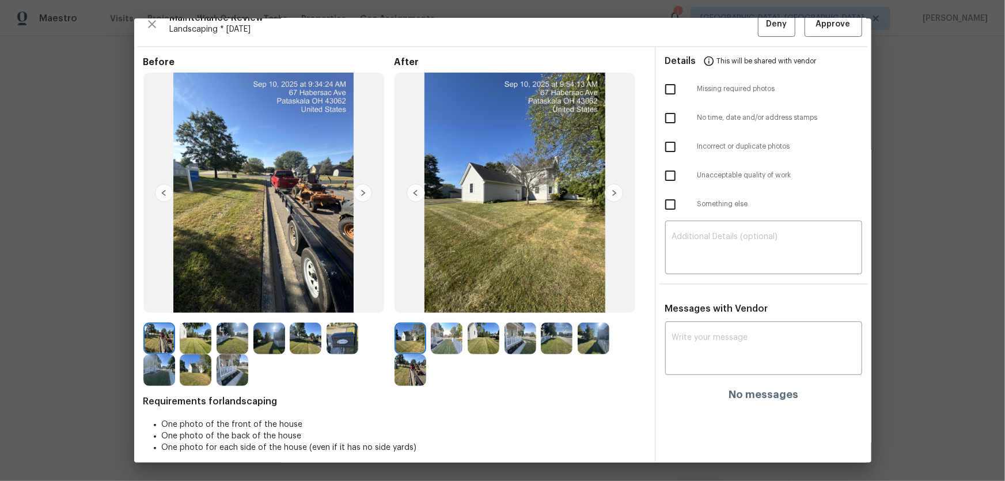
scroll to position [23, 0]
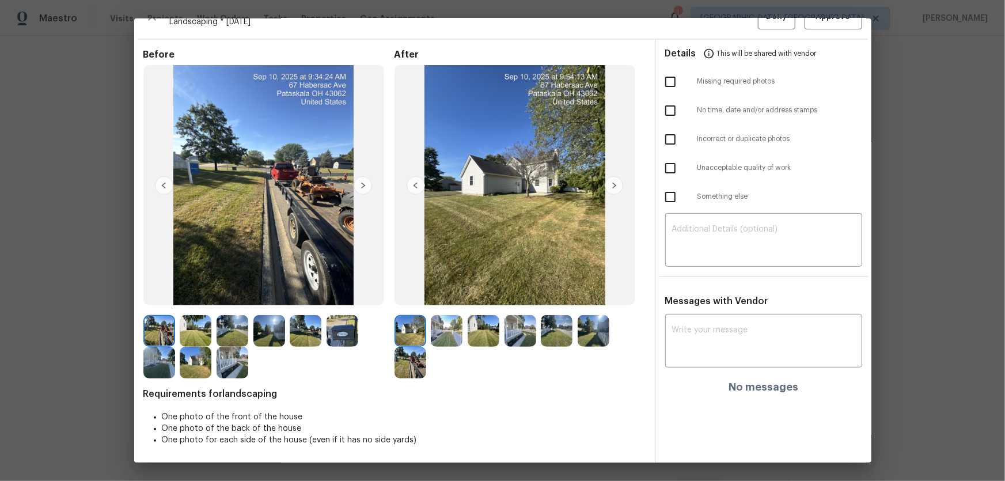
click at [442, 317] on img at bounding box center [447, 331] width 32 height 32
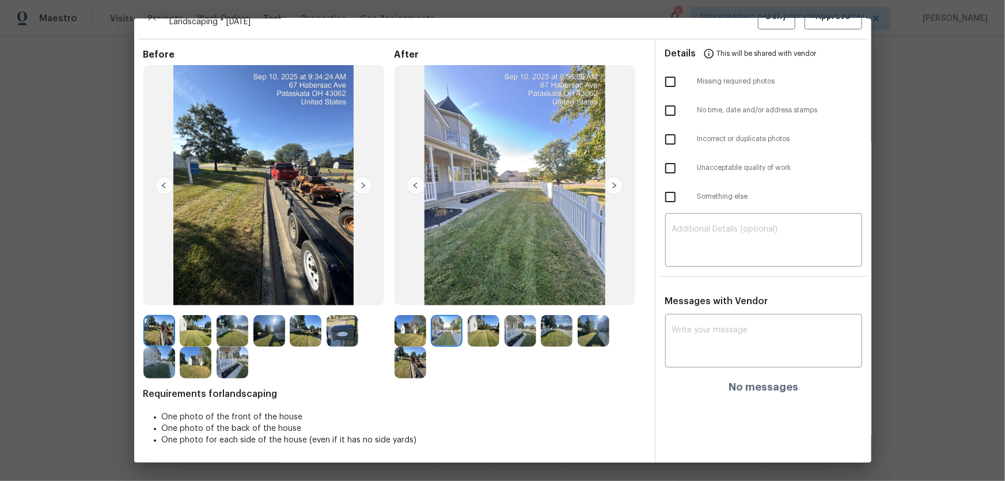
click at [476, 317] on img at bounding box center [483, 331] width 32 height 32
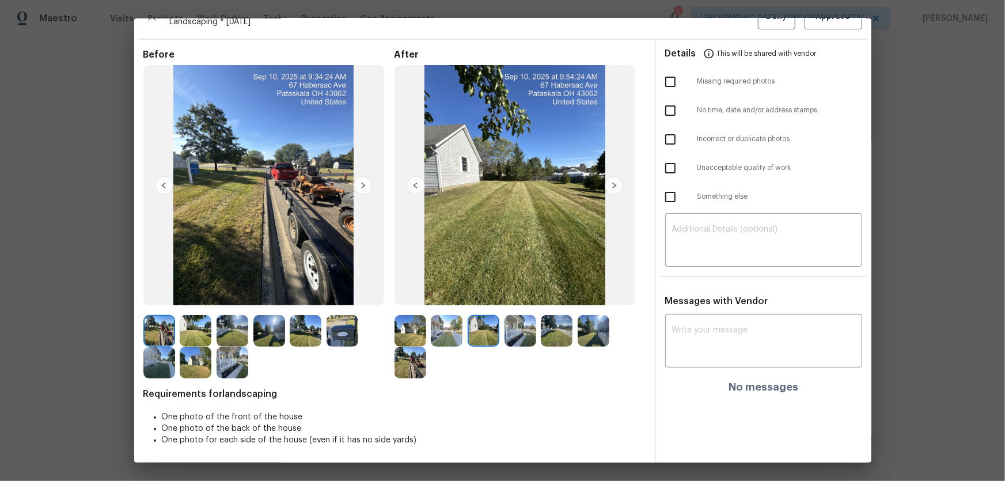
click at [531, 317] on img at bounding box center [520, 331] width 32 height 32
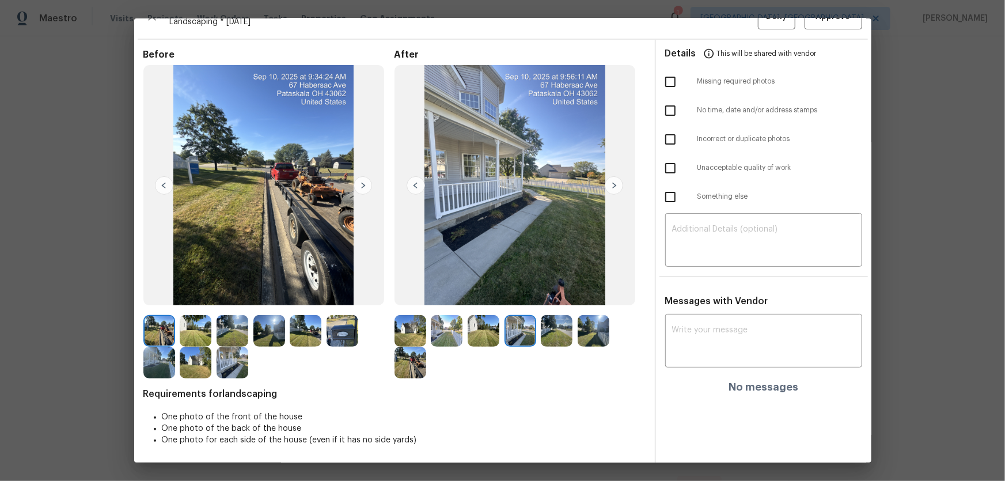
click at [553, 317] on img at bounding box center [557, 331] width 32 height 32
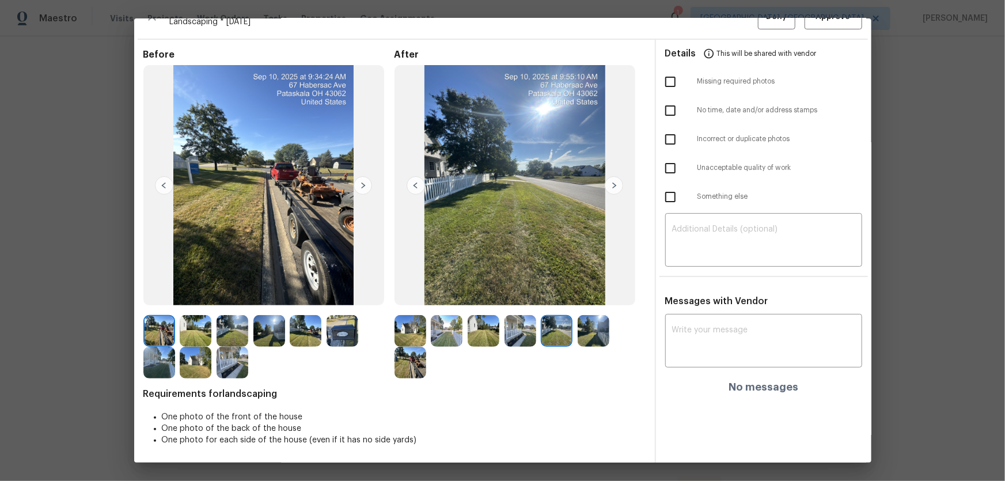
click at [594, 317] on img at bounding box center [593, 331] width 32 height 32
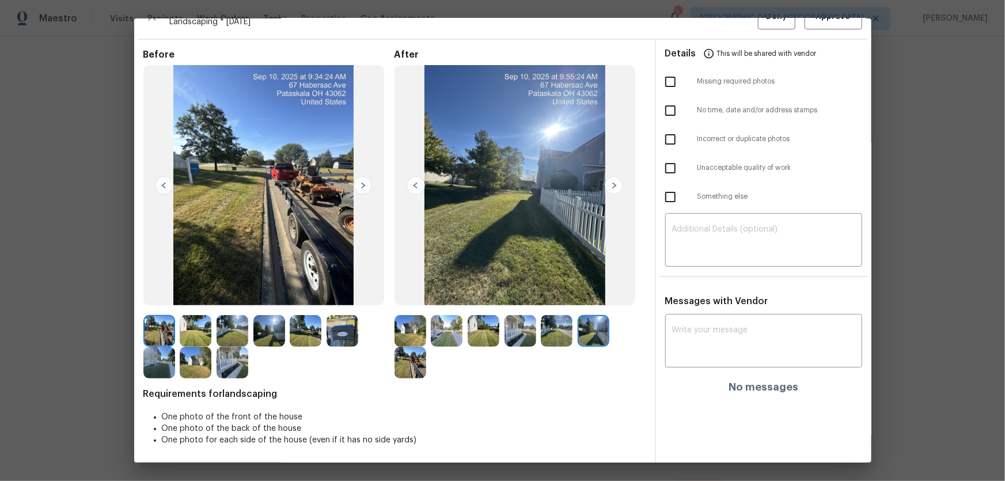
click at [398, 317] on img at bounding box center [410, 363] width 32 height 32
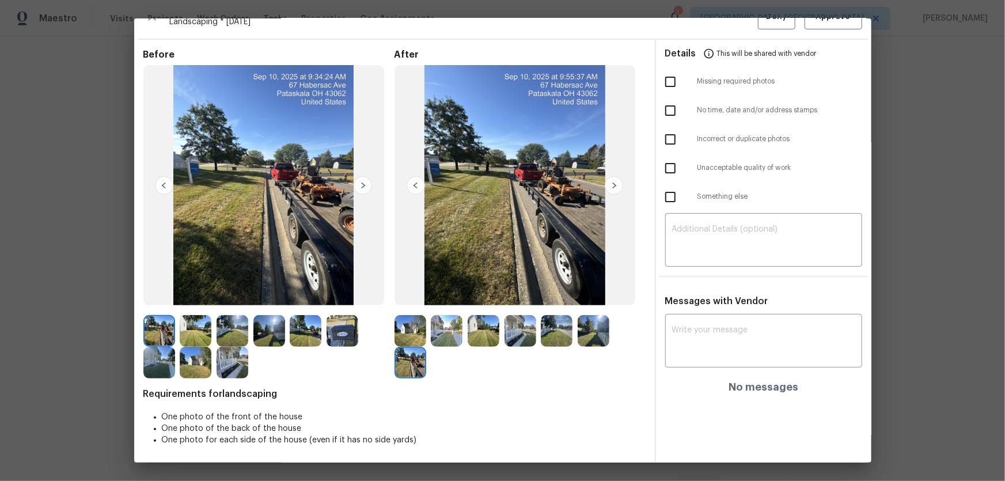
scroll to position [0, 0]
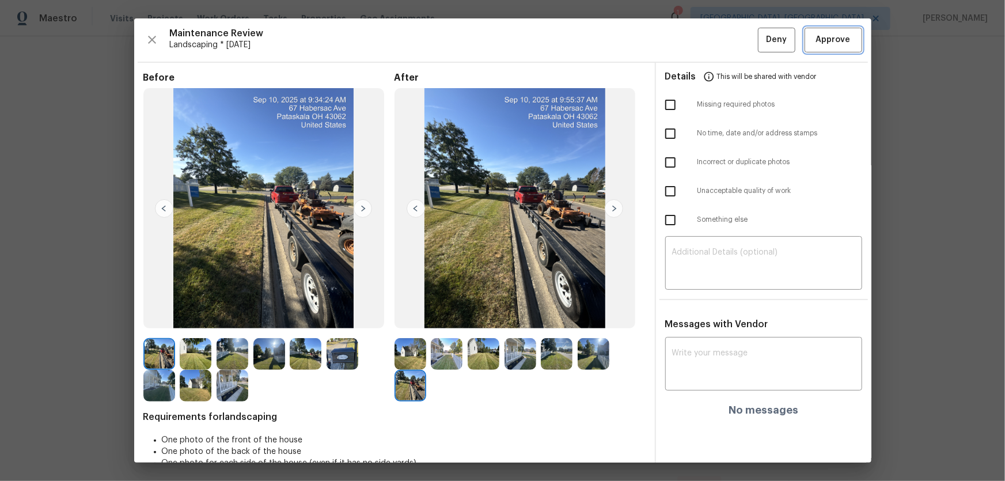
click at [714, 31] on button "Approve" at bounding box center [833, 40] width 58 height 25
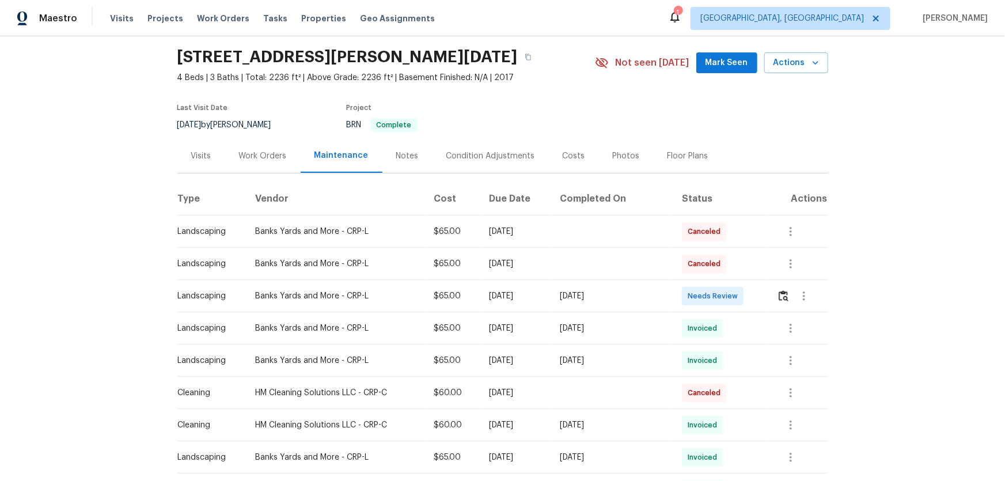
scroll to position [52, 0]
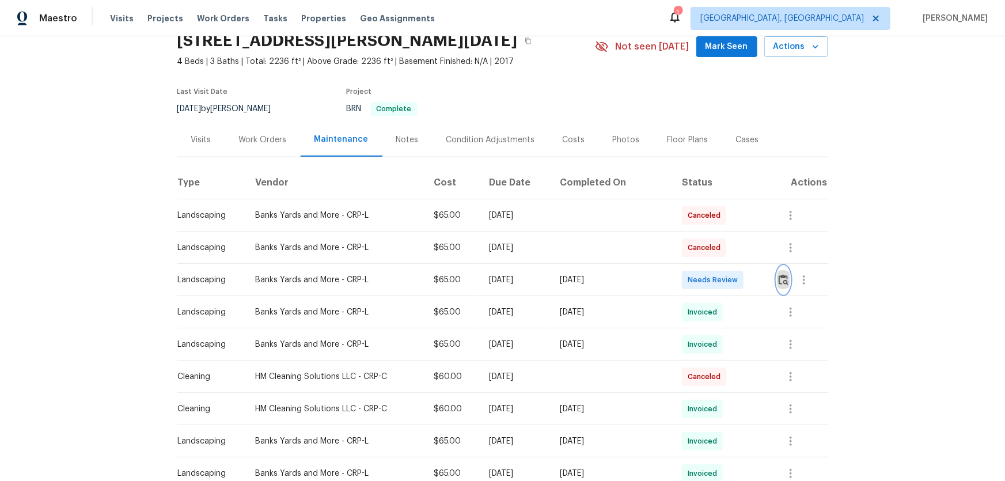
click at [779, 271] on button "button" at bounding box center [783, 280] width 13 height 28
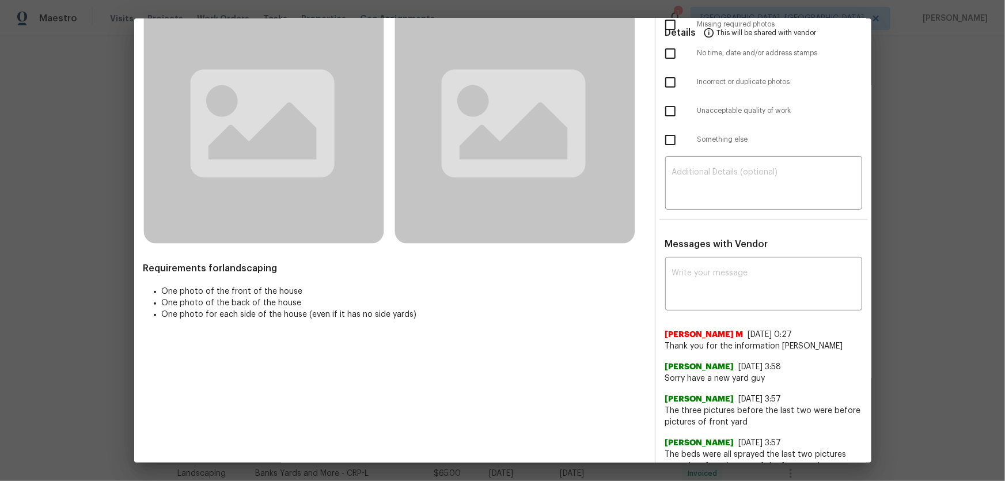
scroll to position [97, 0]
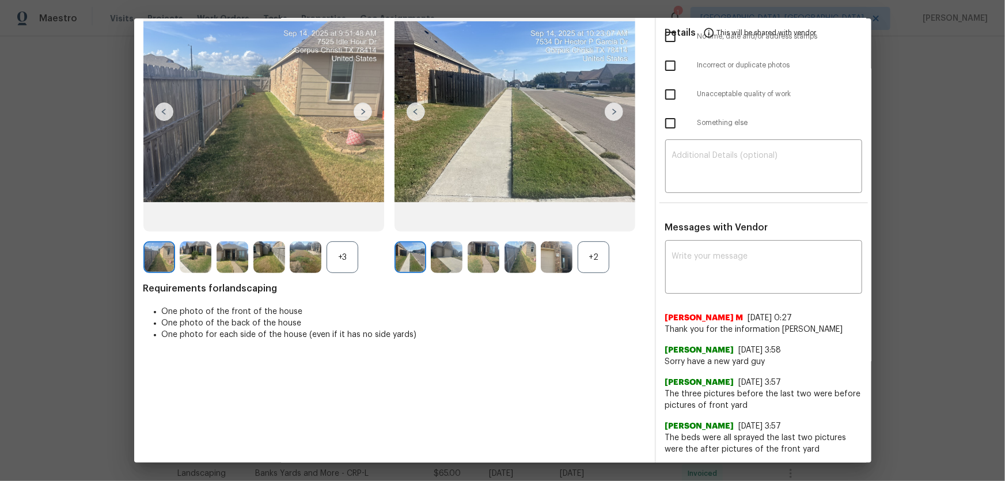
click at [592, 268] on div "+2" at bounding box center [593, 257] width 32 height 32
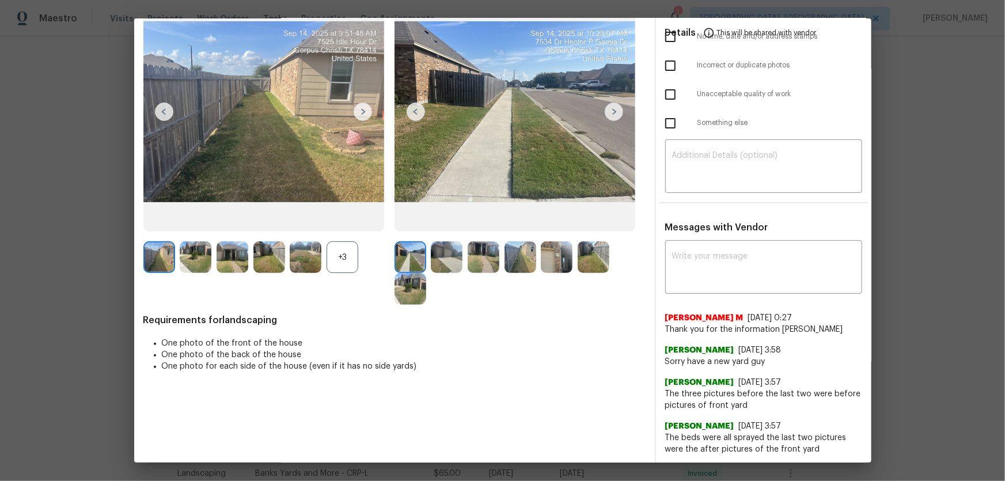
click at [335, 256] on div "+3" at bounding box center [342, 257] width 32 height 32
click at [449, 257] on img at bounding box center [447, 257] width 32 height 32
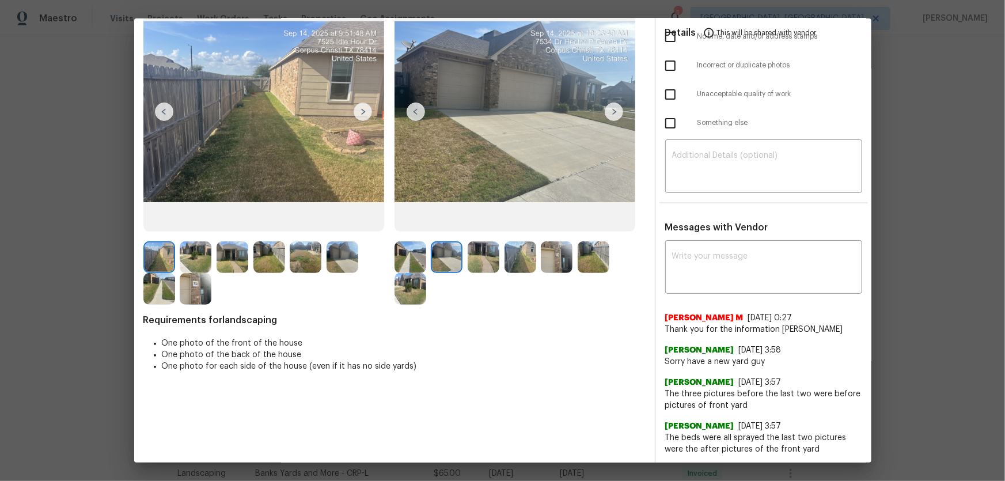
click at [470, 254] on img at bounding box center [483, 257] width 32 height 32
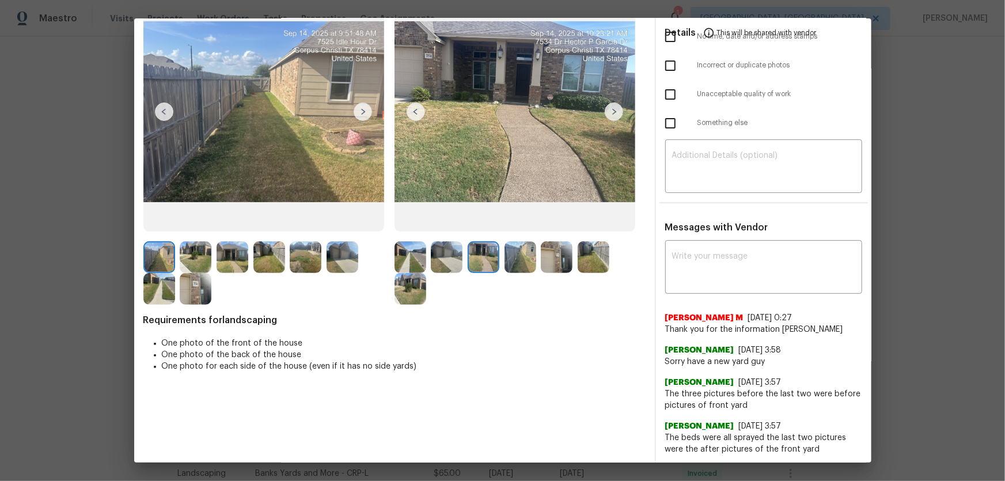
click at [508, 260] on img at bounding box center [520, 257] width 32 height 32
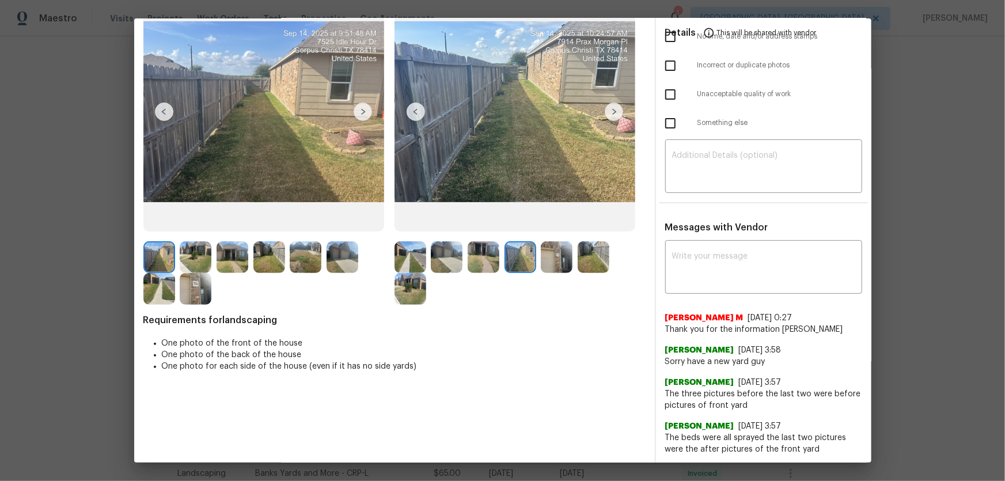
click at [541, 264] on img at bounding box center [557, 257] width 32 height 32
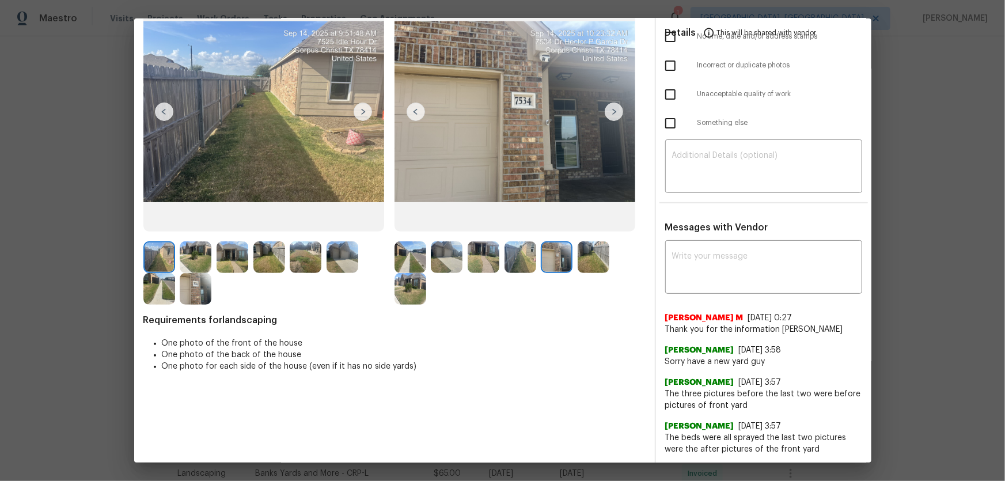
click at [580, 260] on img at bounding box center [593, 257] width 32 height 32
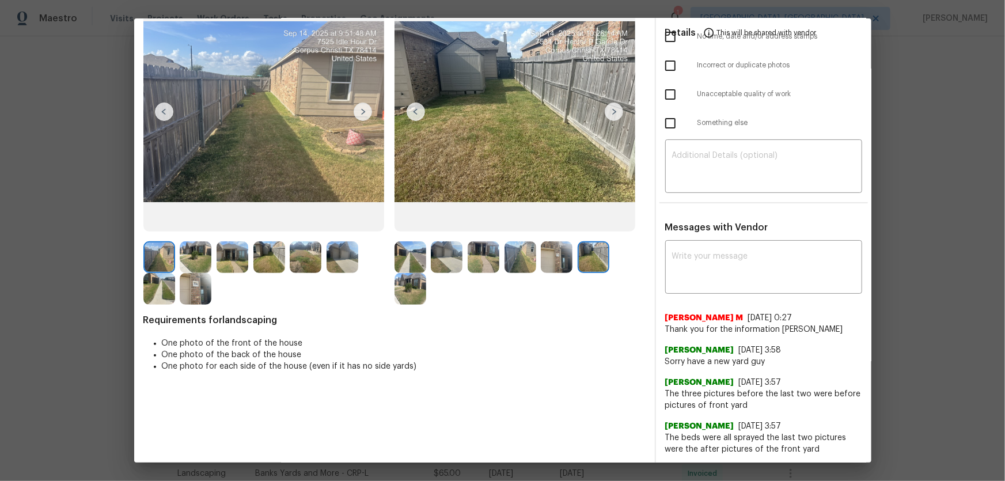
click at [422, 288] on img at bounding box center [410, 289] width 32 height 32
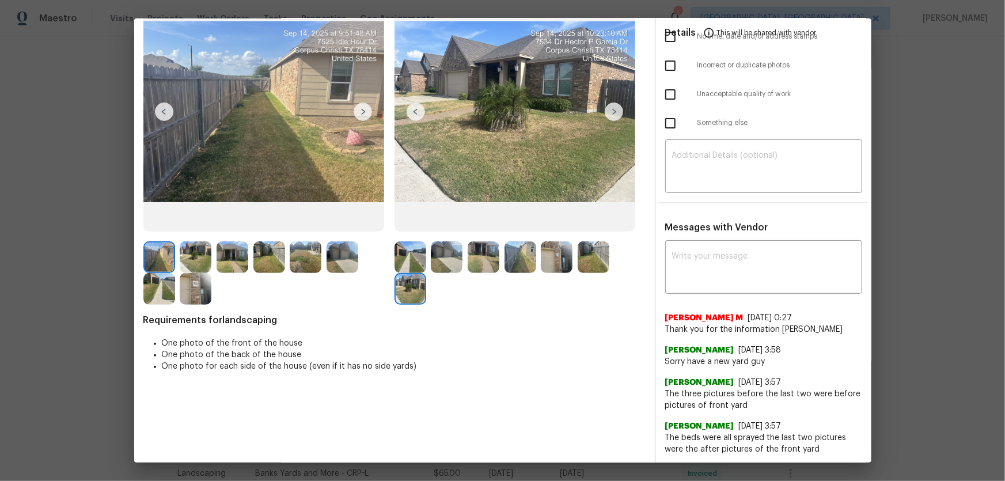
click at [408, 268] on img at bounding box center [410, 257] width 32 height 32
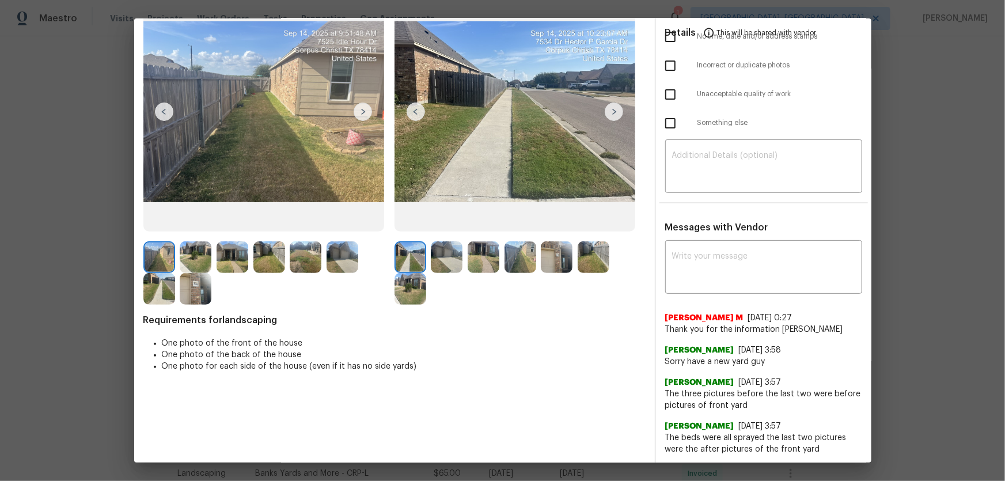
click at [452, 263] on img at bounding box center [447, 257] width 32 height 32
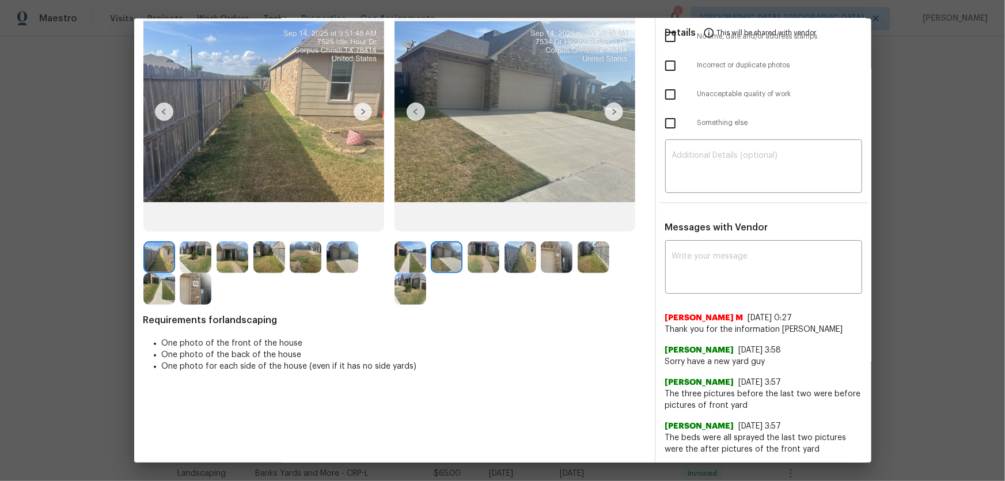
click at [473, 261] on img at bounding box center [483, 257] width 32 height 32
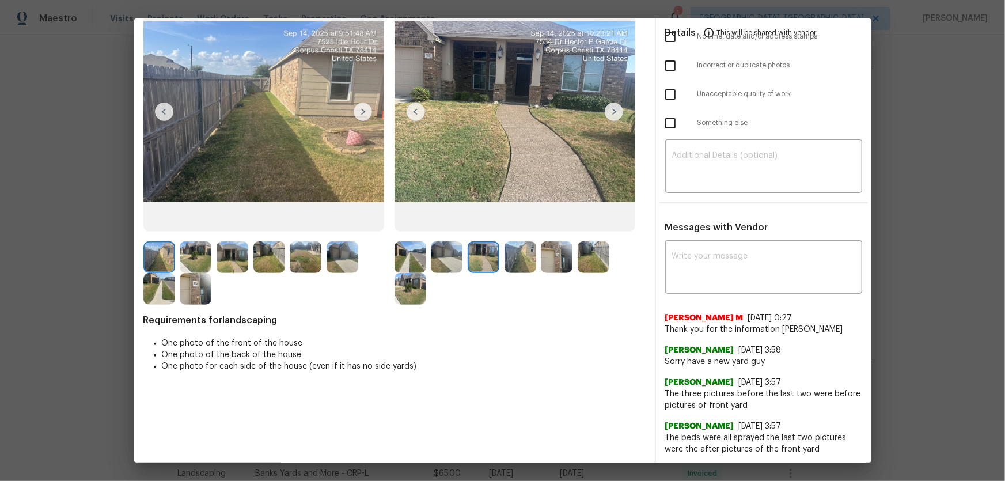
click at [505, 264] on img at bounding box center [520, 257] width 32 height 32
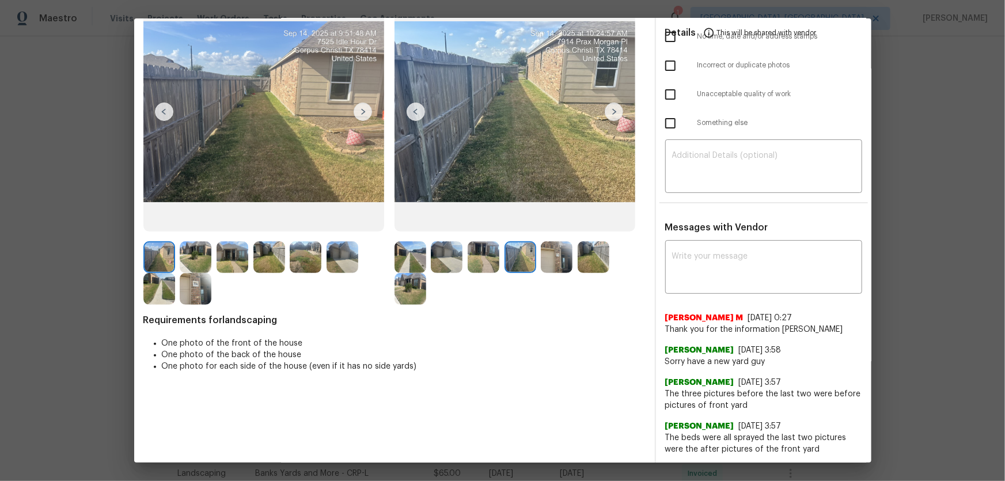
click at [550, 264] on img at bounding box center [557, 257] width 32 height 32
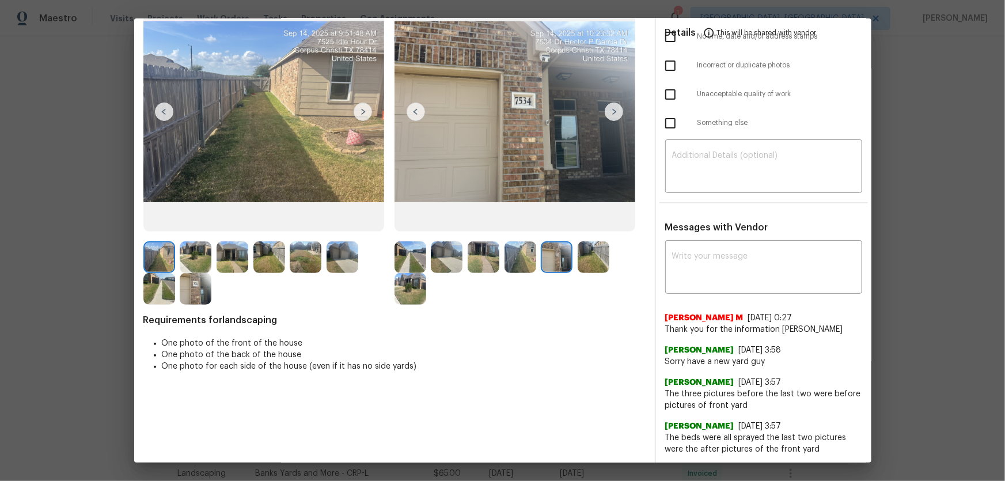
click at [589, 269] on img at bounding box center [593, 257] width 32 height 32
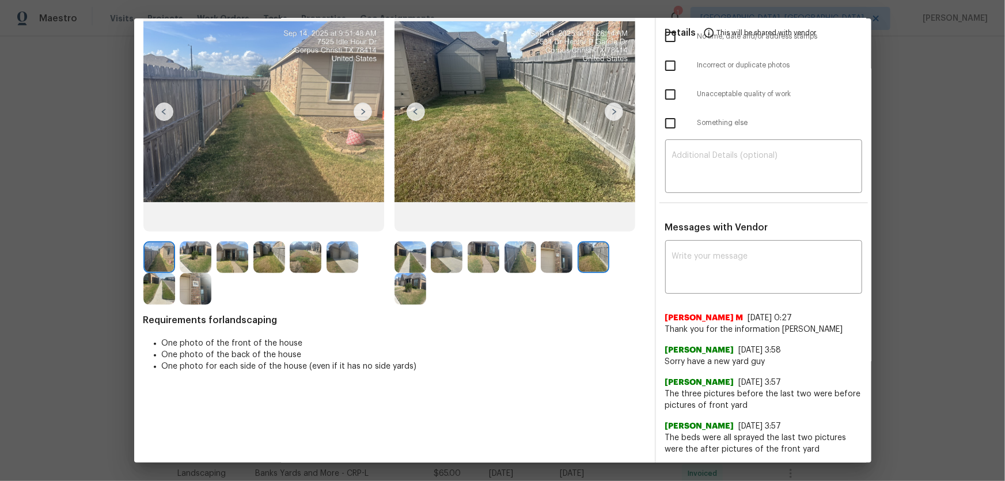
click at [413, 299] on img at bounding box center [410, 289] width 32 height 32
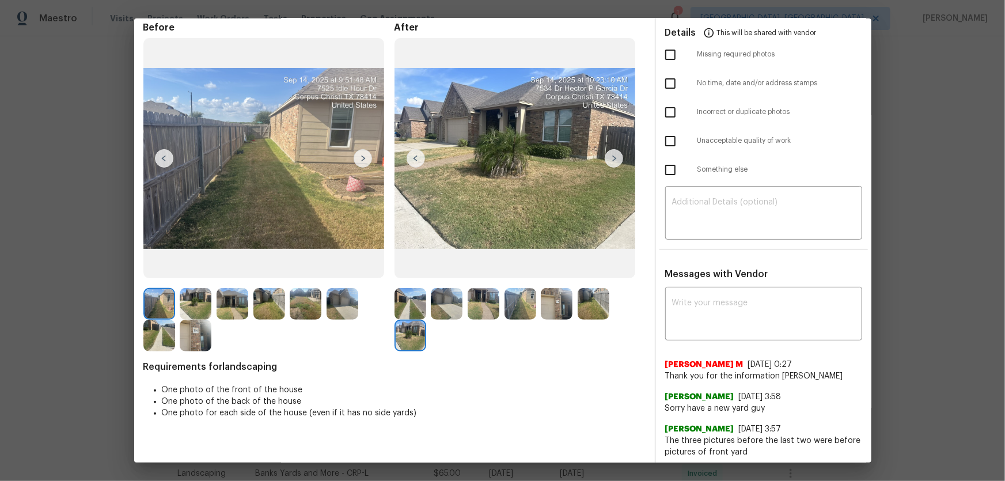
scroll to position [0, 0]
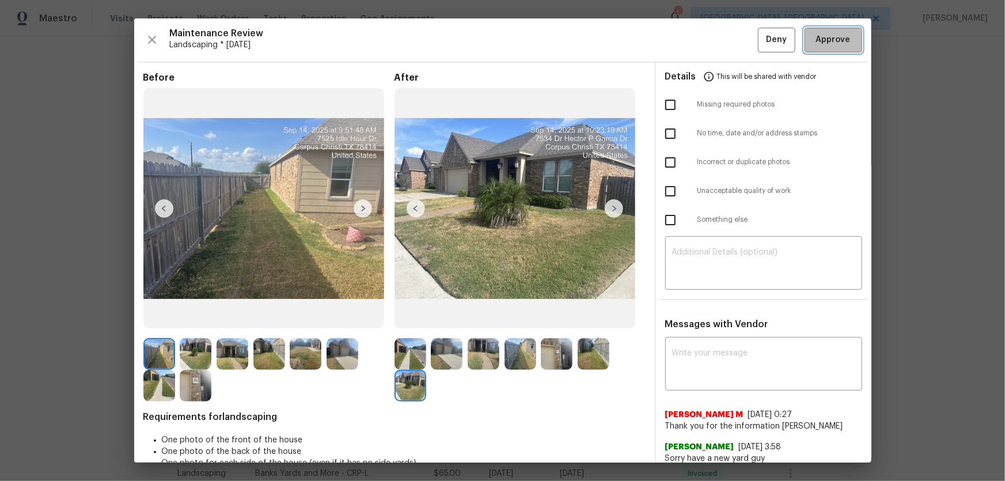
click at [812, 50] on button "Approve" at bounding box center [833, 40] width 58 height 25
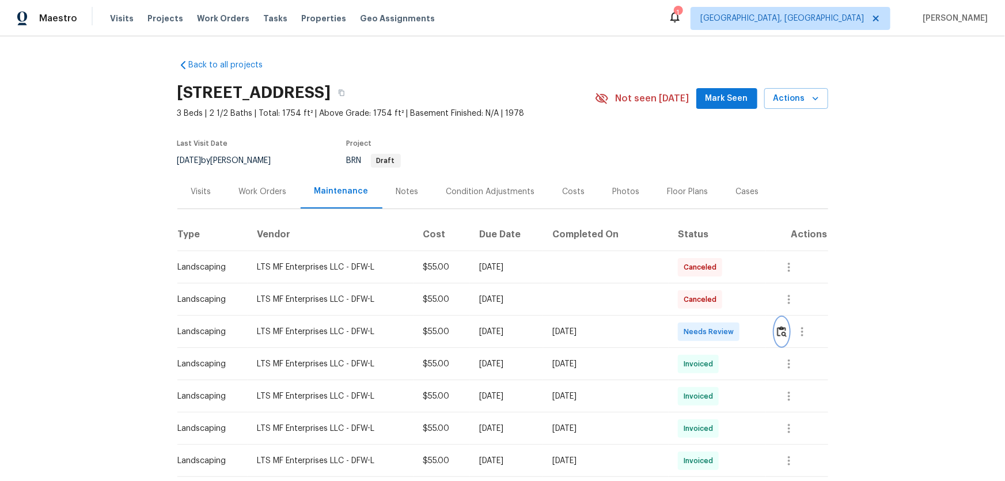
click at [777, 332] on img "button" at bounding box center [782, 331] width 10 height 11
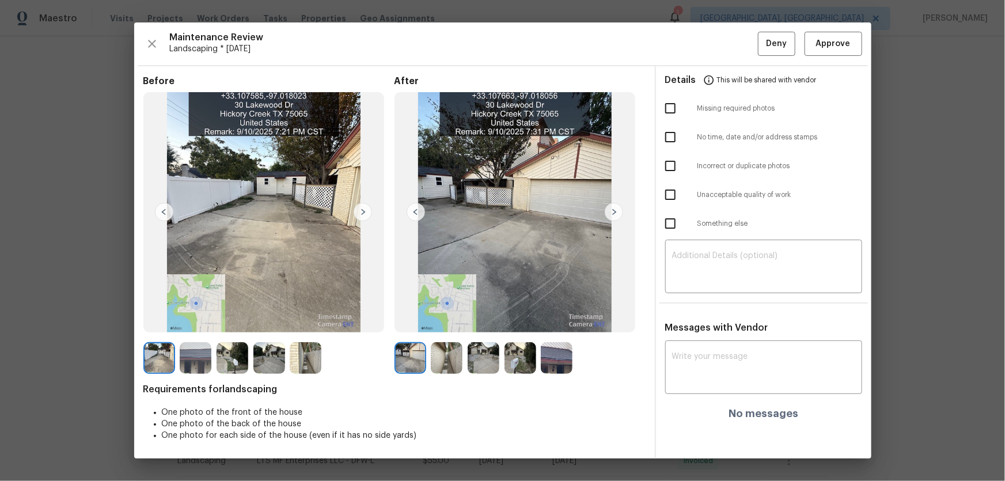
click at [448, 365] on img at bounding box center [447, 358] width 32 height 32
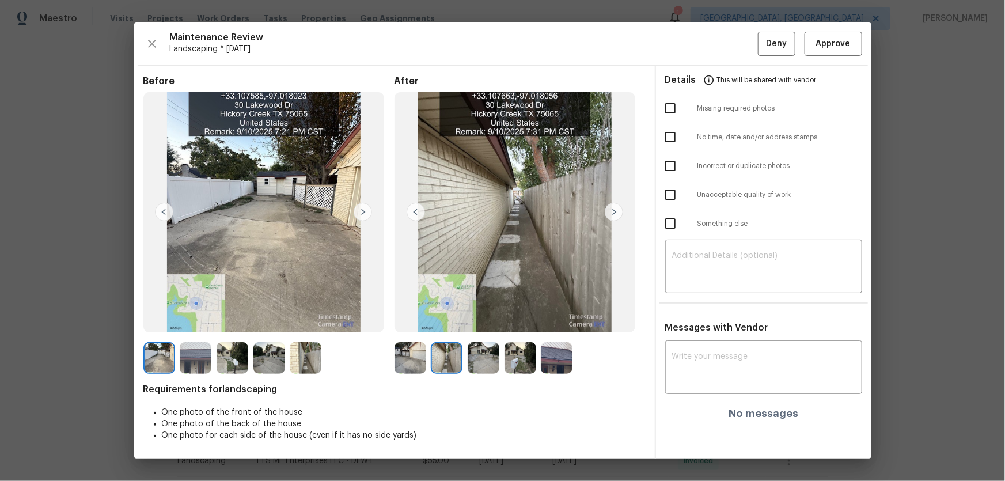
click at [492, 367] on img at bounding box center [483, 358] width 32 height 32
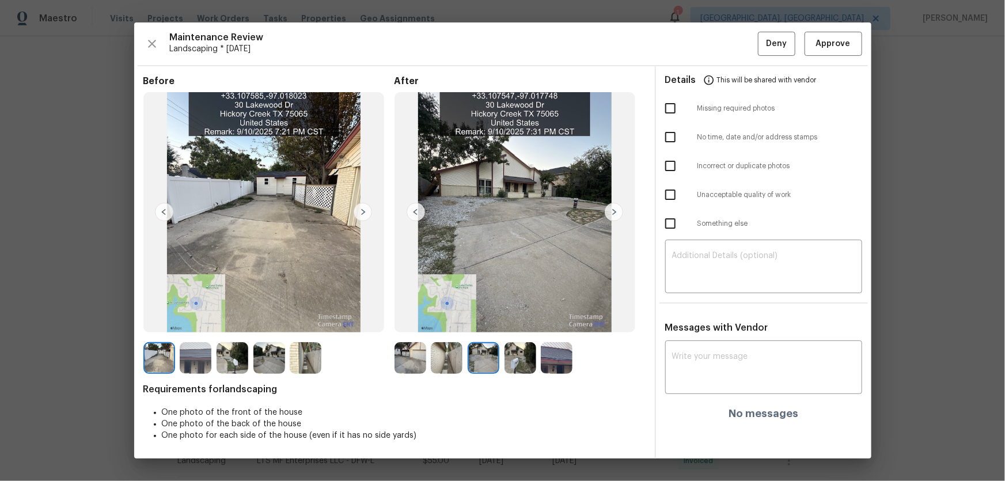
click at [514, 366] on img at bounding box center [520, 358] width 32 height 32
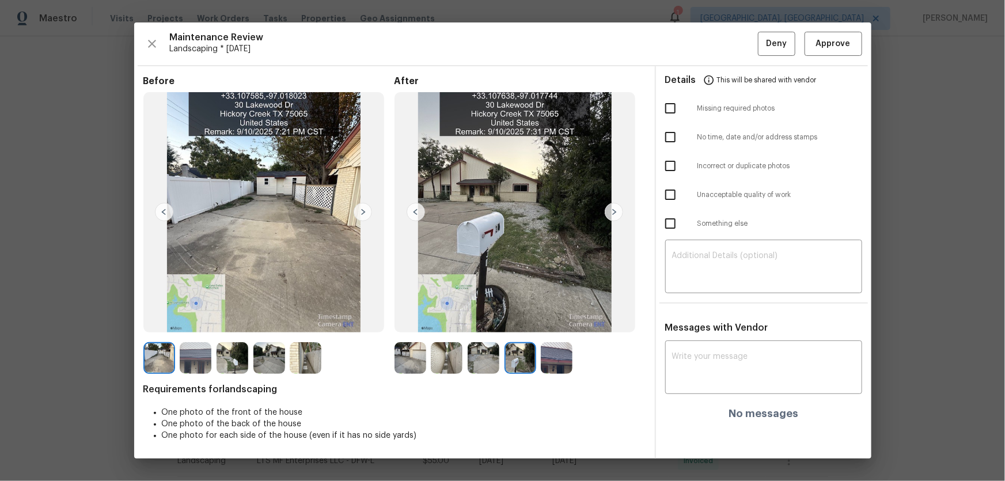
click at [551, 360] on img at bounding box center [557, 358] width 32 height 32
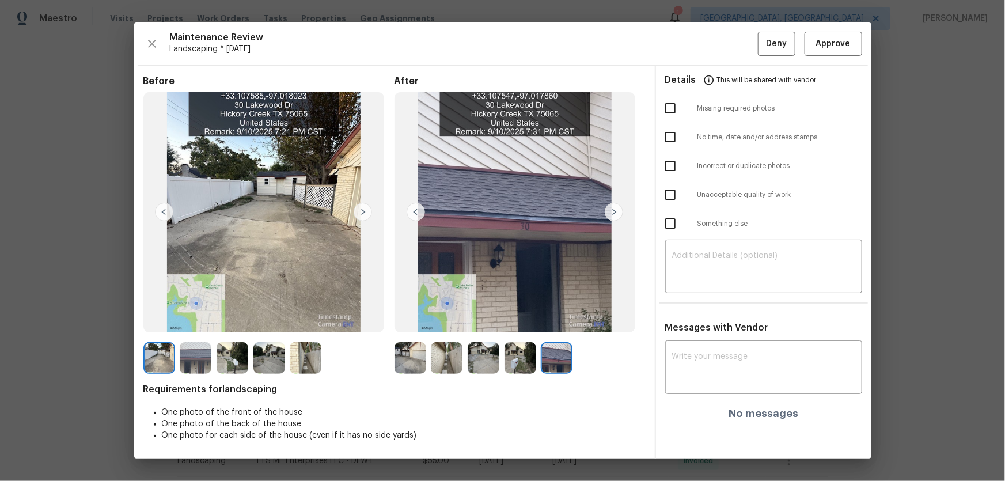
click at [402, 359] on img at bounding box center [410, 358] width 32 height 32
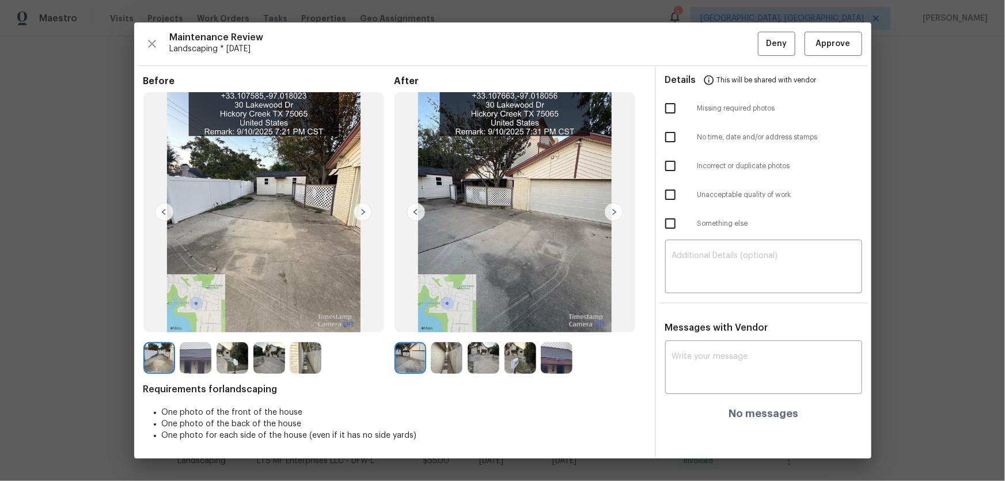
click at [448, 357] on img at bounding box center [447, 358] width 32 height 32
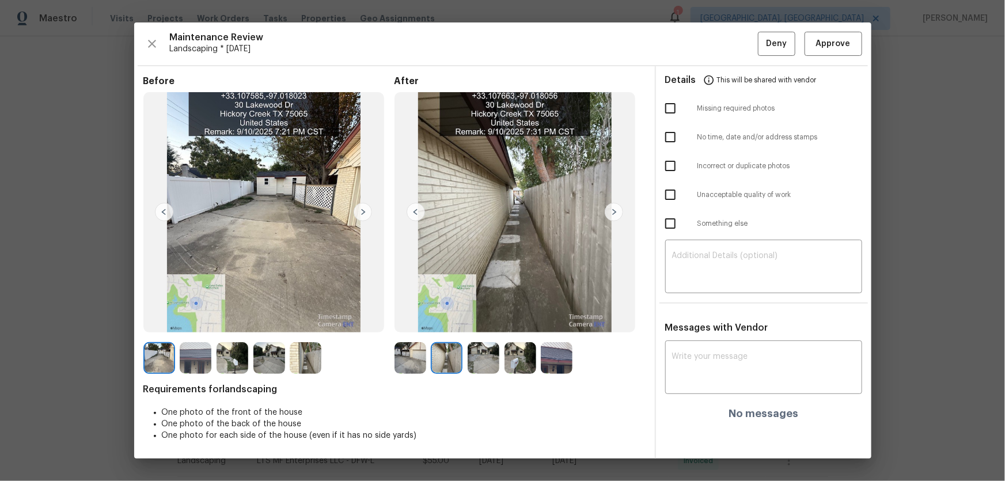
click at [486, 356] on img at bounding box center [483, 358] width 32 height 32
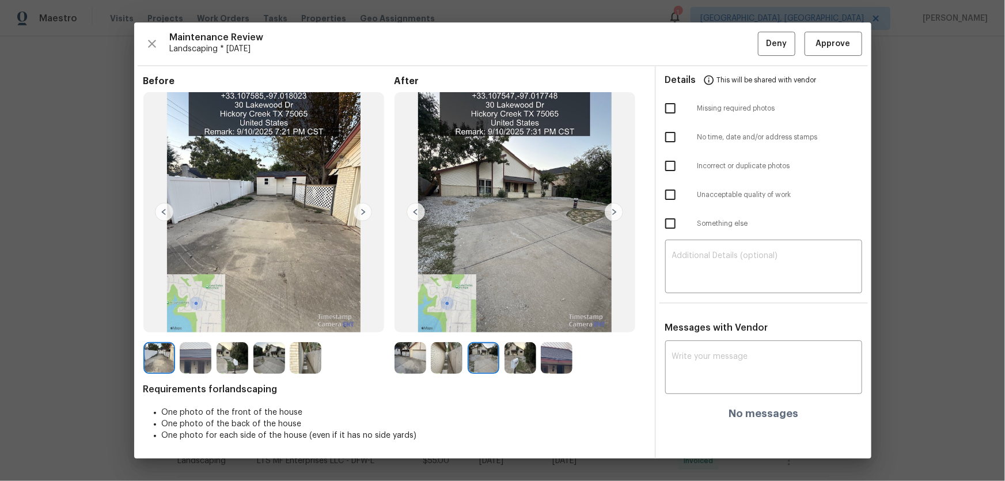
click at [518, 358] on img at bounding box center [520, 358] width 32 height 32
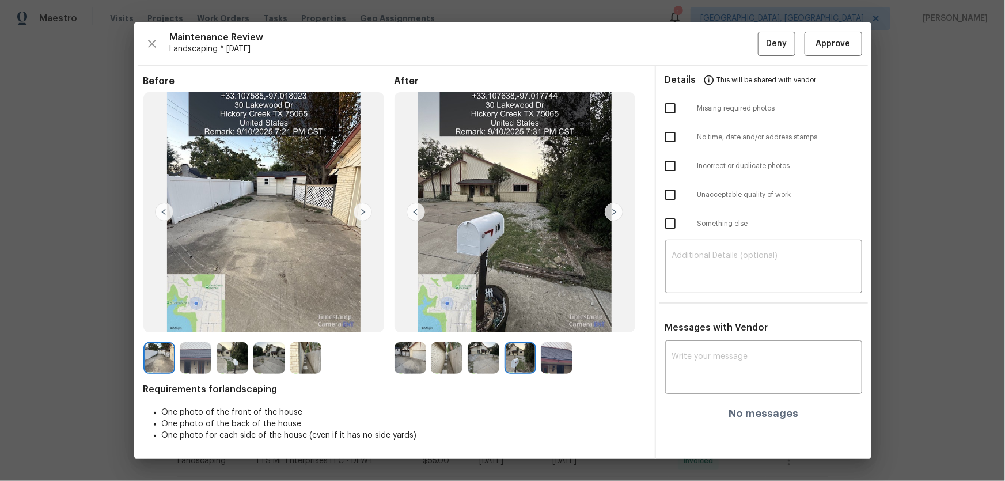
click at [547, 358] on img at bounding box center [557, 358] width 32 height 32
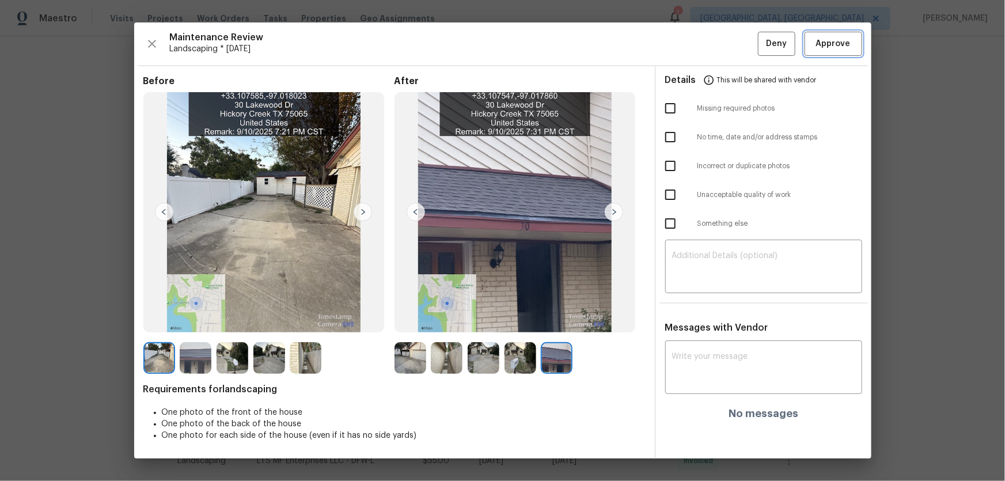
click at [810, 45] on button "Approve" at bounding box center [833, 44] width 58 height 25
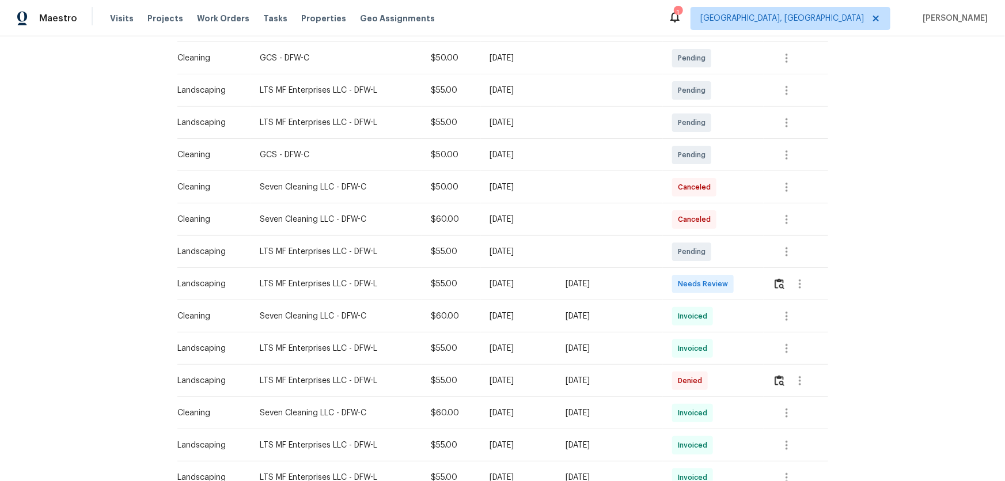
scroll to position [261, 0]
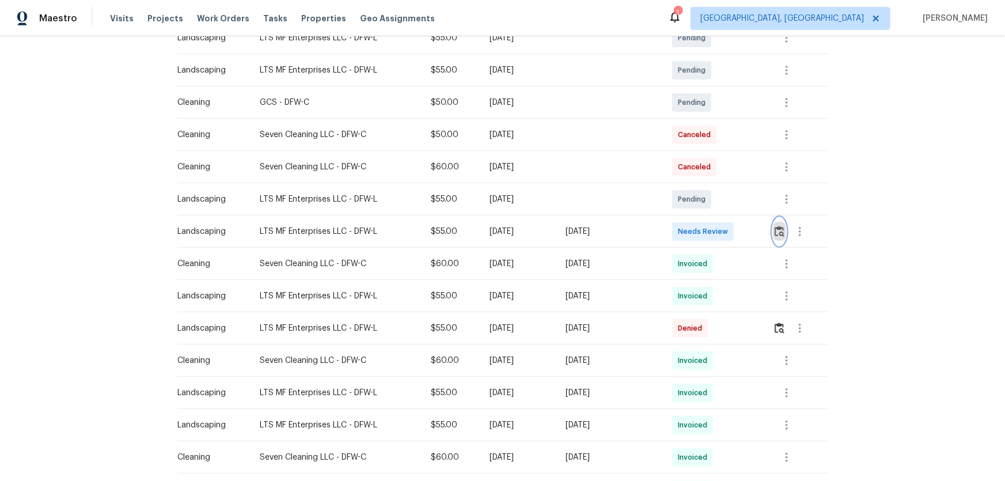
click at [714, 234] on button "button" at bounding box center [779, 232] width 13 height 28
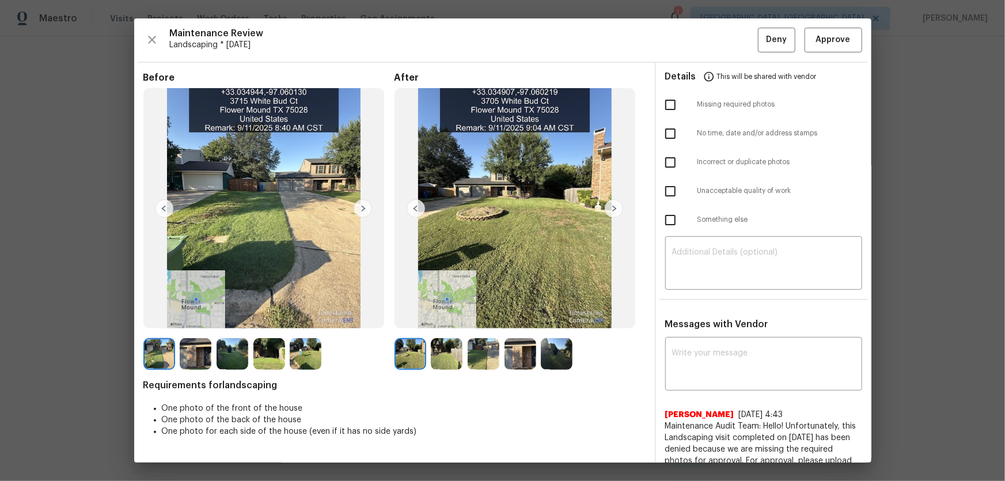
drag, startPoint x: 1004, startPoint y: 193, endPoint x: 958, endPoint y: 193, distance: 46.1
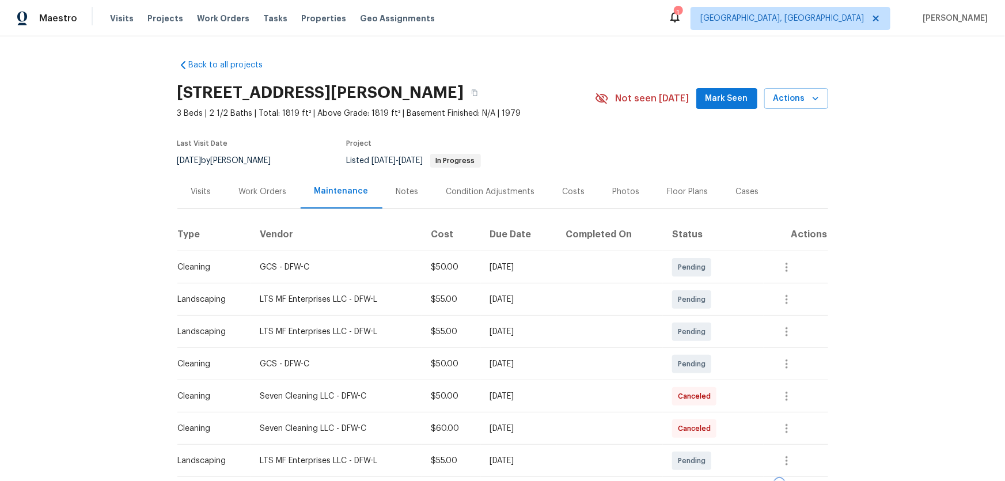
scroll to position [52, 0]
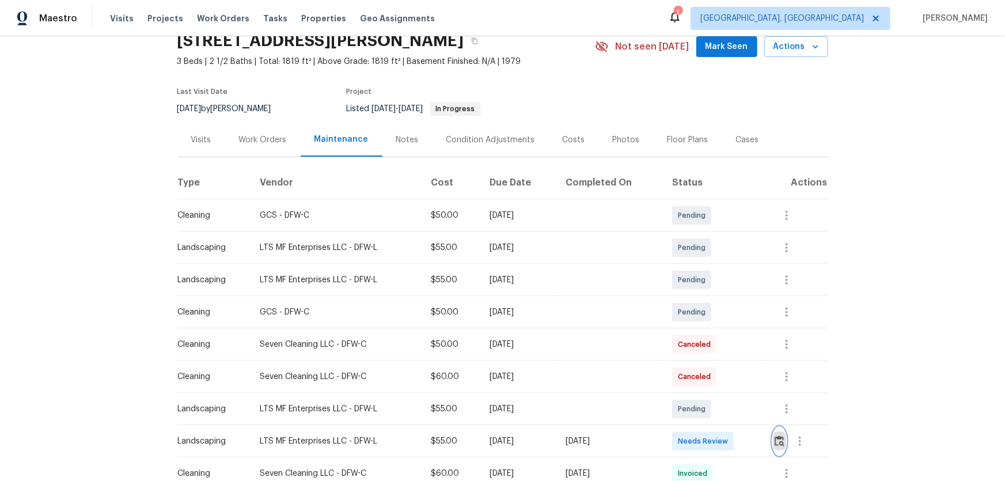
click at [714, 317] on button "button" at bounding box center [779, 441] width 13 height 28
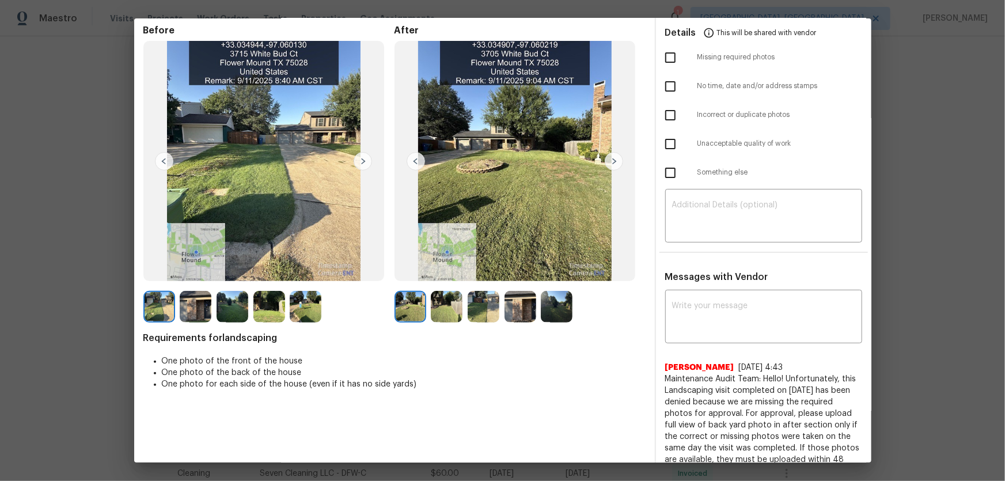
scroll to position [104, 0]
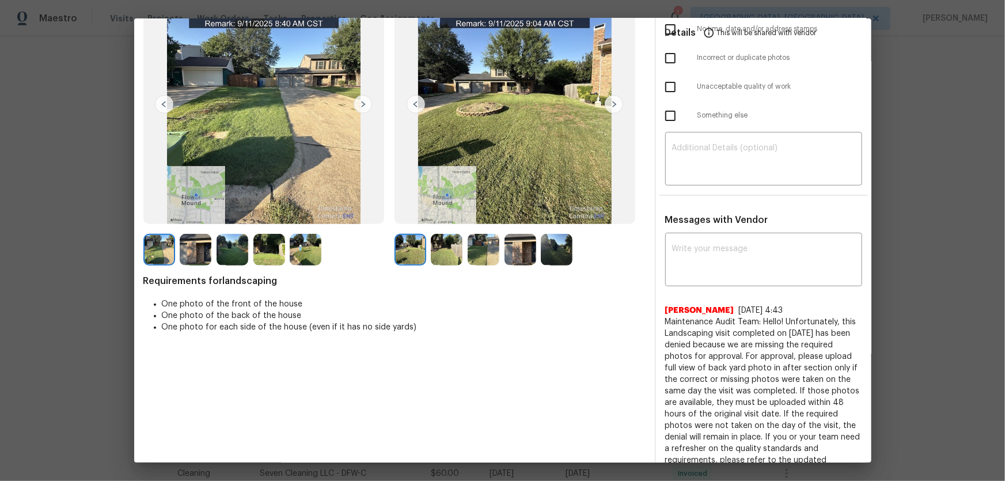
click at [449, 245] on img at bounding box center [447, 250] width 32 height 32
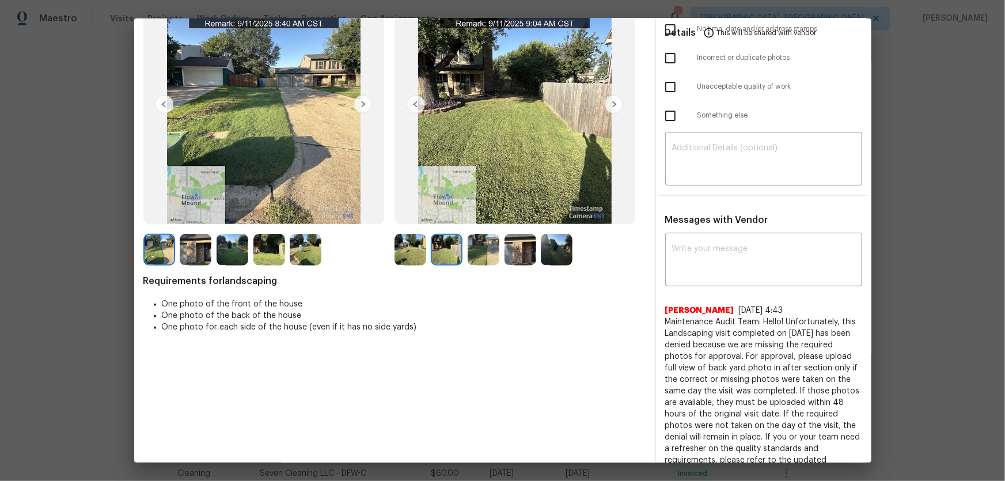
click at [492, 253] on img at bounding box center [483, 250] width 32 height 32
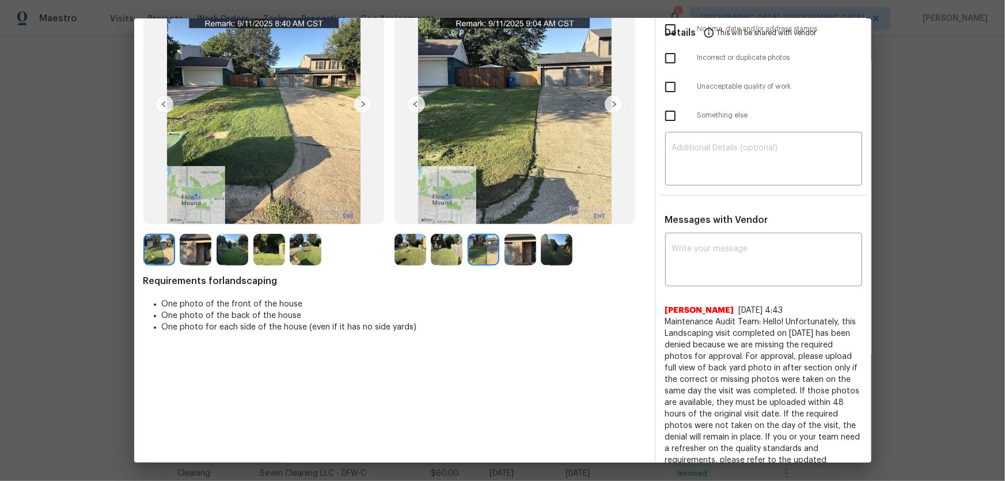
click at [518, 252] on img at bounding box center [520, 250] width 32 height 32
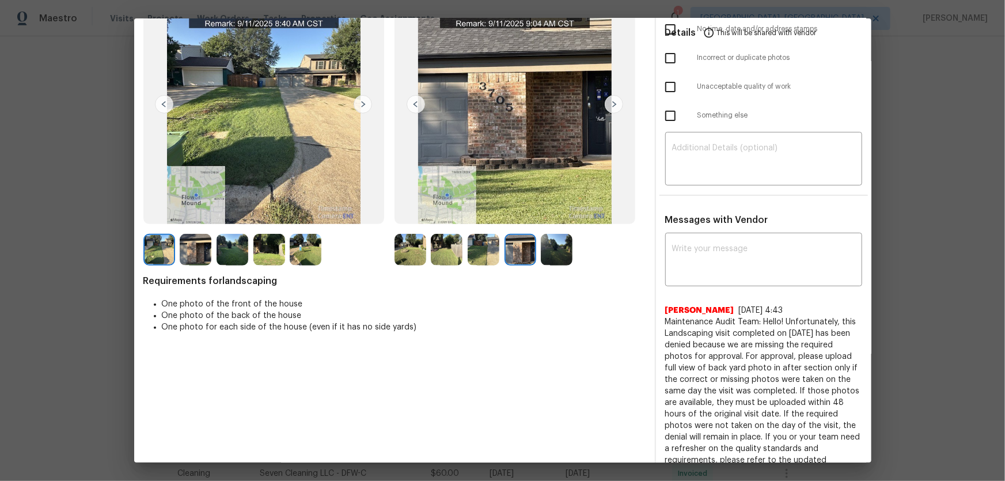
click at [551, 247] on img at bounding box center [557, 250] width 32 height 32
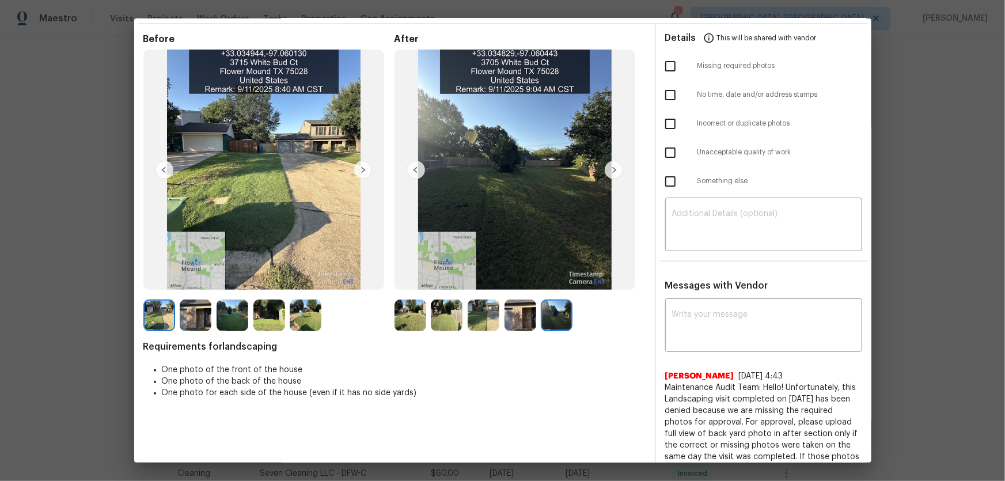
scroll to position [0, 0]
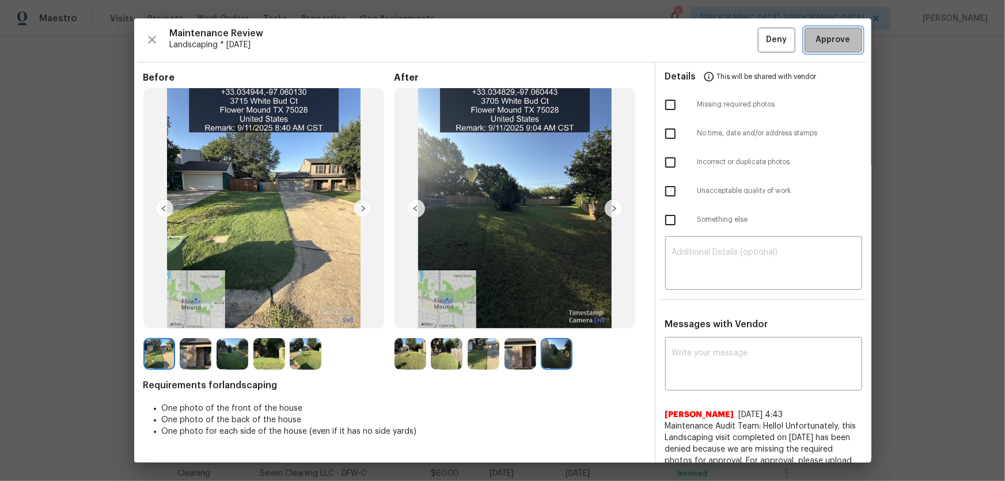
click at [714, 45] on span "Approve" at bounding box center [833, 40] width 35 height 14
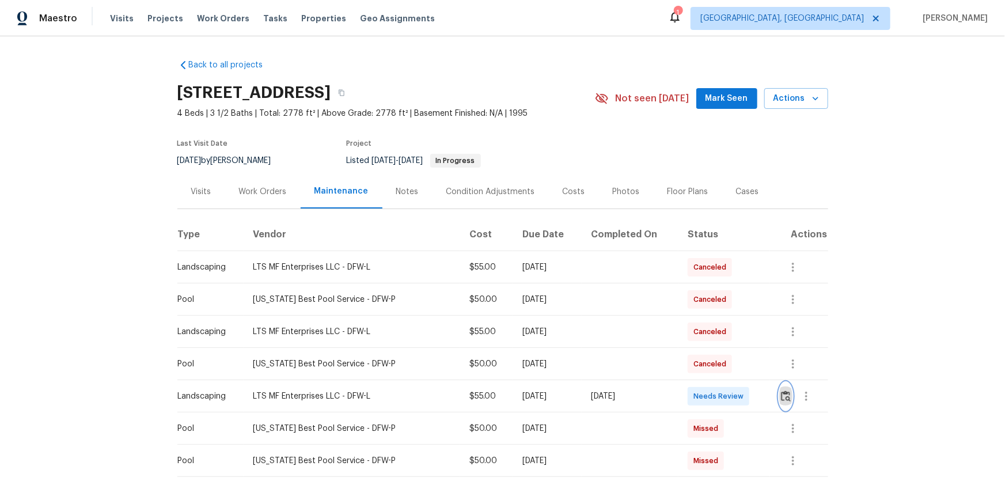
click at [714, 317] on img "button" at bounding box center [786, 395] width 10 height 11
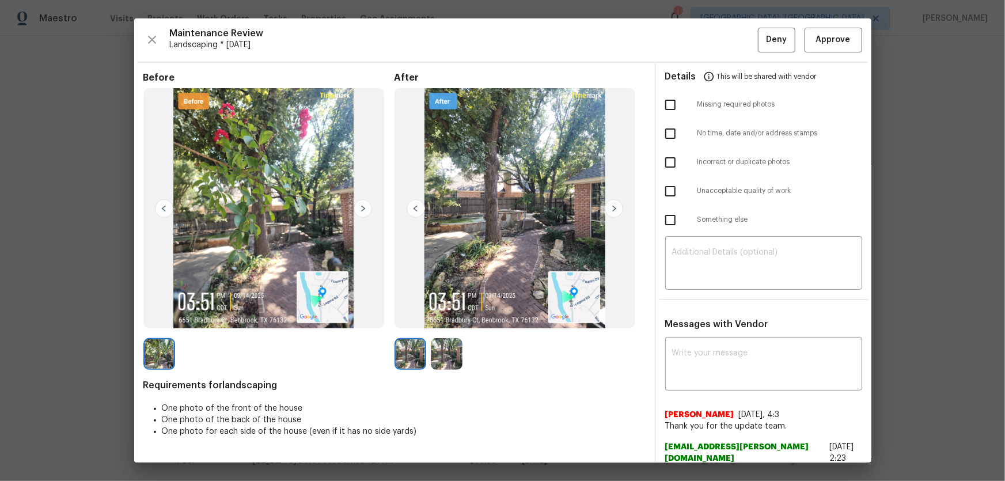
click at [442, 317] on img at bounding box center [447, 354] width 32 height 32
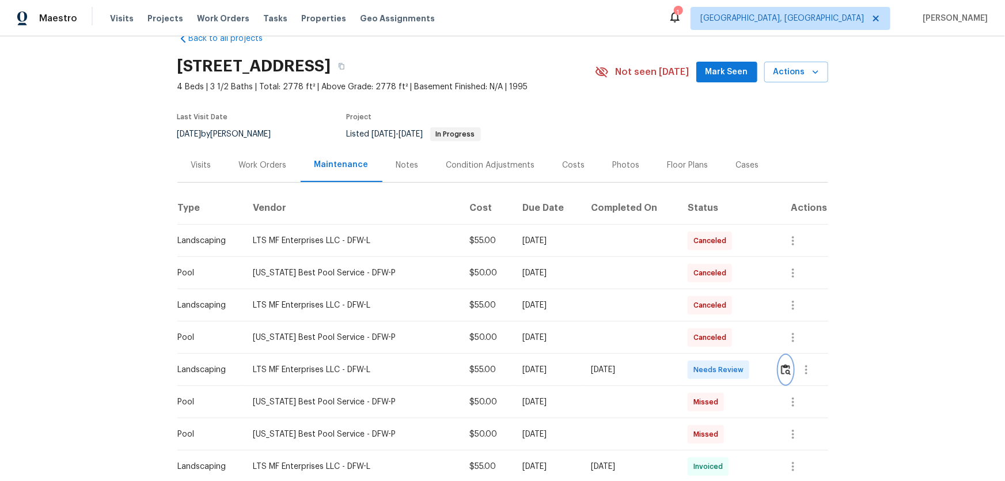
scroll to position [52, 0]
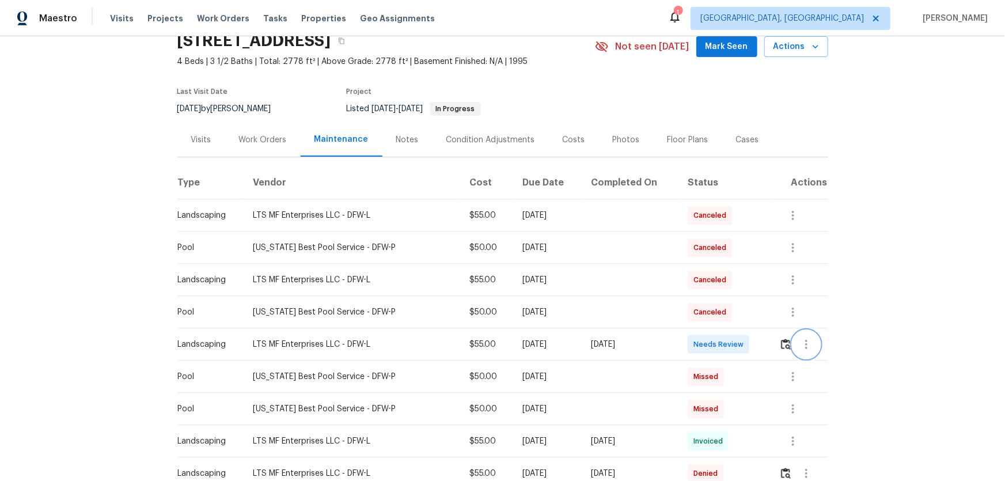
click at [714, 317] on button "button" at bounding box center [806, 344] width 28 height 28
click at [714, 173] on div at bounding box center [502, 240] width 1005 height 481
click at [714, 317] on img "button" at bounding box center [786, 343] width 10 height 11
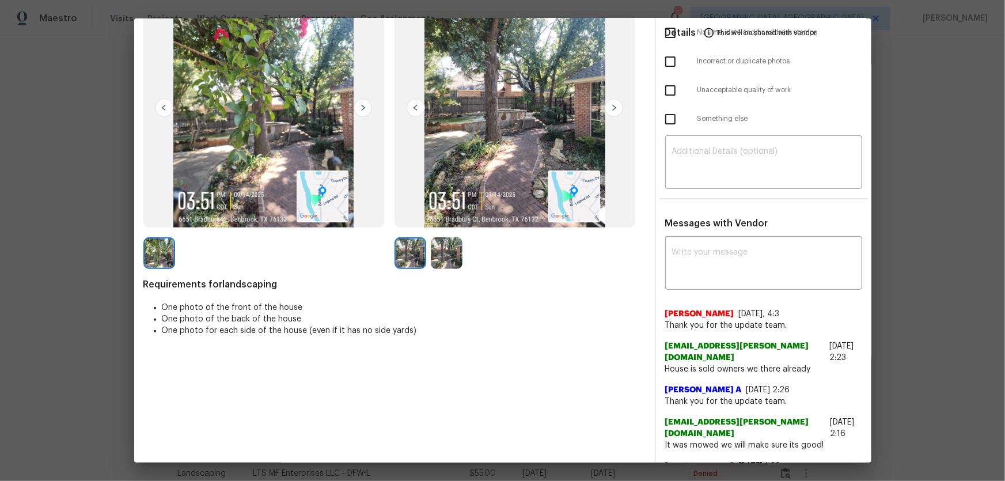
scroll to position [104, 0]
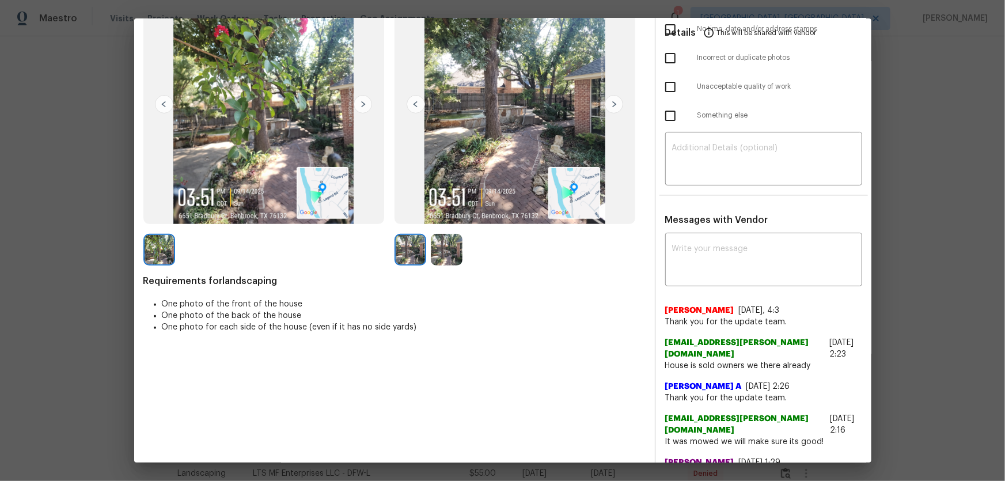
click at [436, 257] on img at bounding box center [447, 250] width 32 height 32
click at [409, 261] on img at bounding box center [410, 250] width 32 height 32
click at [422, 258] on div at bounding box center [412, 250] width 37 height 32
click at [433, 258] on img at bounding box center [447, 250] width 32 height 32
click at [407, 255] on img at bounding box center [410, 250] width 32 height 32
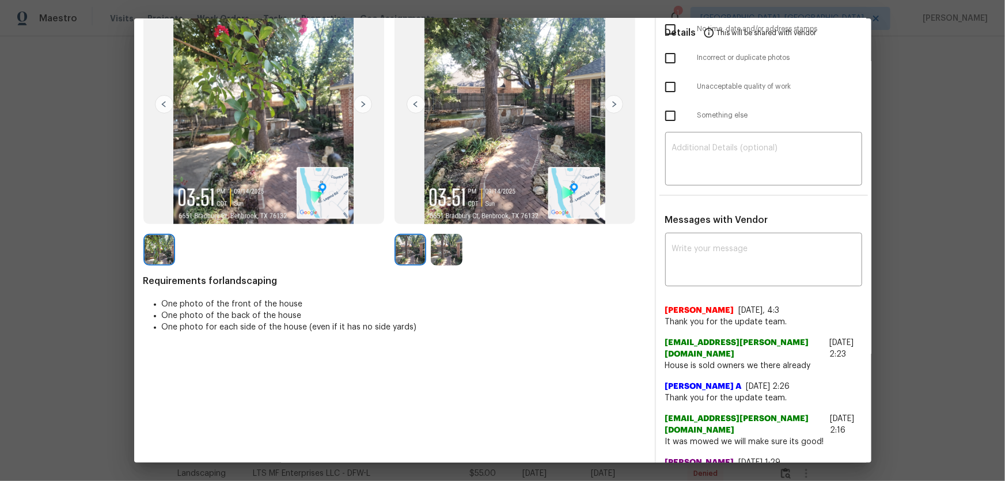
click at [444, 248] on img at bounding box center [447, 250] width 32 height 32
click at [410, 246] on img at bounding box center [410, 250] width 32 height 32
click at [431, 252] on img at bounding box center [447, 250] width 32 height 32
click at [166, 258] on img at bounding box center [159, 250] width 32 height 32
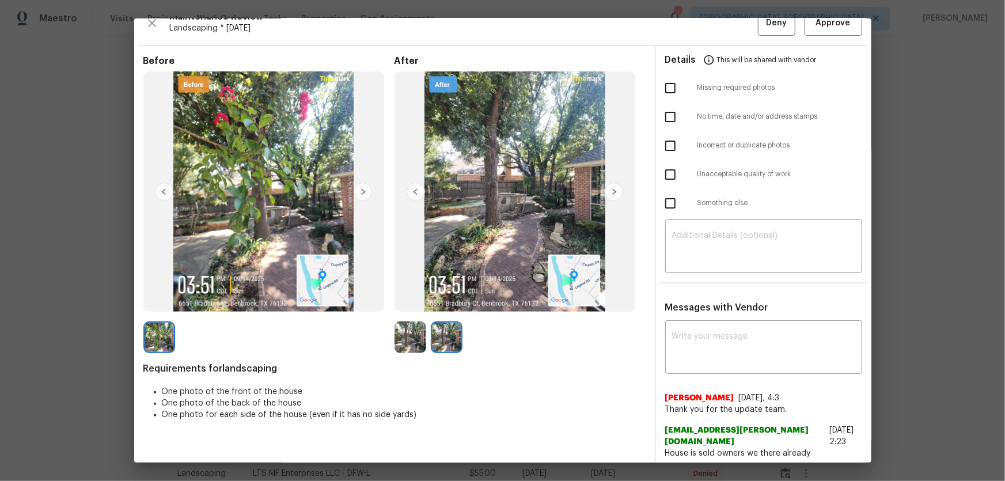
scroll to position [0, 0]
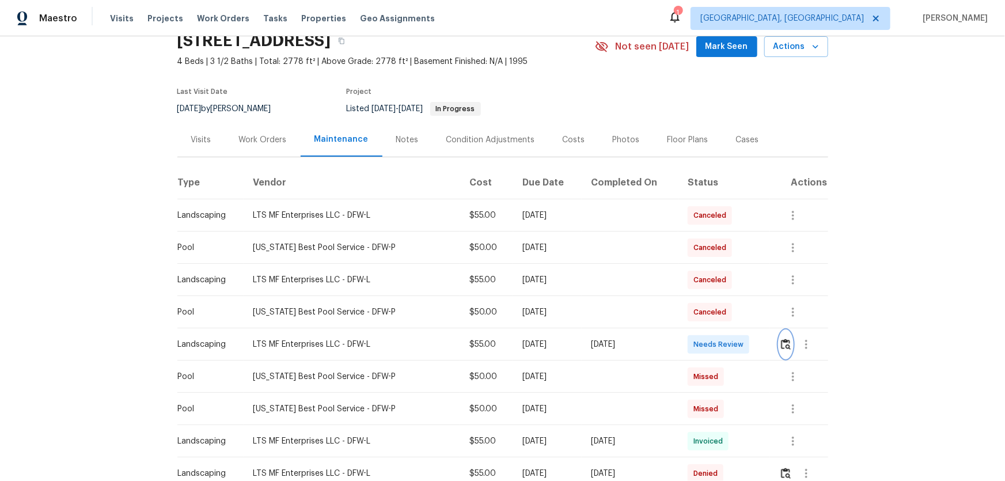
click at [714, 317] on img "button" at bounding box center [786, 343] width 10 height 11
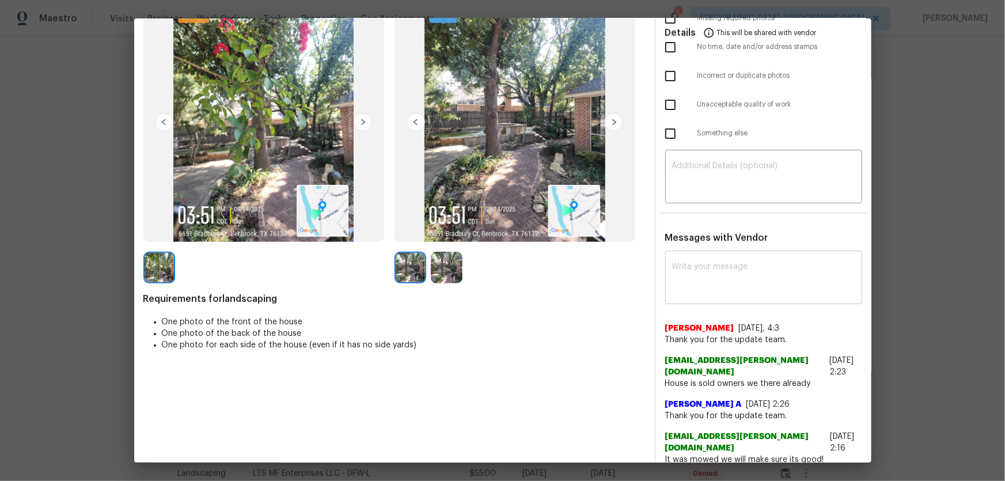
scroll to position [104, 0]
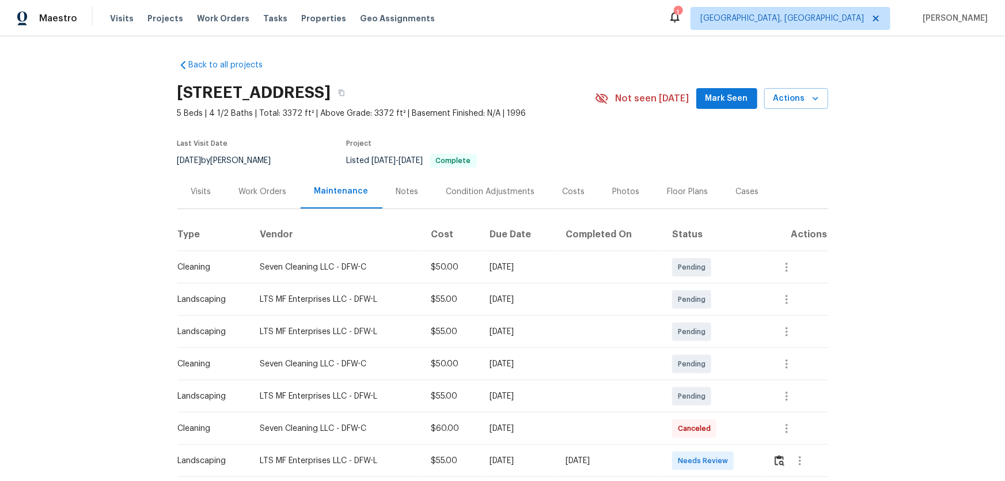
scroll to position [52, 0]
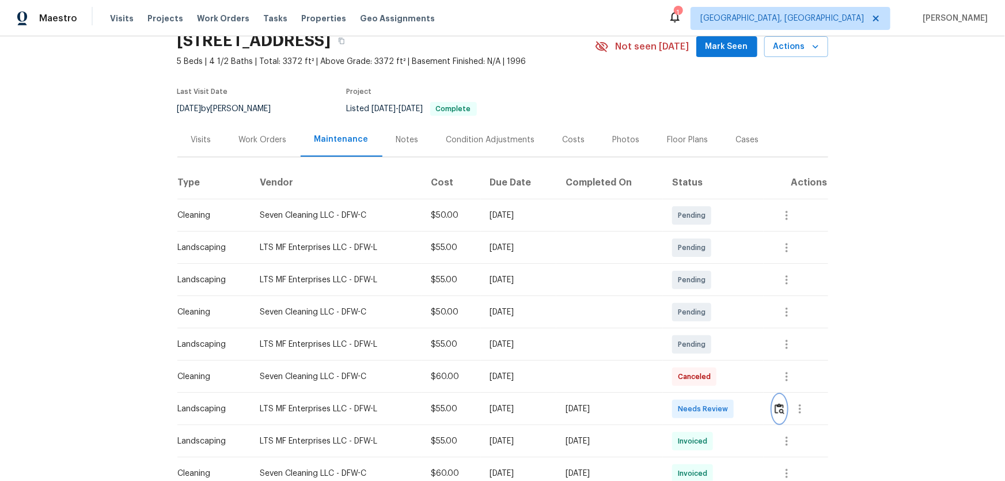
click at [714, 317] on img "button" at bounding box center [779, 408] width 10 height 11
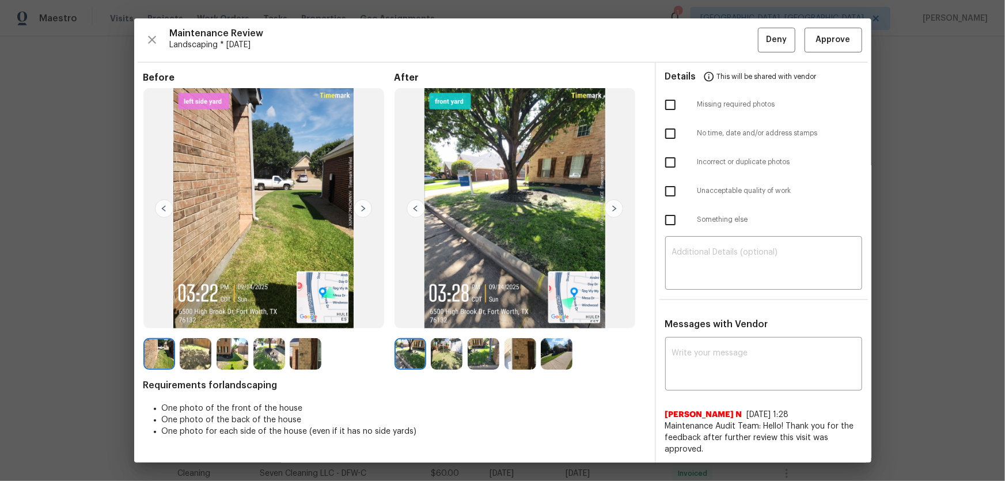
click at [447, 317] on img at bounding box center [447, 354] width 32 height 32
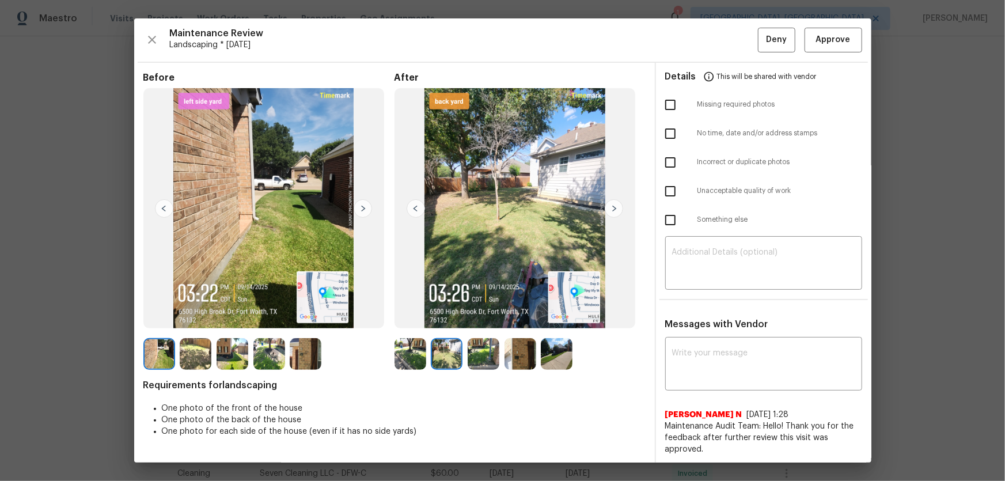
click at [473, 317] on img at bounding box center [483, 354] width 32 height 32
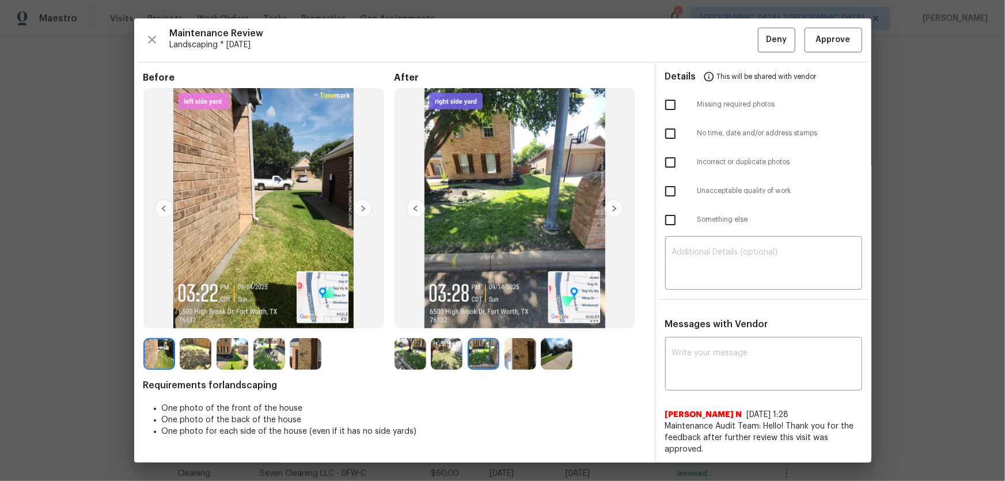
click at [515, 317] on img at bounding box center [520, 354] width 32 height 32
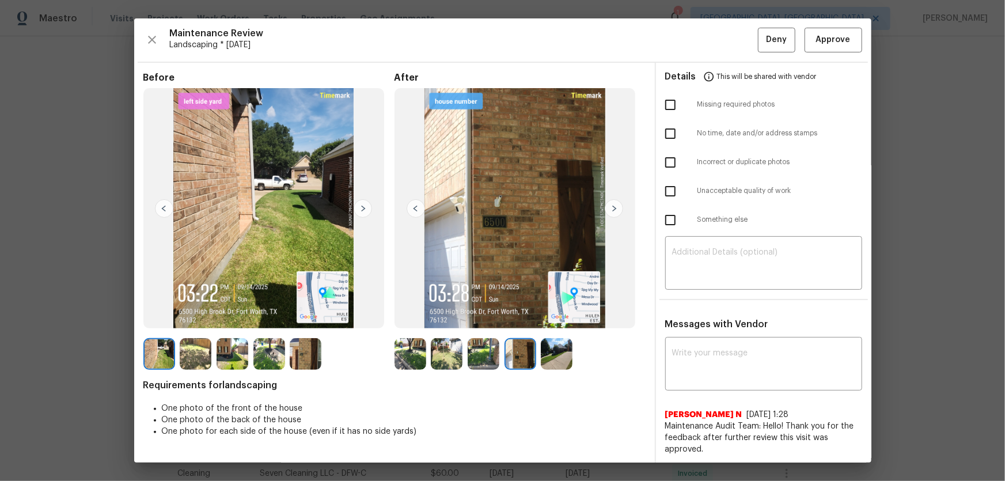
click at [545, 317] on img at bounding box center [557, 354] width 32 height 32
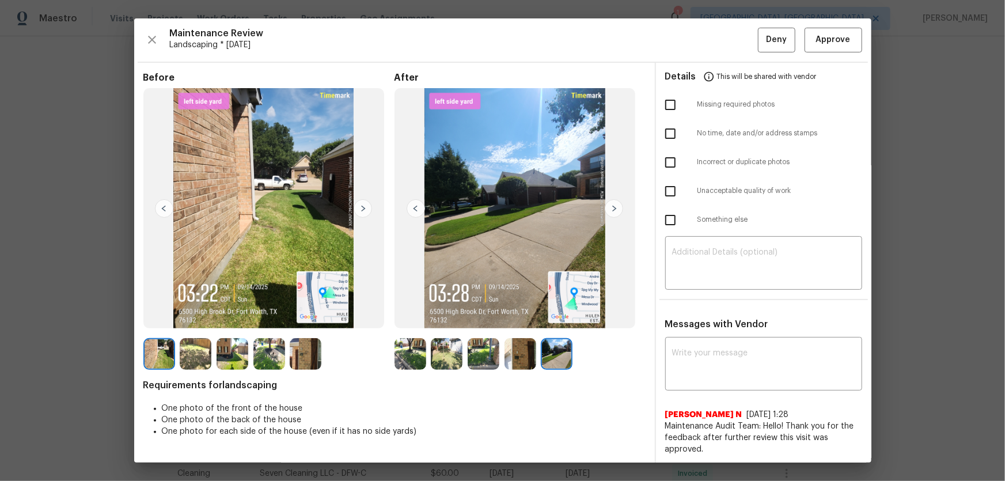
click at [420, 317] on div at bounding box center [412, 354] width 37 height 32
click at [416, 317] on img at bounding box center [410, 354] width 32 height 32
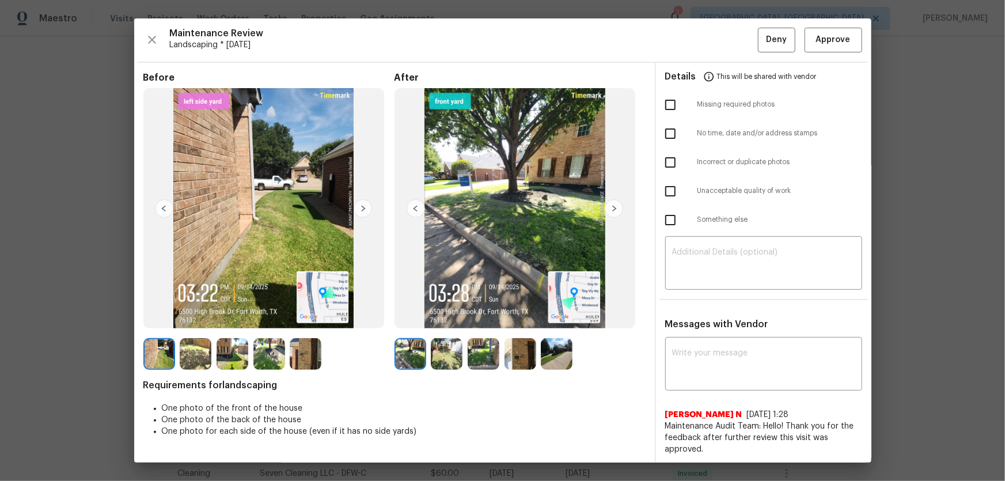
click at [431, 317] on img at bounding box center [447, 354] width 32 height 32
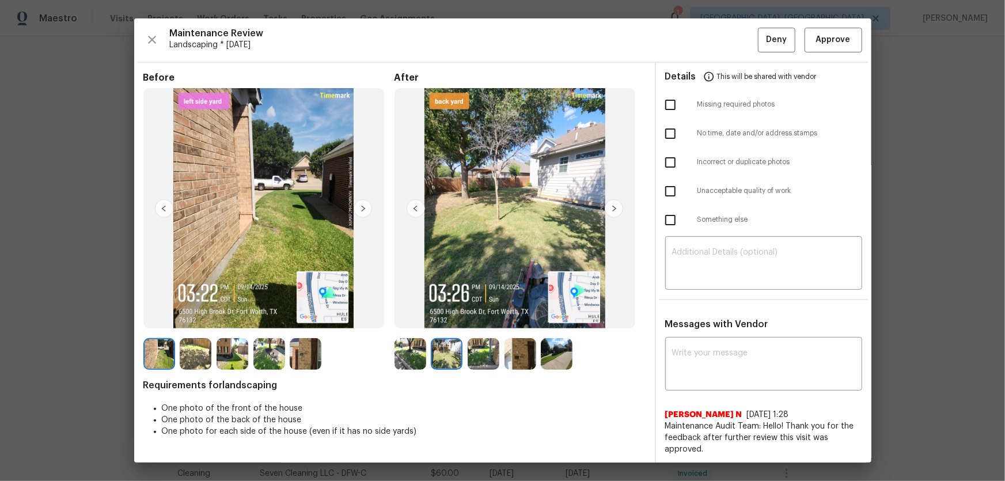
click at [474, 317] on img at bounding box center [483, 354] width 32 height 32
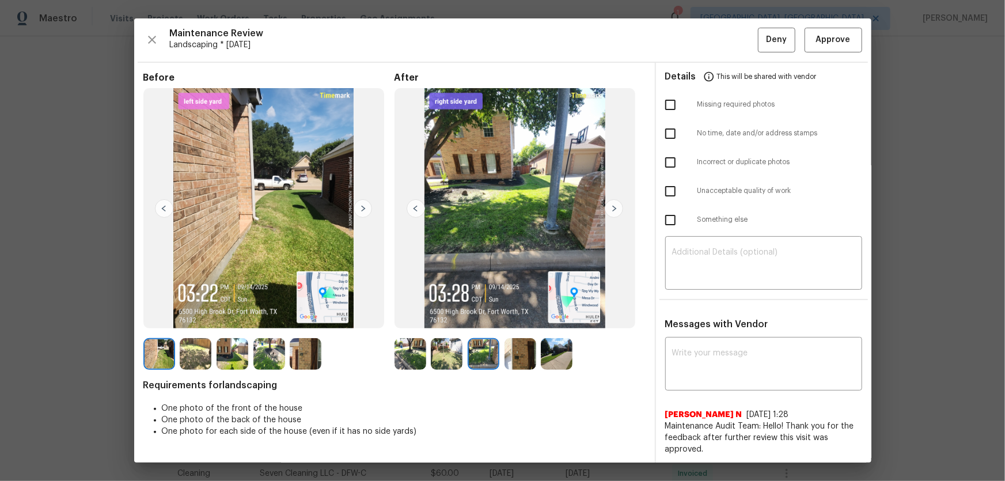
click at [504, 317] on img at bounding box center [520, 354] width 32 height 32
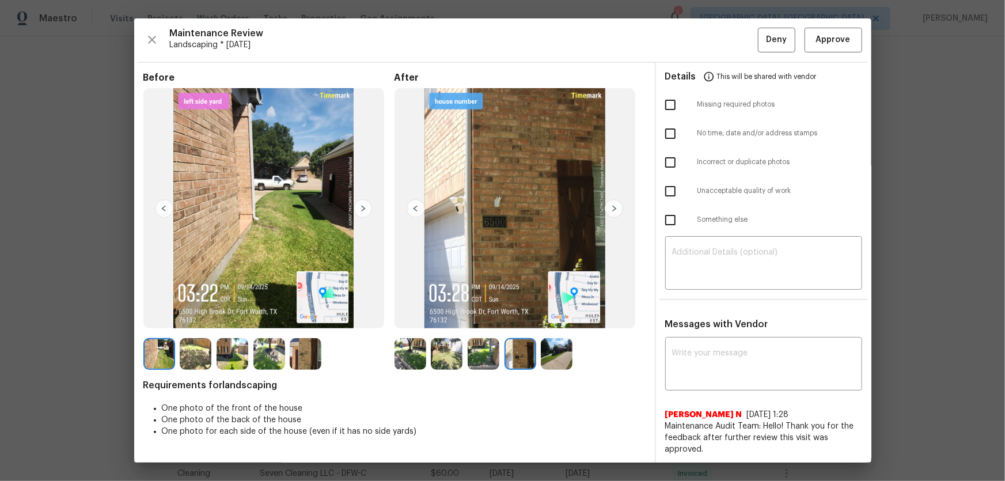
click at [569, 317] on div at bounding box center [559, 354] width 37 height 32
click at [423, 317] on div at bounding box center [412, 354] width 37 height 32
click at [415, 317] on img at bounding box center [410, 354] width 32 height 32
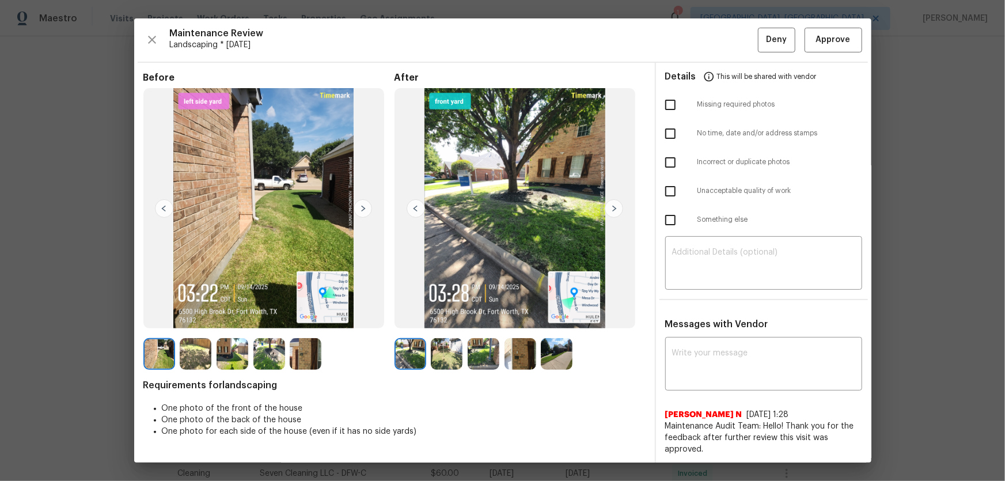
click at [433, 317] on img at bounding box center [447, 354] width 32 height 32
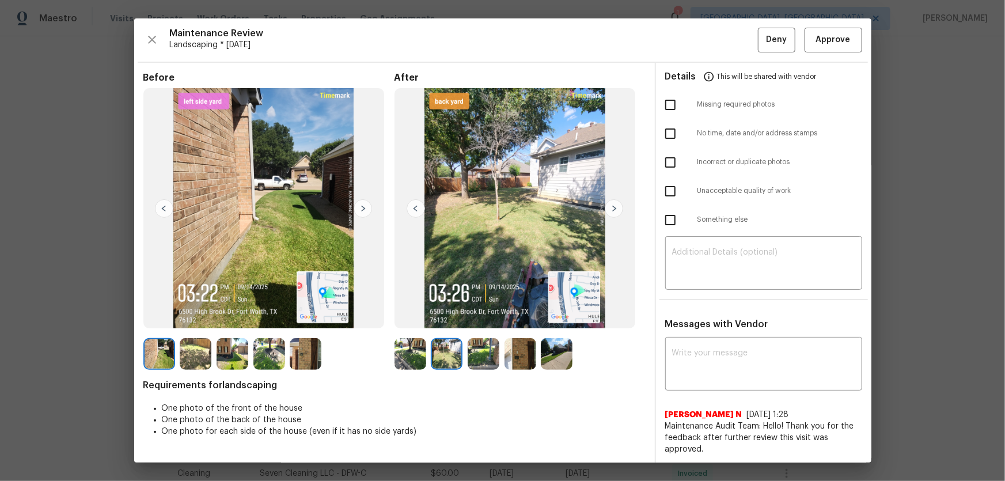
click at [459, 317] on div at bounding box center [449, 354] width 37 height 32
click at [484, 317] on img at bounding box center [483, 354] width 32 height 32
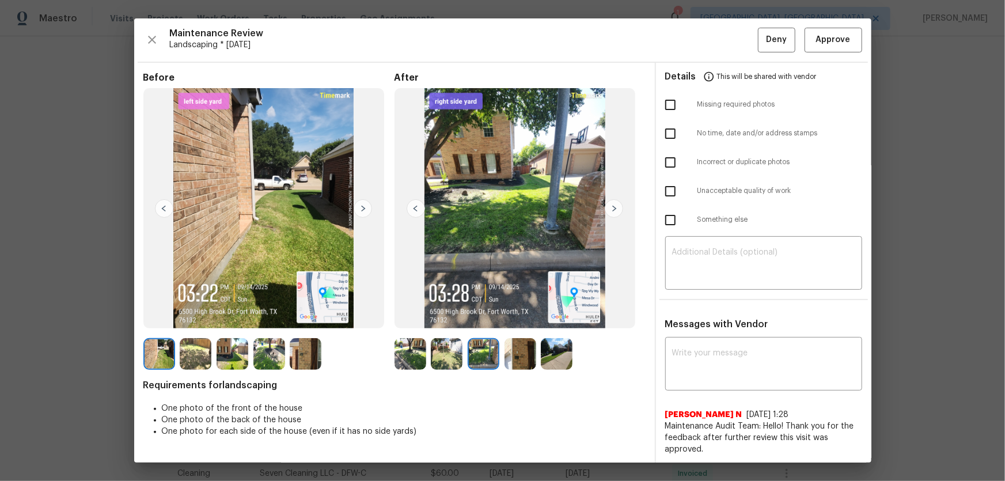
click at [509, 317] on img at bounding box center [520, 354] width 32 height 32
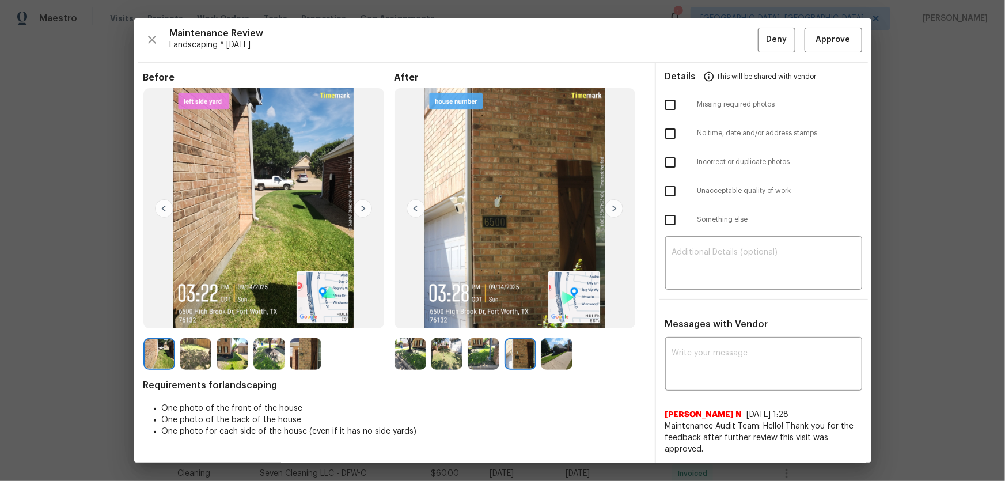
click at [534, 317] on div at bounding box center [522, 354] width 37 height 32
click at [557, 317] on img at bounding box center [557, 354] width 32 height 32
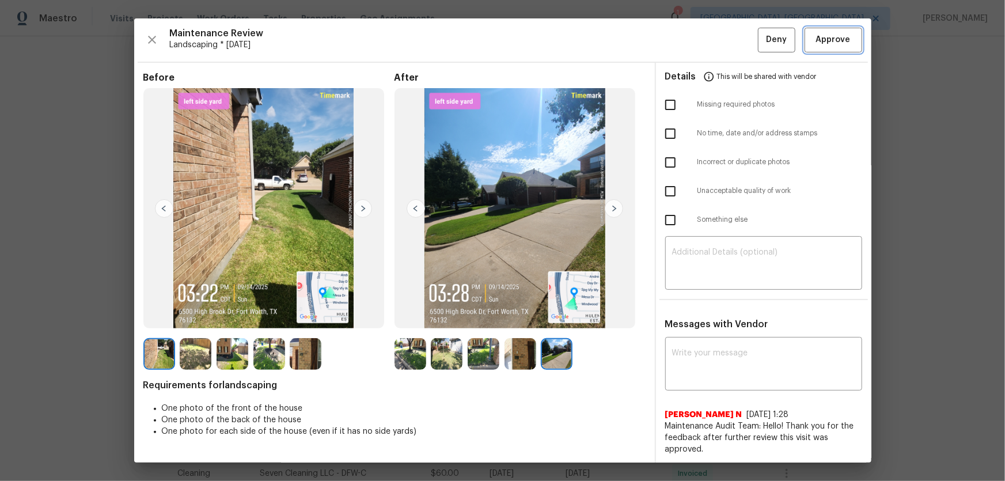
click at [714, 32] on button "Approve" at bounding box center [833, 40] width 58 height 25
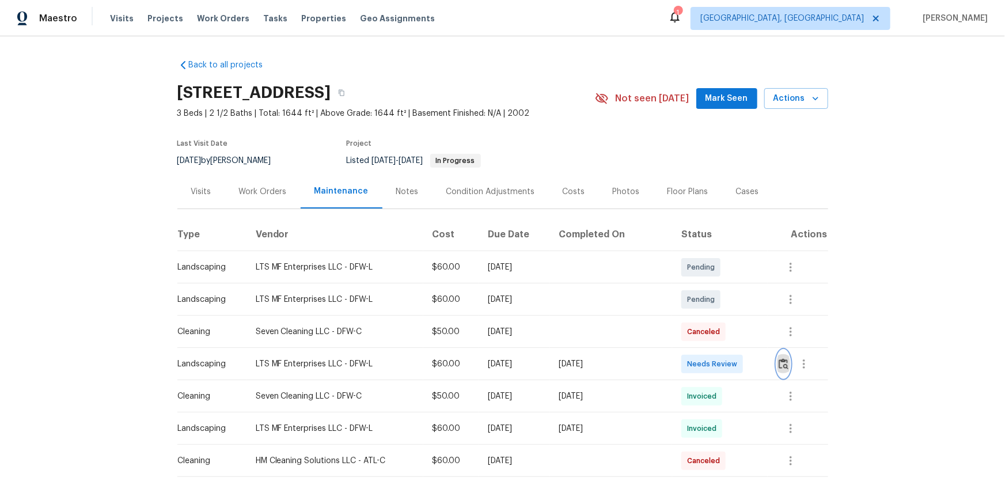
click at [783, 374] on button "button" at bounding box center [783, 364] width 13 height 28
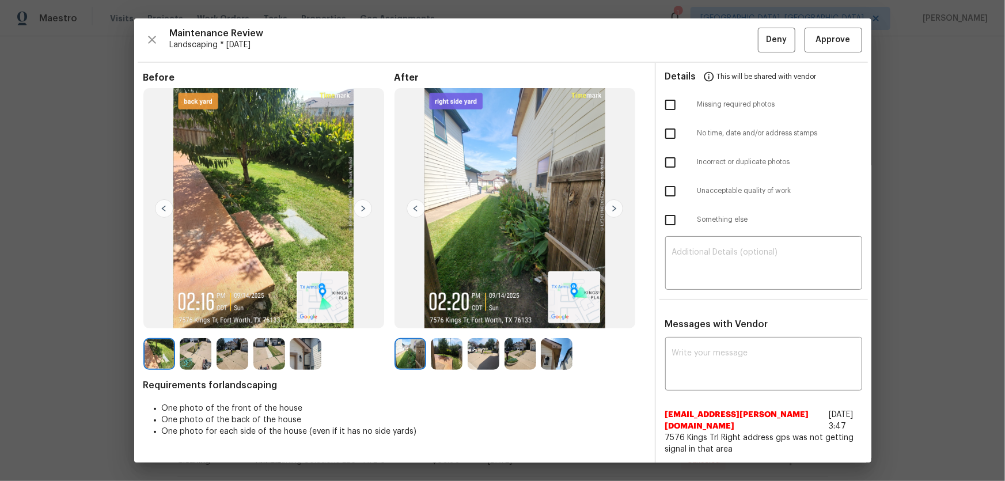
click at [442, 353] on img at bounding box center [447, 354] width 32 height 32
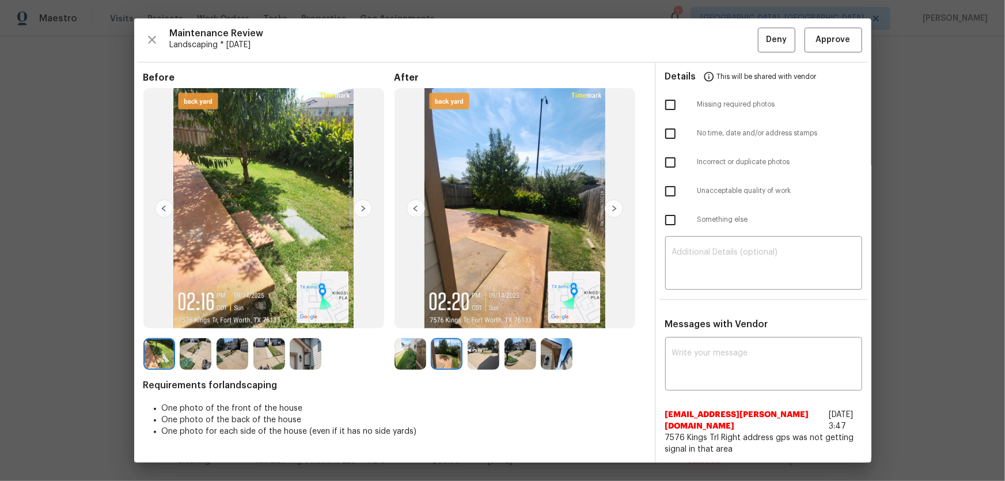
click at [488, 363] on img at bounding box center [483, 354] width 32 height 32
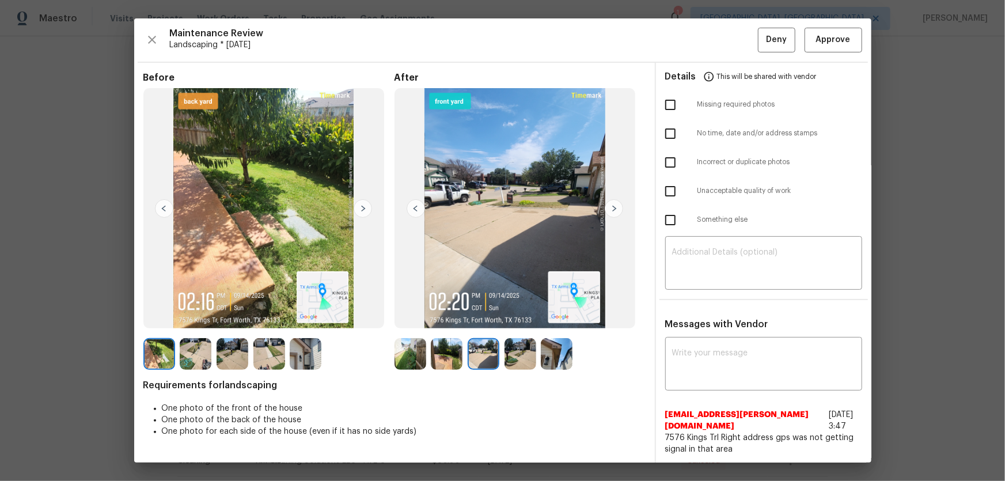
click at [504, 362] on img at bounding box center [520, 354] width 32 height 32
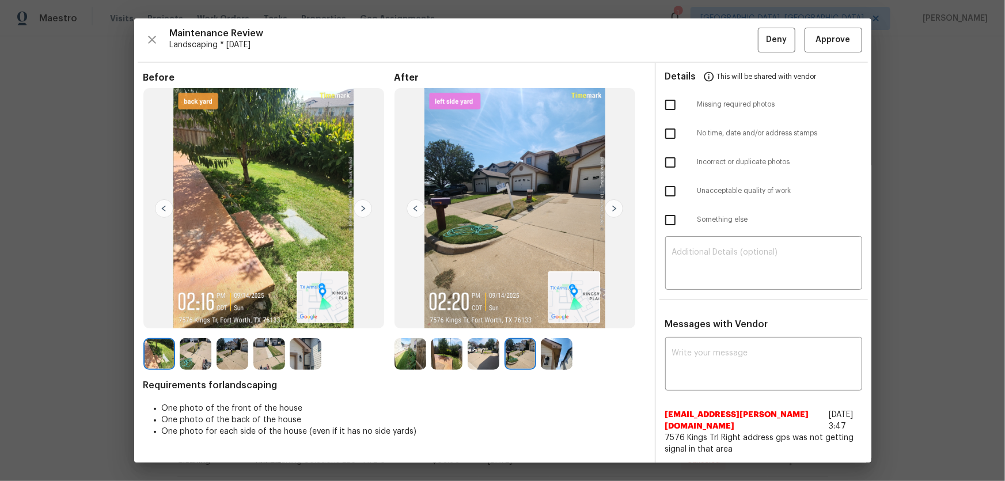
click at [541, 363] on img at bounding box center [557, 354] width 32 height 32
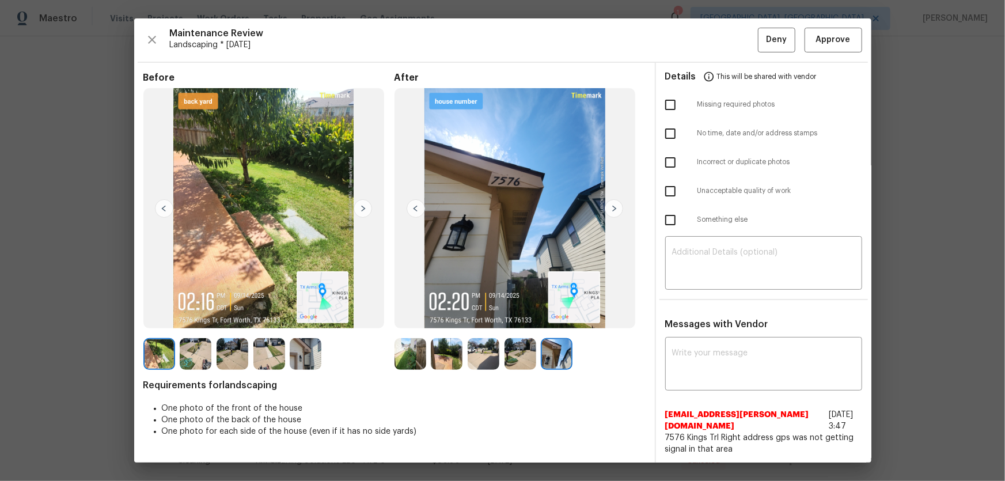
click at [435, 362] on img at bounding box center [447, 354] width 32 height 32
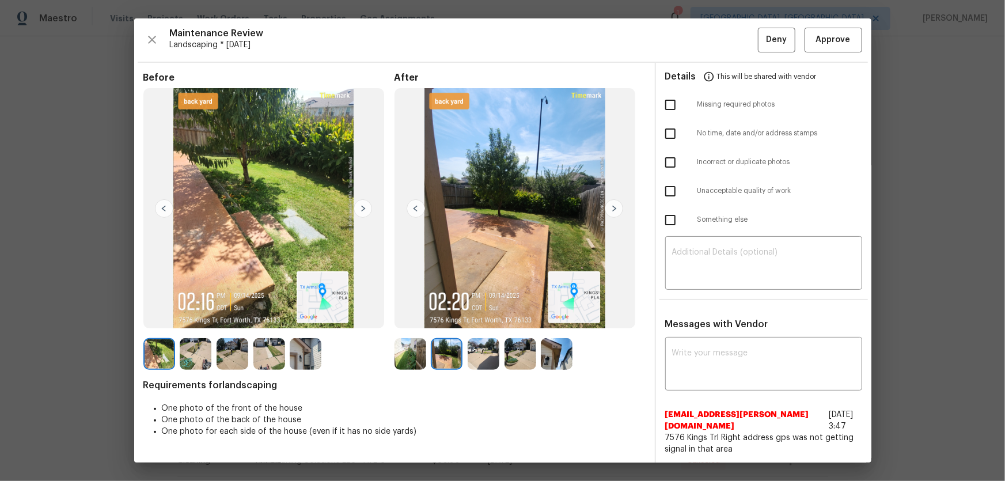
click at [476, 360] on img at bounding box center [483, 354] width 32 height 32
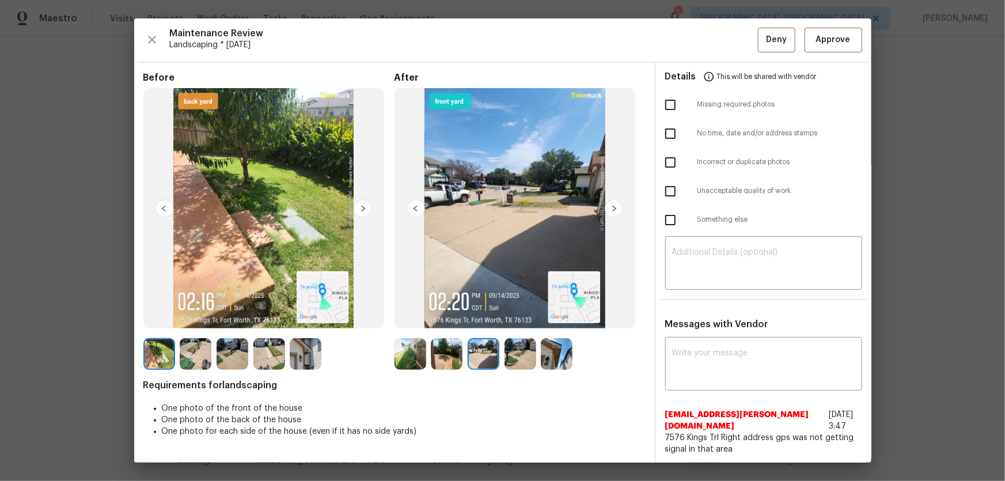
click at [518, 364] on img at bounding box center [520, 354] width 32 height 32
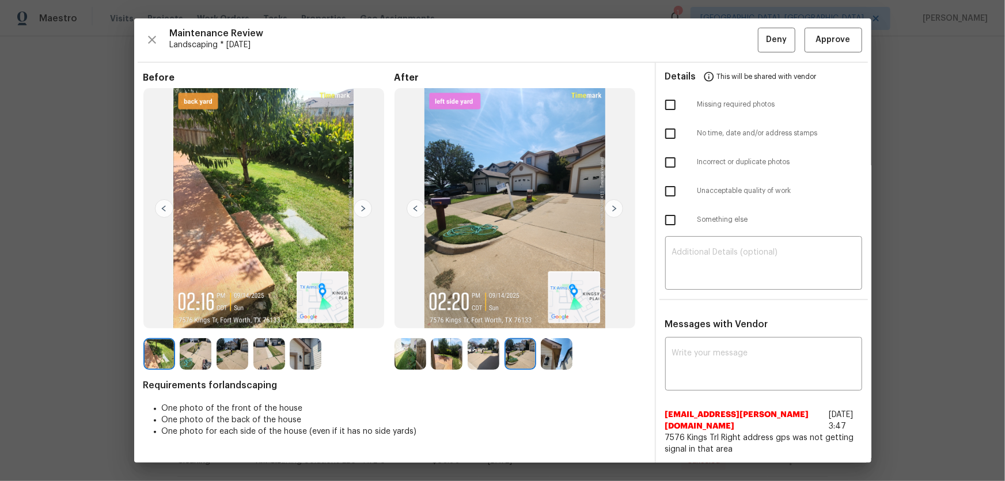
click at [562, 364] on img at bounding box center [557, 354] width 32 height 32
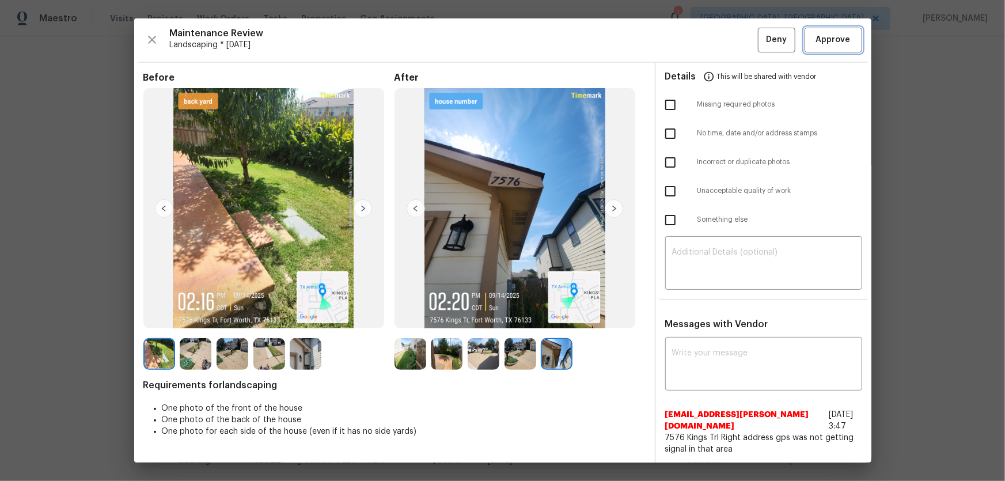
click at [833, 33] on span "Approve" at bounding box center [833, 40] width 35 height 14
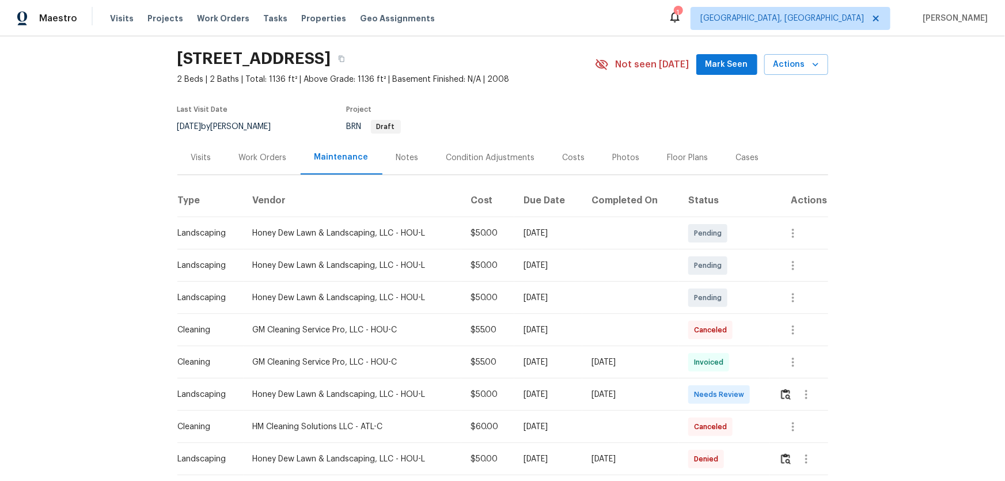
scroll to position [52, 0]
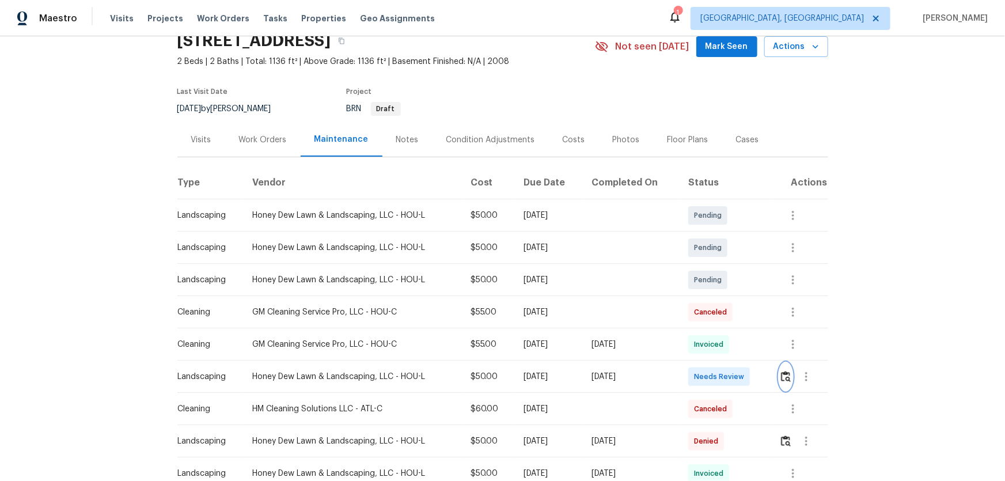
click at [714, 317] on button "button" at bounding box center [785, 377] width 13 height 28
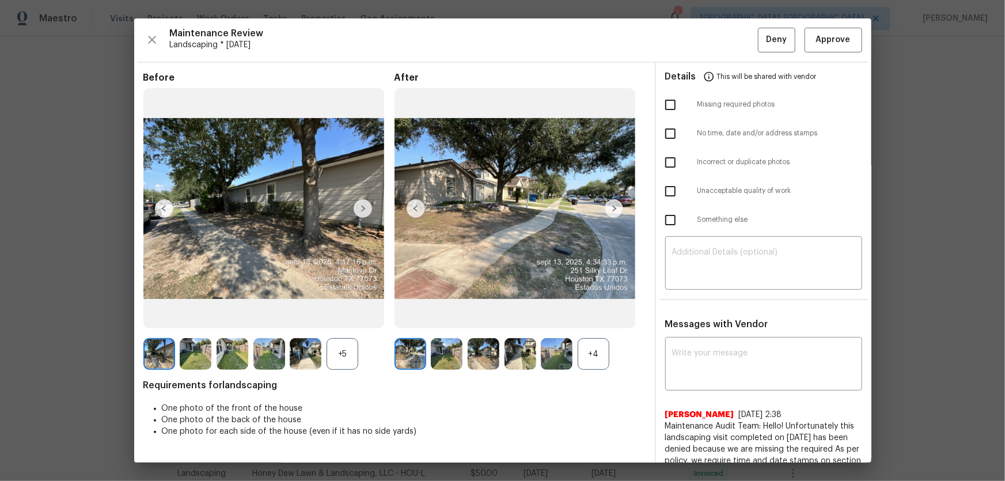
click at [583, 317] on div "+4" at bounding box center [593, 354] width 32 height 32
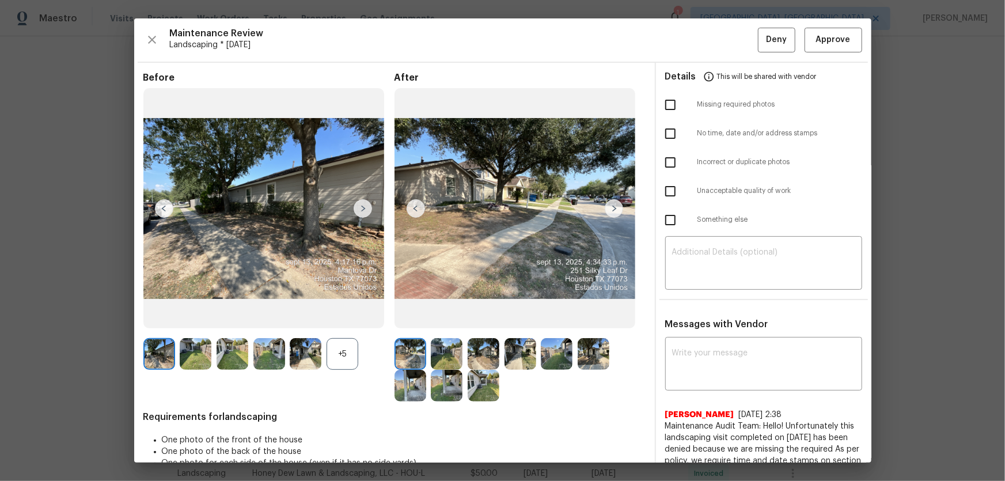
click at [348, 317] on div "+5" at bounding box center [342, 354] width 32 height 32
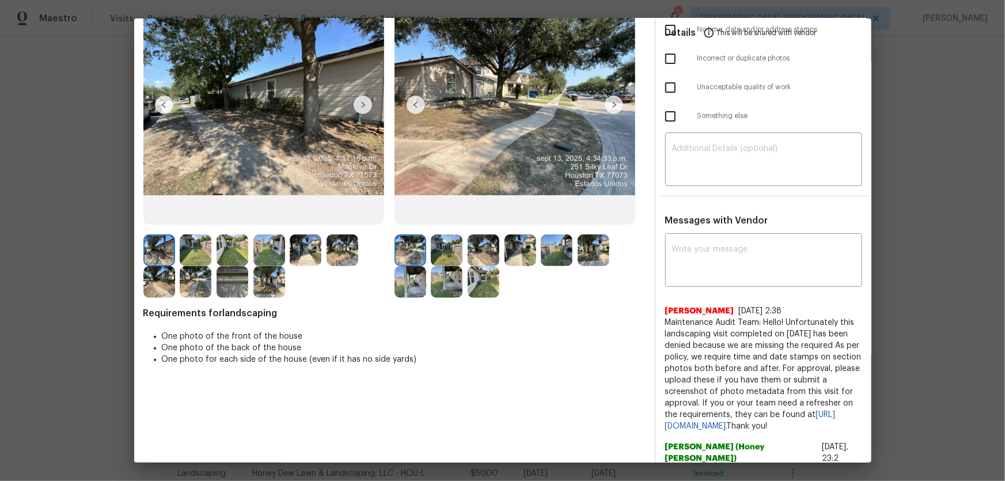
scroll to position [104, 0]
drag, startPoint x: 448, startPoint y: 241, endPoint x: 467, endPoint y: 245, distance: 19.5
click at [448, 241] on img at bounding box center [447, 250] width 32 height 32
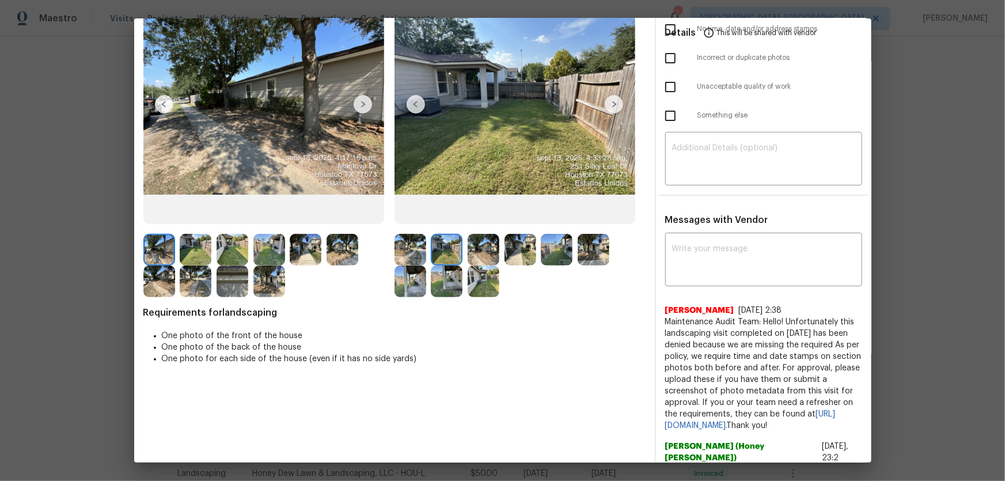
click at [489, 252] on img at bounding box center [483, 250] width 32 height 32
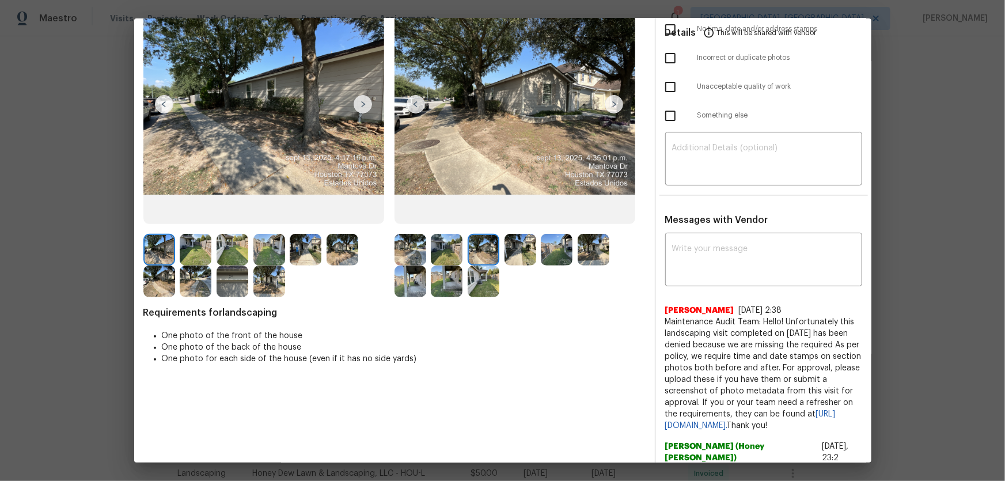
click at [522, 252] on img at bounding box center [520, 250] width 32 height 32
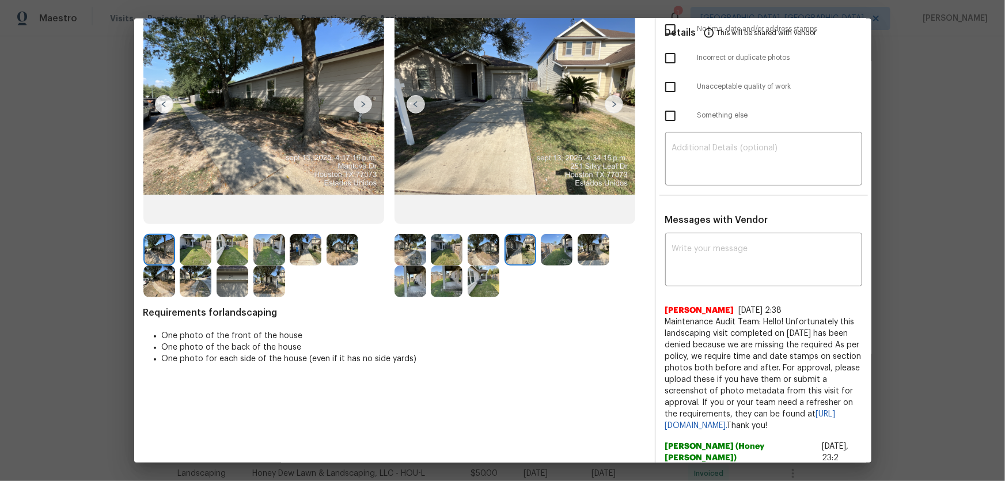
click at [562, 256] on img at bounding box center [557, 250] width 32 height 32
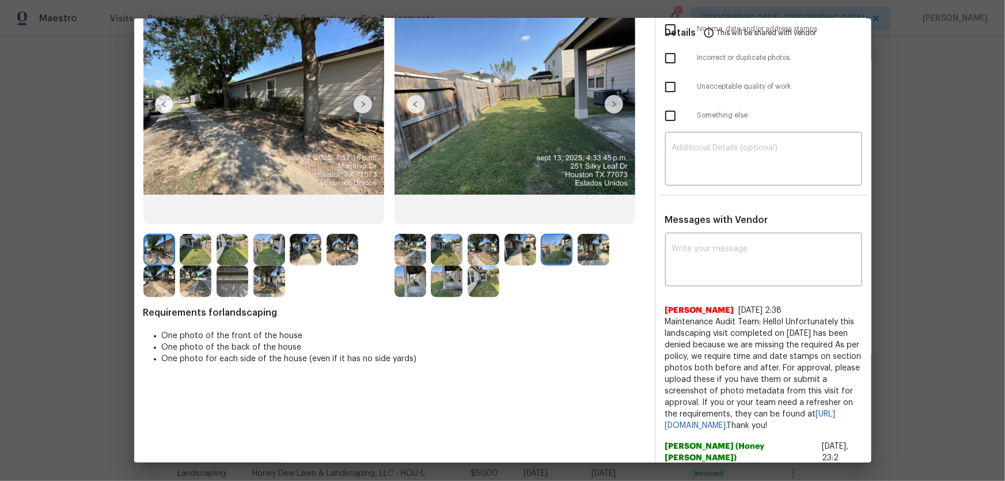
click at [584, 256] on img at bounding box center [593, 250] width 32 height 32
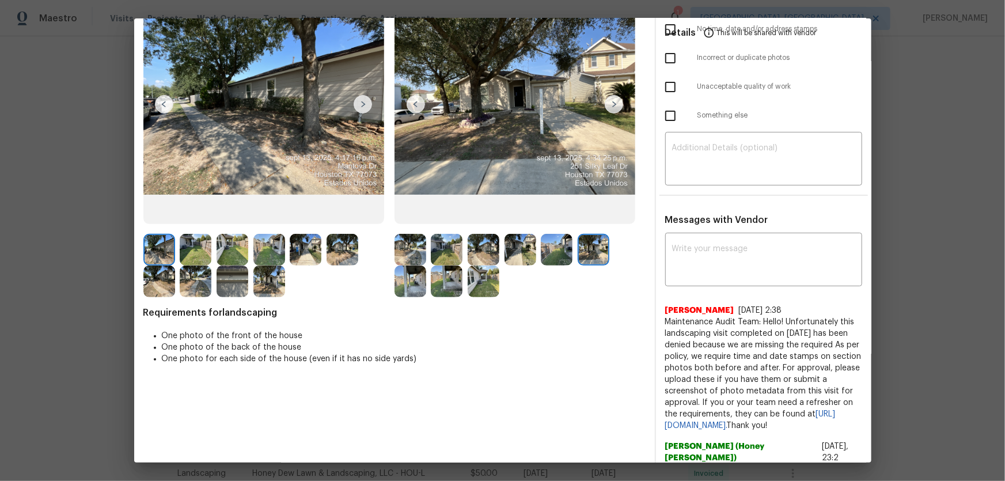
click at [382, 289] on div at bounding box center [268, 265] width 251 height 63
click at [409, 290] on img at bounding box center [410, 281] width 32 height 32
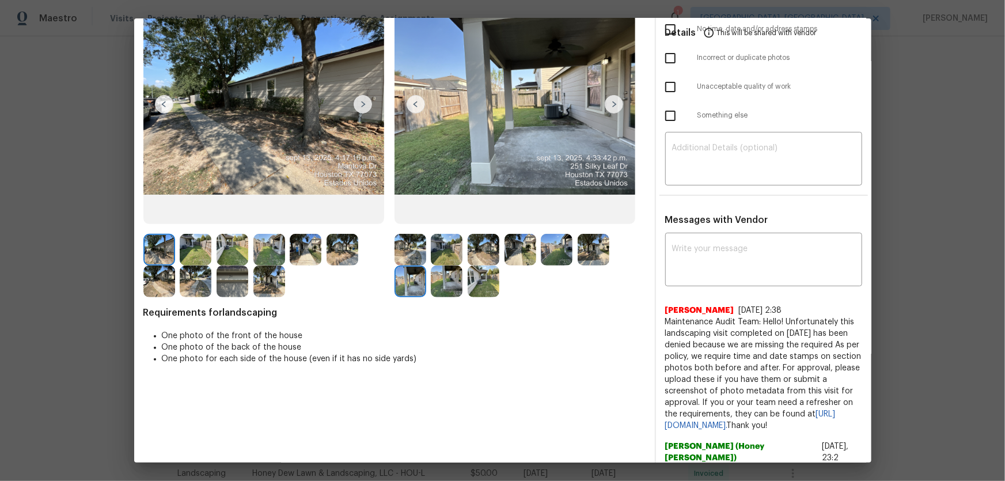
click at [446, 290] on img at bounding box center [447, 281] width 32 height 32
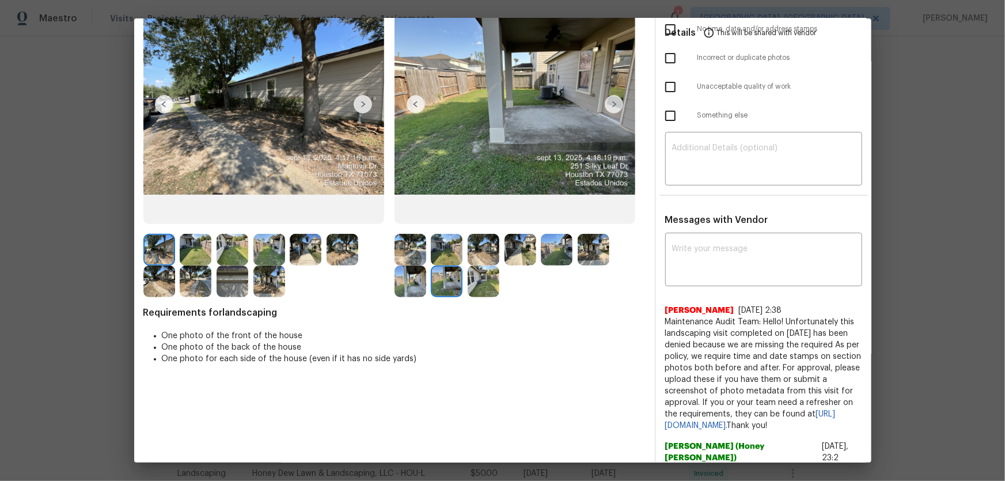
click at [478, 290] on img at bounding box center [483, 281] width 32 height 32
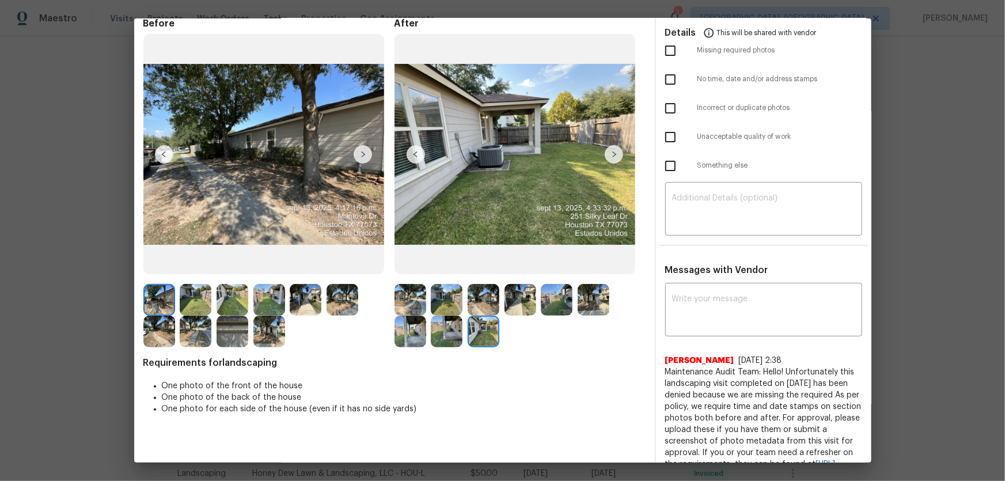
scroll to position [0, 0]
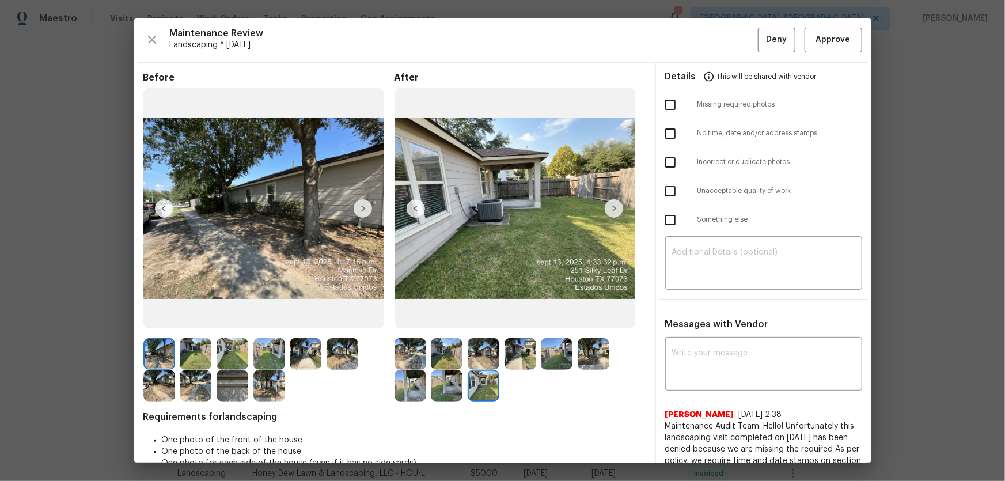
click at [404, 317] on img at bounding box center [410, 354] width 32 height 32
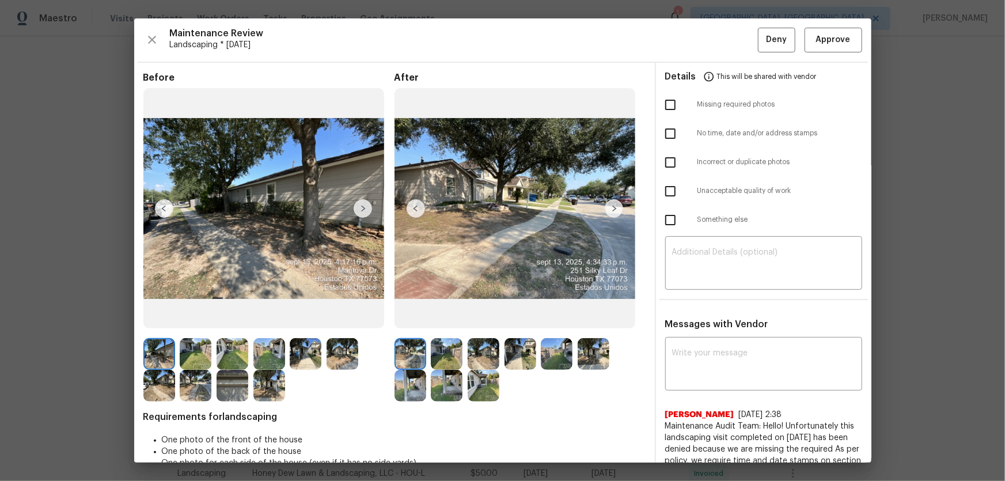
click at [439, 317] on img at bounding box center [447, 354] width 32 height 32
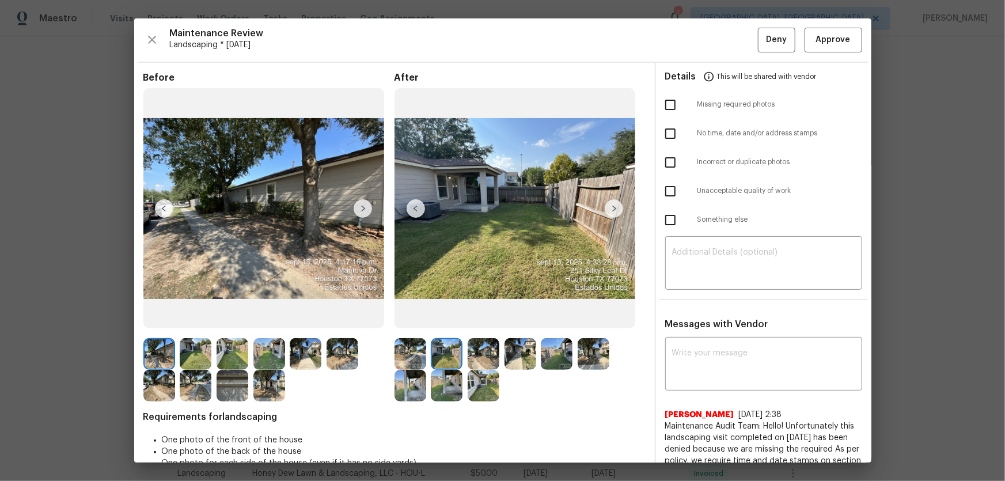
click at [477, 317] on img at bounding box center [483, 354] width 32 height 32
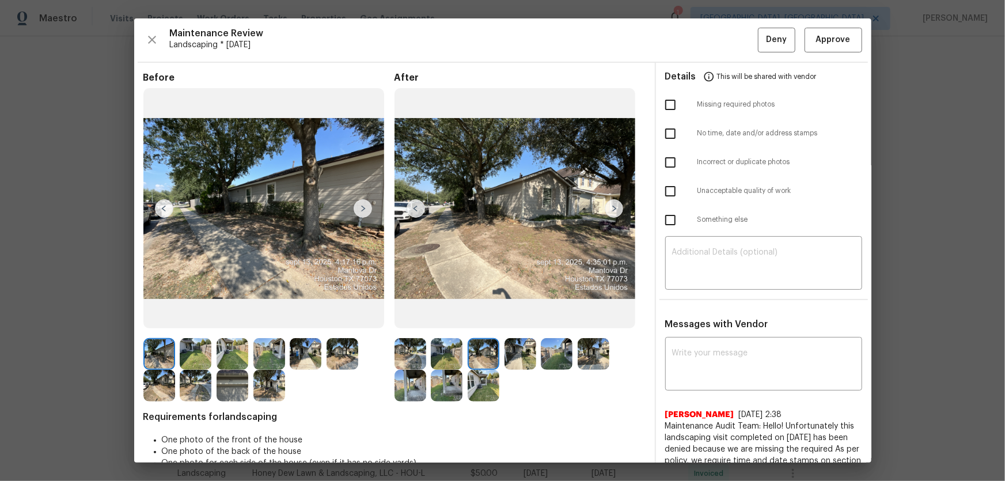
click at [523, 317] on img at bounding box center [520, 354] width 32 height 32
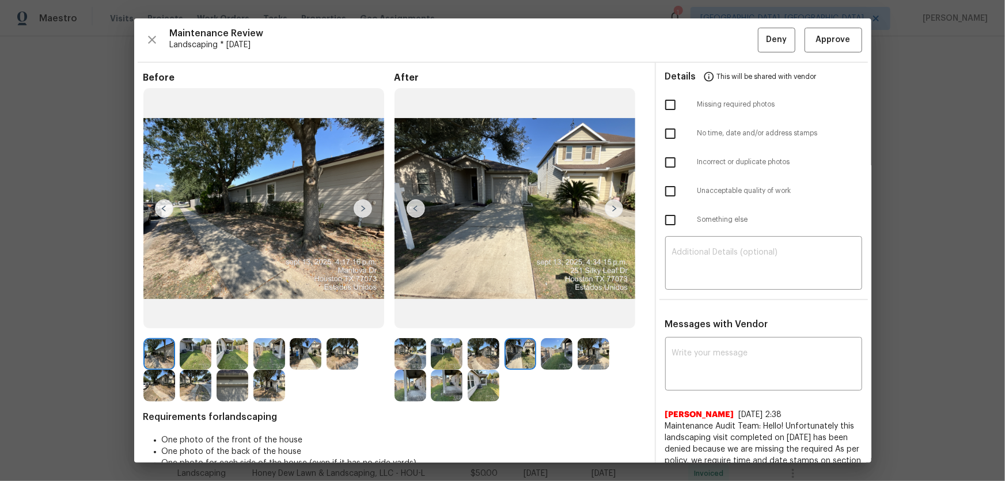
click at [559, 317] on img at bounding box center [557, 354] width 32 height 32
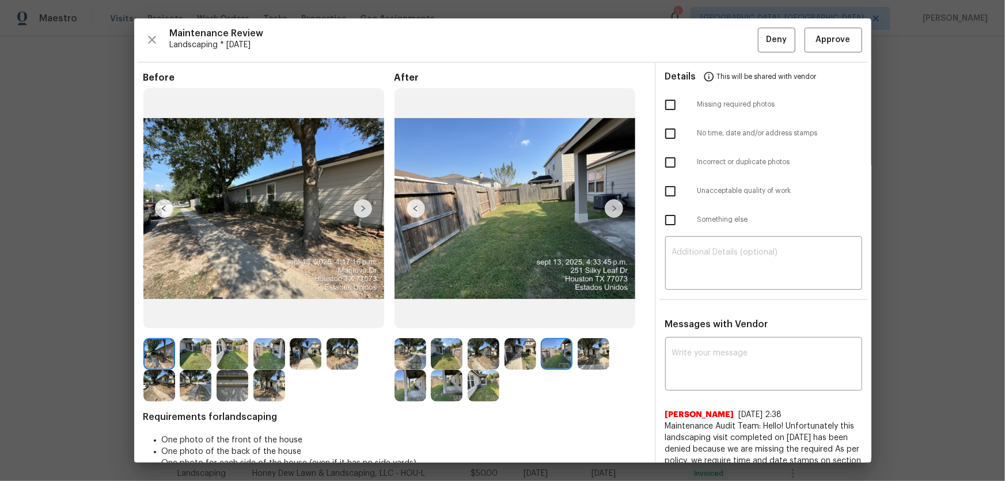
click at [583, 317] on img at bounding box center [593, 354] width 32 height 32
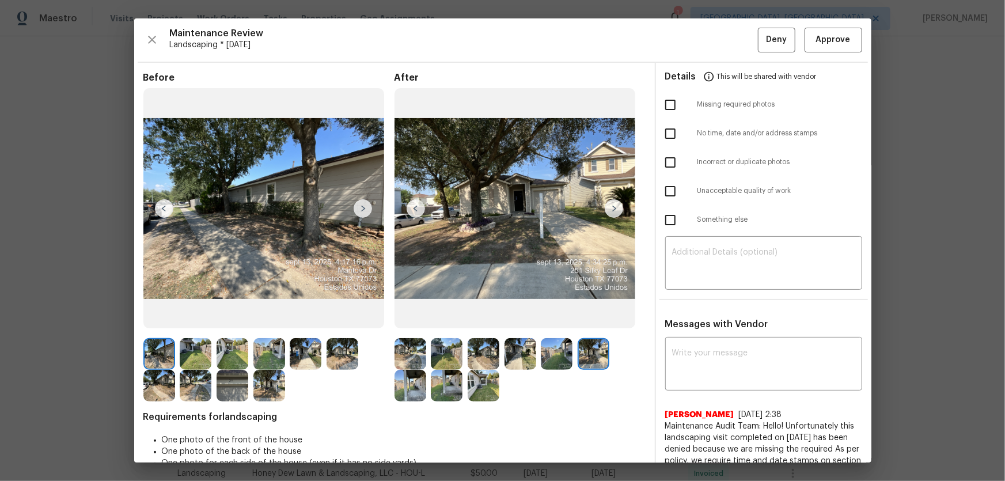
click at [417, 317] on img at bounding box center [410, 386] width 32 height 32
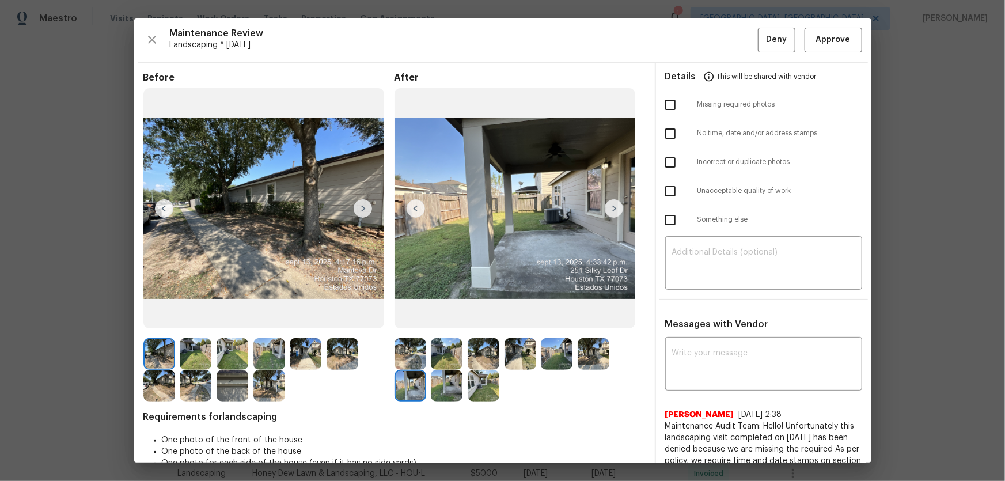
click at [432, 317] on img at bounding box center [447, 386] width 32 height 32
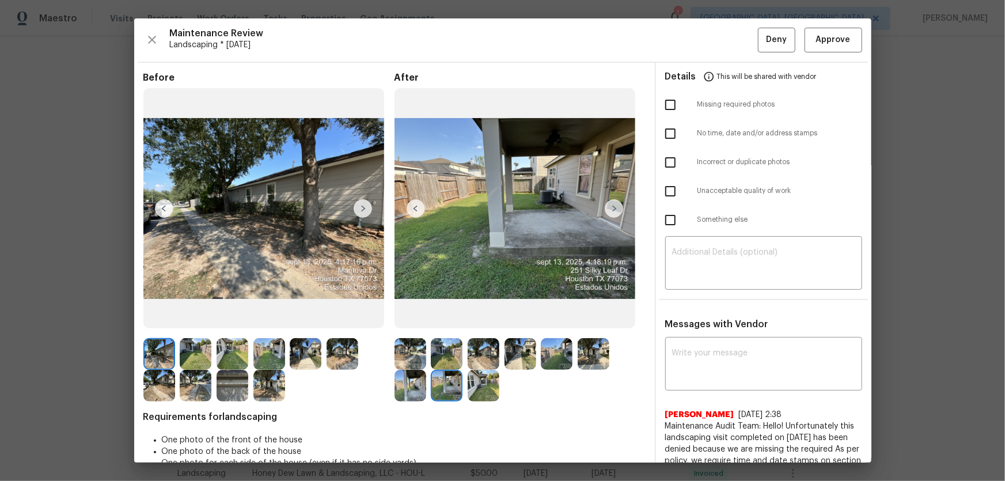
click at [470, 317] on img at bounding box center [483, 386] width 32 height 32
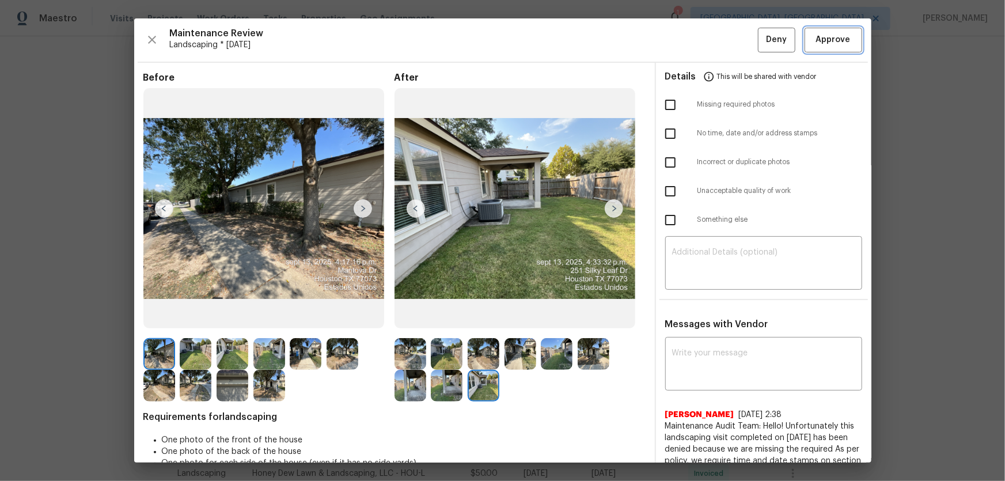
click at [714, 50] on button "Approve" at bounding box center [833, 40] width 58 height 25
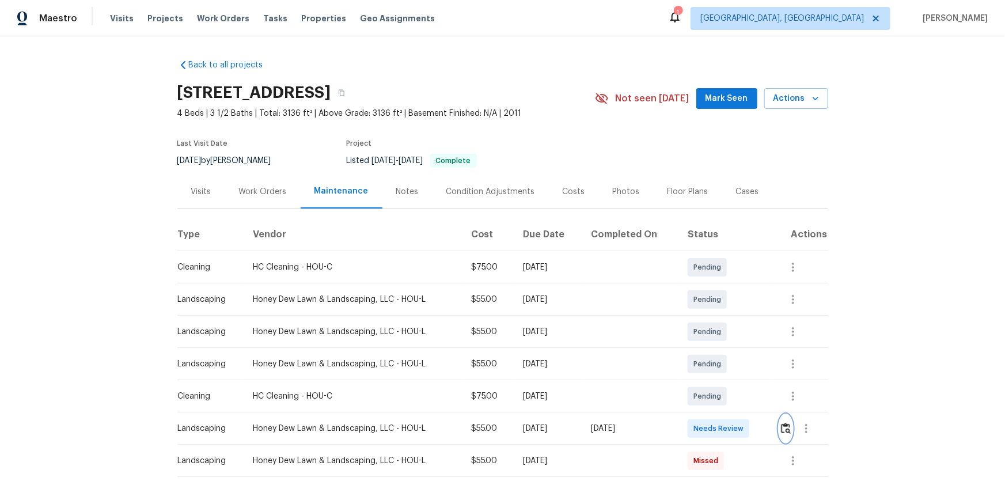
click at [788, 428] on img "button" at bounding box center [786, 428] width 10 height 11
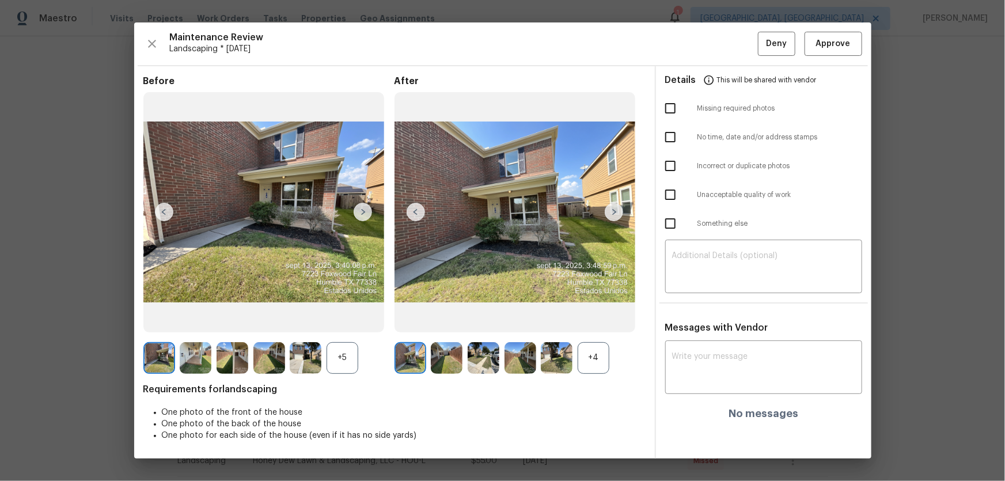
click at [589, 351] on div "+4" at bounding box center [593, 358] width 32 height 32
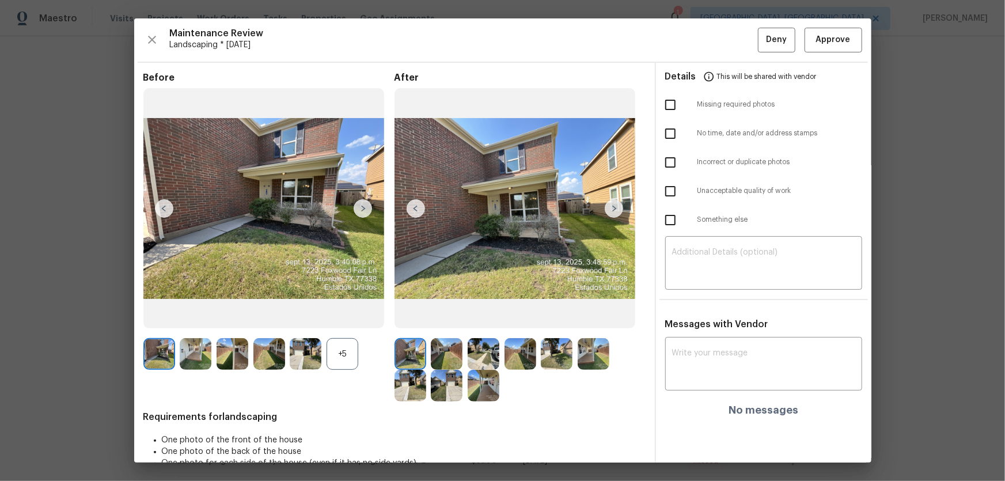
click at [334, 352] on div "+5" at bounding box center [342, 354] width 32 height 32
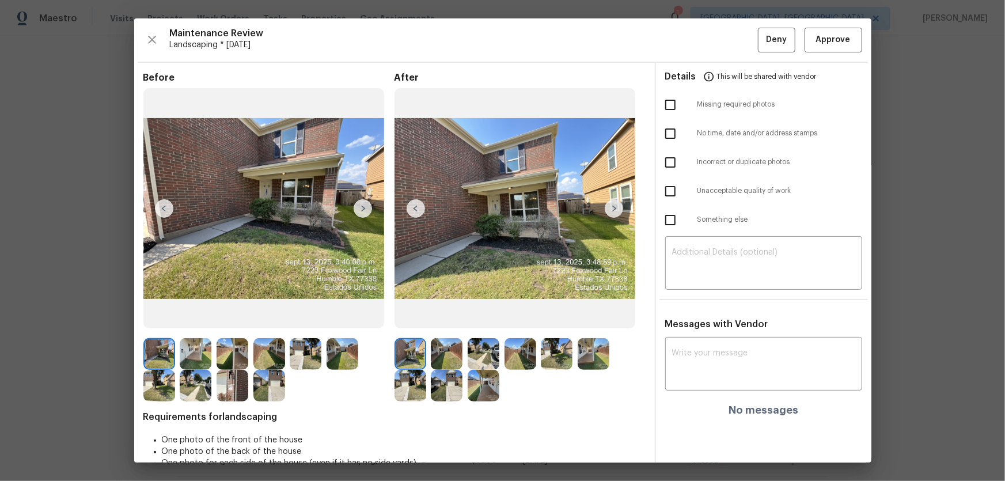
click at [454, 349] on img at bounding box center [447, 354] width 32 height 32
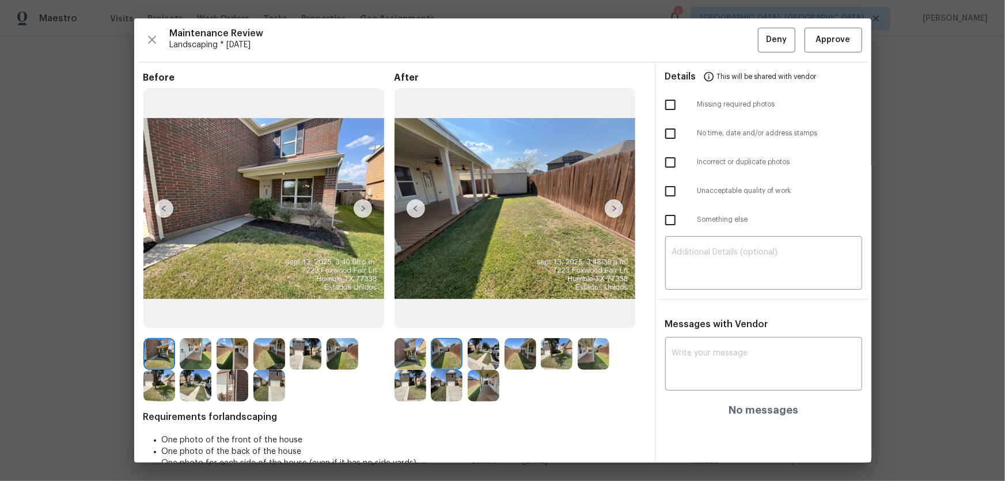
click at [496, 354] on img at bounding box center [483, 354] width 32 height 32
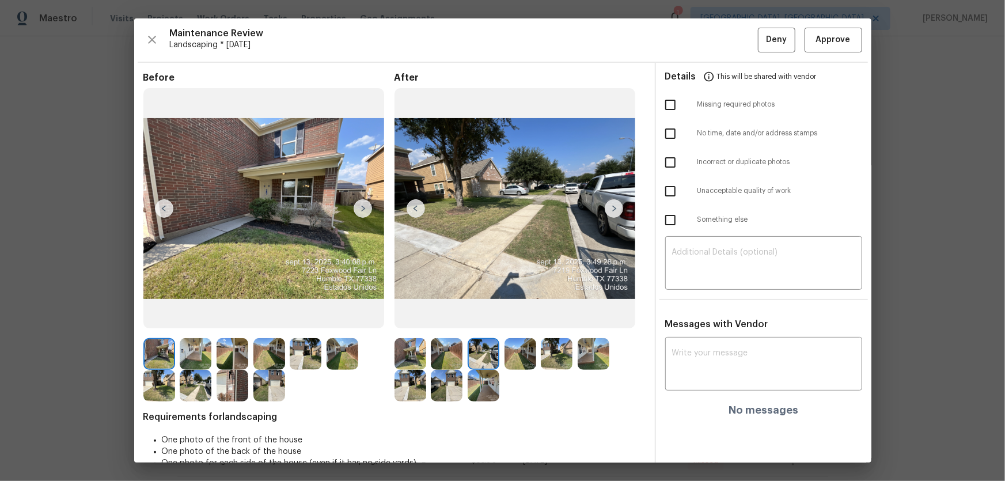
click at [513, 354] on img at bounding box center [520, 354] width 32 height 32
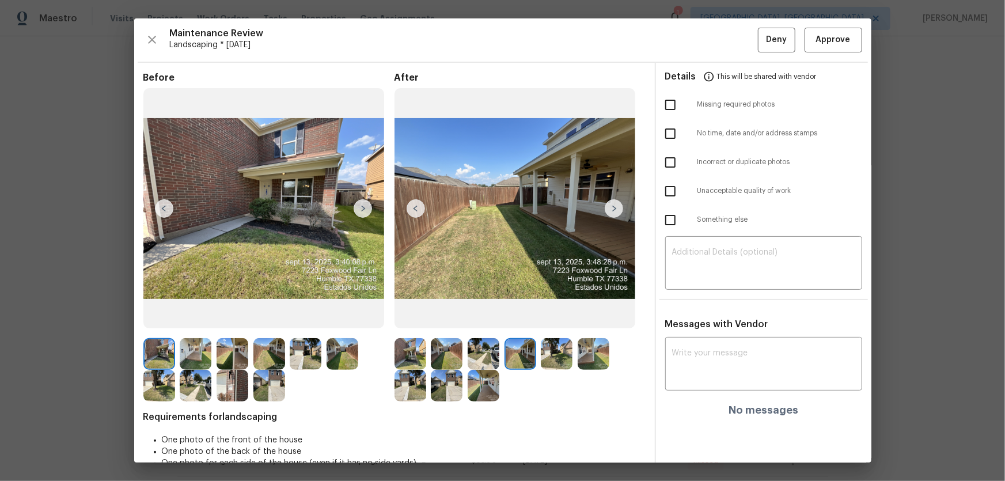
click at [534, 360] on div at bounding box center [522, 354] width 37 height 32
click at [570, 363] on div at bounding box center [559, 354] width 37 height 32
click at [561, 362] on img at bounding box center [557, 354] width 32 height 32
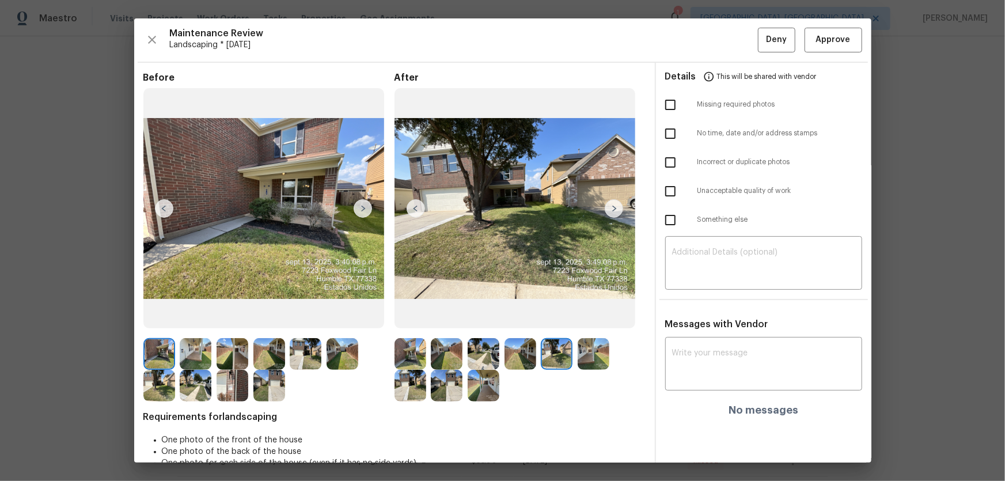
click at [599, 357] on img at bounding box center [593, 354] width 32 height 32
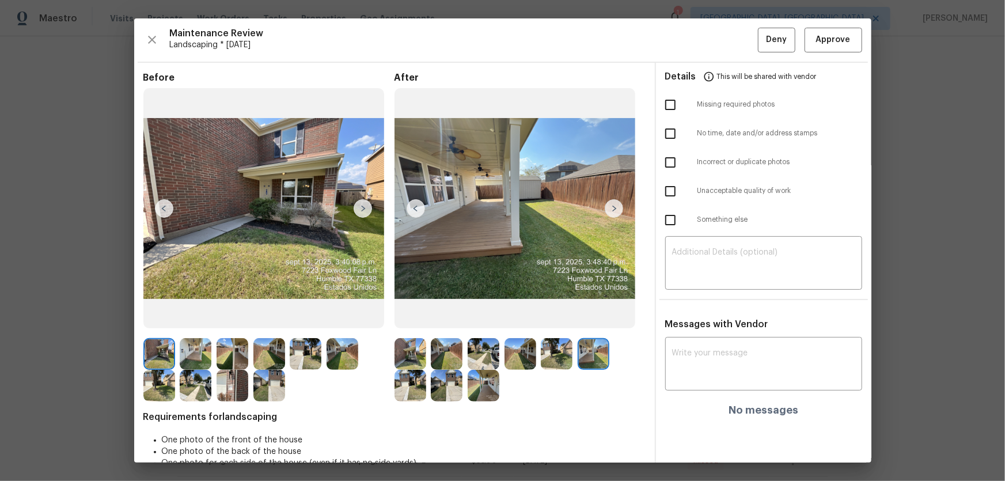
click at [407, 390] on img at bounding box center [410, 386] width 32 height 32
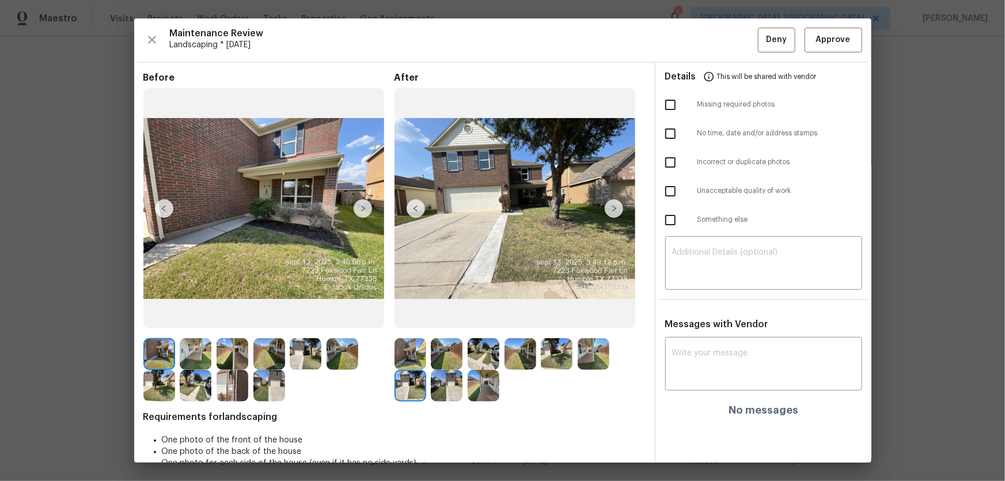
click at [445, 385] on img at bounding box center [447, 386] width 32 height 32
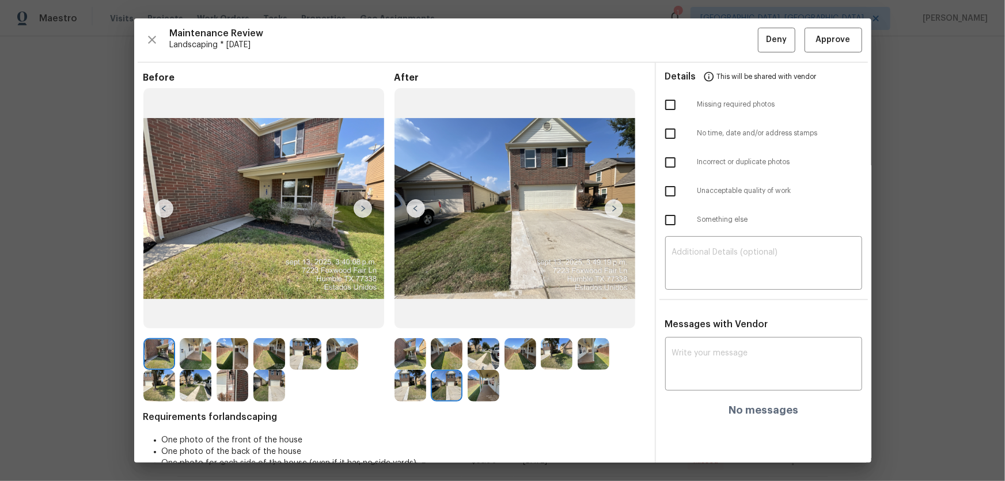
click at [467, 385] on img at bounding box center [483, 386] width 32 height 32
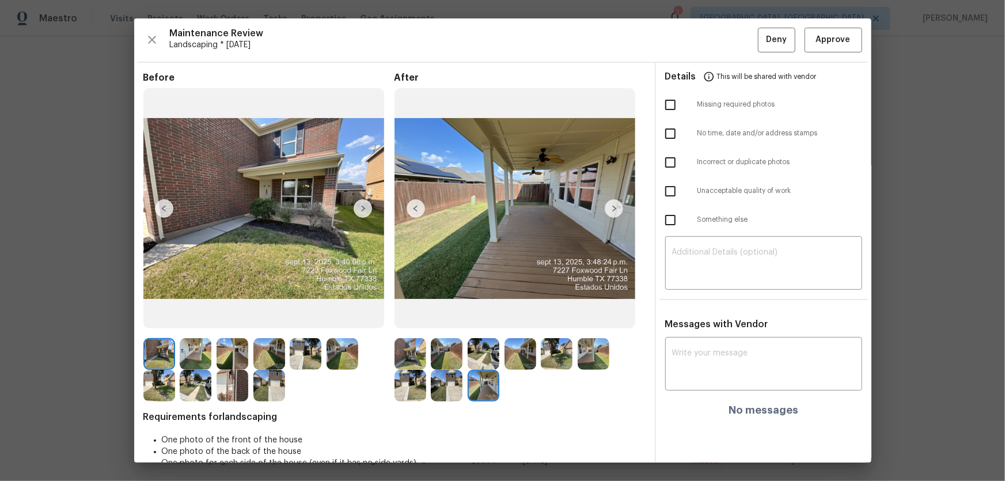
click at [480, 385] on img at bounding box center [483, 386] width 32 height 32
click at [816, 44] on span "Approve" at bounding box center [833, 40] width 35 height 14
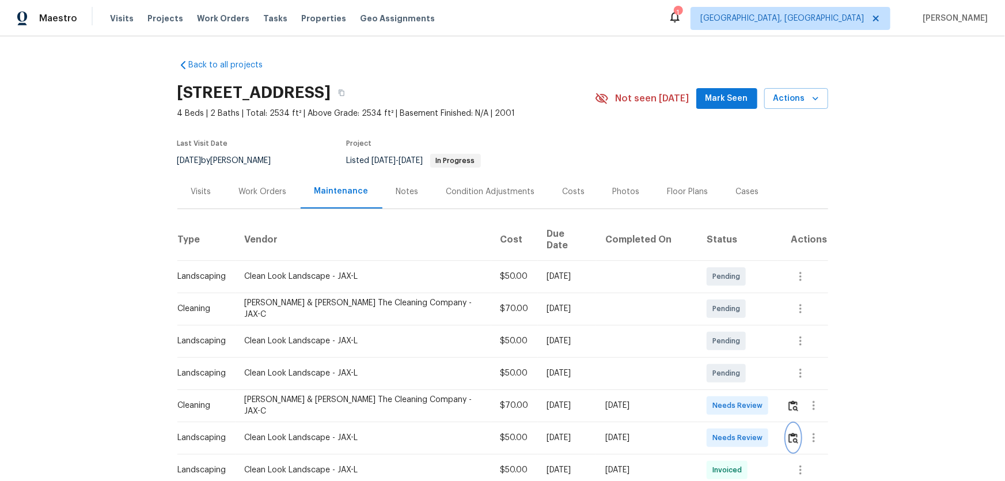
click at [786, 424] on button "button" at bounding box center [792, 438] width 13 height 28
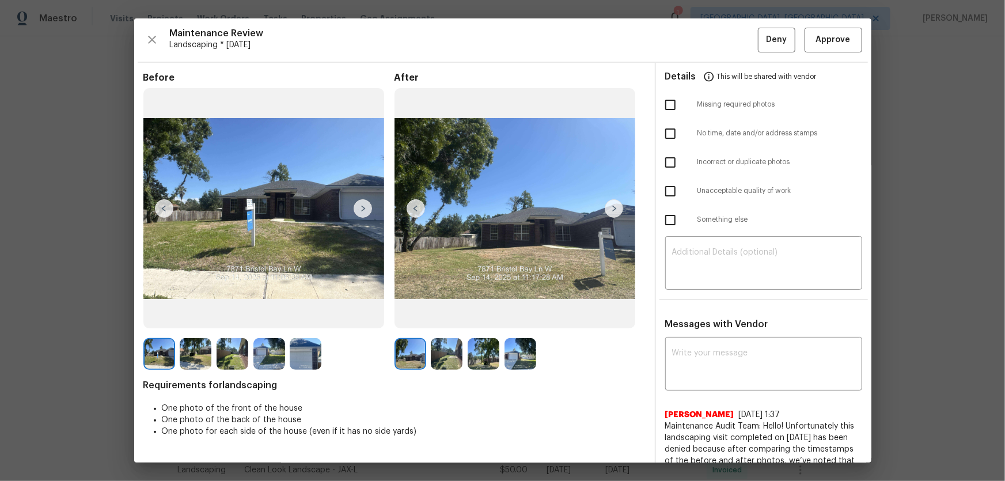
click at [461, 353] on div at bounding box center [449, 354] width 37 height 32
click at [452, 353] on img at bounding box center [447, 354] width 32 height 32
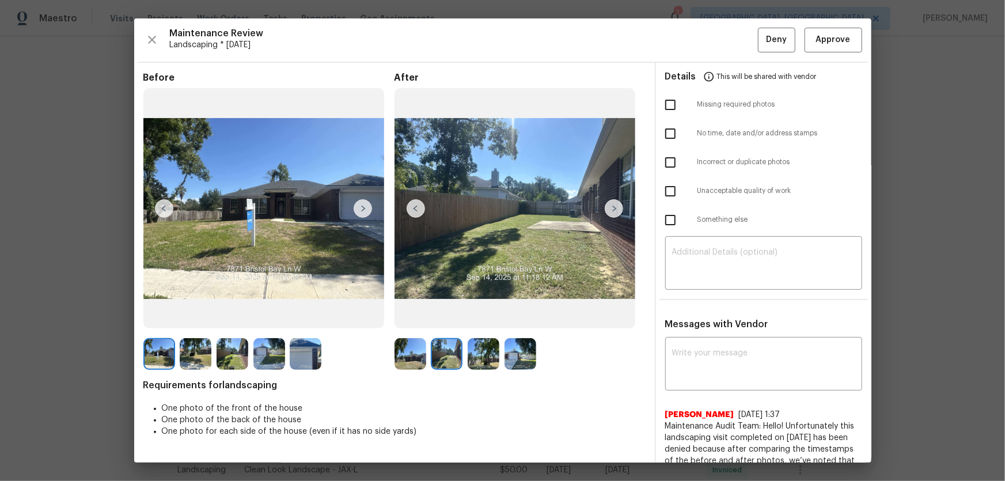
click at [489, 361] on img at bounding box center [483, 354] width 32 height 32
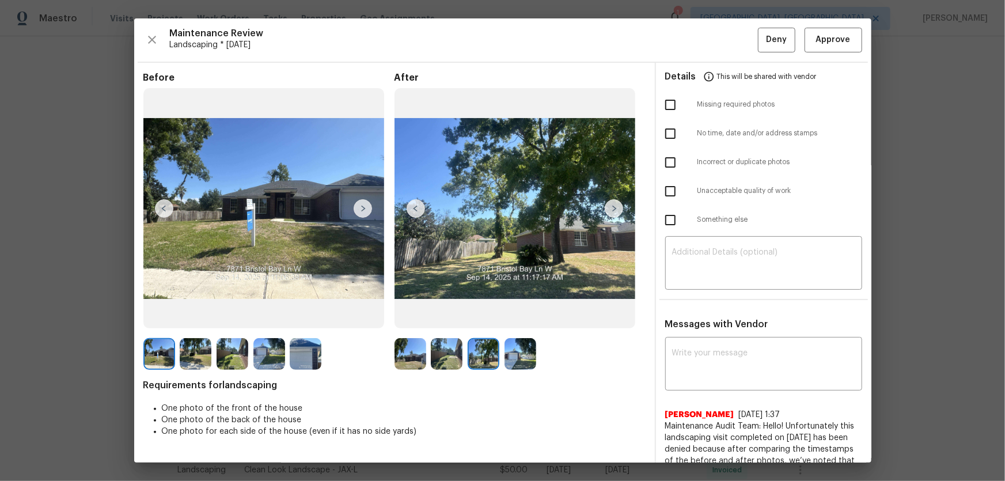
click at [512, 360] on img at bounding box center [520, 354] width 32 height 32
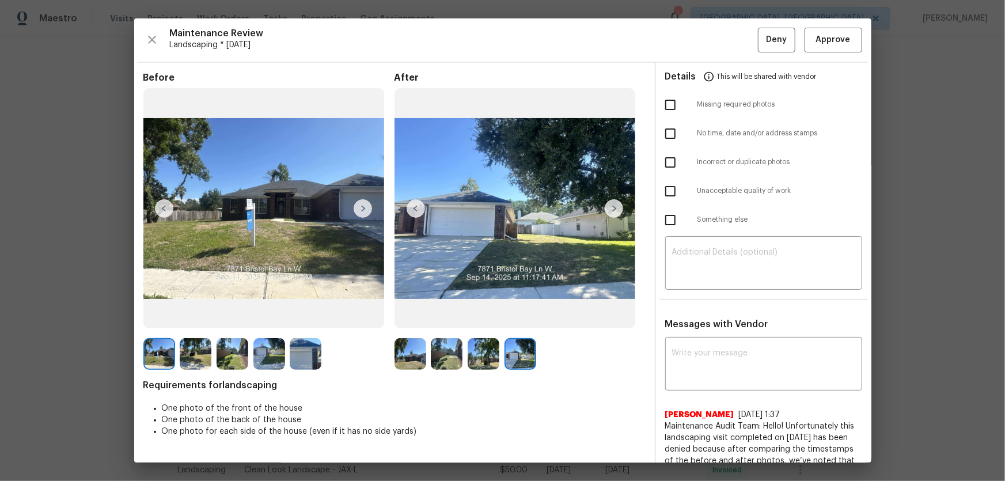
click at [409, 352] on img at bounding box center [410, 354] width 32 height 32
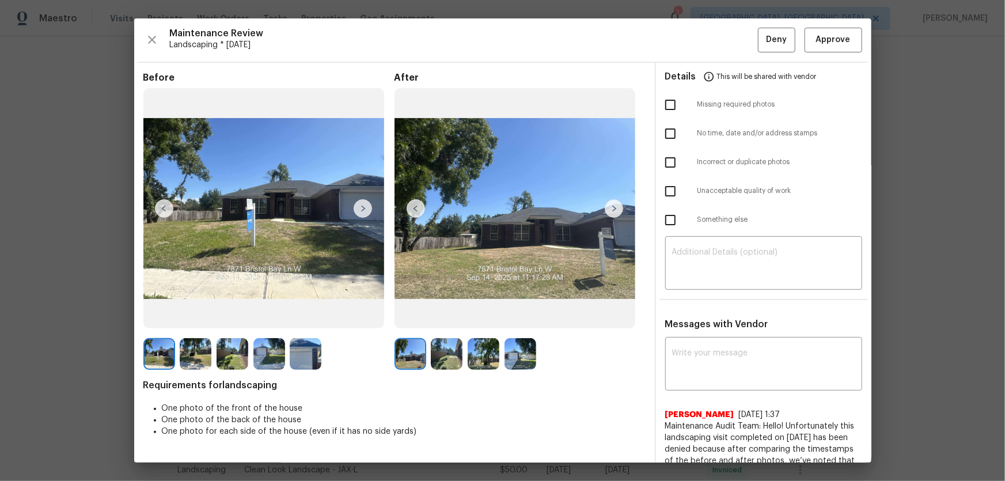
click at [450, 359] on img at bounding box center [447, 354] width 32 height 32
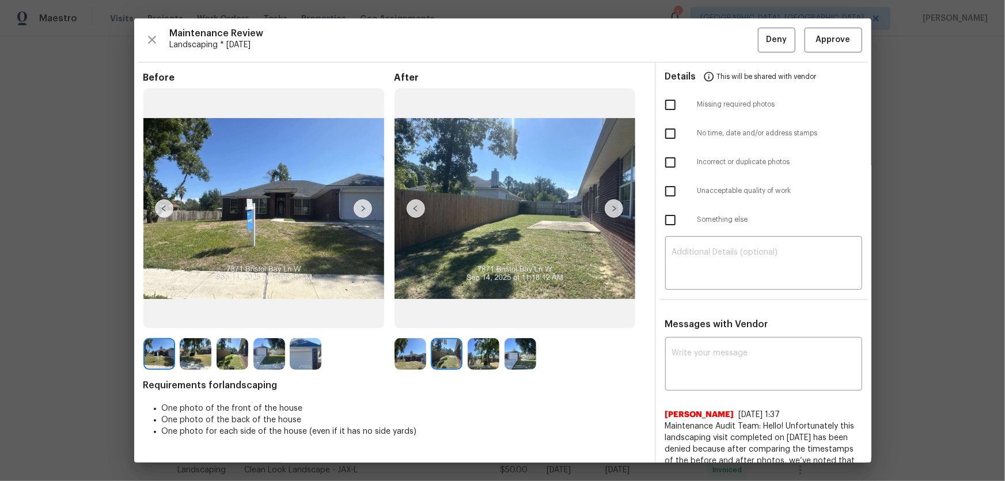
click at [471, 360] on img at bounding box center [483, 354] width 32 height 32
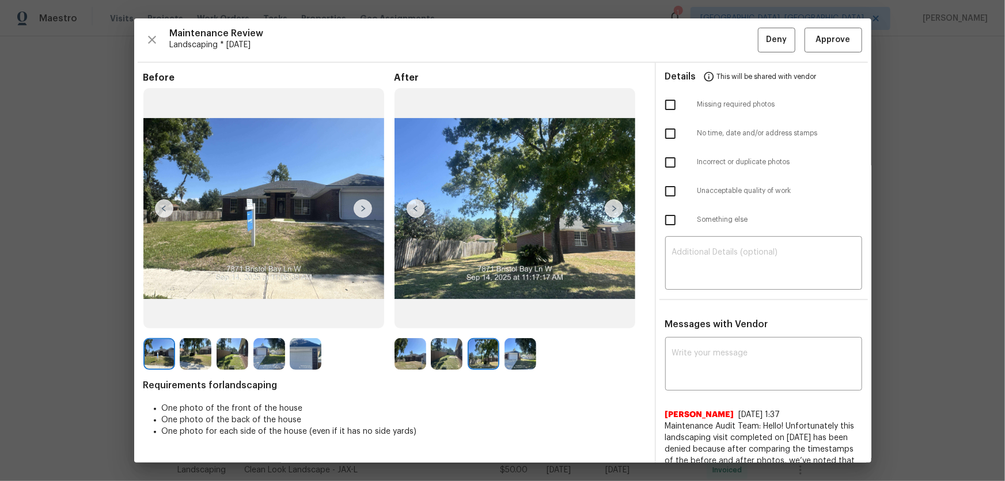
click at [518, 359] on img at bounding box center [520, 354] width 32 height 32
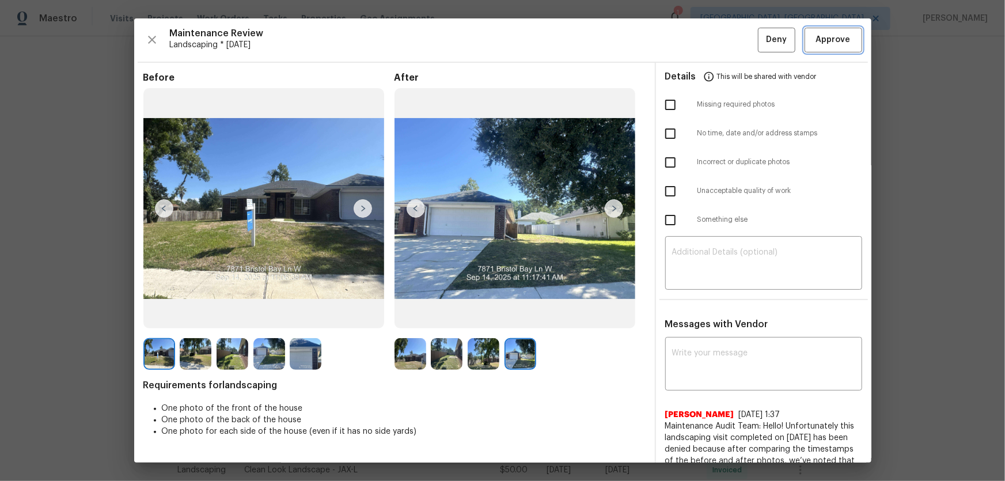
click at [826, 43] on span "Approve" at bounding box center [833, 40] width 35 height 14
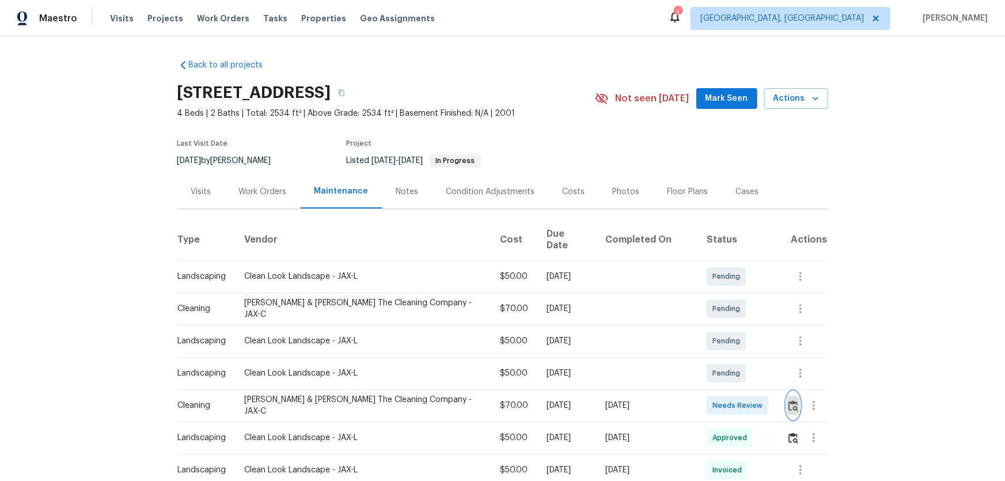
click at [786, 402] on button "button" at bounding box center [792, 405] width 13 height 28
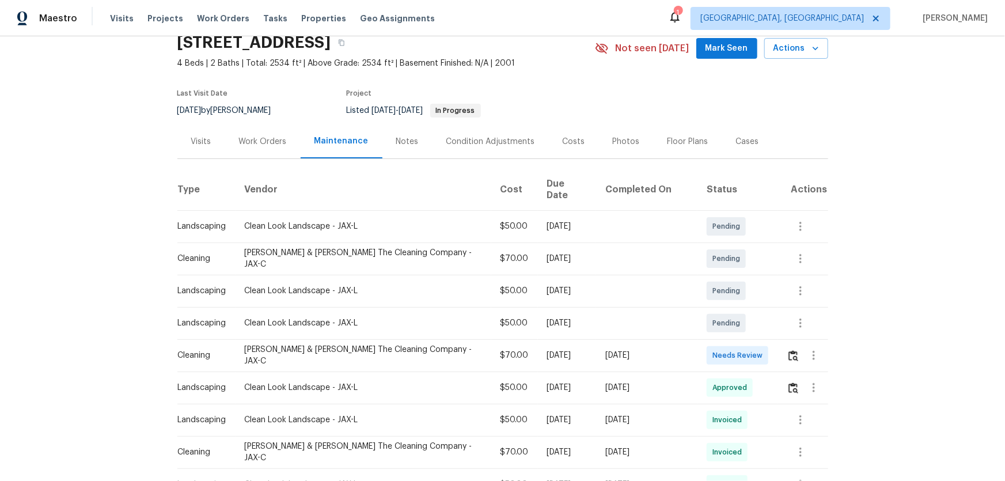
scroll to position [52, 0]
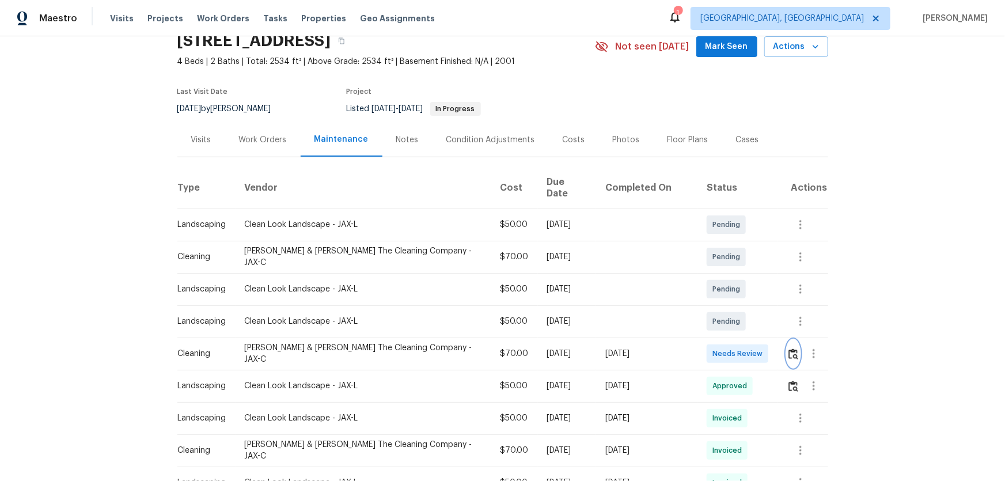
click at [714, 317] on button "button" at bounding box center [792, 354] width 13 height 28
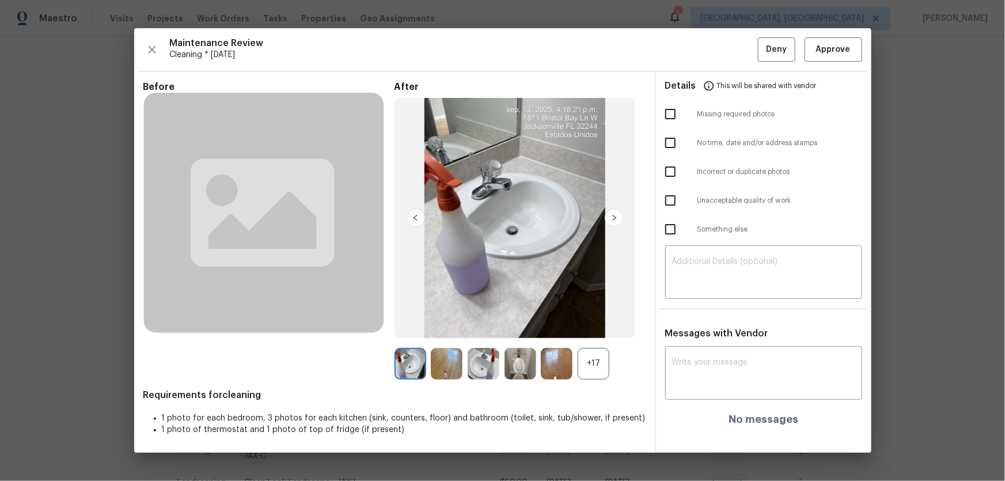
click at [598, 317] on div "+17" at bounding box center [593, 364] width 32 height 32
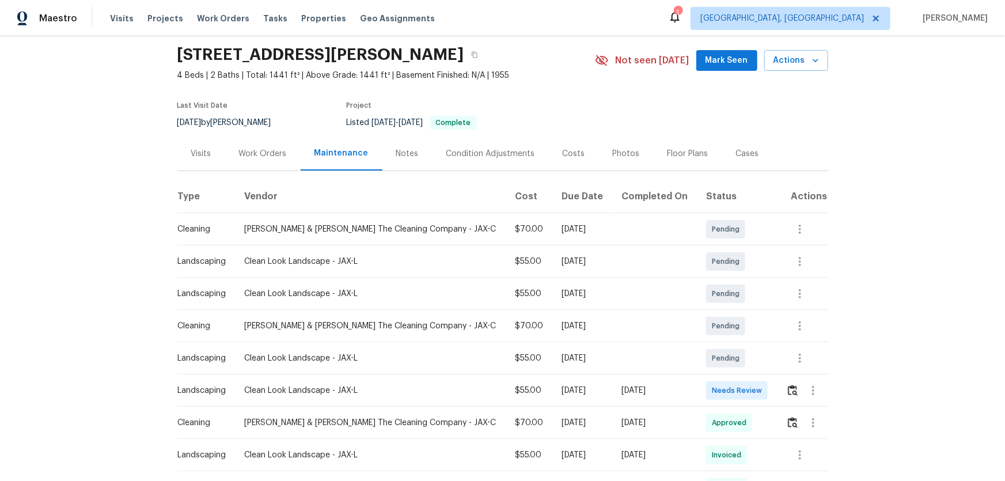
scroll to position [104, 0]
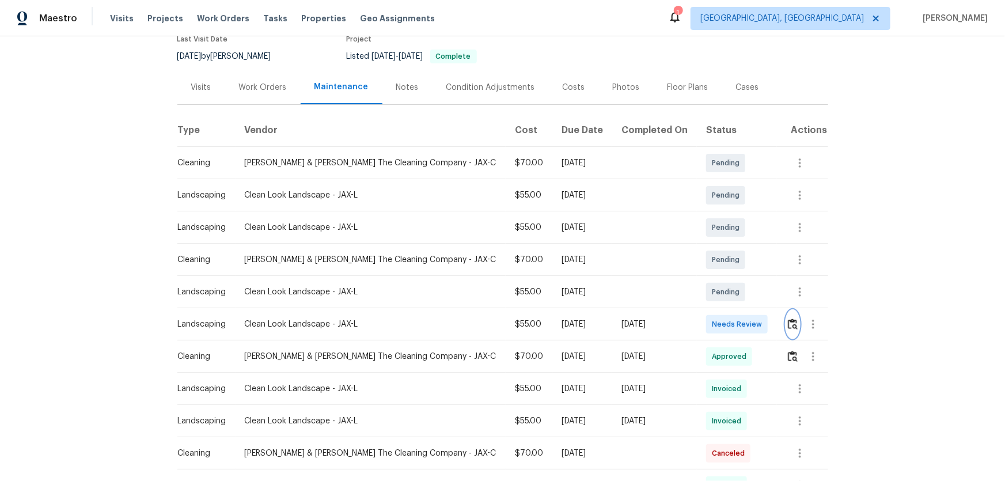
click at [714, 317] on img "button" at bounding box center [793, 323] width 10 height 11
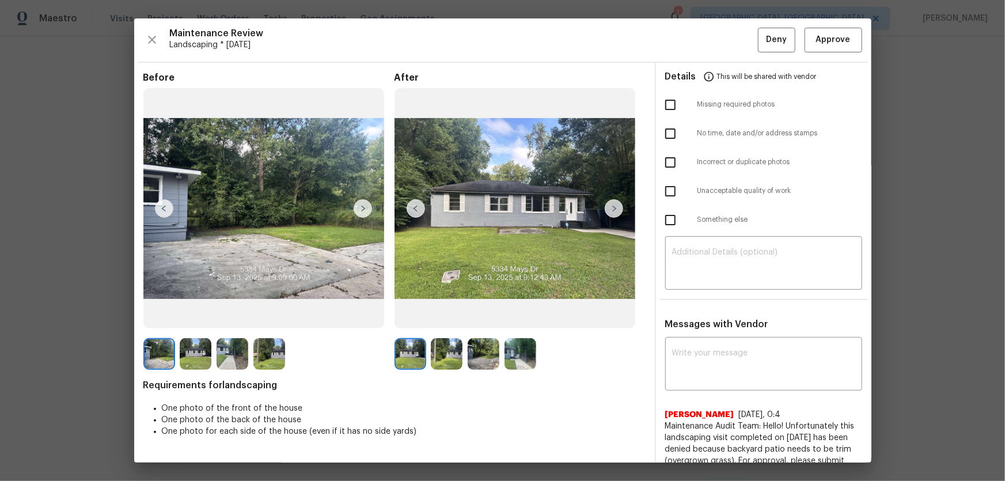
click at [438, 317] on img at bounding box center [447, 354] width 32 height 32
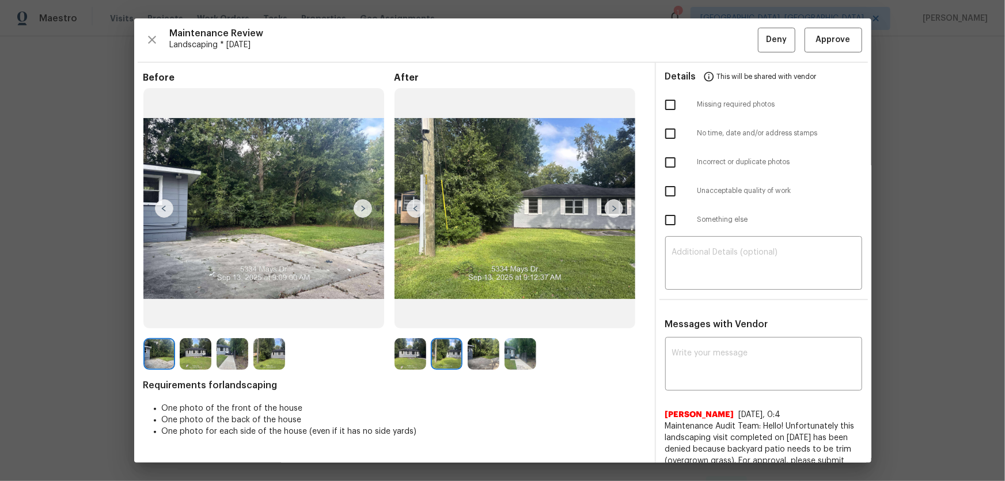
click at [479, 317] on img at bounding box center [483, 354] width 32 height 32
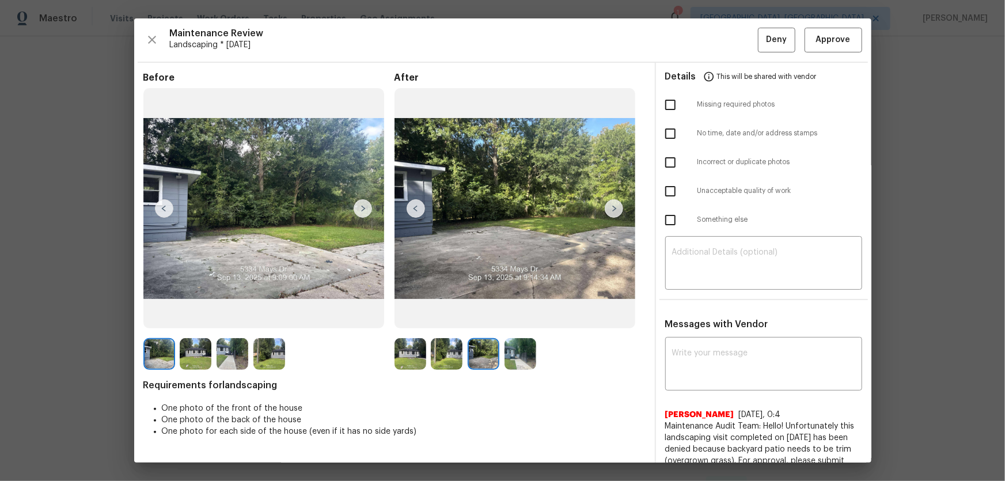
click at [505, 317] on img at bounding box center [520, 354] width 32 height 32
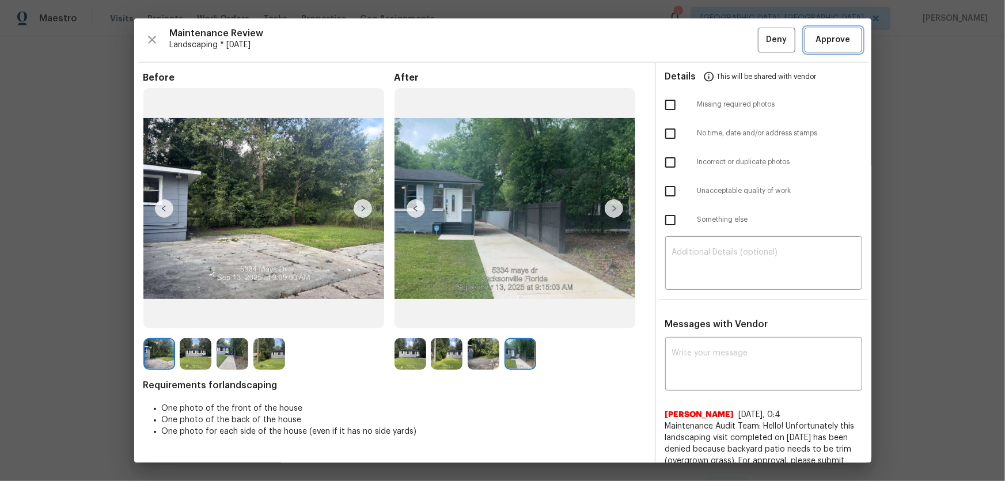
click at [714, 47] on button "Approve" at bounding box center [833, 40] width 58 height 25
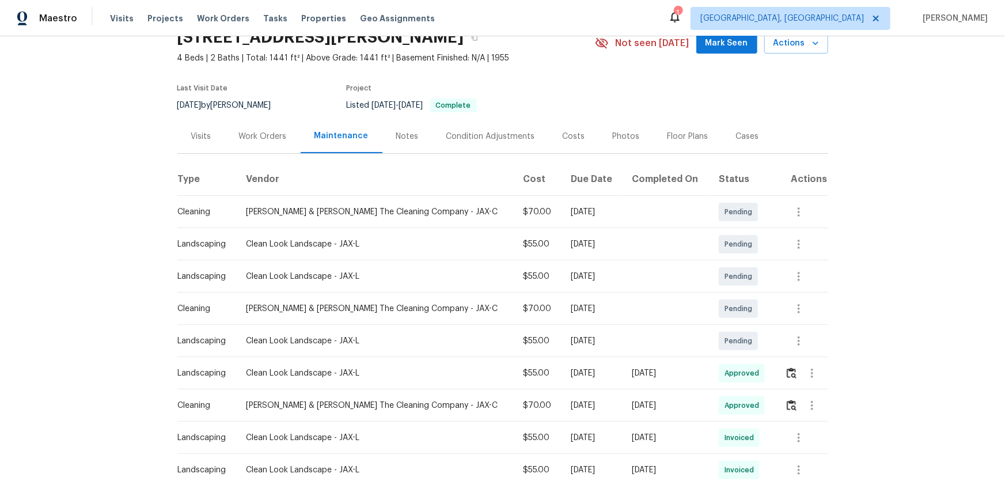
scroll to position [0, 0]
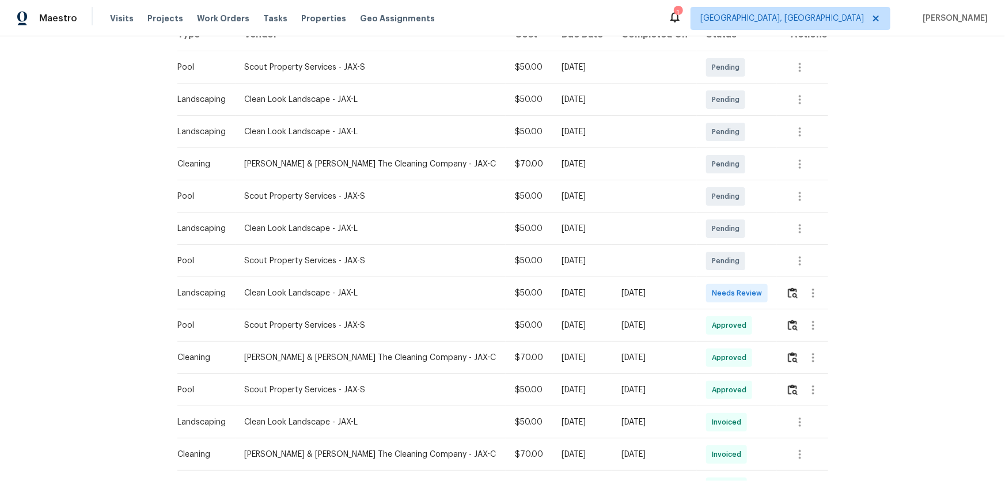
scroll to position [209, 0]
click at [714, 286] on img "button" at bounding box center [793, 291] width 10 height 11
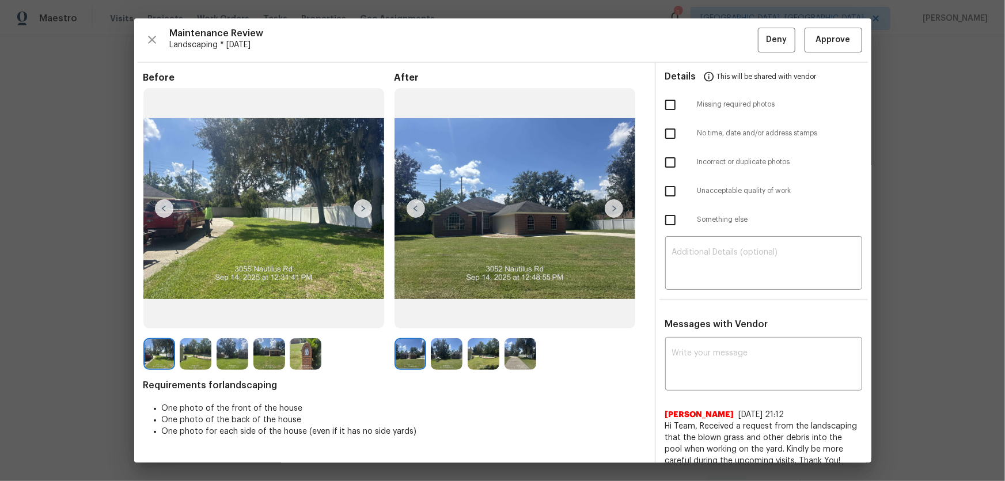
click at [443, 317] on img at bounding box center [447, 354] width 32 height 32
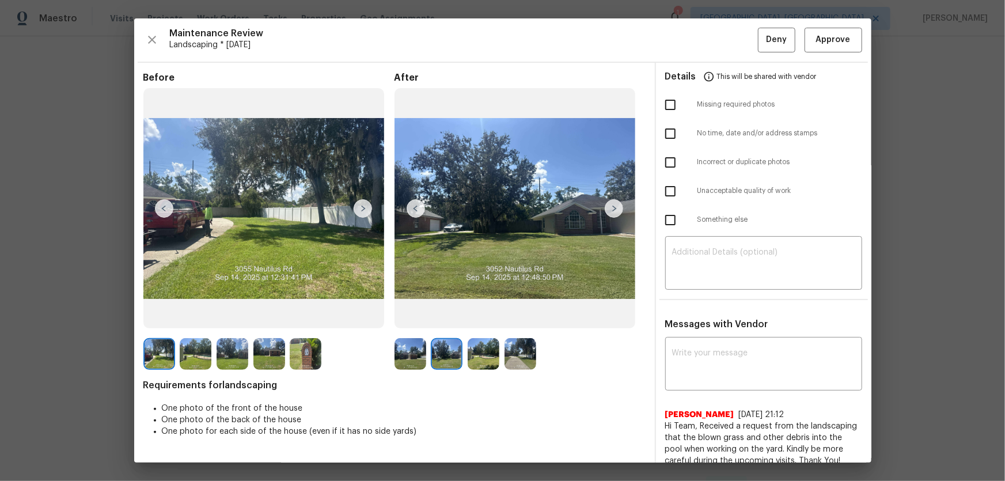
click at [487, 317] on img at bounding box center [483, 354] width 32 height 32
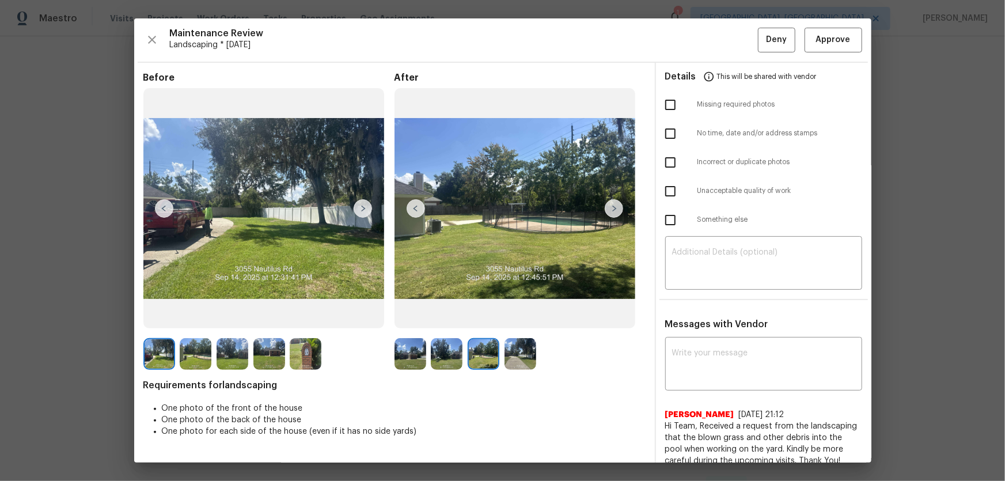
click at [506, 317] on img at bounding box center [520, 354] width 32 height 32
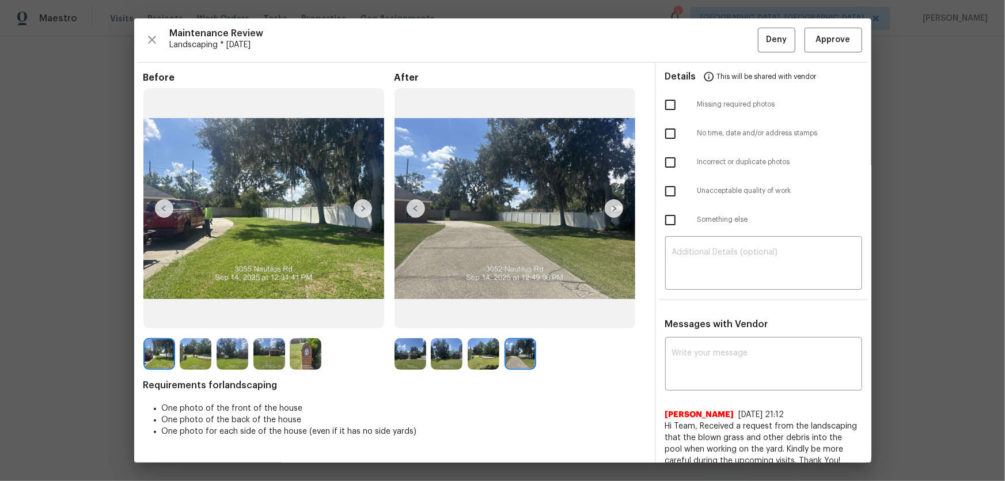
click at [375, 317] on div at bounding box center [268, 354] width 251 height 32
click at [403, 317] on img at bounding box center [410, 354] width 32 height 32
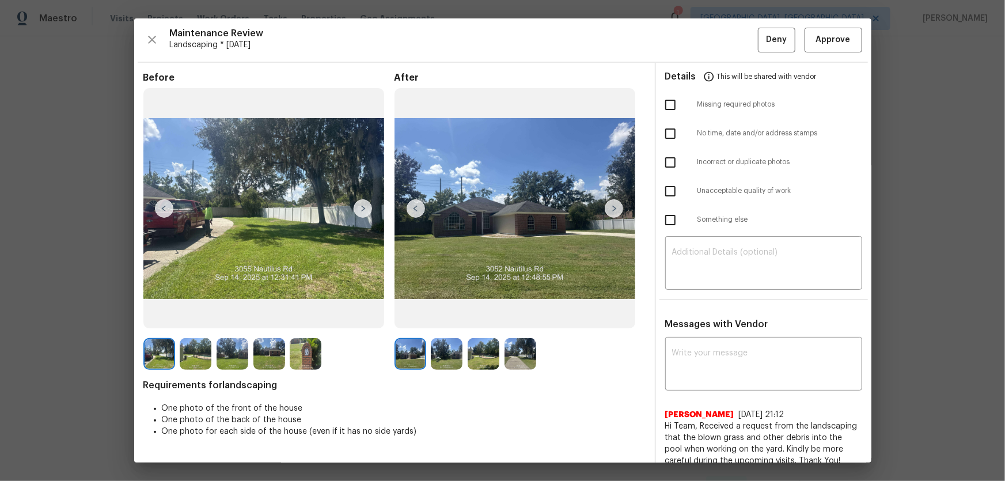
click at [431, 317] on img at bounding box center [447, 354] width 32 height 32
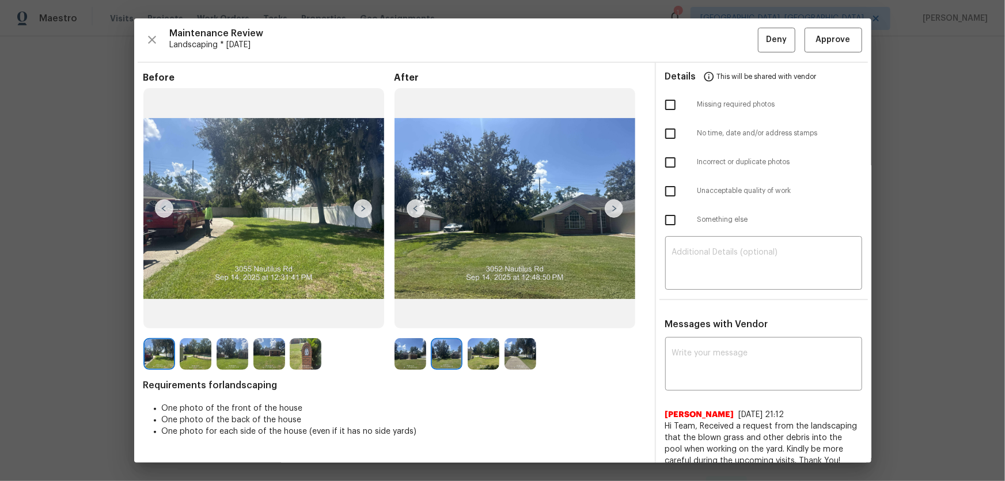
click at [471, 317] on img at bounding box center [483, 354] width 32 height 32
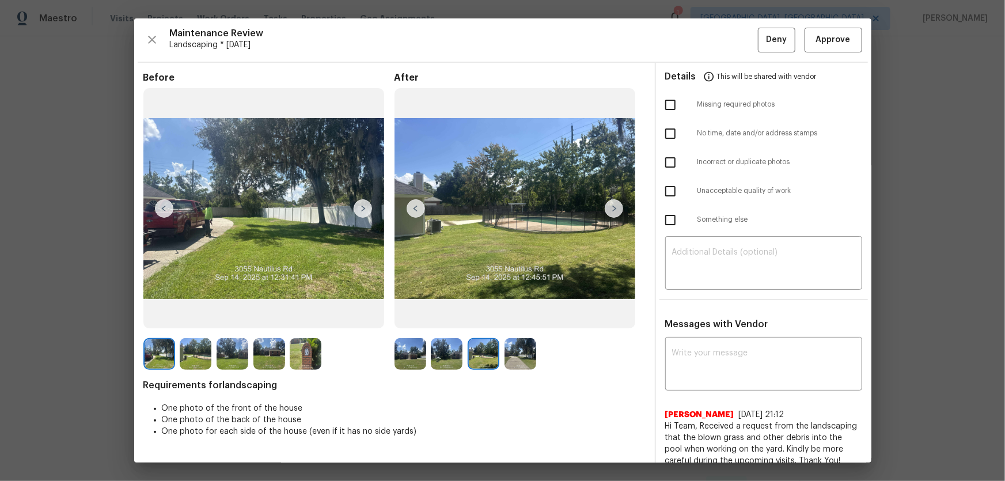
click at [508, 317] on img at bounding box center [520, 354] width 32 height 32
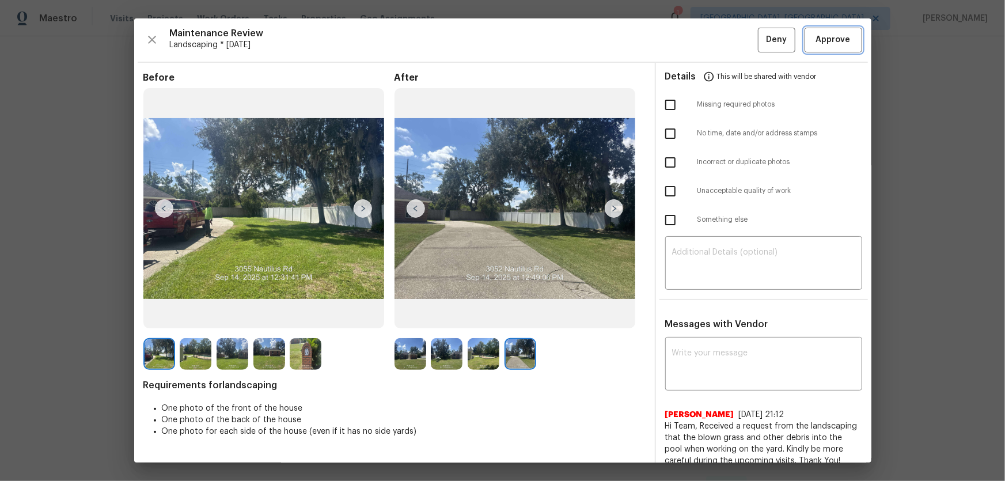
click at [714, 34] on span "Approve" at bounding box center [833, 40] width 35 height 14
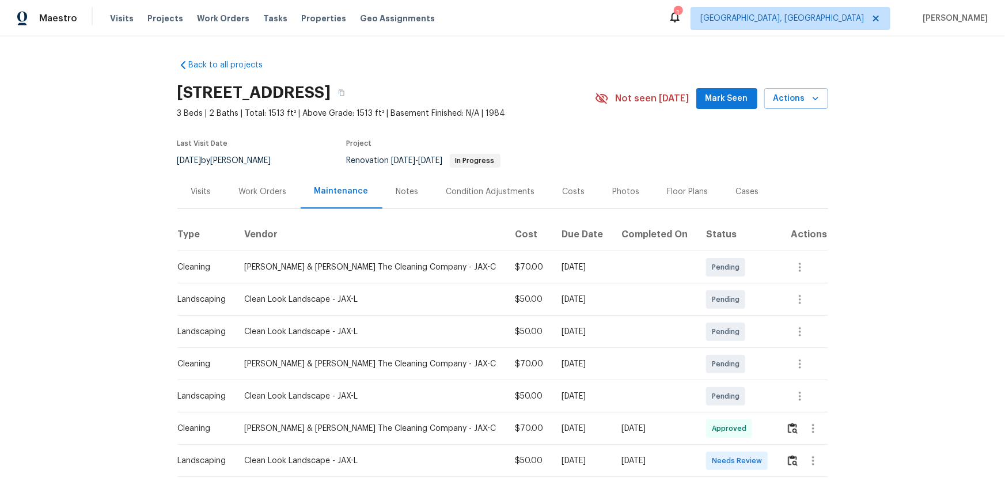
scroll to position [104, 0]
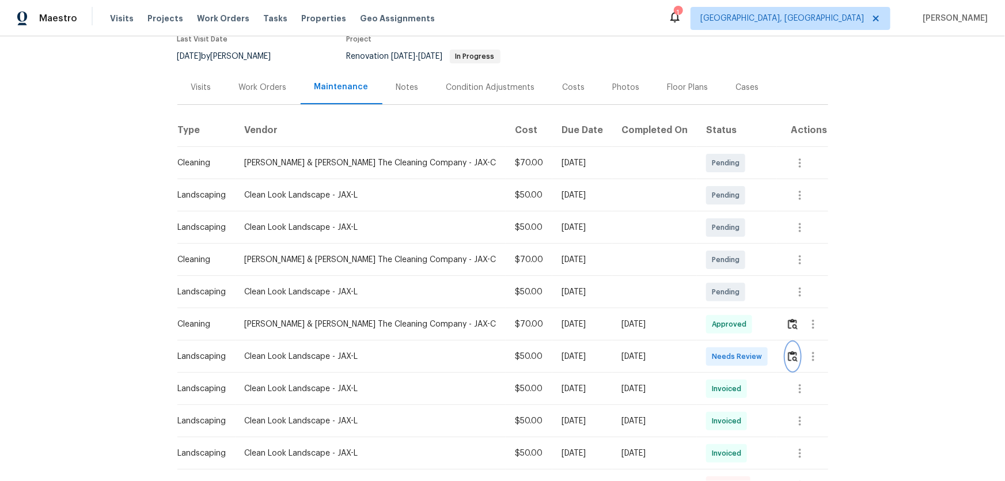
click at [714, 317] on img "button" at bounding box center [793, 356] width 10 height 11
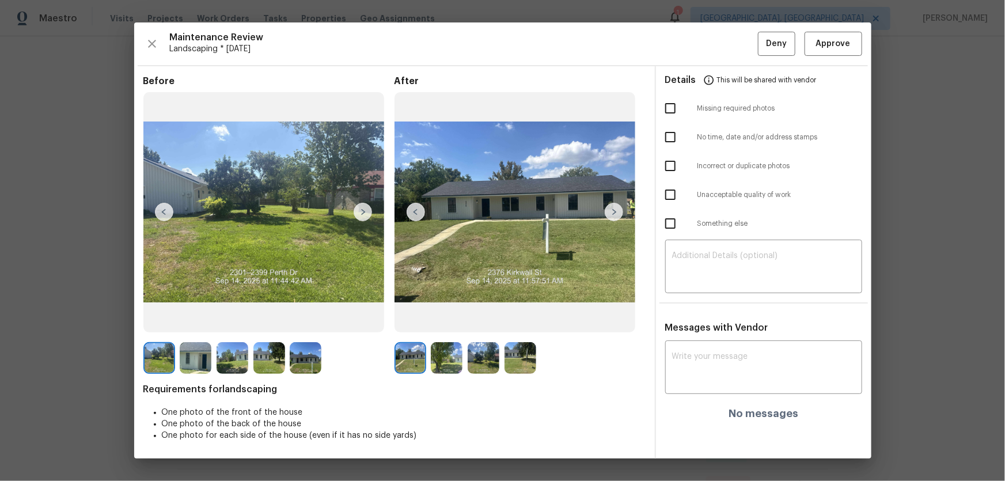
click at [443, 317] on img at bounding box center [447, 358] width 32 height 32
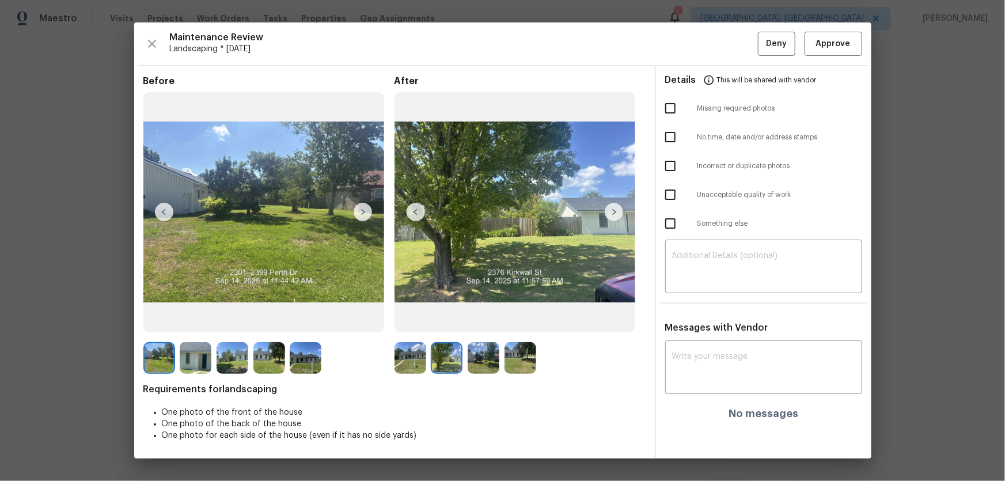
click at [468, 317] on img at bounding box center [483, 358] width 32 height 32
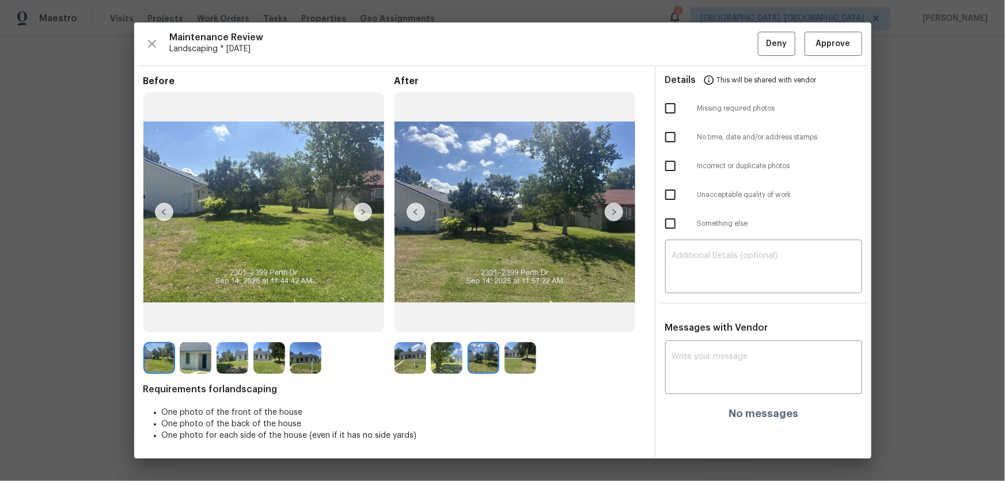
click at [501, 317] on div at bounding box center [485, 358] width 37 height 32
click at [518, 317] on img at bounding box center [520, 358] width 32 height 32
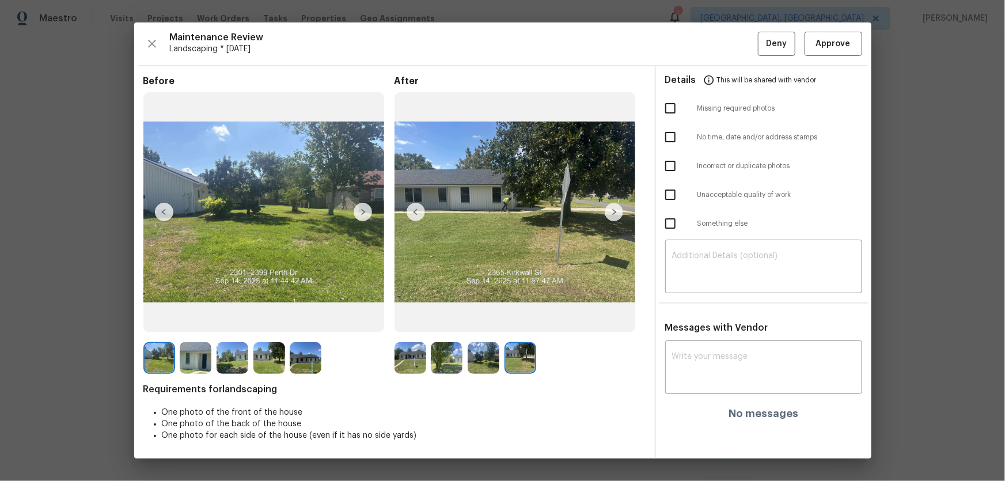
click at [406, 317] on img at bounding box center [410, 358] width 32 height 32
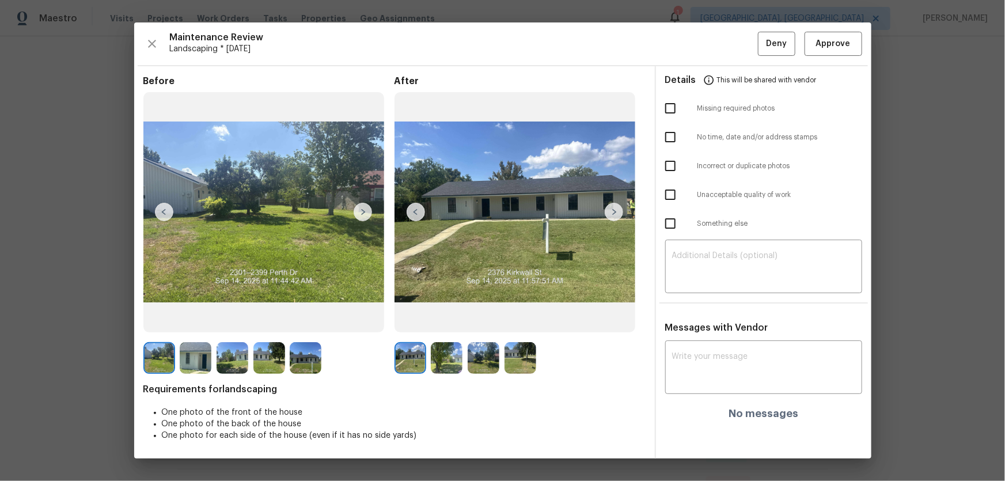
click at [449, 317] on img at bounding box center [447, 358] width 32 height 32
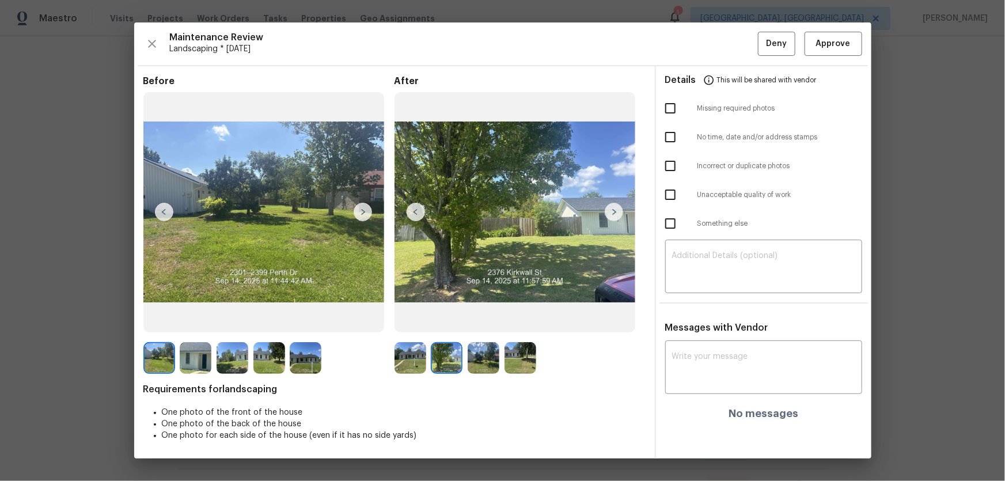
click at [493, 317] on img at bounding box center [483, 358] width 32 height 32
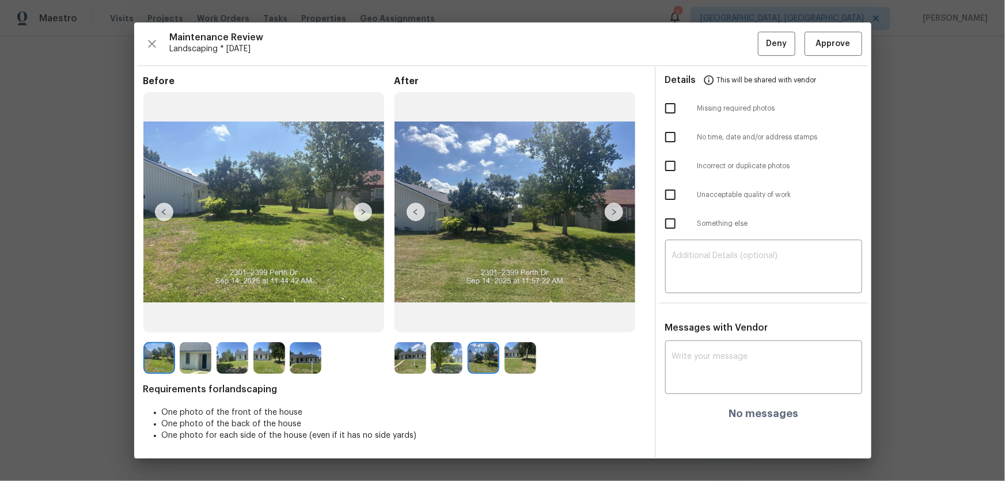
click at [532, 317] on img at bounding box center [520, 358] width 32 height 32
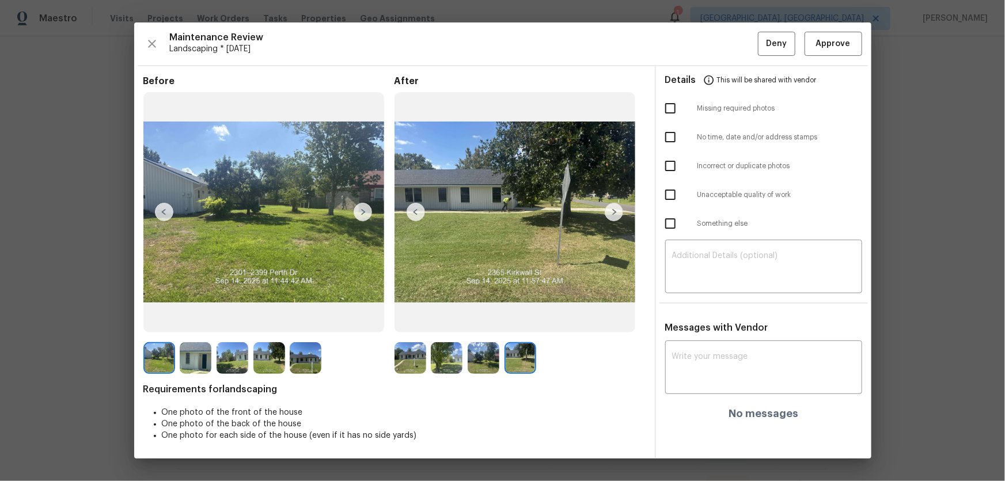
click at [299, 317] on img at bounding box center [306, 358] width 32 height 32
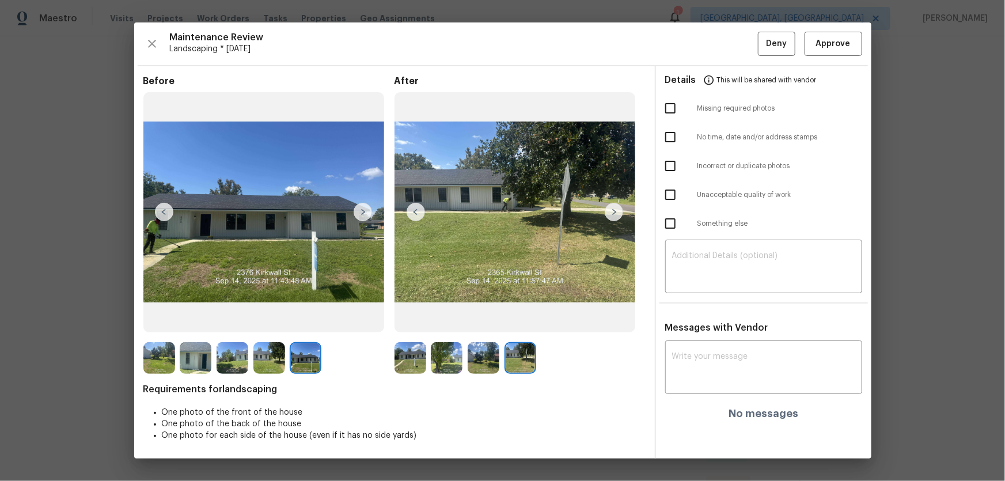
click at [270, 317] on img at bounding box center [269, 358] width 32 height 32
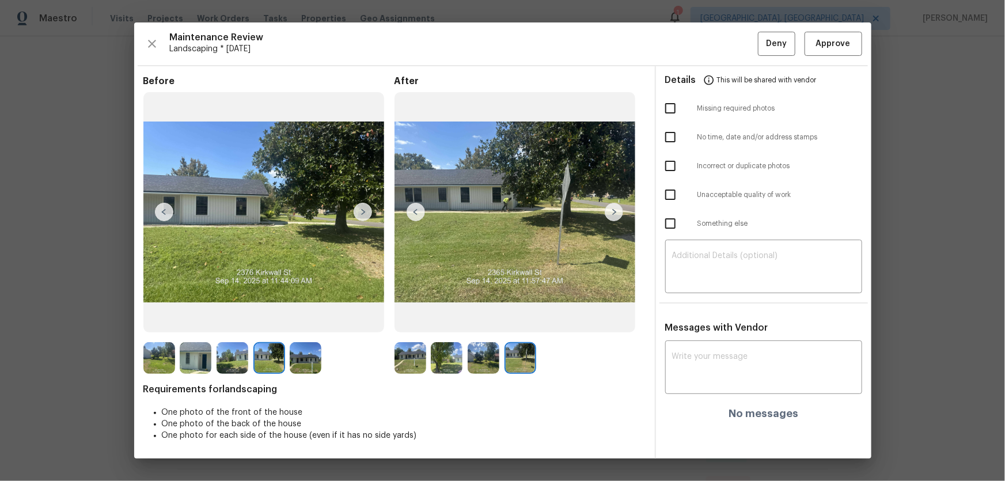
click at [231, 317] on img at bounding box center [232, 358] width 32 height 32
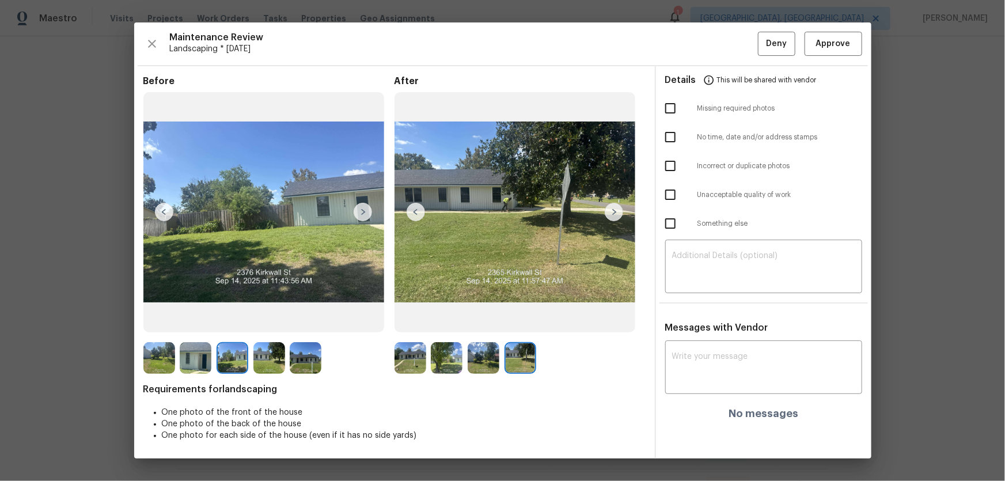
click at [199, 317] on img at bounding box center [196, 358] width 32 height 32
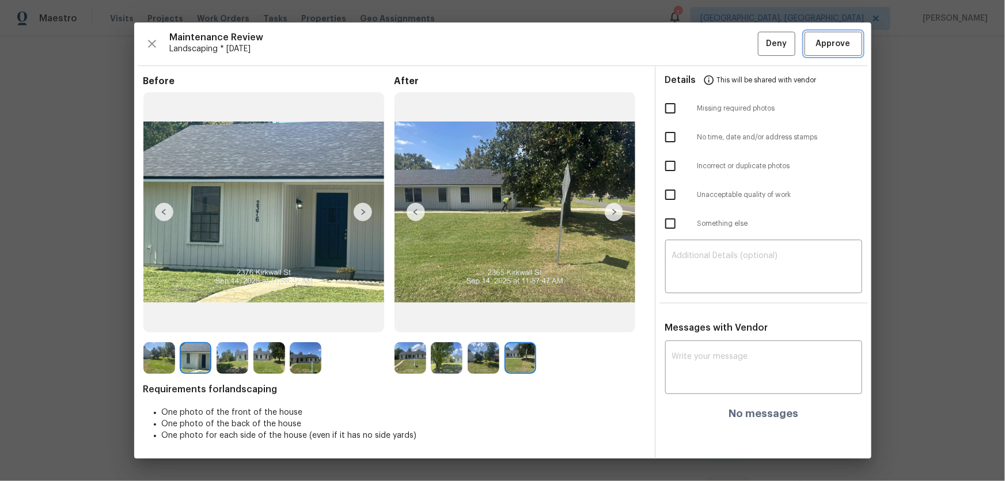
click at [714, 45] on span "Approve" at bounding box center [833, 44] width 35 height 14
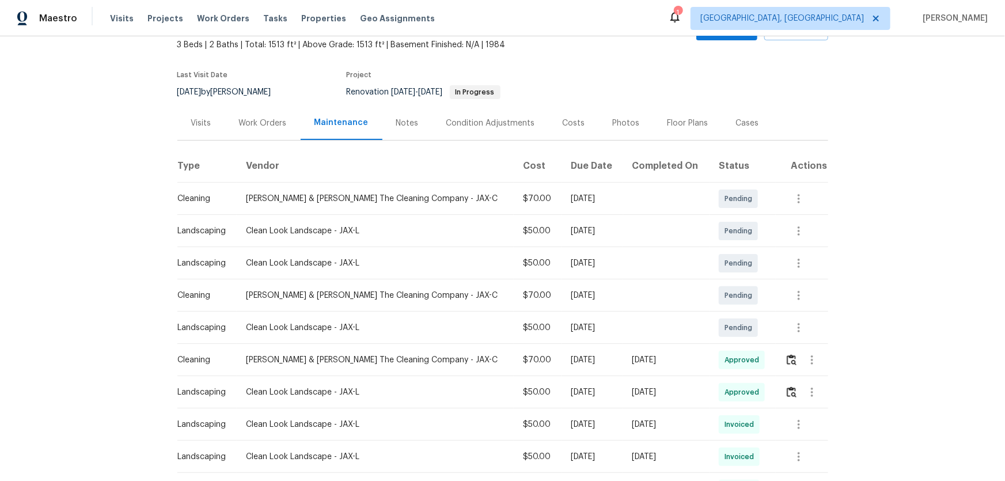
scroll to position [0, 0]
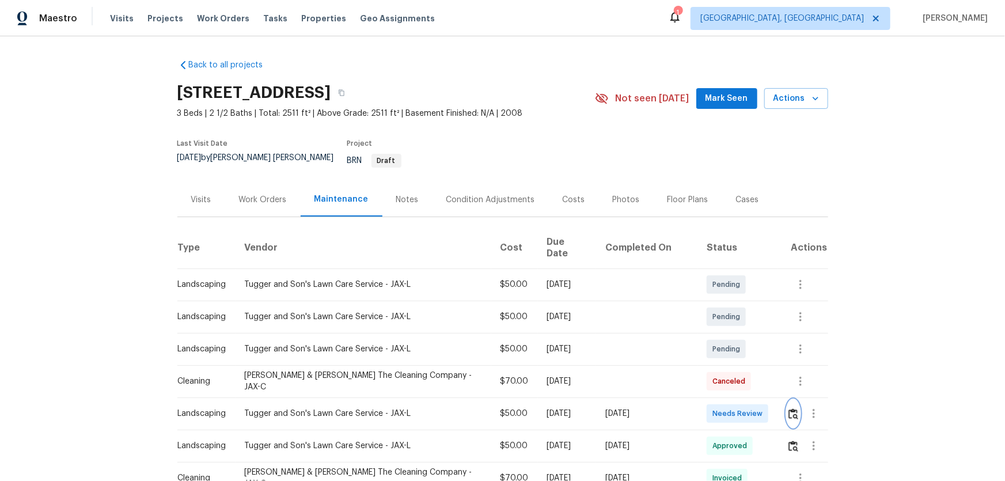
click at [714, 317] on button "button" at bounding box center [792, 414] width 13 height 28
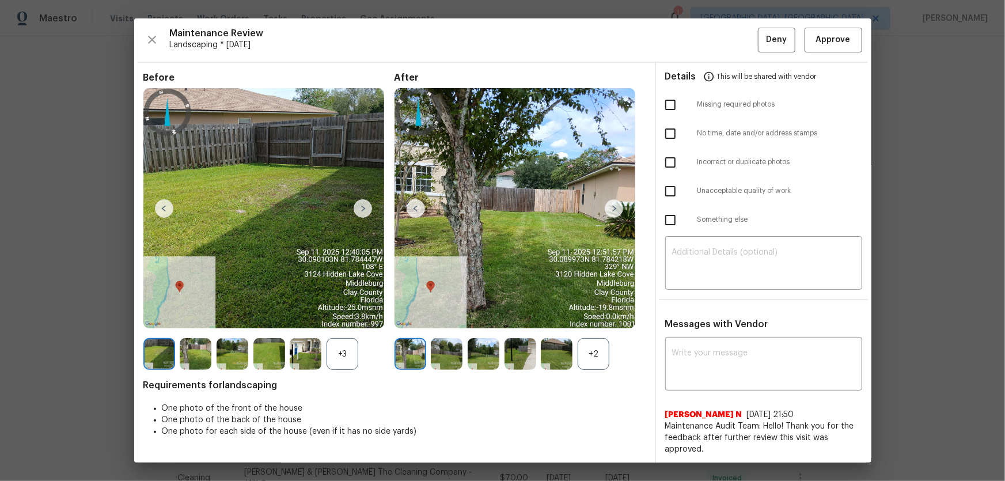
click at [581, 317] on div "+2" at bounding box center [593, 354] width 32 height 32
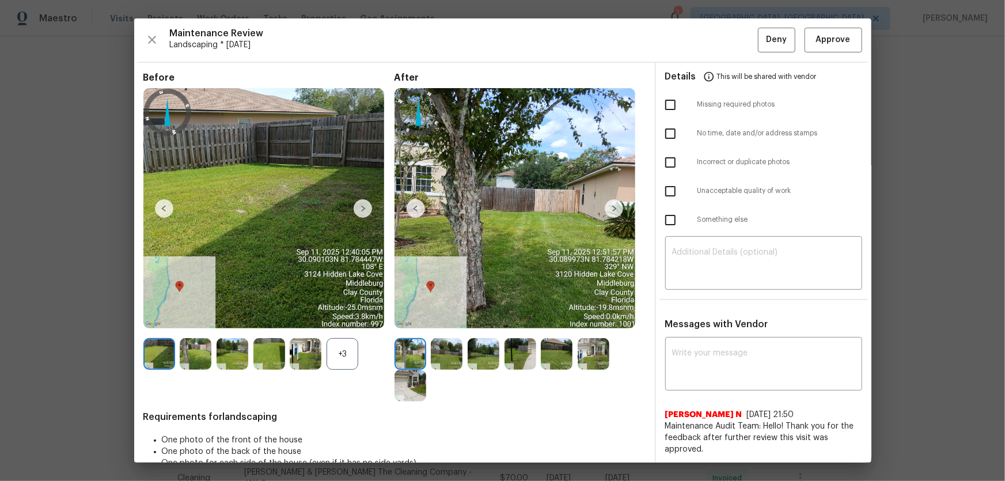
click at [355, 317] on div "+3" at bounding box center [342, 354] width 32 height 32
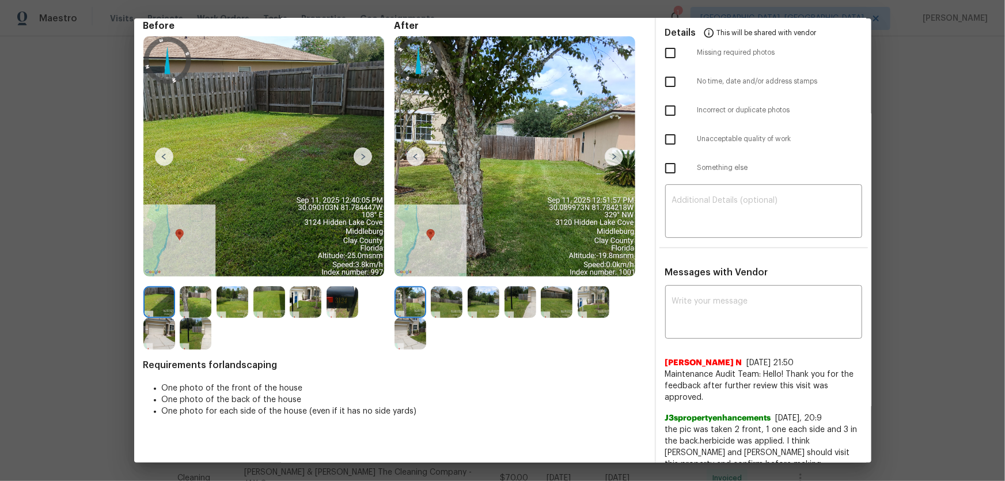
click at [448, 304] on img at bounding box center [447, 302] width 32 height 32
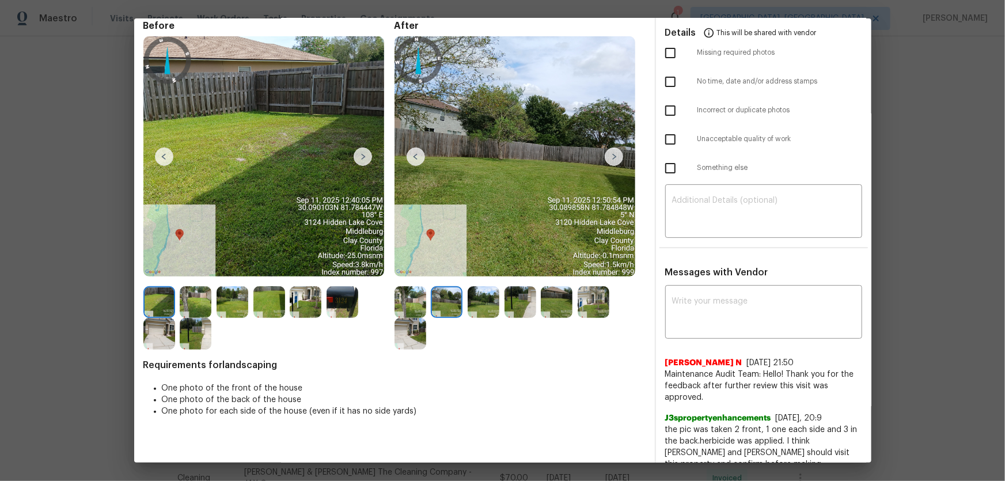
click at [484, 307] on img at bounding box center [483, 302] width 32 height 32
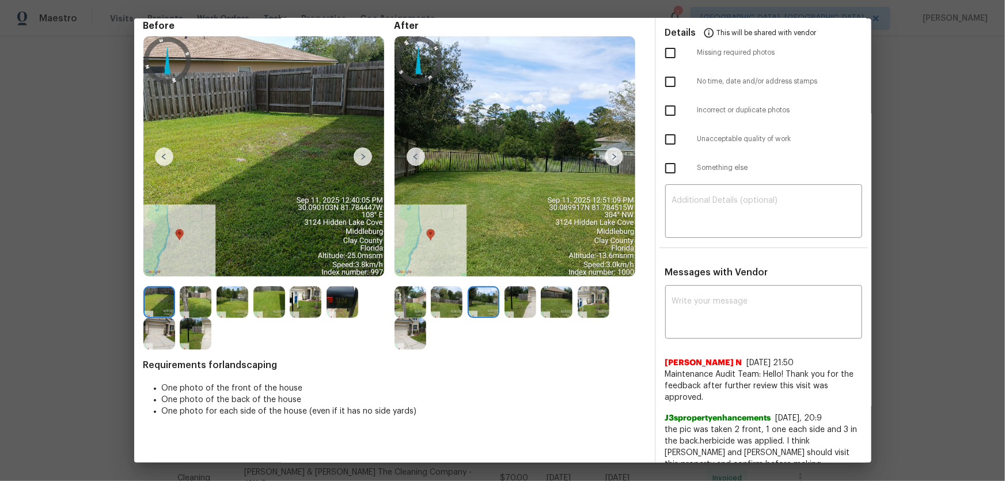
click at [505, 309] on img at bounding box center [520, 302] width 32 height 32
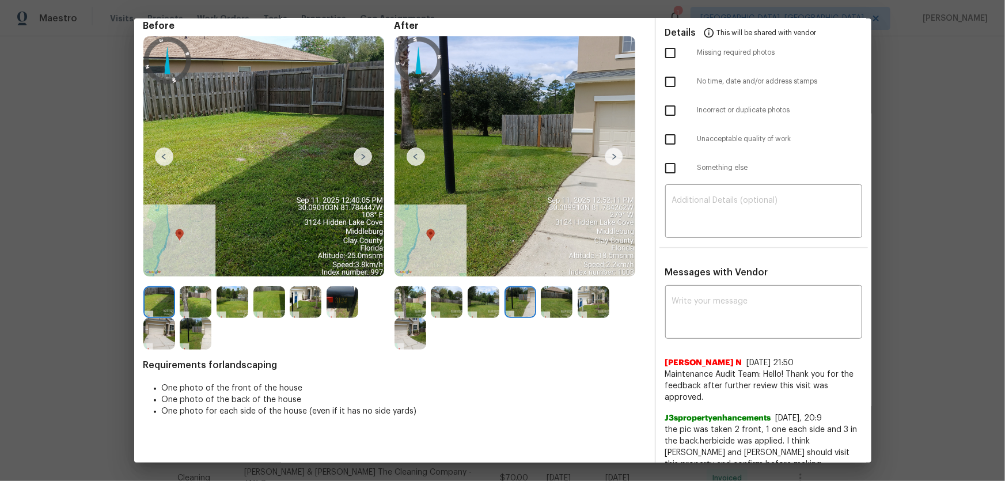
click at [559, 311] on img at bounding box center [557, 302] width 32 height 32
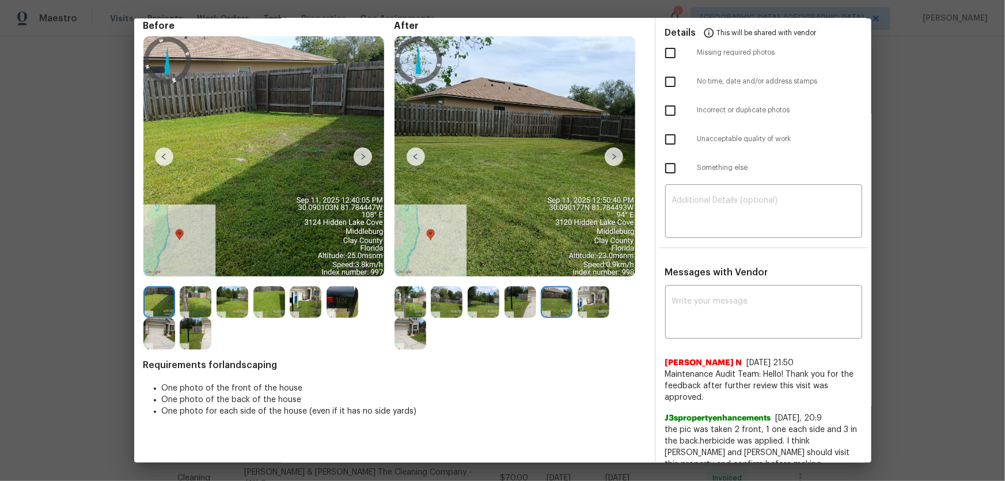
click at [583, 311] on img at bounding box center [593, 302] width 32 height 32
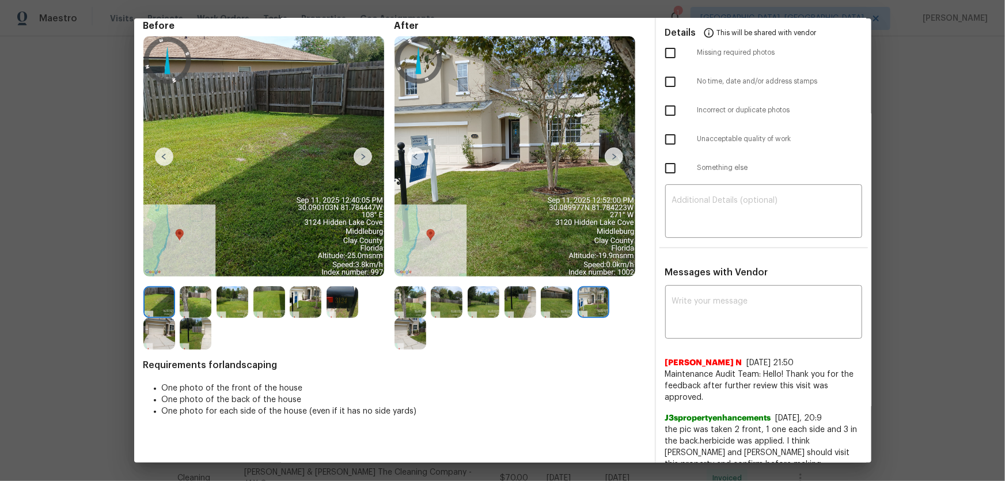
click at [419, 317] on img at bounding box center [410, 334] width 32 height 32
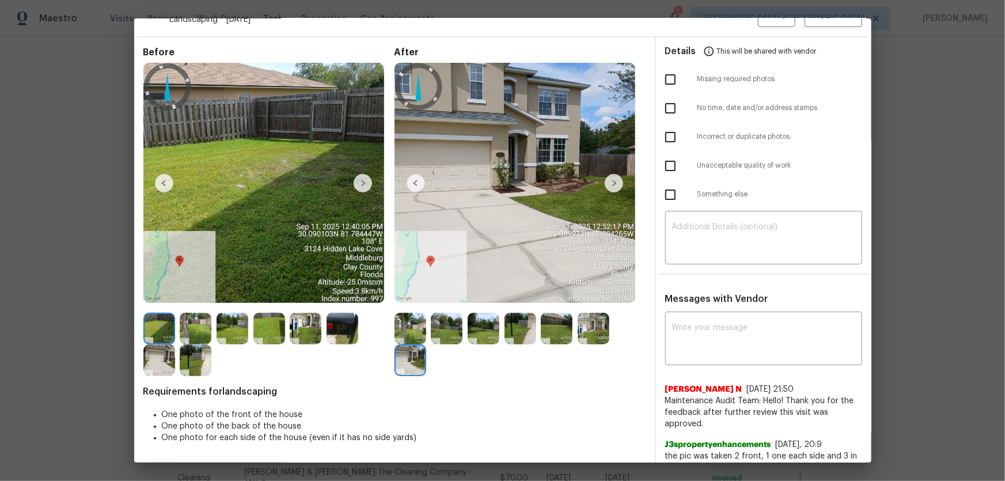
scroll to position [0, 0]
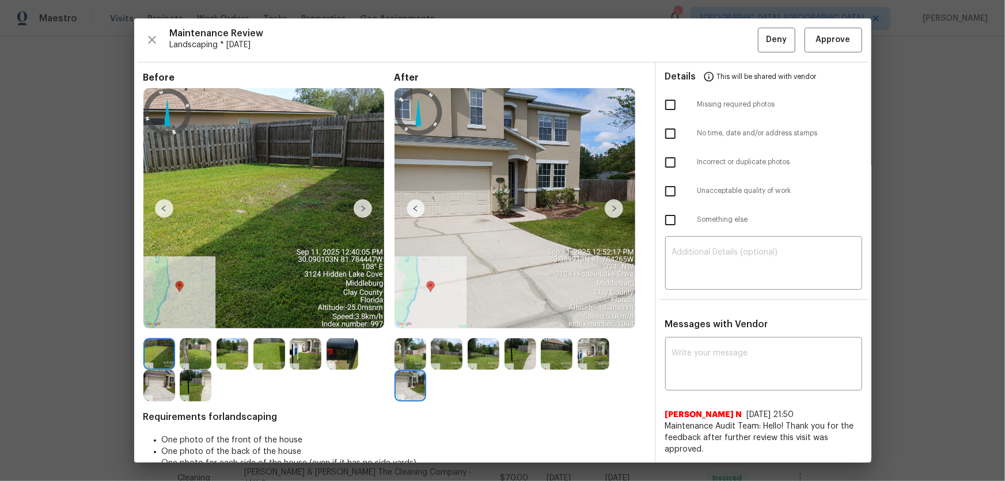
click at [396, 317] on img at bounding box center [410, 354] width 32 height 32
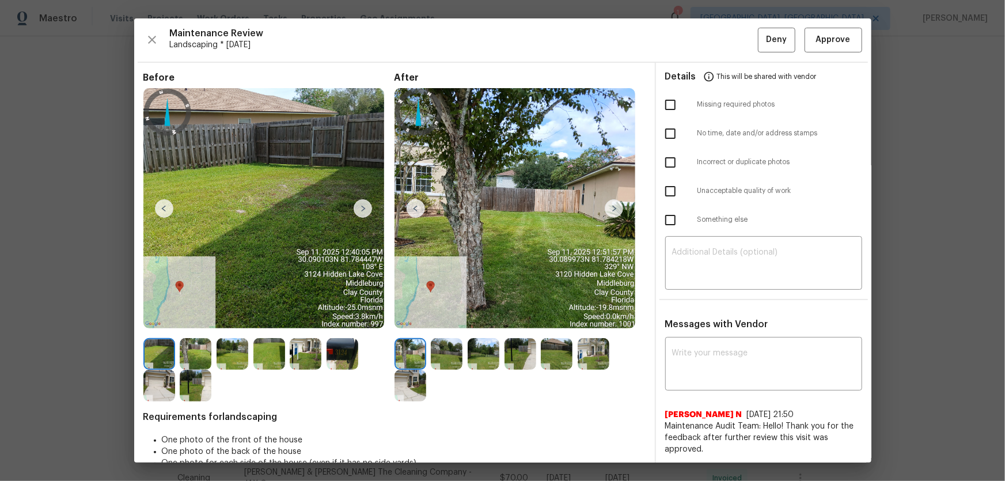
click at [440, 317] on img at bounding box center [447, 354] width 32 height 32
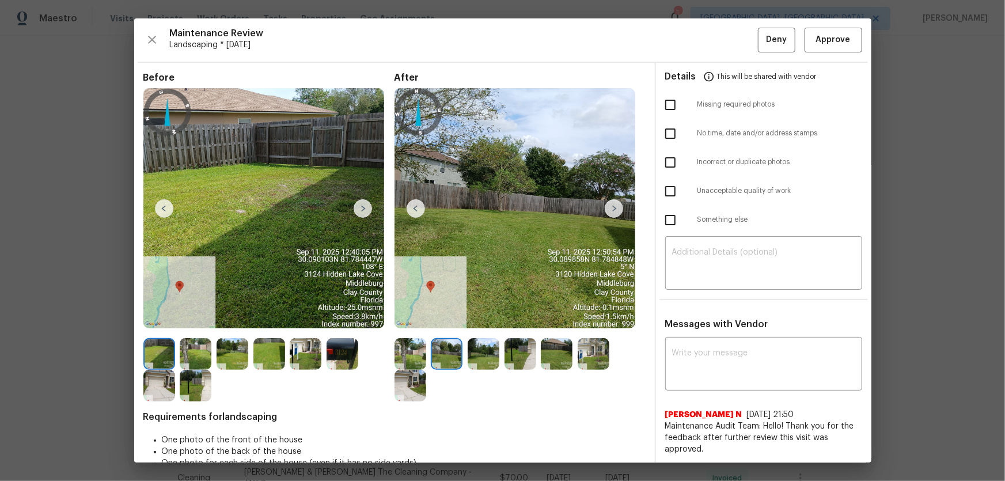
click at [475, 317] on img at bounding box center [483, 354] width 32 height 32
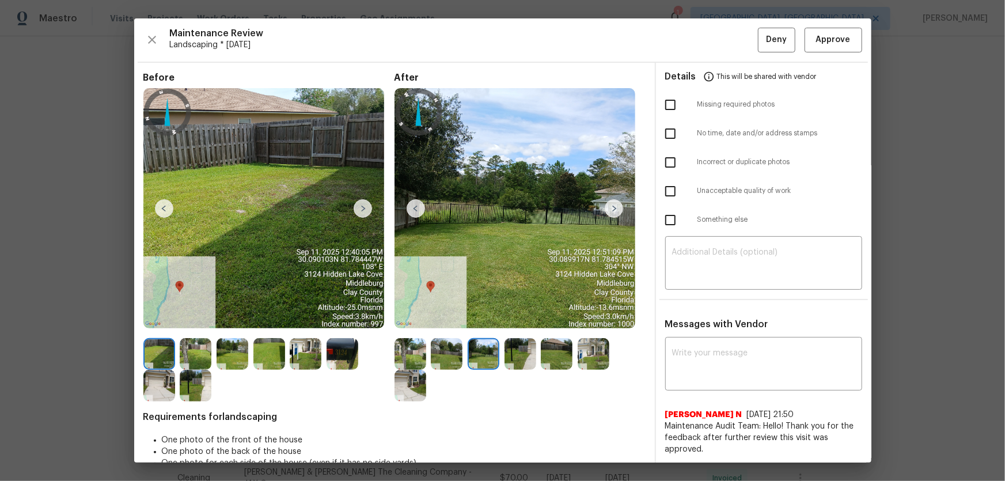
click at [527, 317] on img at bounding box center [520, 354] width 32 height 32
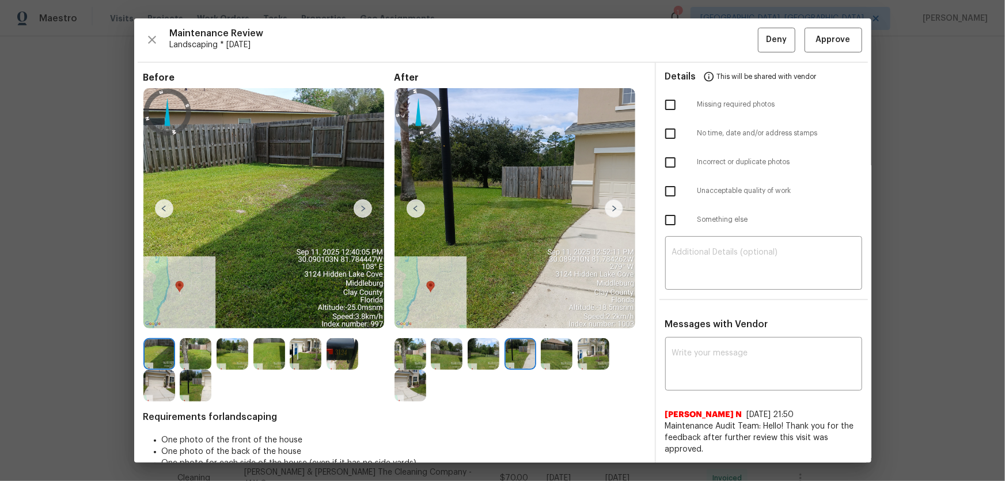
click at [553, 317] on img at bounding box center [557, 354] width 32 height 32
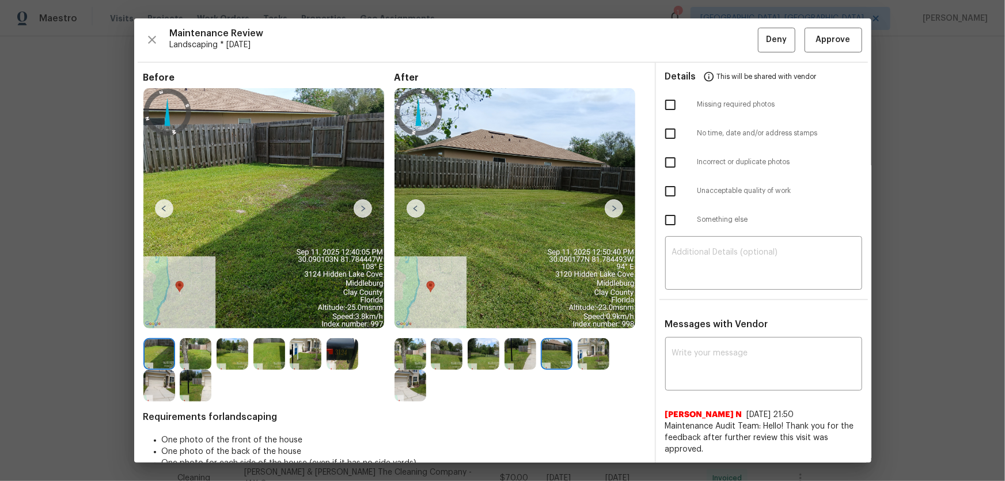
click at [598, 317] on img at bounding box center [593, 354] width 32 height 32
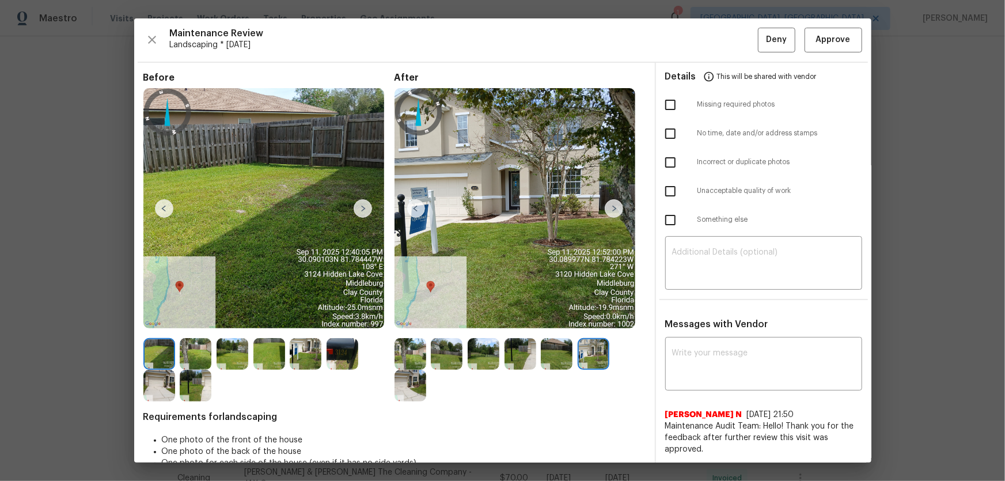
click at [414, 317] on img at bounding box center [410, 386] width 32 height 32
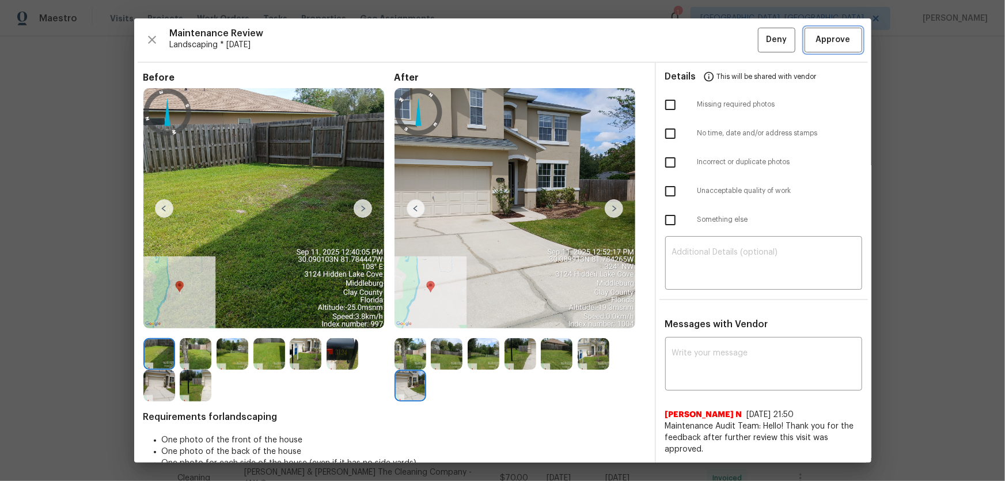
click at [714, 47] on button "Approve" at bounding box center [833, 40] width 58 height 25
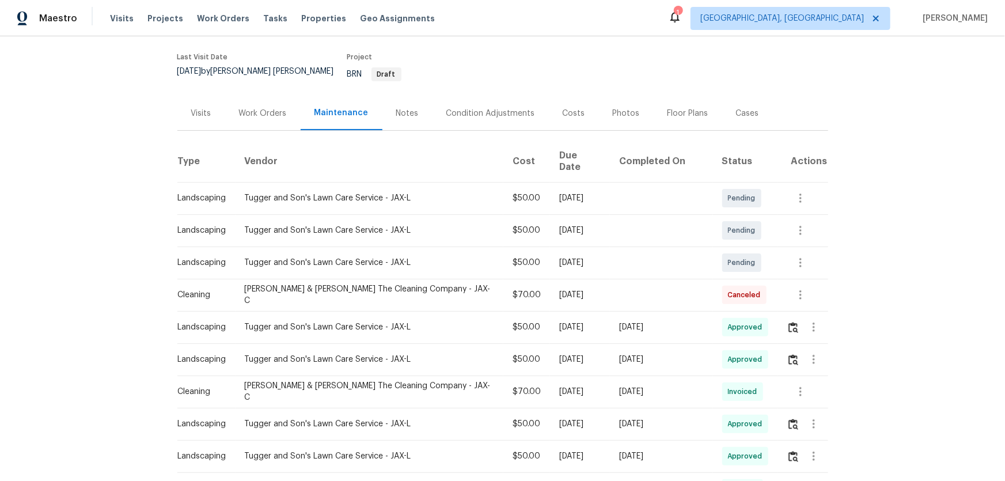
scroll to position [104, 0]
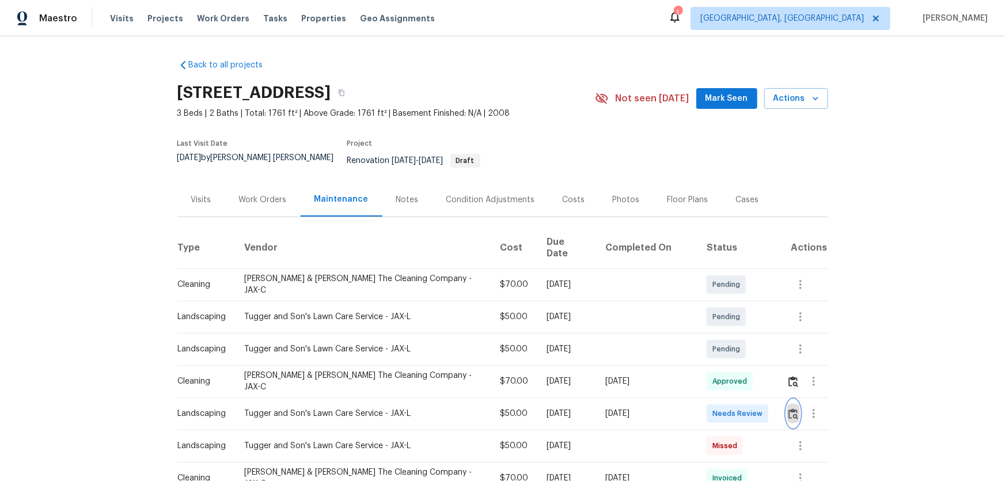
click at [788, 408] on img "button" at bounding box center [793, 413] width 10 height 11
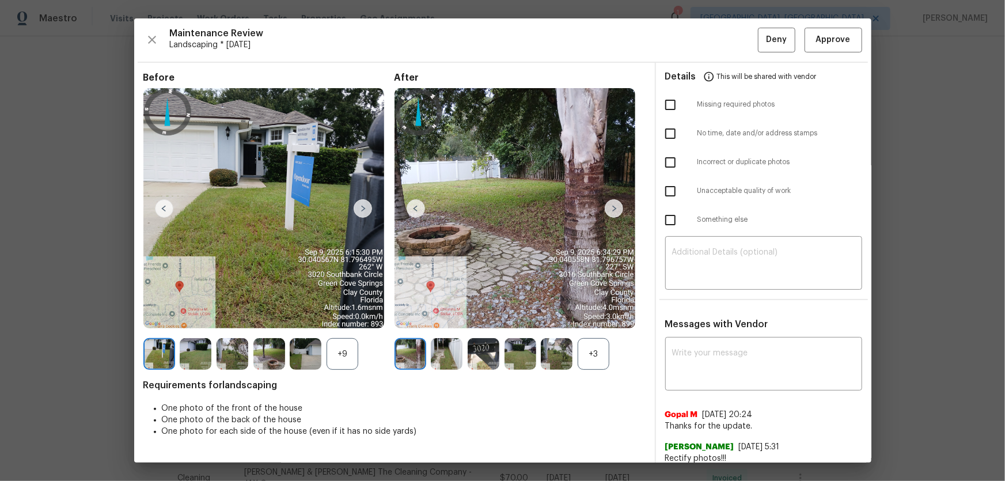
click at [588, 352] on div "+3" at bounding box center [593, 354] width 32 height 32
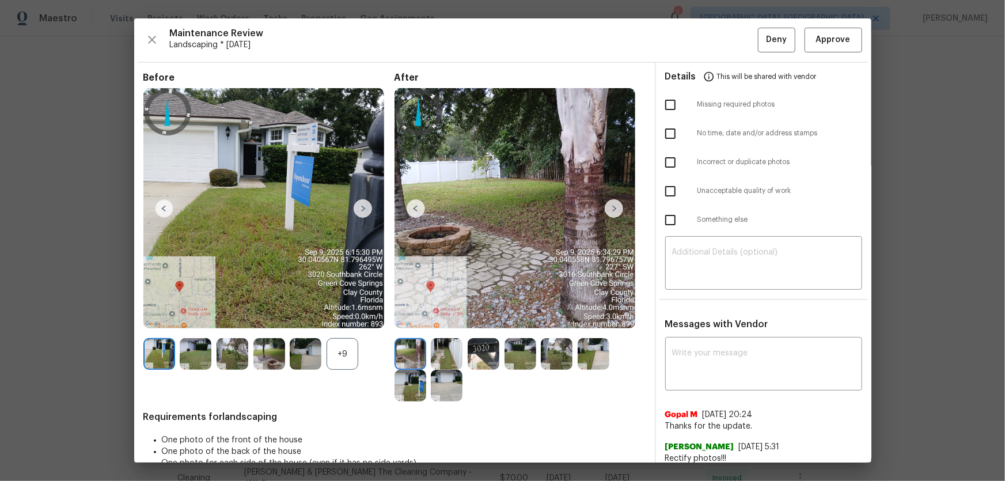
click at [345, 357] on div "+9" at bounding box center [342, 354] width 32 height 32
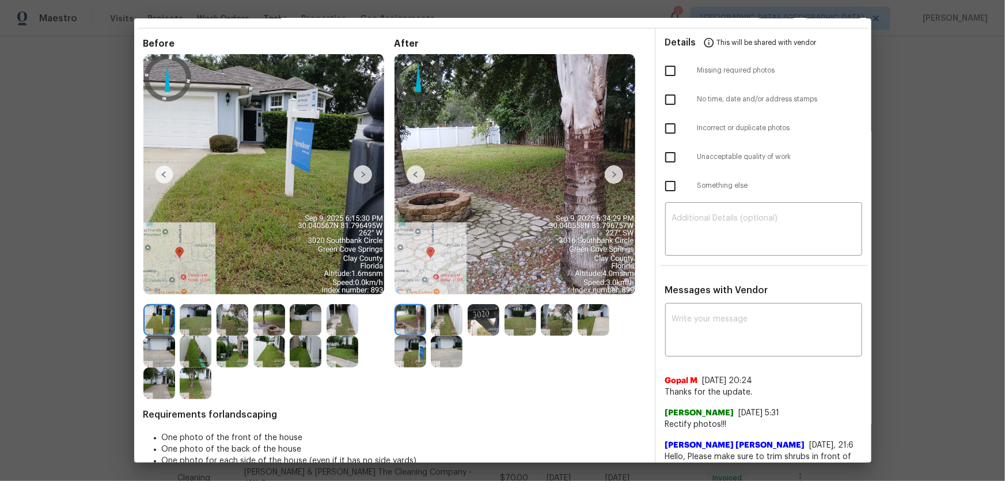
scroll to position [52, 0]
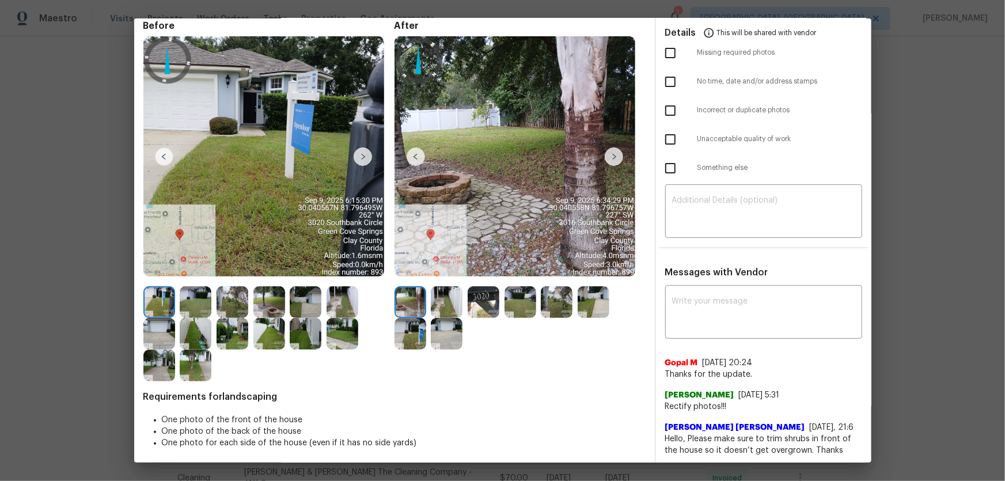
click at [442, 304] on img at bounding box center [447, 302] width 32 height 32
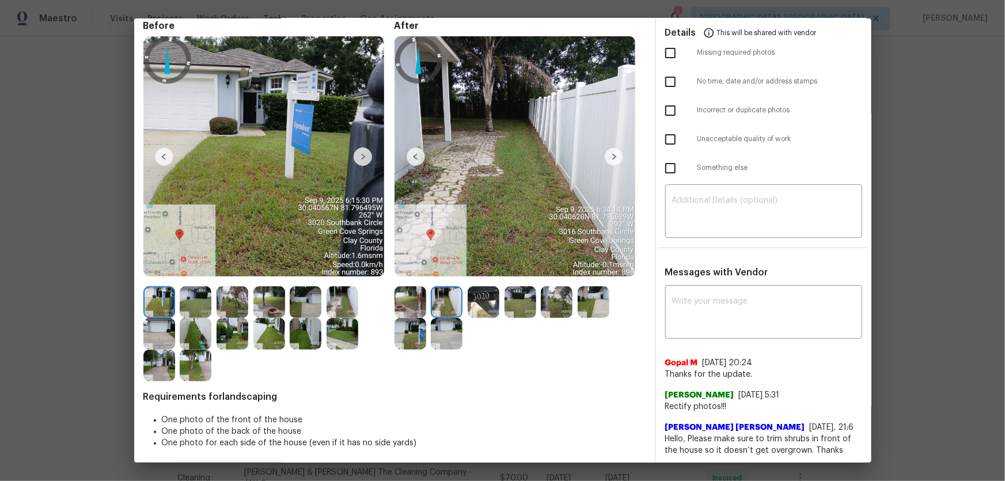
click at [488, 305] on img at bounding box center [483, 302] width 32 height 32
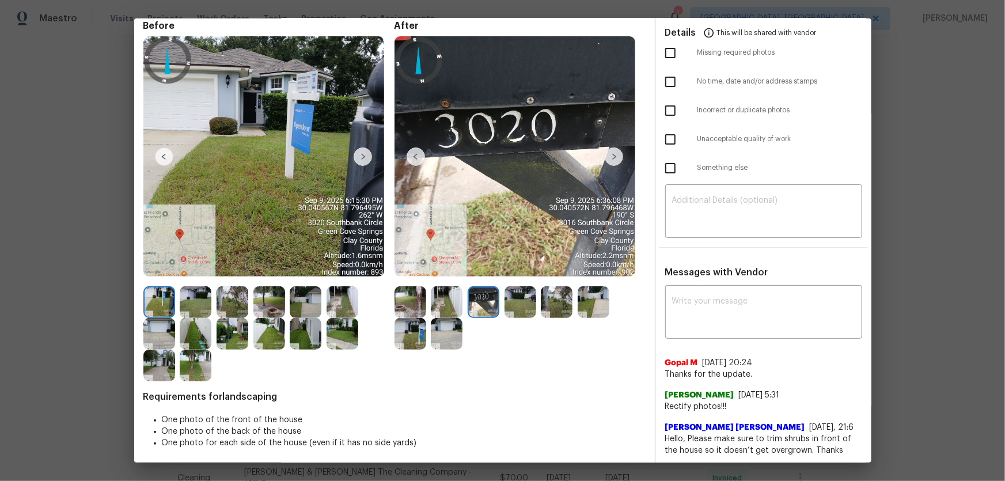
click at [529, 311] on img at bounding box center [520, 302] width 32 height 32
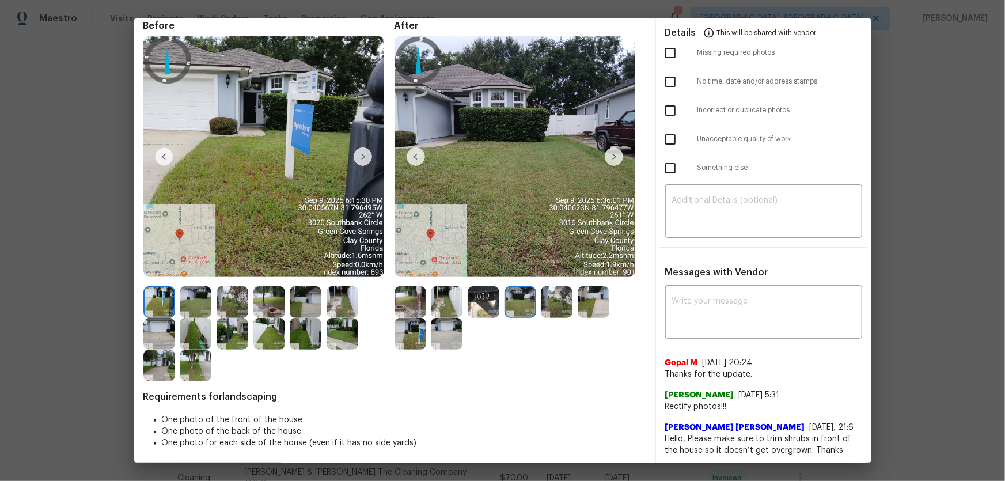
click at [568, 311] on img at bounding box center [557, 302] width 32 height 32
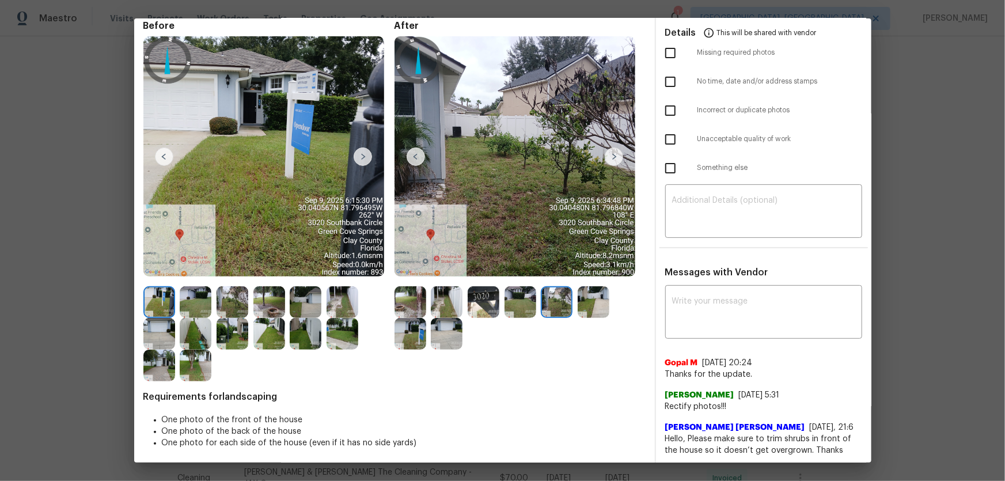
click at [597, 304] on img at bounding box center [593, 302] width 32 height 32
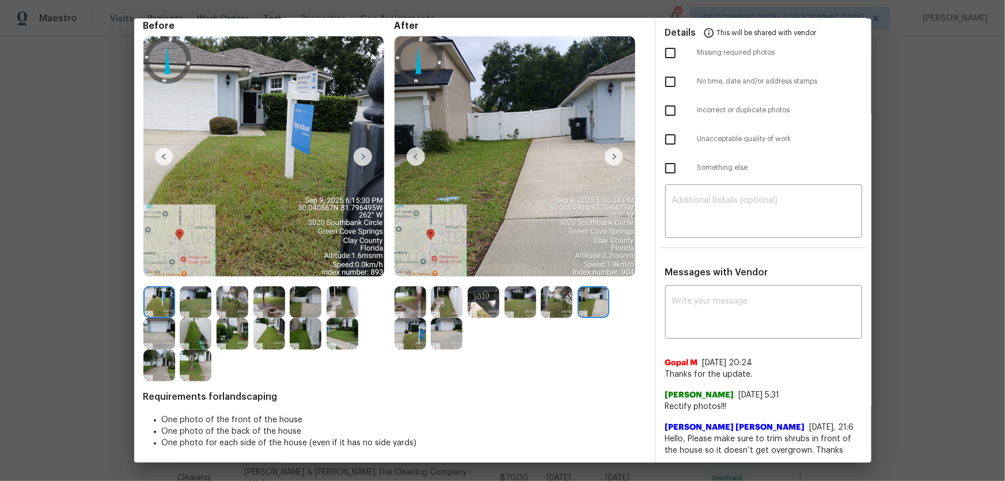
click at [405, 324] on img at bounding box center [410, 334] width 32 height 32
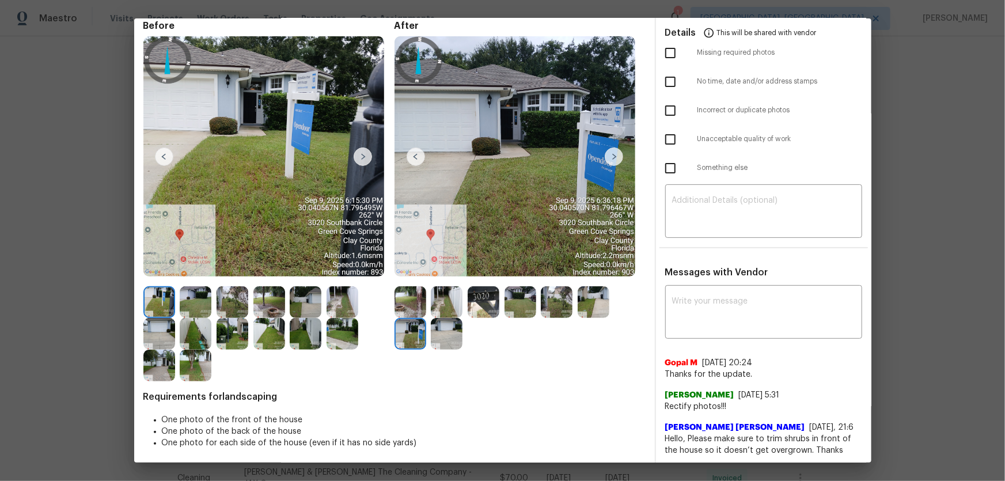
click at [439, 330] on img at bounding box center [447, 334] width 32 height 32
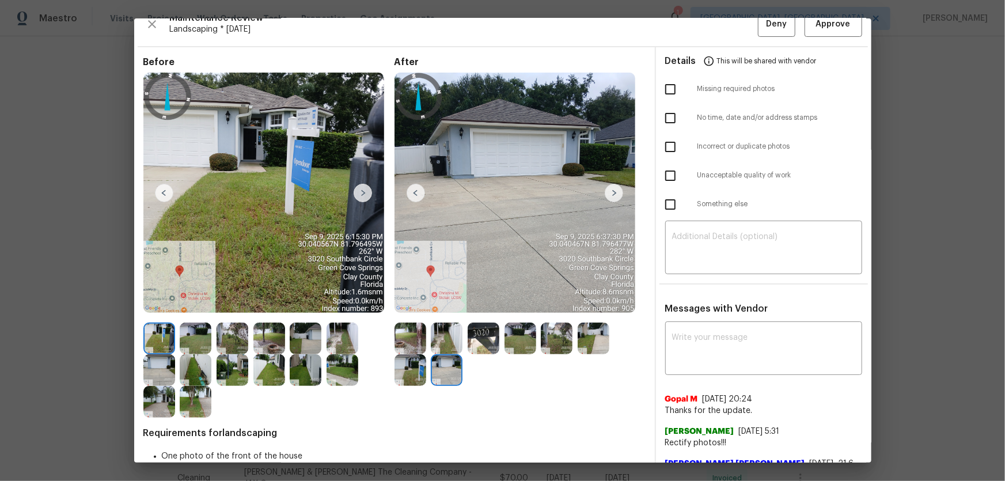
scroll to position [0, 0]
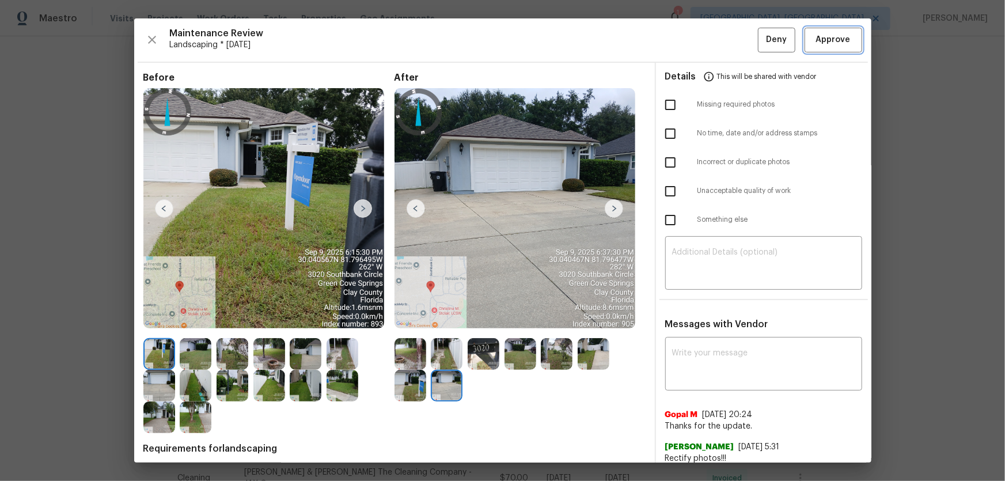
click at [827, 39] on span "Approve" at bounding box center [833, 40] width 35 height 14
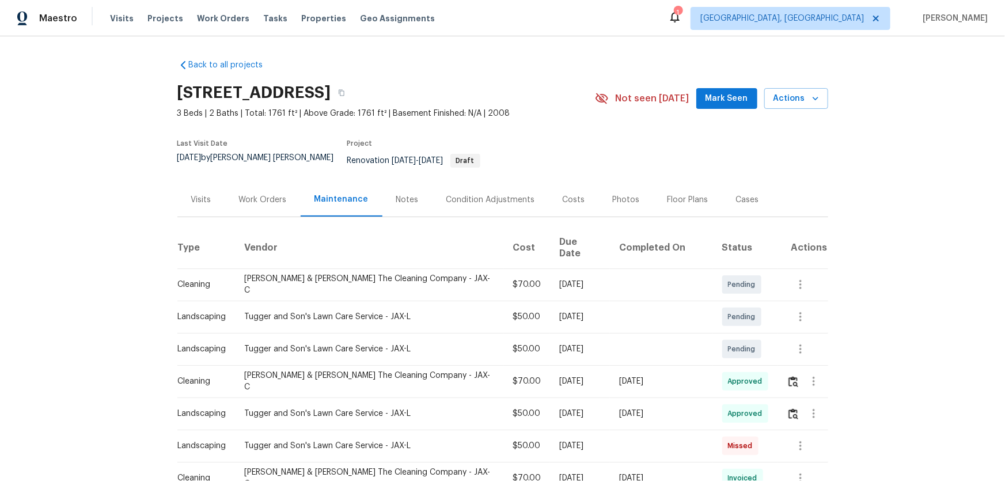
scroll to position [52, 0]
click at [714, 317] on img "button" at bounding box center [793, 413] width 10 height 11
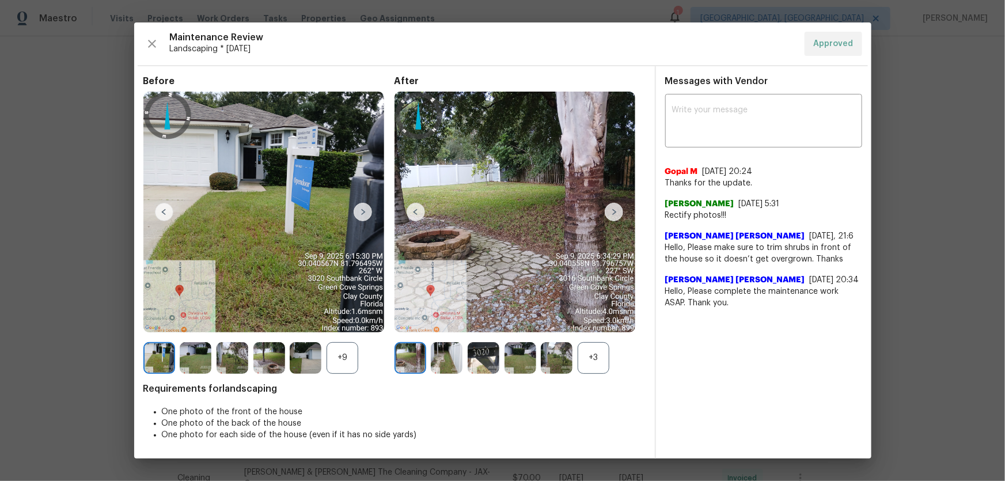
click at [593, 317] on div "+3" at bounding box center [593, 358] width 32 height 32
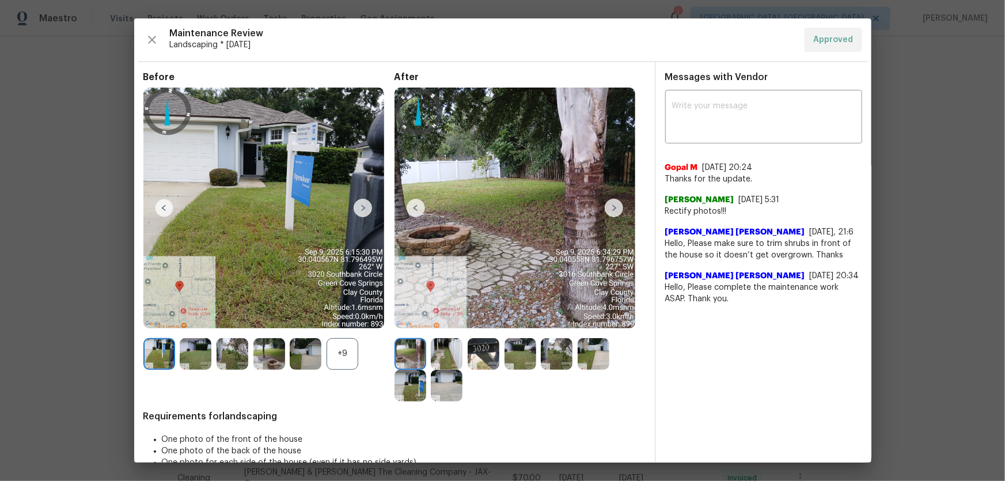
click at [348, 317] on div "+9" at bounding box center [342, 354] width 32 height 32
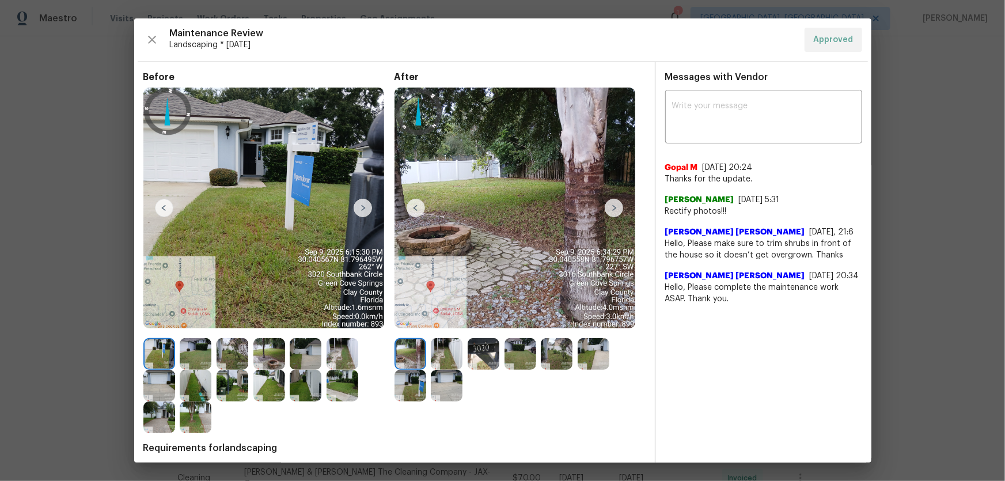
drag, startPoint x: 1004, startPoint y: 113, endPoint x: 995, endPoint y: 113, distance: 9.2
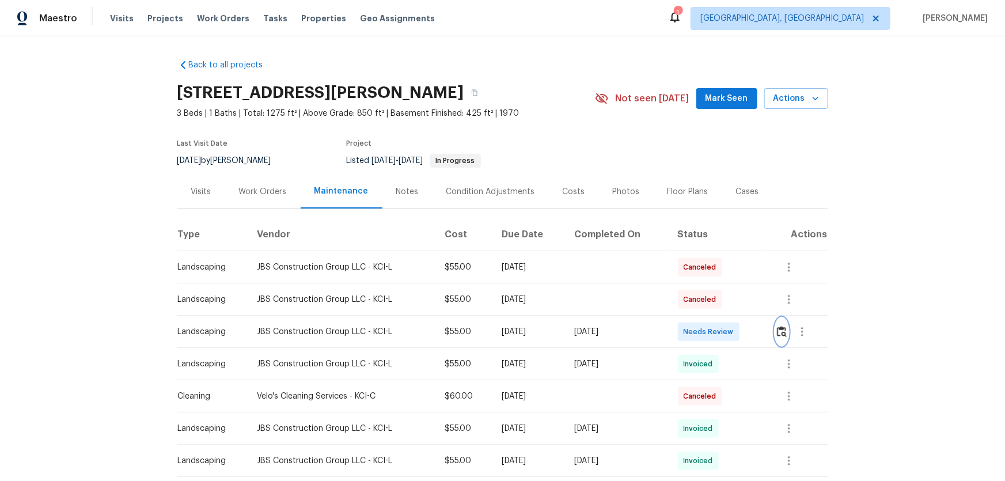
click at [714, 317] on img "button" at bounding box center [782, 331] width 10 height 11
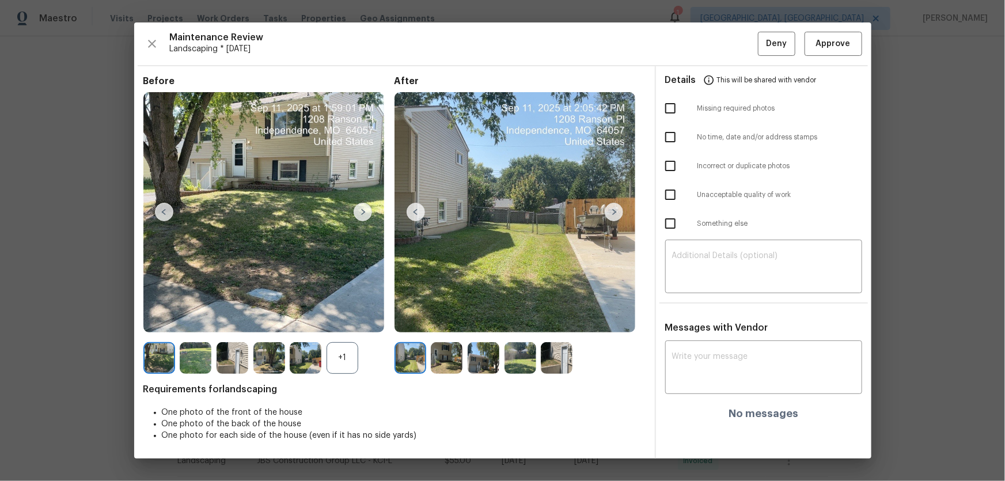
click at [351, 317] on div "+1" at bounding box center [342, 358] width 32 height 32
click at [444, 317] on img at bounding box center [447, 358] width 32 height 32
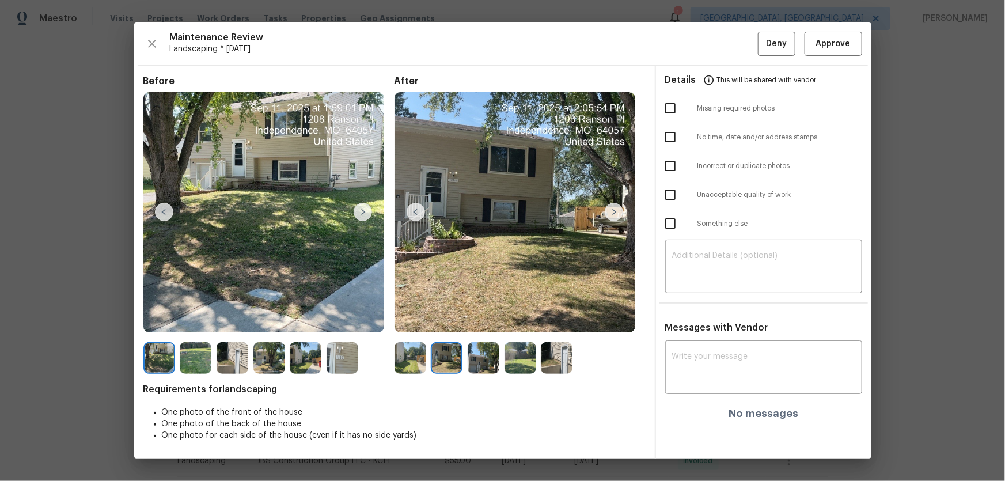
click at [478, 317] on img at bounding box center [483, 358] width 32 height 32
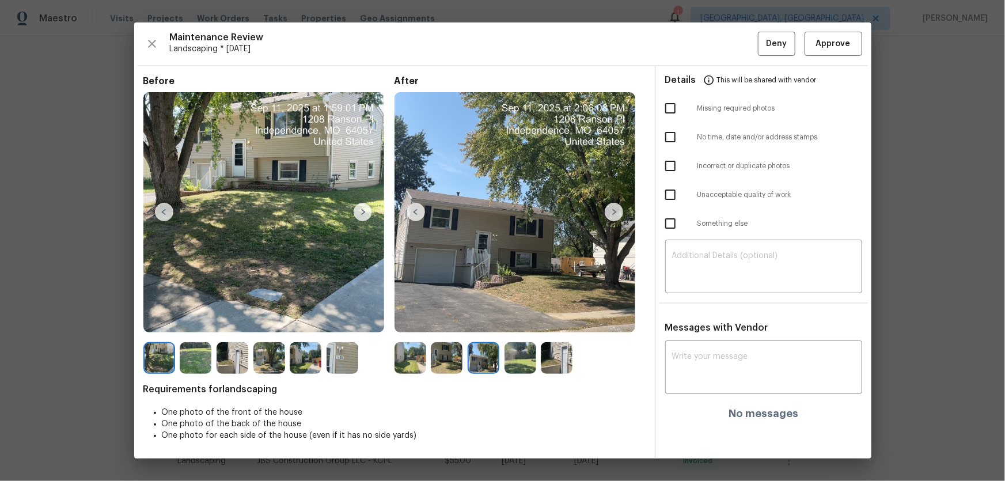
click at [525, 317] on img at bounding box center [520, 358] width 32 height 32
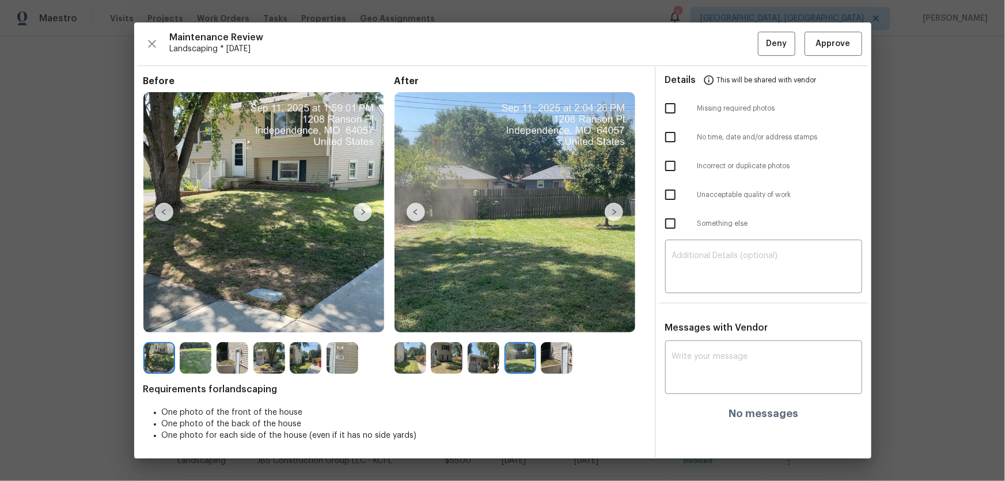
click at [552, 317] on img at bounding box center [557, 358] width 32 height 32
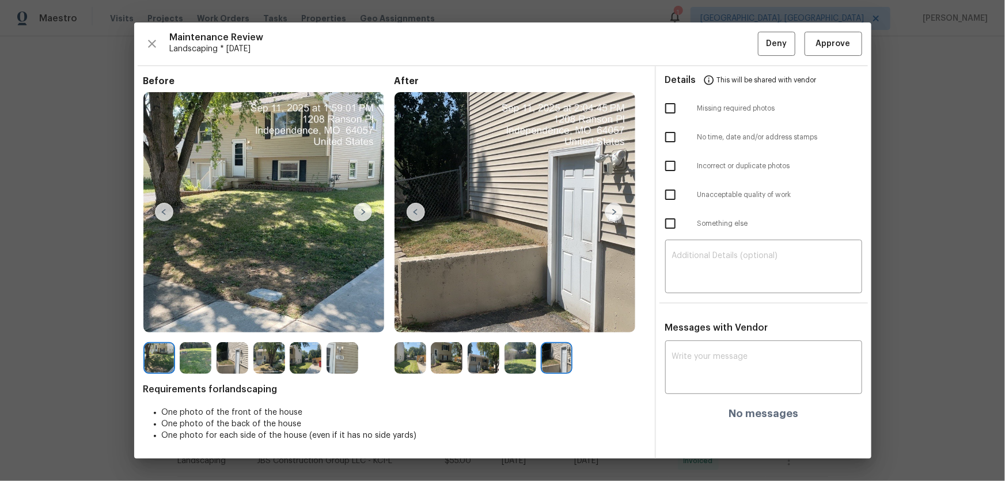
click at [403, 317] on img at bounding box center [410, 358] width 32 height 32
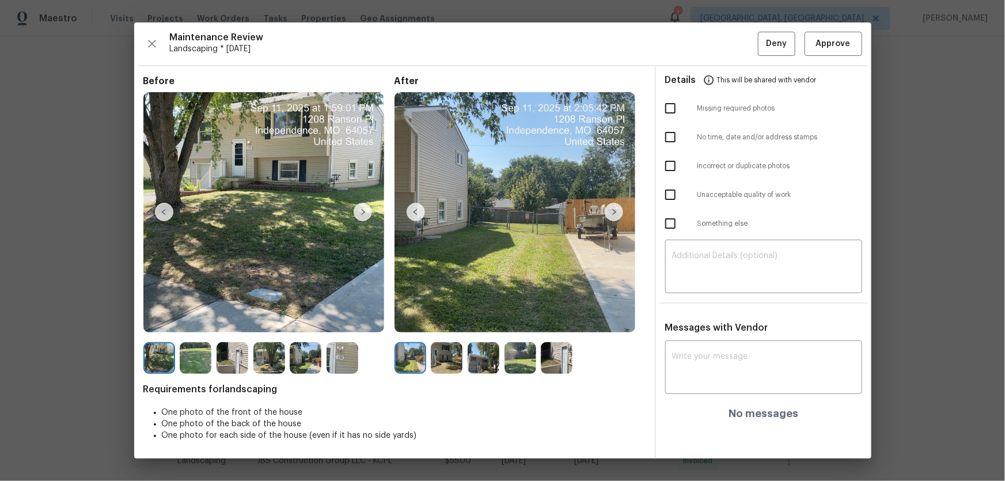
click at [431, 317] on img at bounding box center [447, 358] width 32 height 32
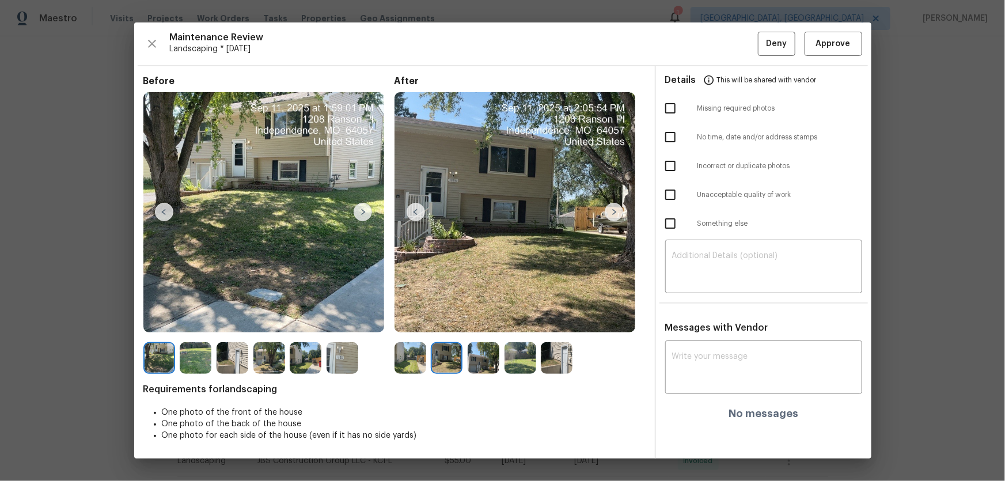
click at [471, 317] on img at bounding box center [483, 358] width 32 height 32
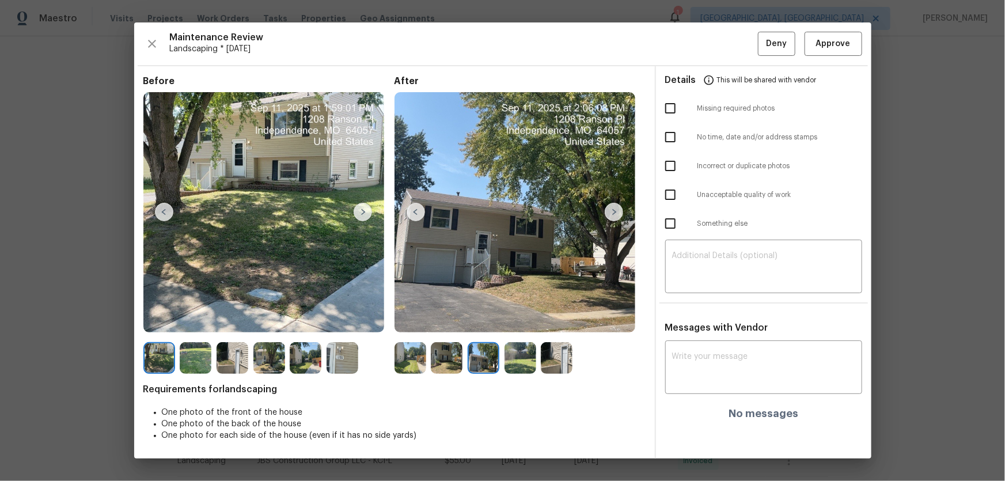
click at [512, 317] on img at bounding box center [520, 358] width 32 height 32
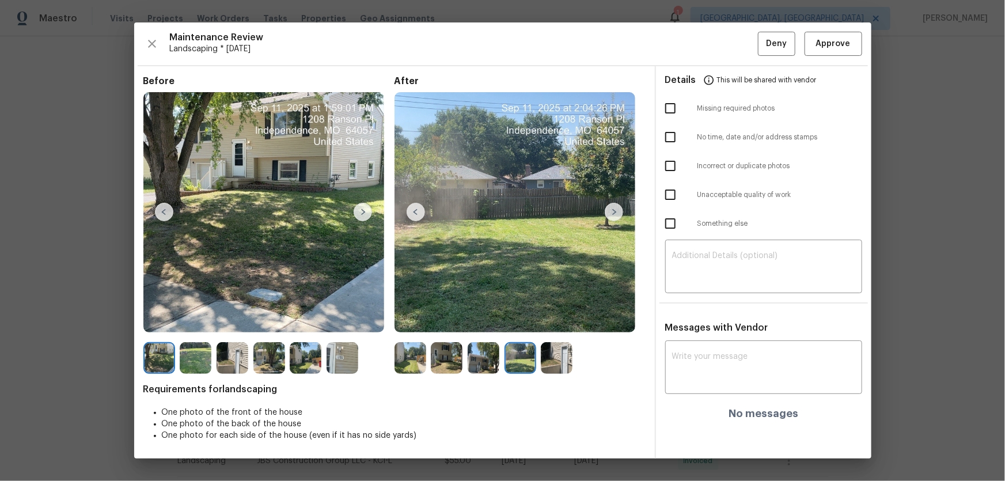
click at [560, 317] on img at bounding box center [557, 358] width 32 height 32
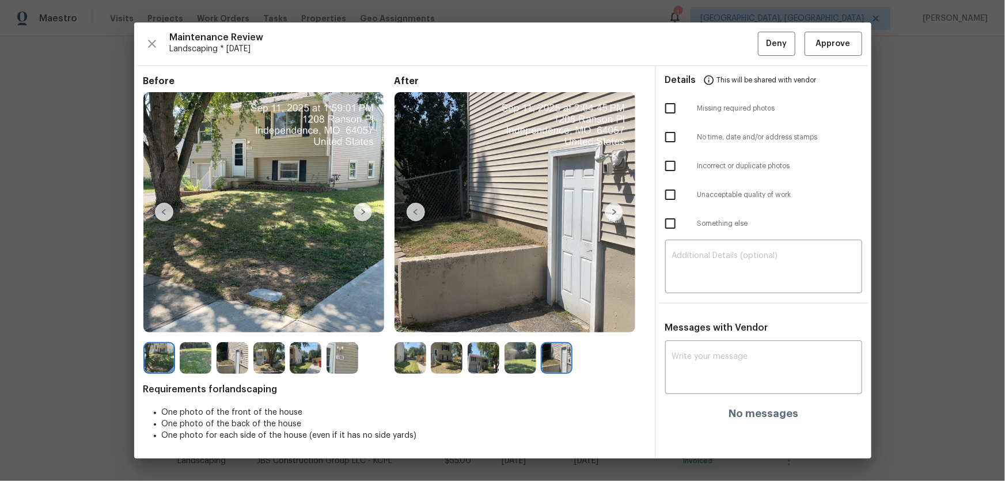
click at [405, 317] on img at bounding box center [410, 358] width 32 height 32
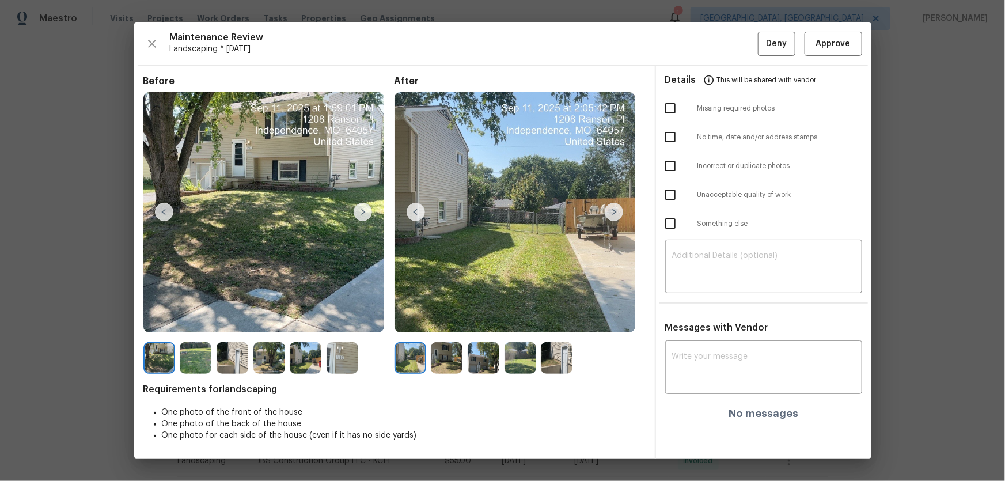
click at [439, 317] on img at bounding box center [447, 358] width 32 height 32
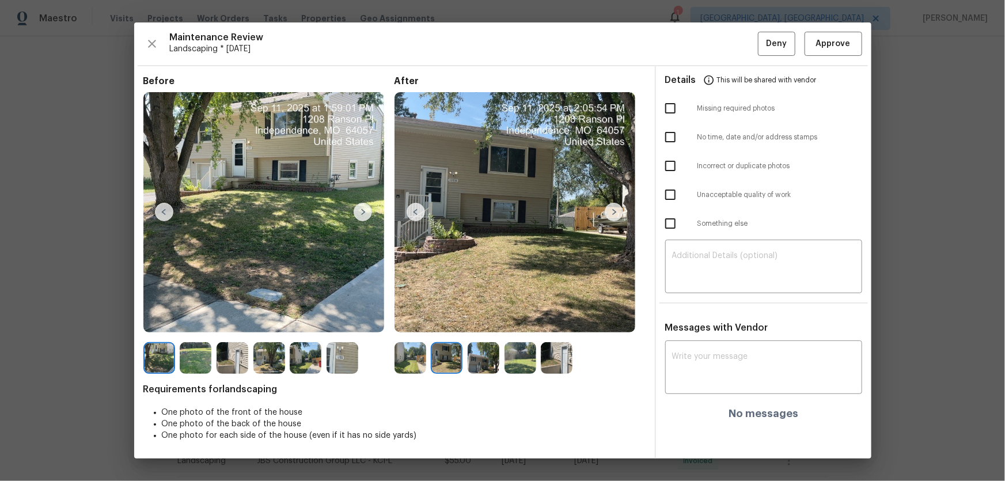
click at [472, 317] on img at bounding box center [483, 358] width 32 height 32
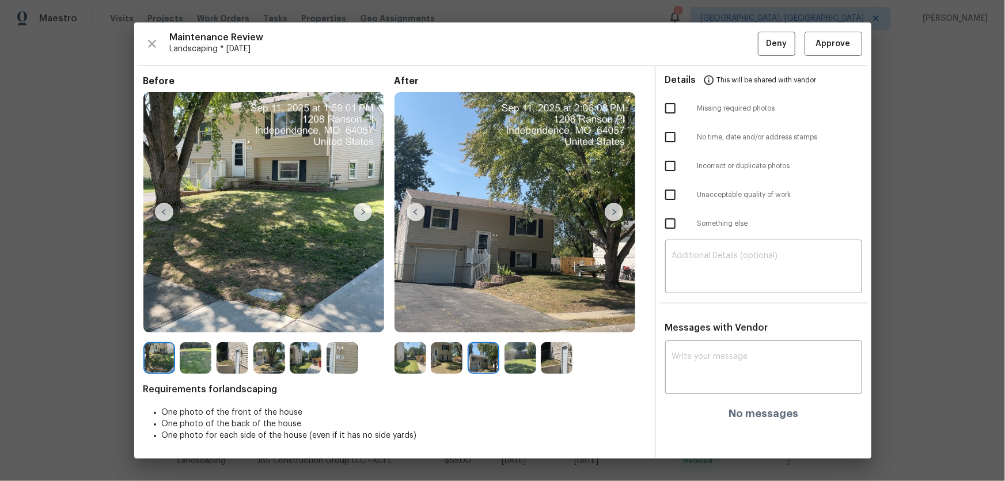
click at [511, 317] on img at bounding box center [520, 358] width 32 height 32
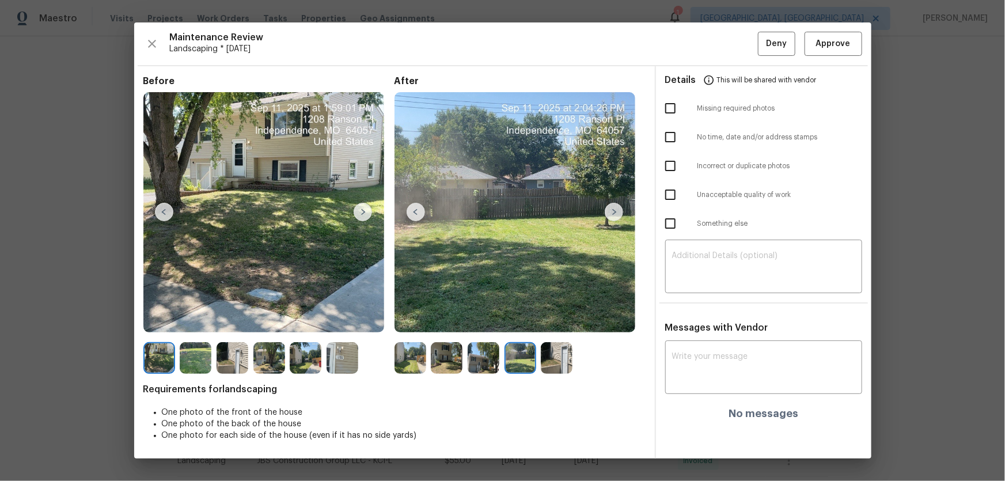
click at [555, 317] on img at bounding box center [557, 358] width 32 height 32
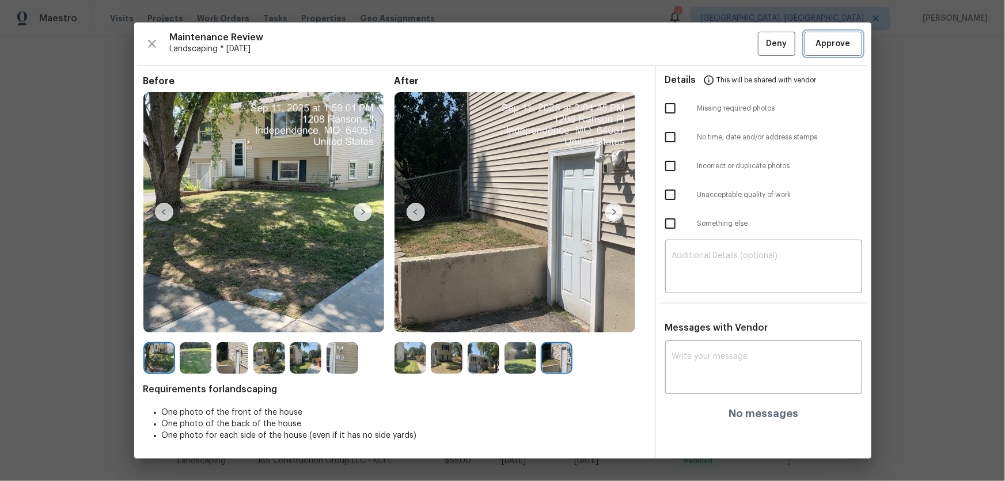
click at [714, 43] on span "Approve" at bounding box center [833, 44] width 35 height 14
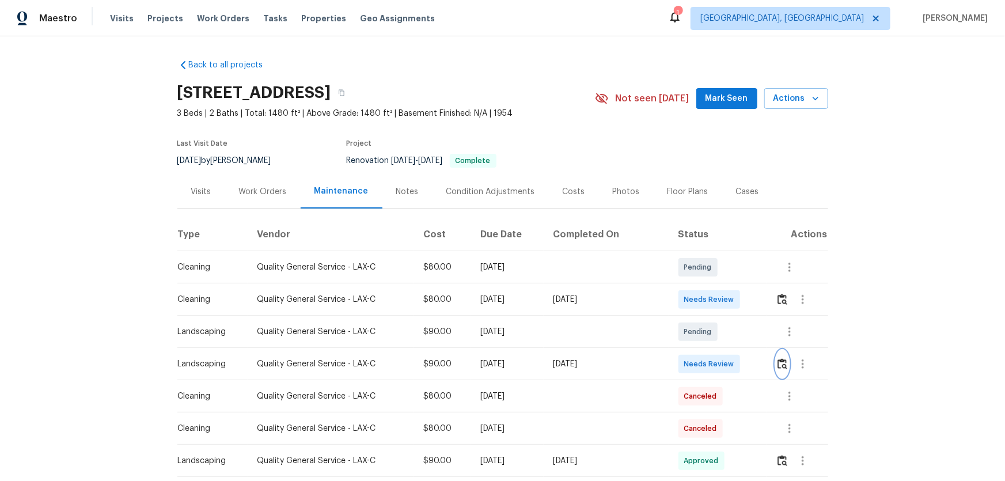
click at [775, 372] on button "button" at bounding box center [781, 364] width 13 height 28
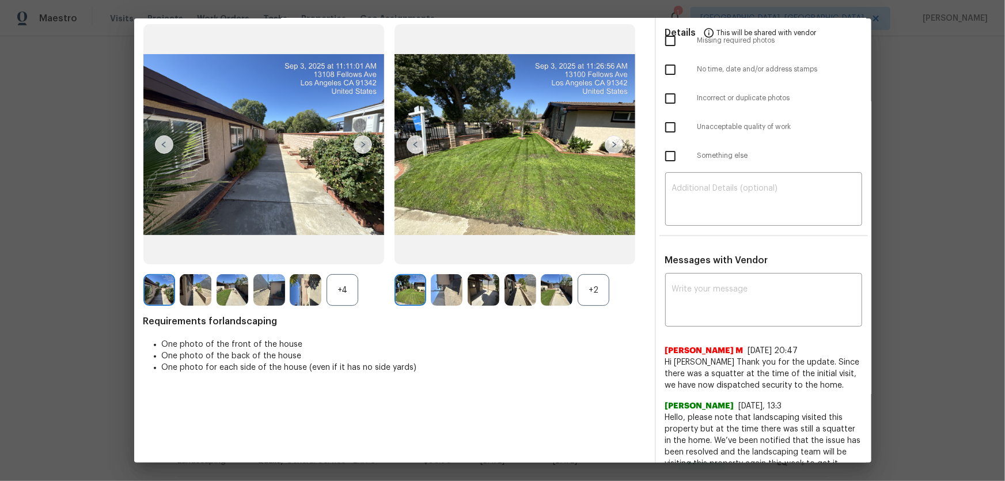
scroll to position [78, 0]
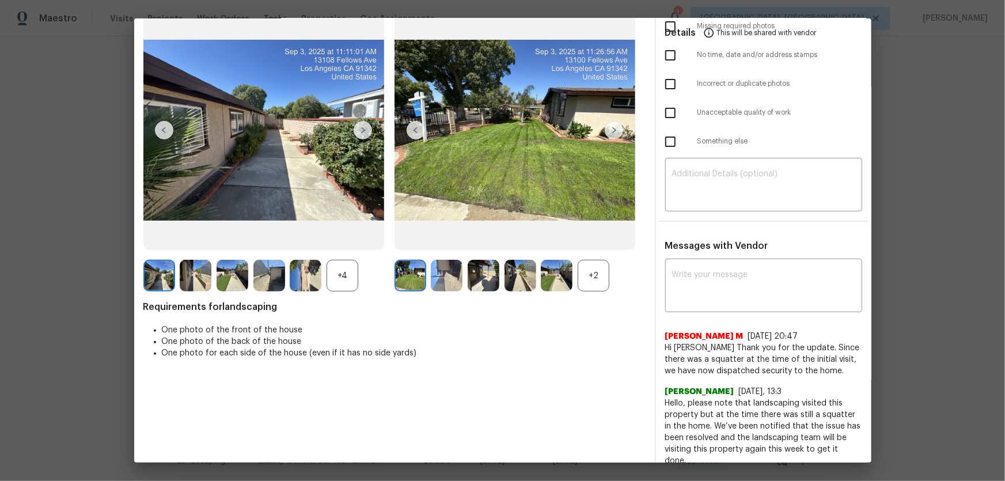
click at [587, 280] on div "+2" at bounding box center [593, 276] width 32 height 32
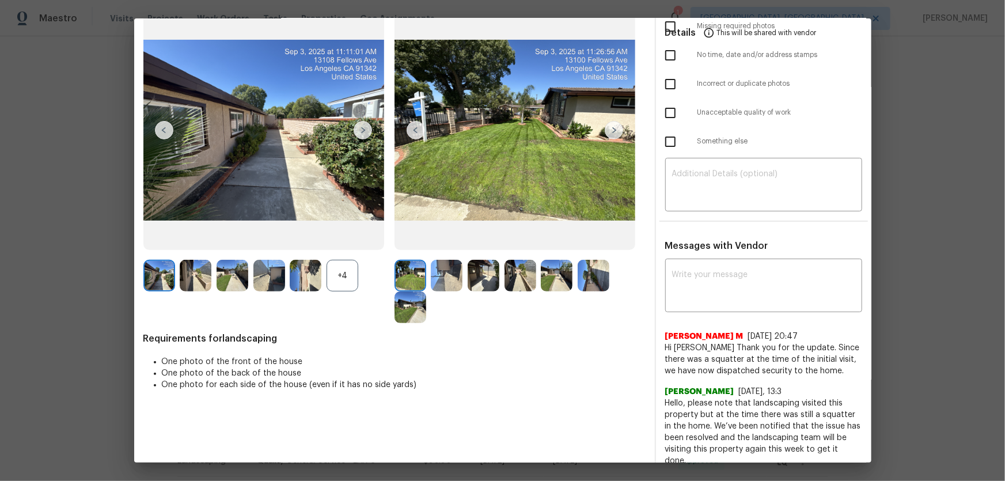
click at [344, 276] on div "+4" at bounding box center [342, 276] width 32 height 32
click at [442, 270] on img at bounding box center [447, 276] width 32 height 32
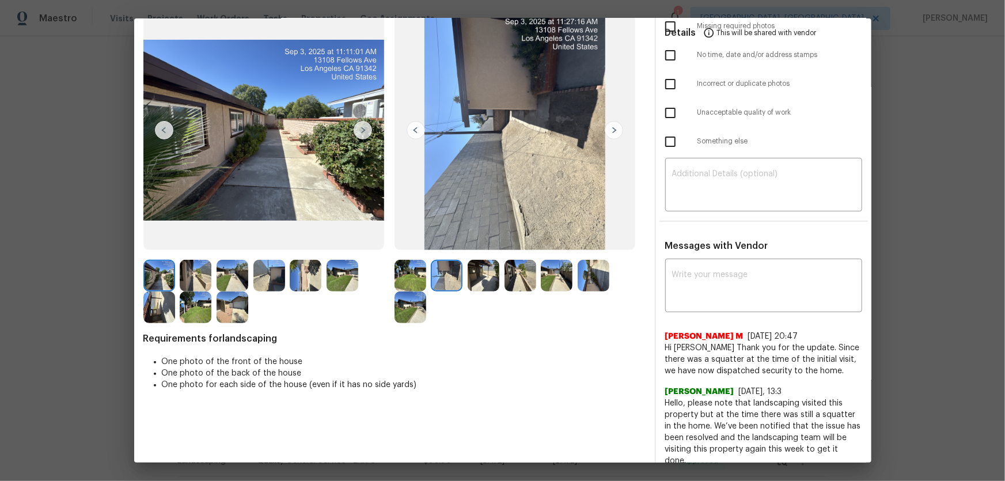
drag, startPoint x: 482, startPoint y: 275, endPoint x: 526, endPoint y: 281, distance: 44.2
click at [482, 275] on img at bounding box center [483, 276] width 32 height 32
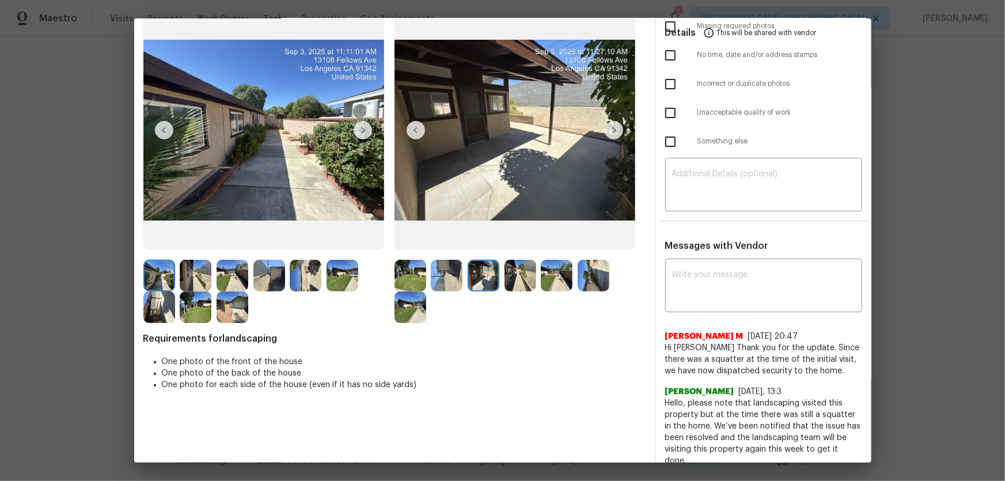
click at [526, 281] on img at bounding box center [520, 276] width 32 height 32
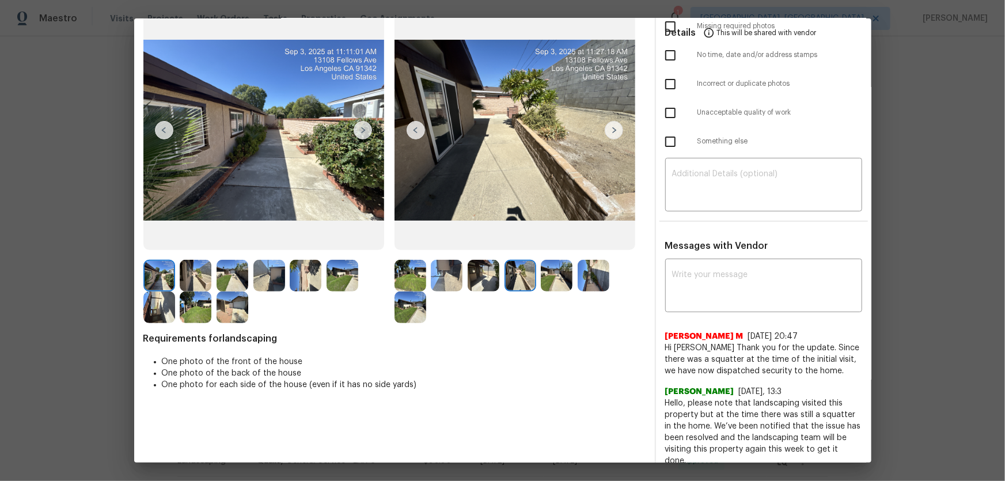
click at [577, 283] on img at bounding box center [593, 276] width 32 height 32
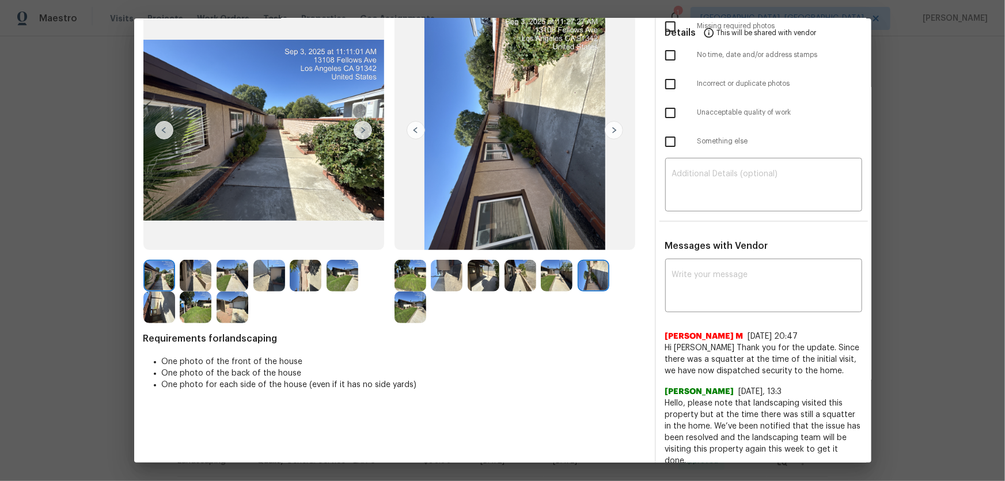
click at [559, 282] on img at bounding box center [557, 276] width 32 height 32
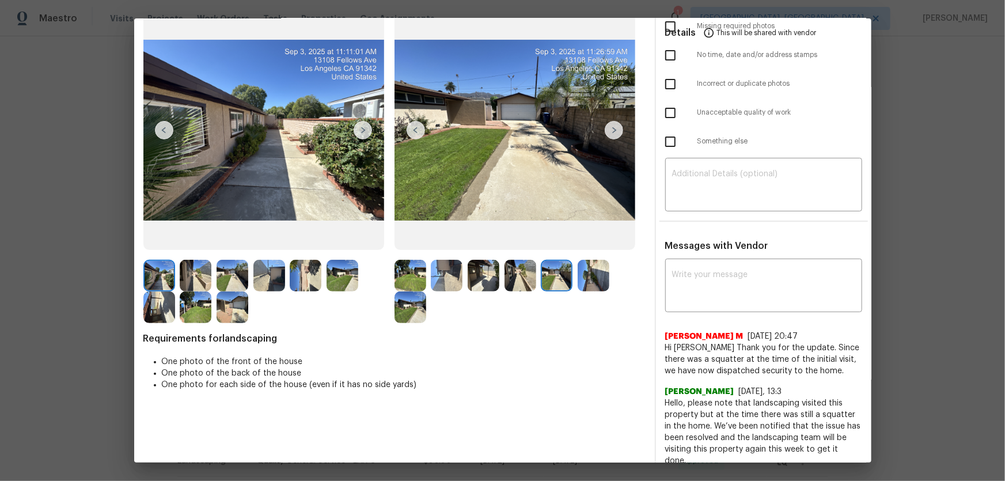
click at [382, 305] on div at bounding box center [268, 291] width 251 height 63
click at [407, 313] on img at bounding box center [410, 307] width 32 height 32
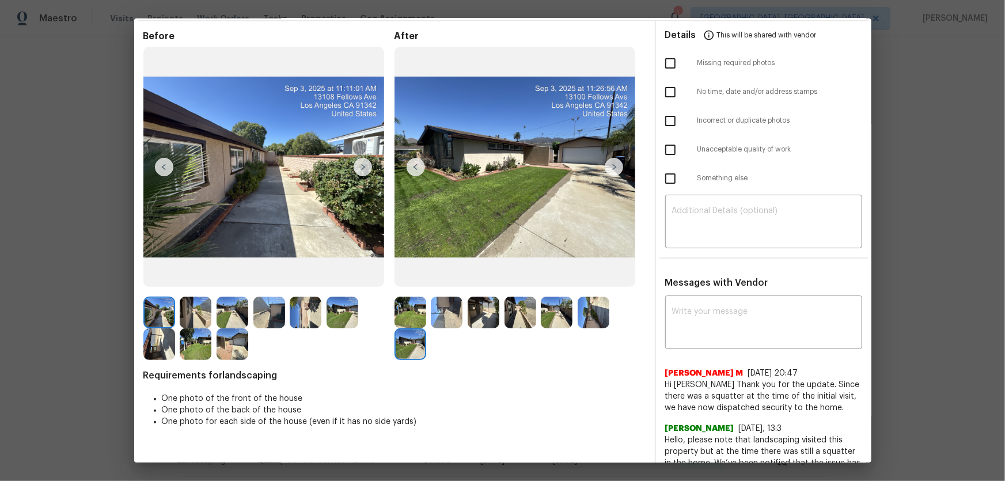
scroll to position [0, 0]
